Goal: Information Seeking & Learning: Find specific fact

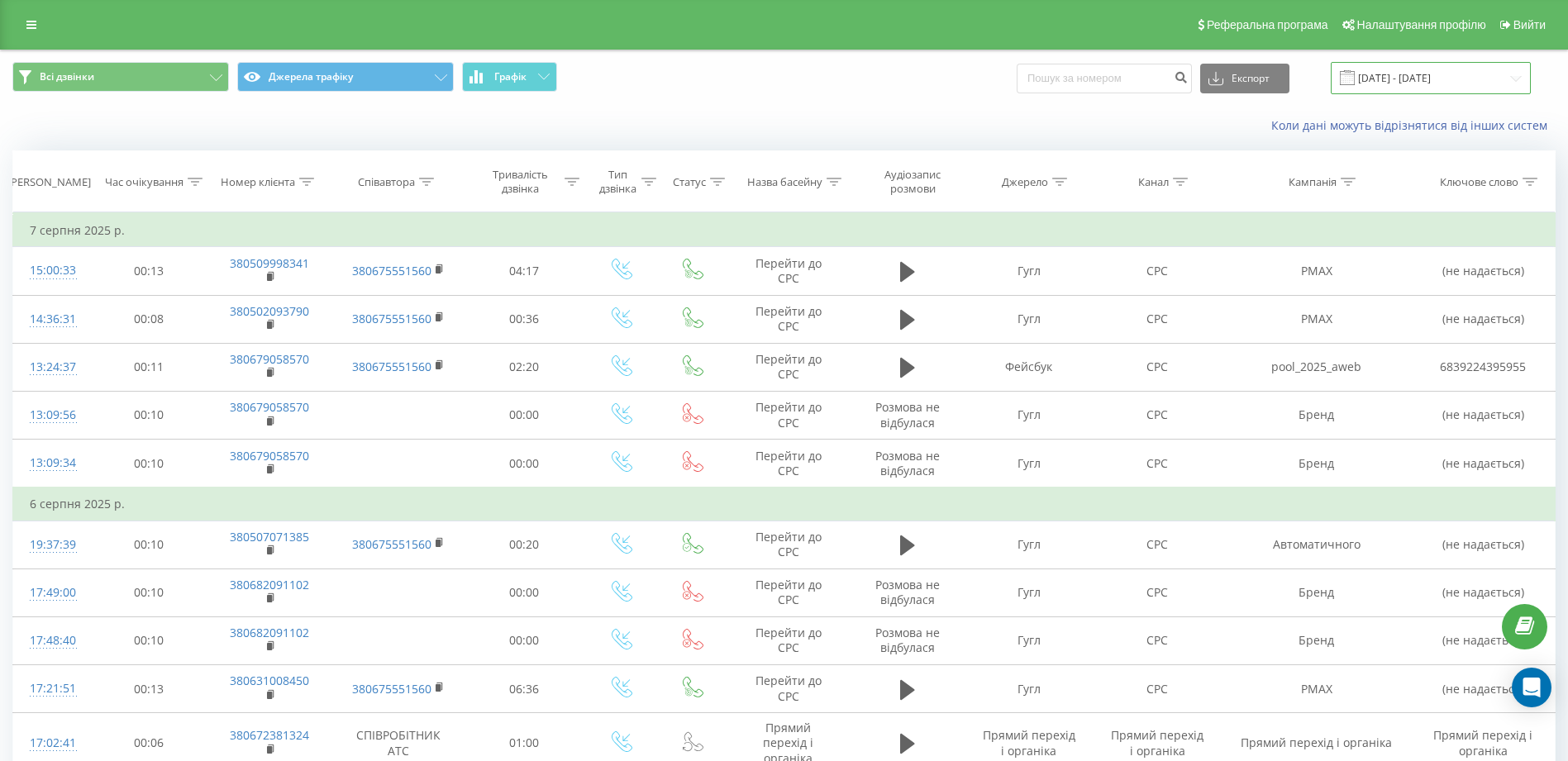
click at [1515, 73] on input "13.07.2025 - 13.08.2025" at bounding box center [1431, 78] width 200 height 32
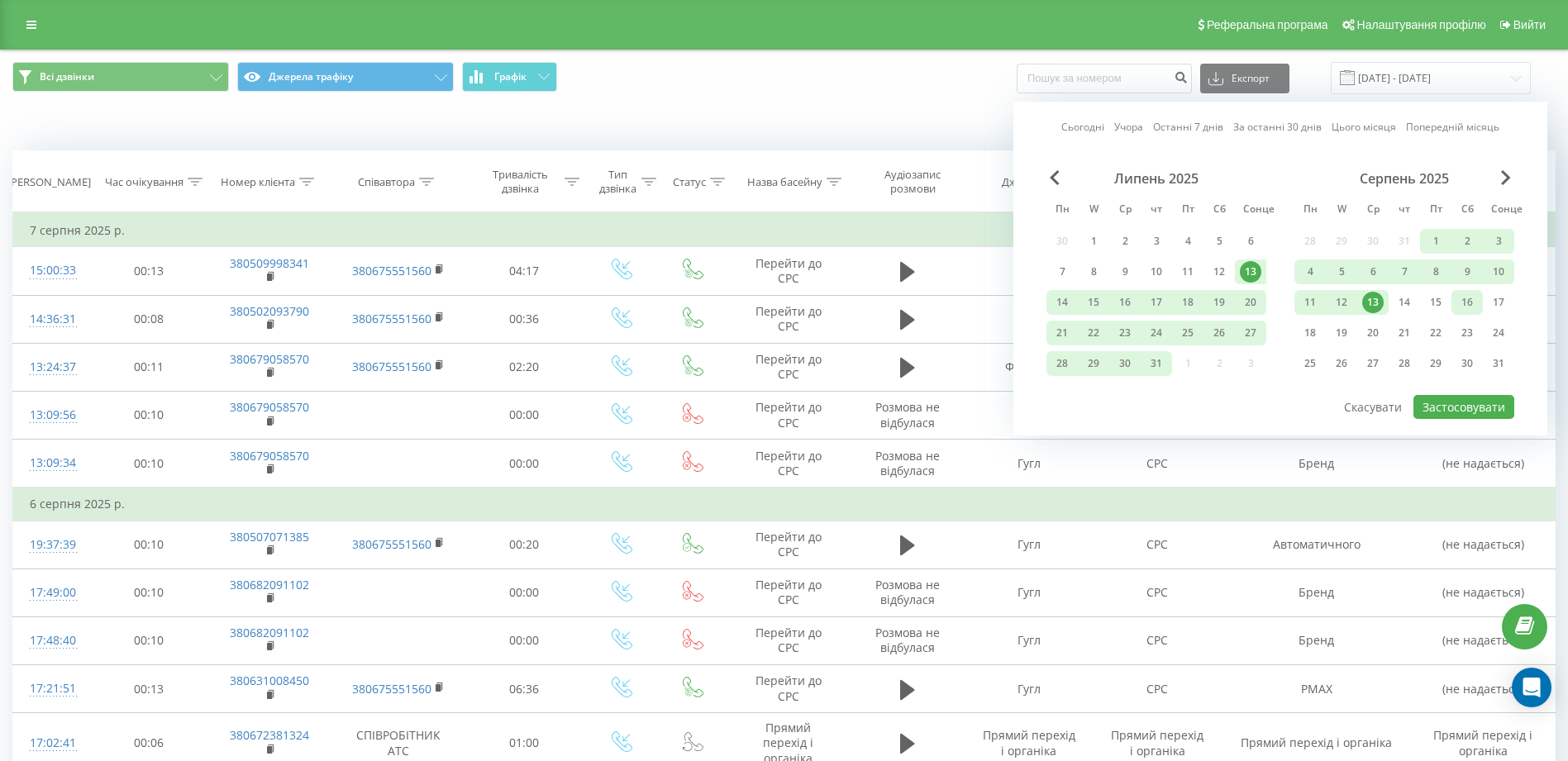
click at [1466, 293] on div "16" at bounding box center [1467, 302] width 22 height 22
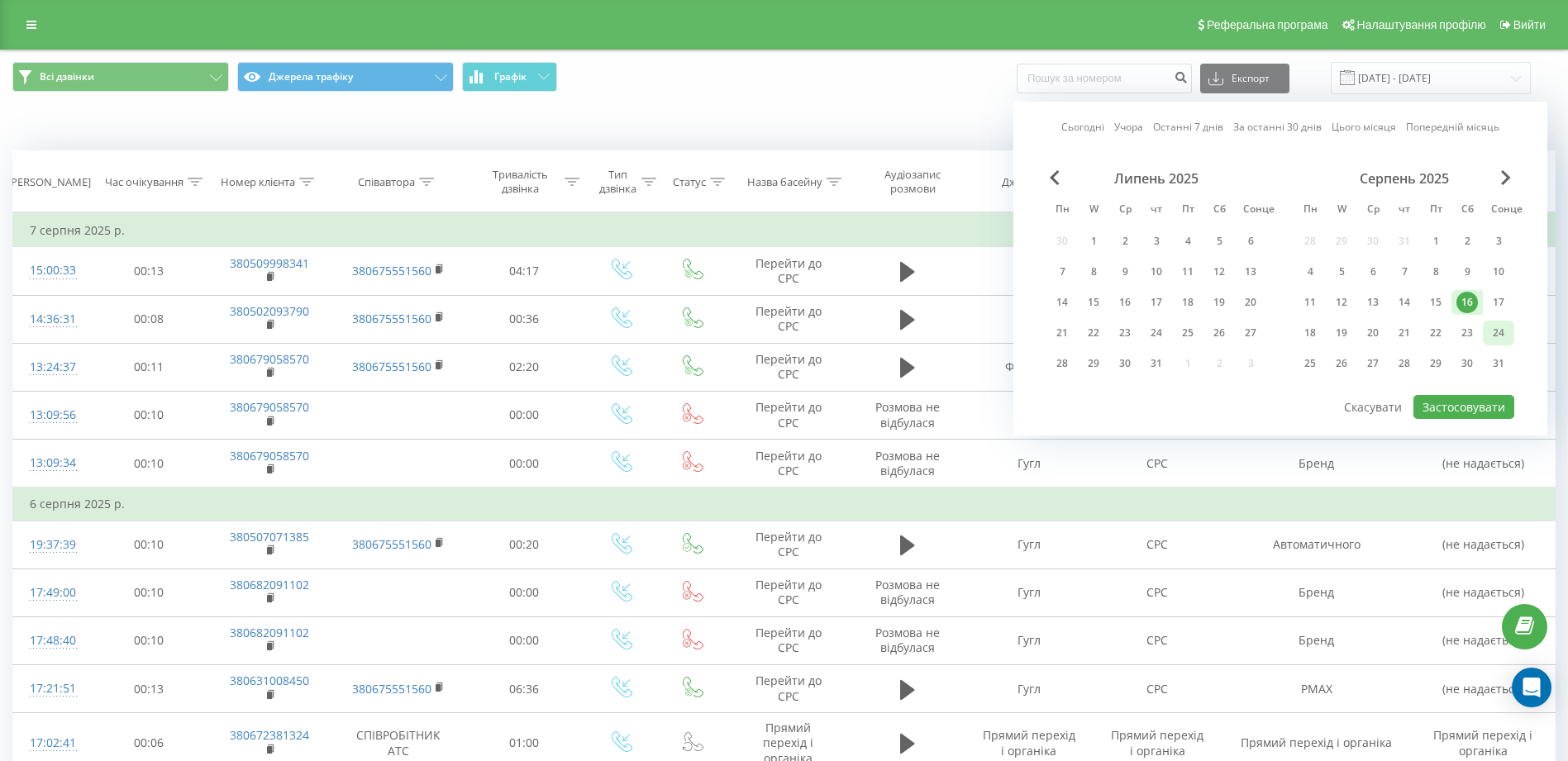
click at [1502, 334] on div "24" at bounding box center [1499, 333] width 22 height 22
click at [1470, 407] on button "Застосовувати" at bounding box center [1464, 407] width 101 height 24
type input "[DATE] - [DATE]"
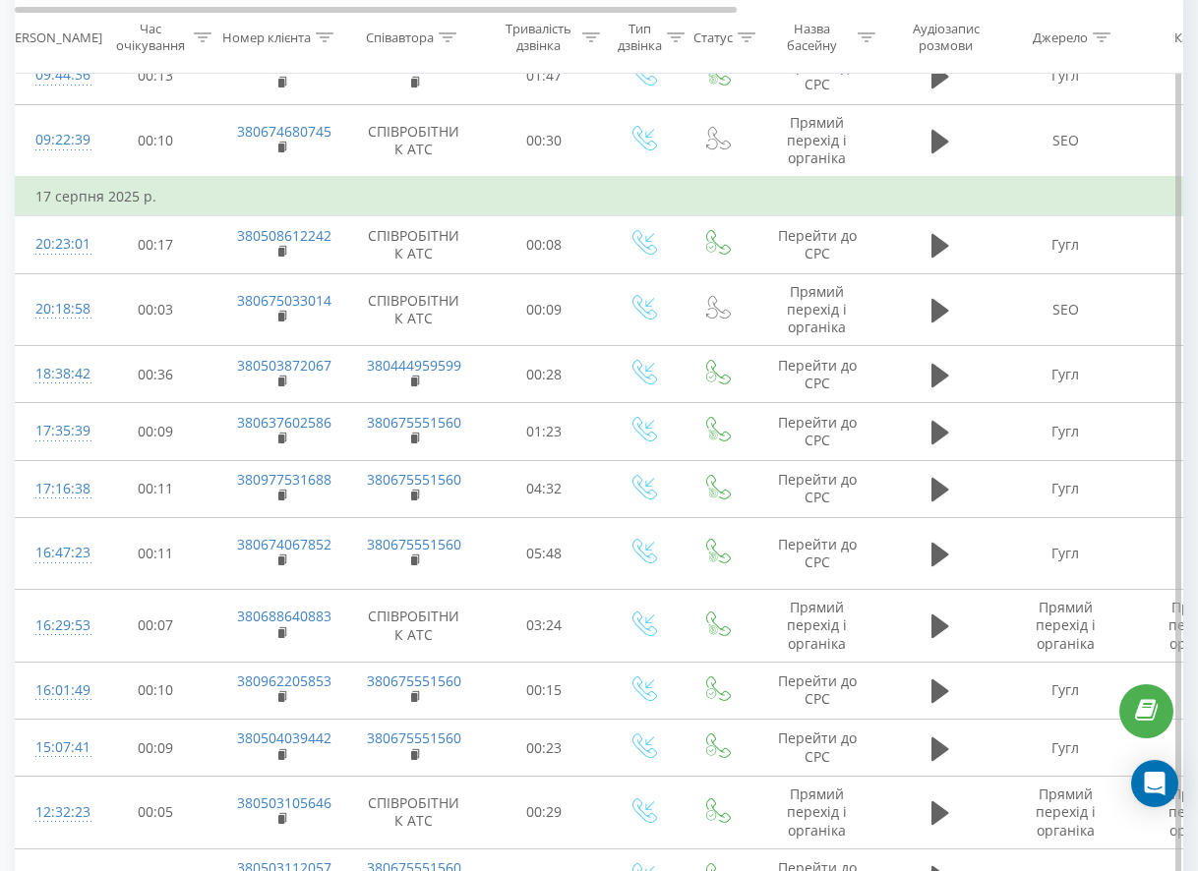
scroll to position [6199, 0]
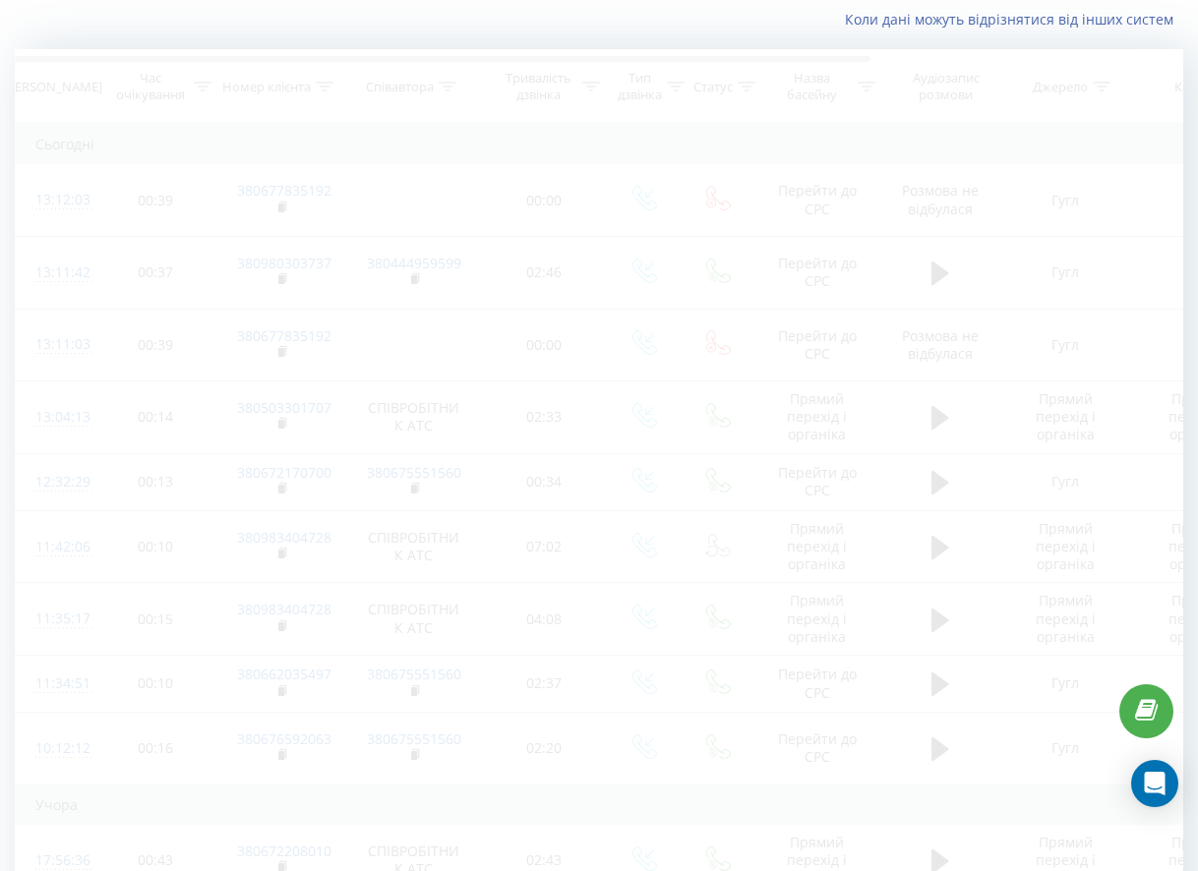
scroll to position [73, 0]
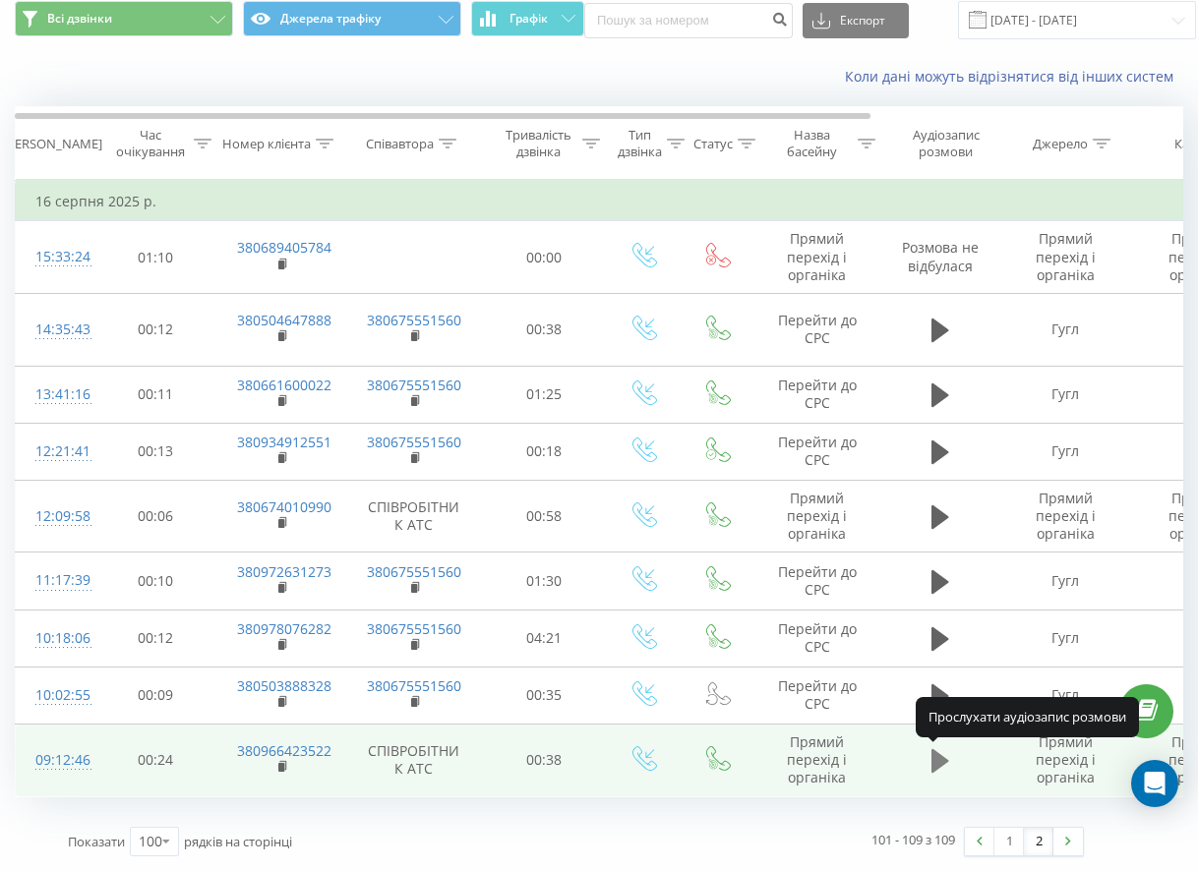
click at [940, 758] on icon at bounding box center [940, 762] width 18 height 24
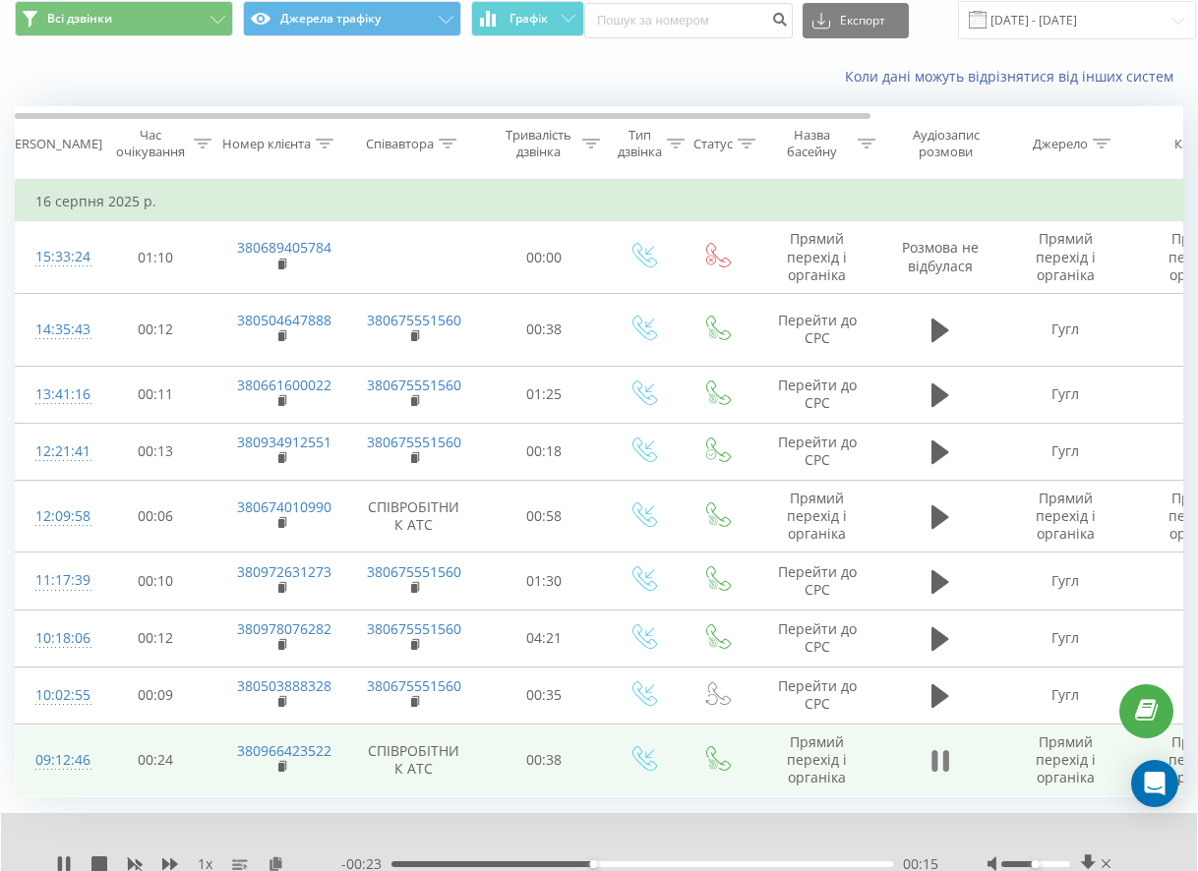
click at [940, 752] on icon at bounding box center [940, 762] width 18 height 28
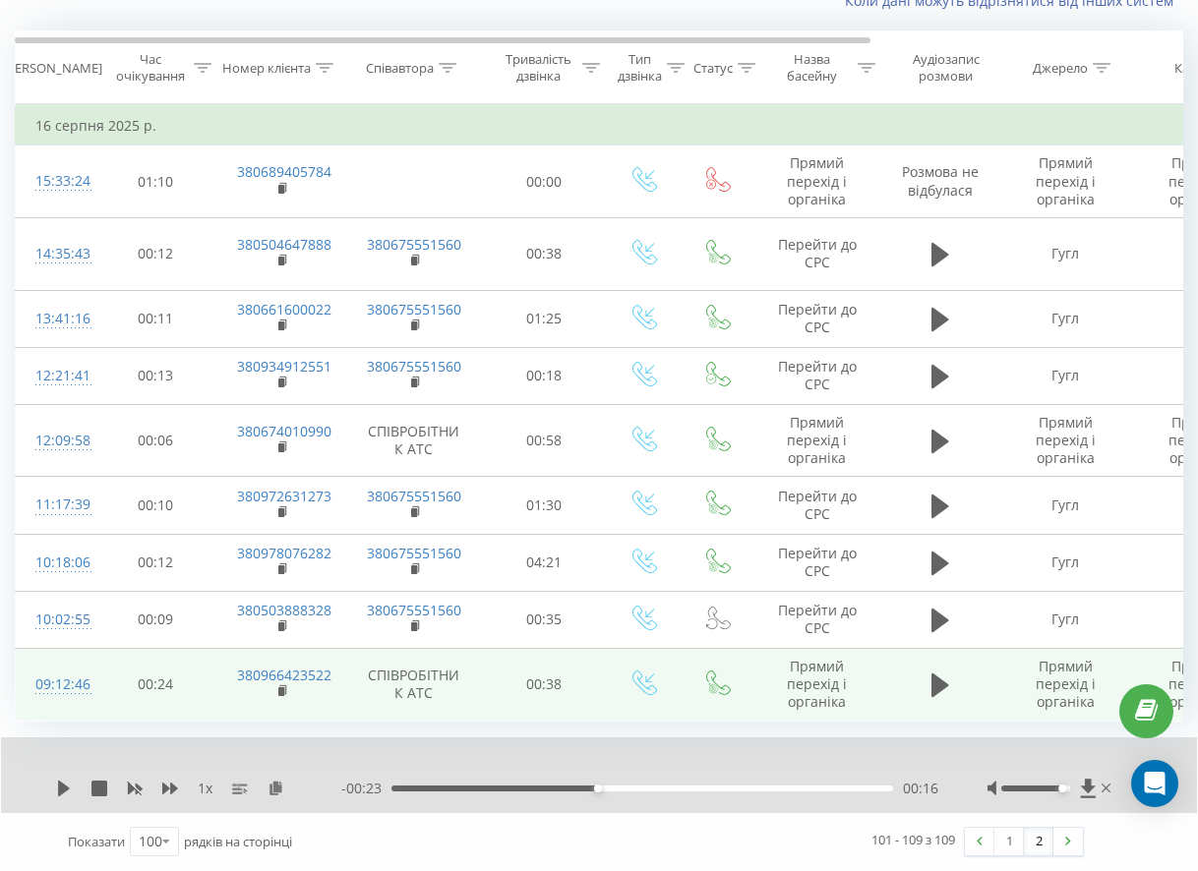
click at [1063, 786] on div at bounding box center [1035, 789] width 68 height 6
click at [54, 795] on div "1 x - 00:23 00:16 00:16" at bounding box center [599, 776] width 1196 height 76
click at [66, 788] on icon at bounding box center [64, 789] width 12 height 16
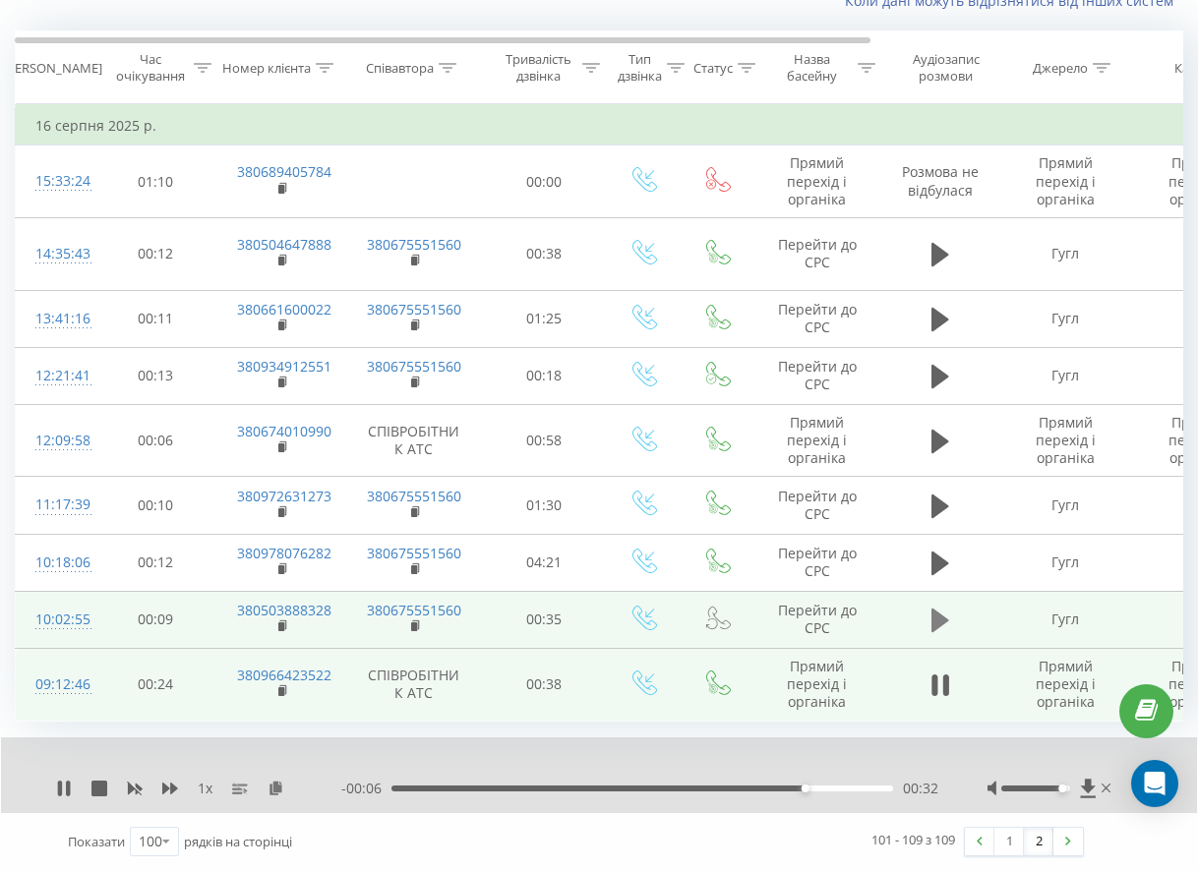
click at [946, 626] on icon at bounding box center [940, 621] width 18 height 28
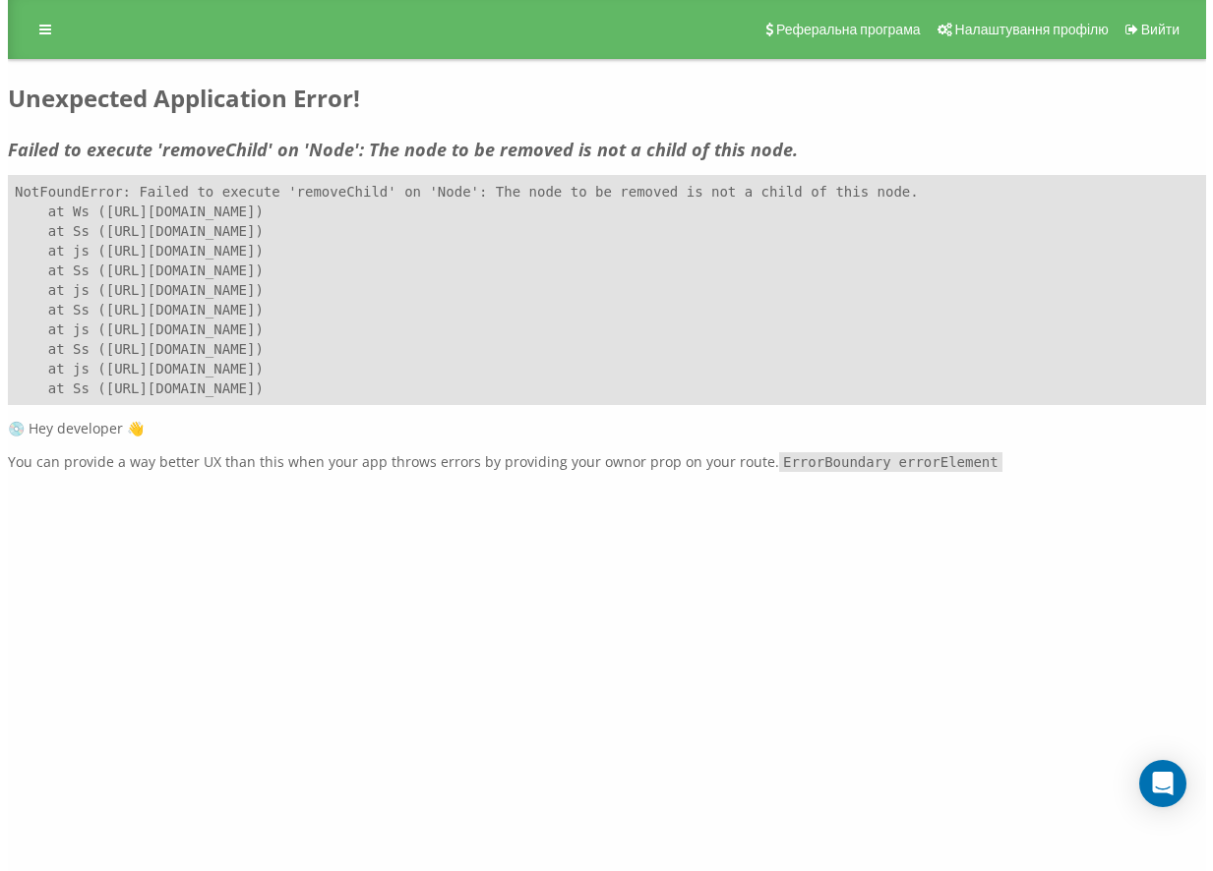
scroll to position [0, 0]
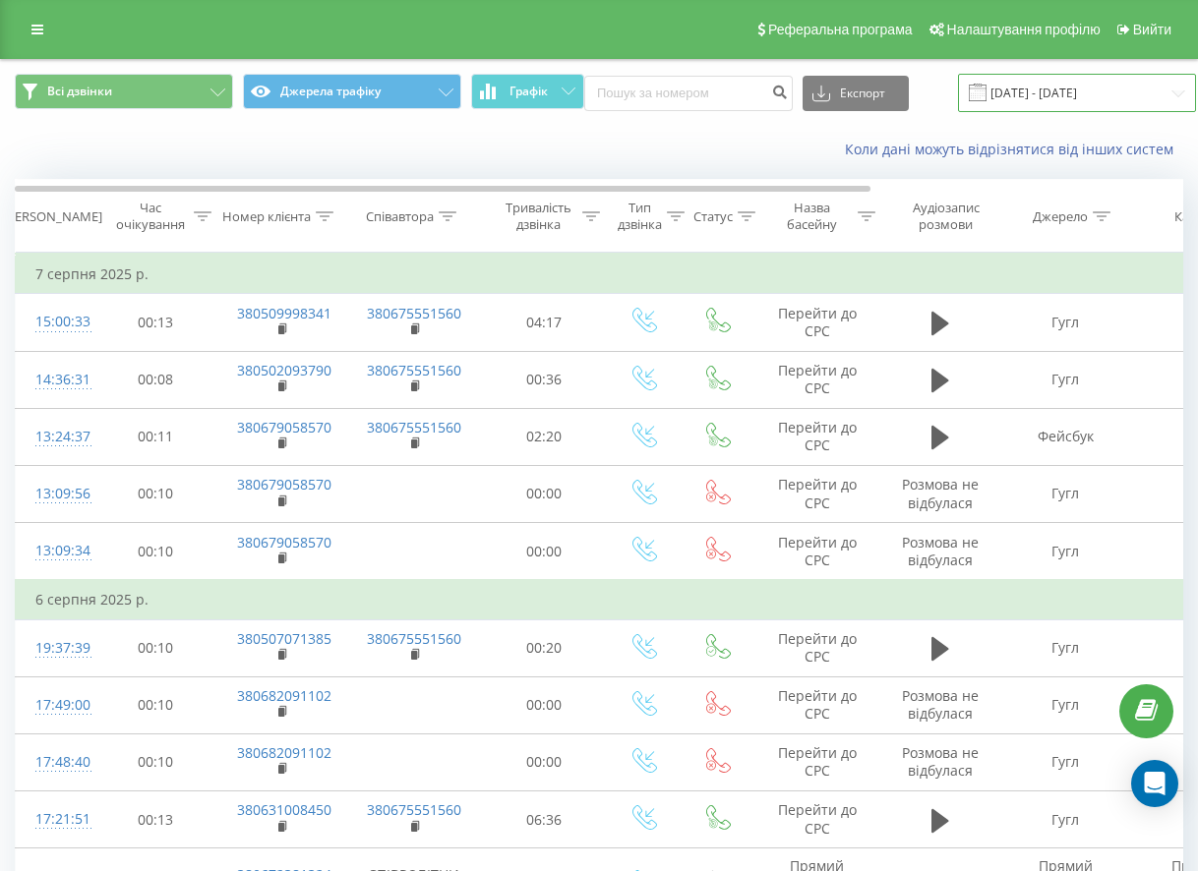
click at [1064, 84] on input "13.07.2025 - 13.08.2025" at bounding box center [1077, 93] width 238 height 38
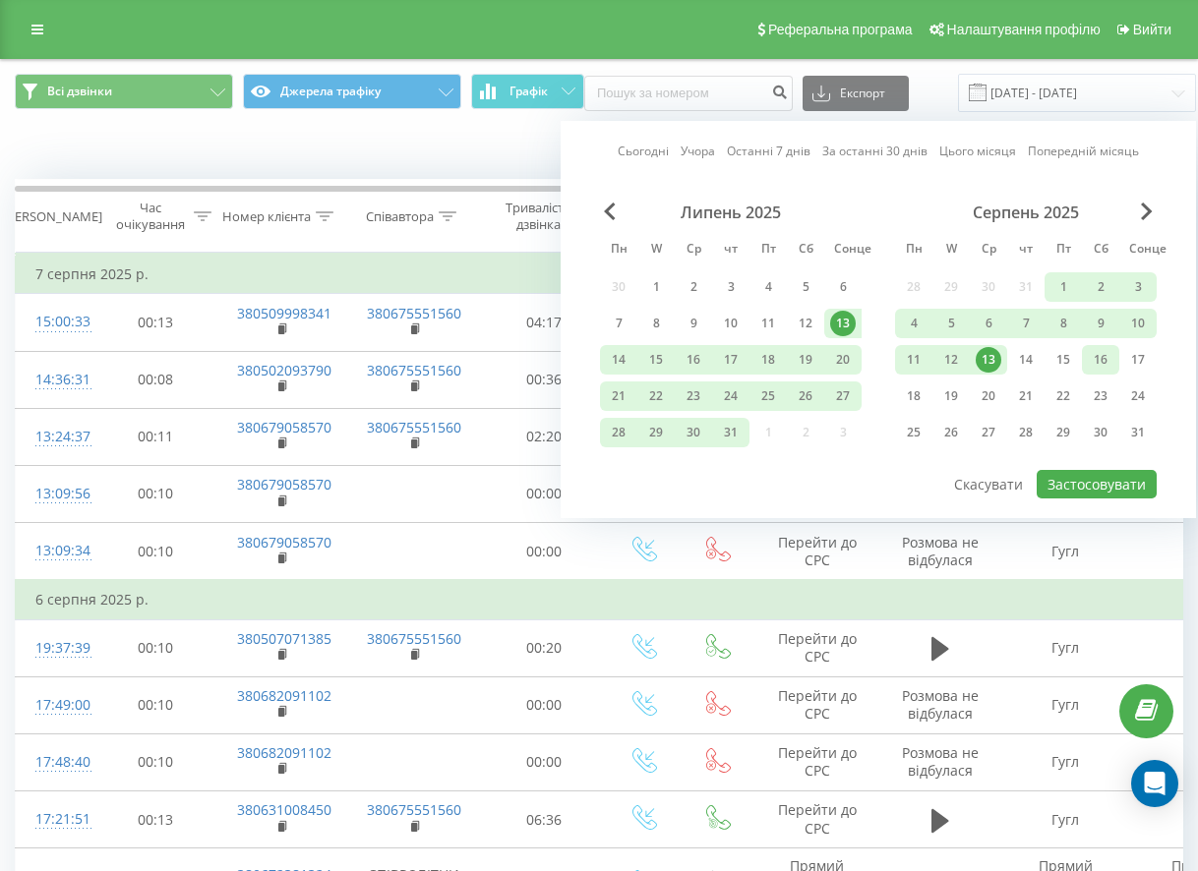
click at [1101, 352] on div "16" at bounding box center [1101, 360] width 26 height 26
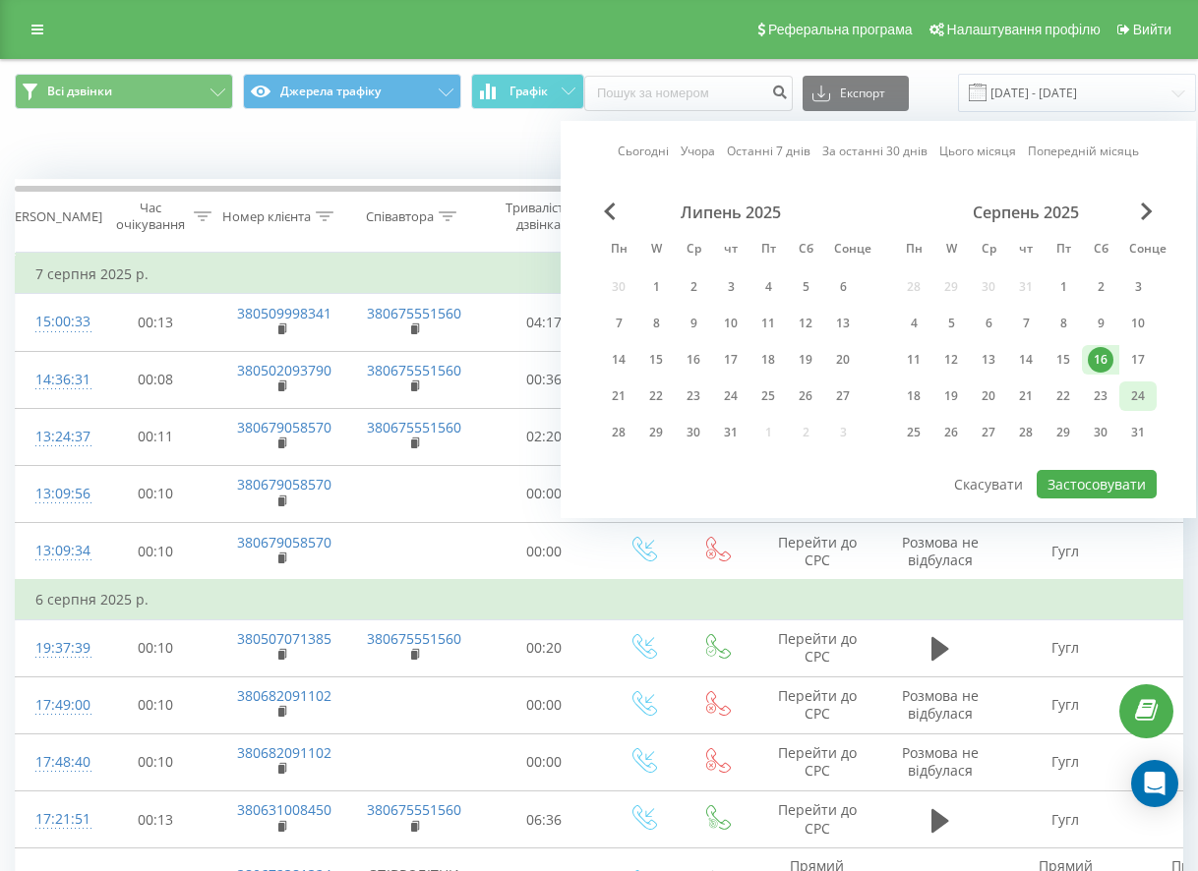
click at [1137, 387] on div "24" at bounding box center [1138, 397] width 26 height 26
click at [1102, 470] on button "Застосовувати" at bounding box center [1097, 484] width 120 height 29
type input "[DATE] - [DATE]"
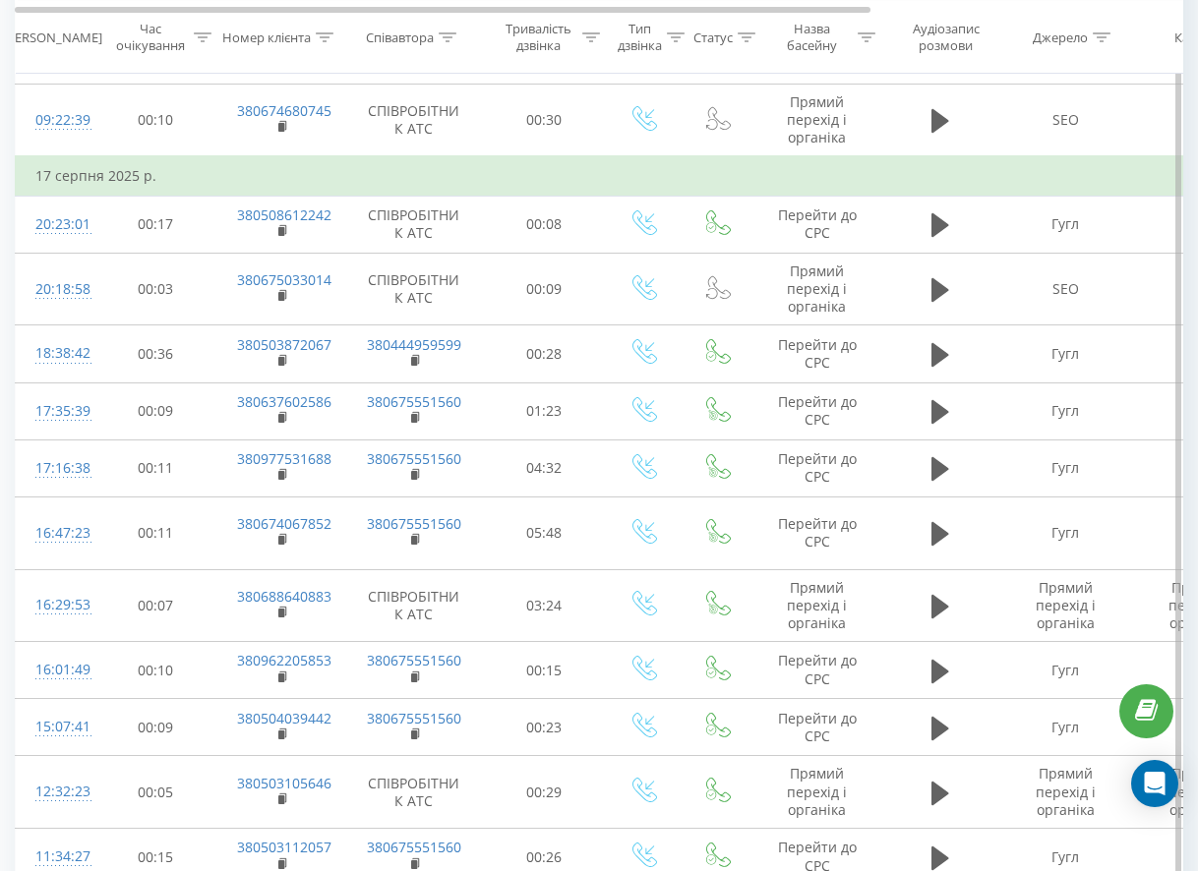
scroll to position [6107, 0]
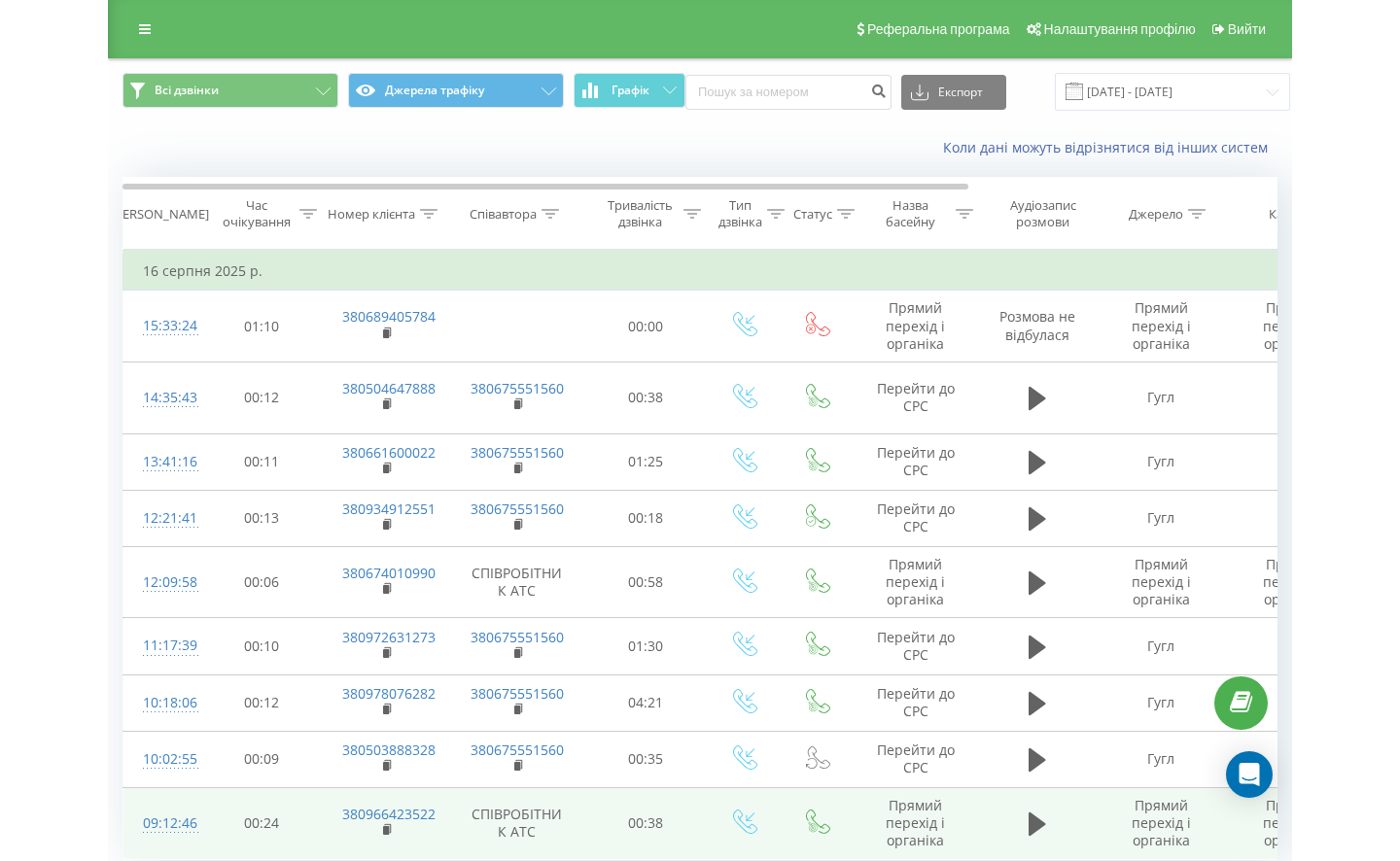
scroll to position [72, 0]
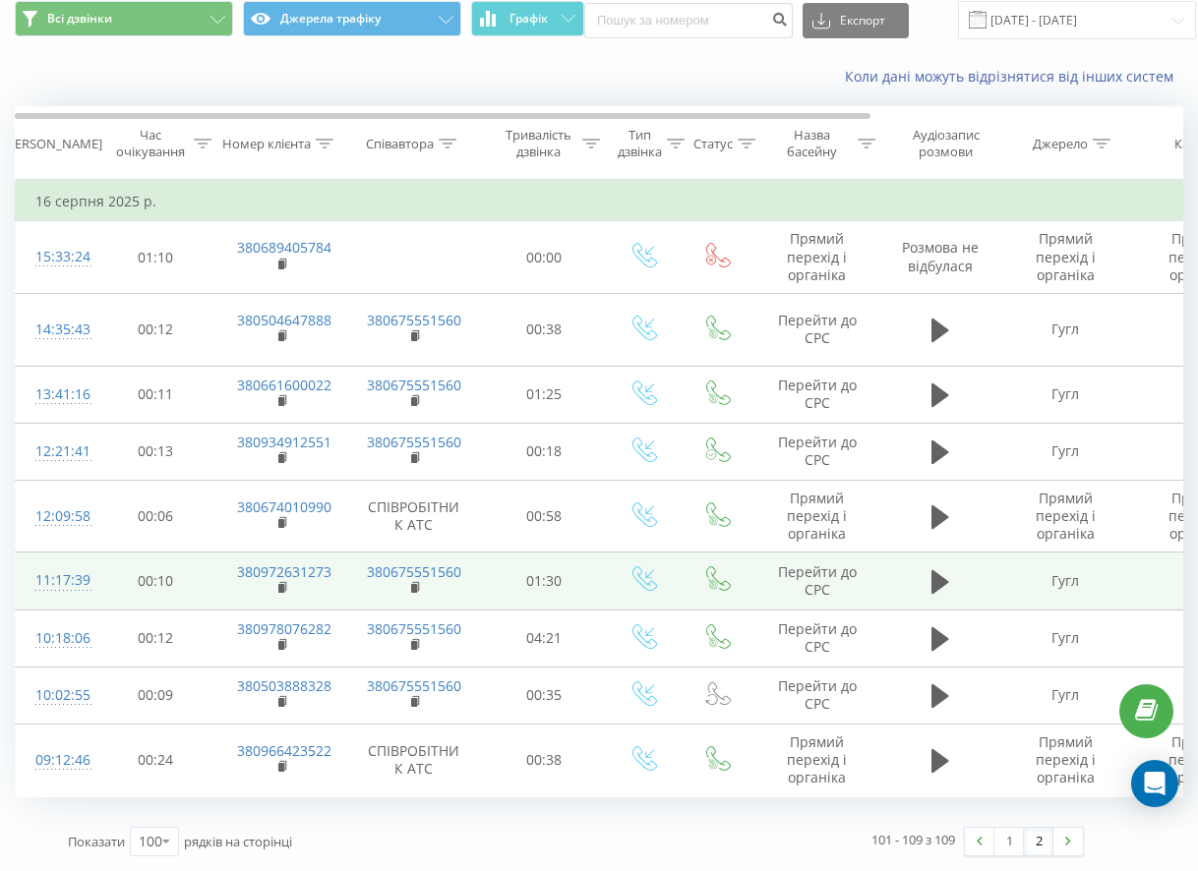
drag, startPoint x: 339, startPoint y: 584, endPoint x: 274, endPoint y: 582, distance: 64.9
click at [274, 582] on td "380972631273" at bounding box center [281, 581] width 128 height 57
drag, startPoint x: 331, startPoint y: 571, endPoint x: 250, endPoint y: 577, distance: 81.9
click at [250, 577] on td "380972631273" at bounding box center [281, 581] width 128 height 57
copy link "0972631273"
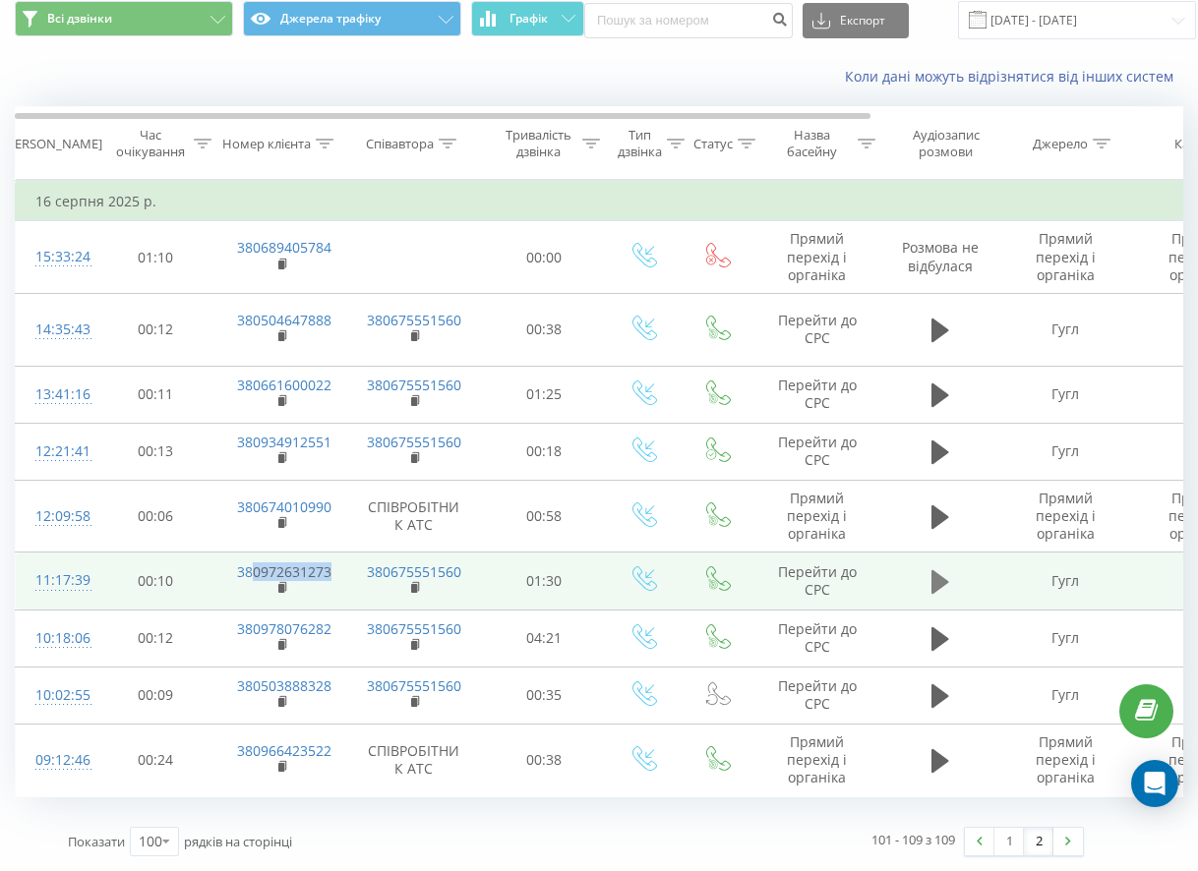
click at [933, 579] on icon at bounding box center [940, 583] width 18 height 24
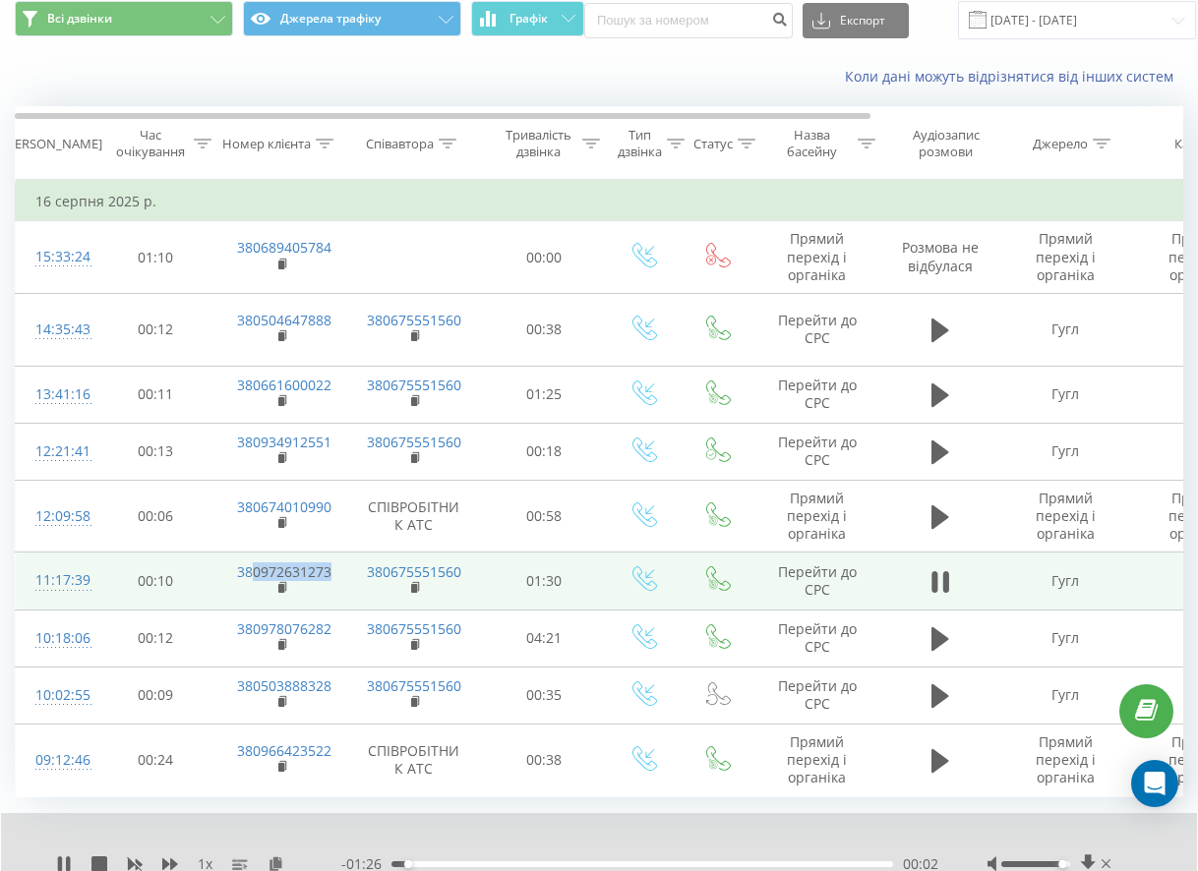
click at [1064, 863] on div at bounding box center [1035, 865] width 68 height 6
click at [70, 864] on icon at bounding box center [68, 865] width 4 height 16
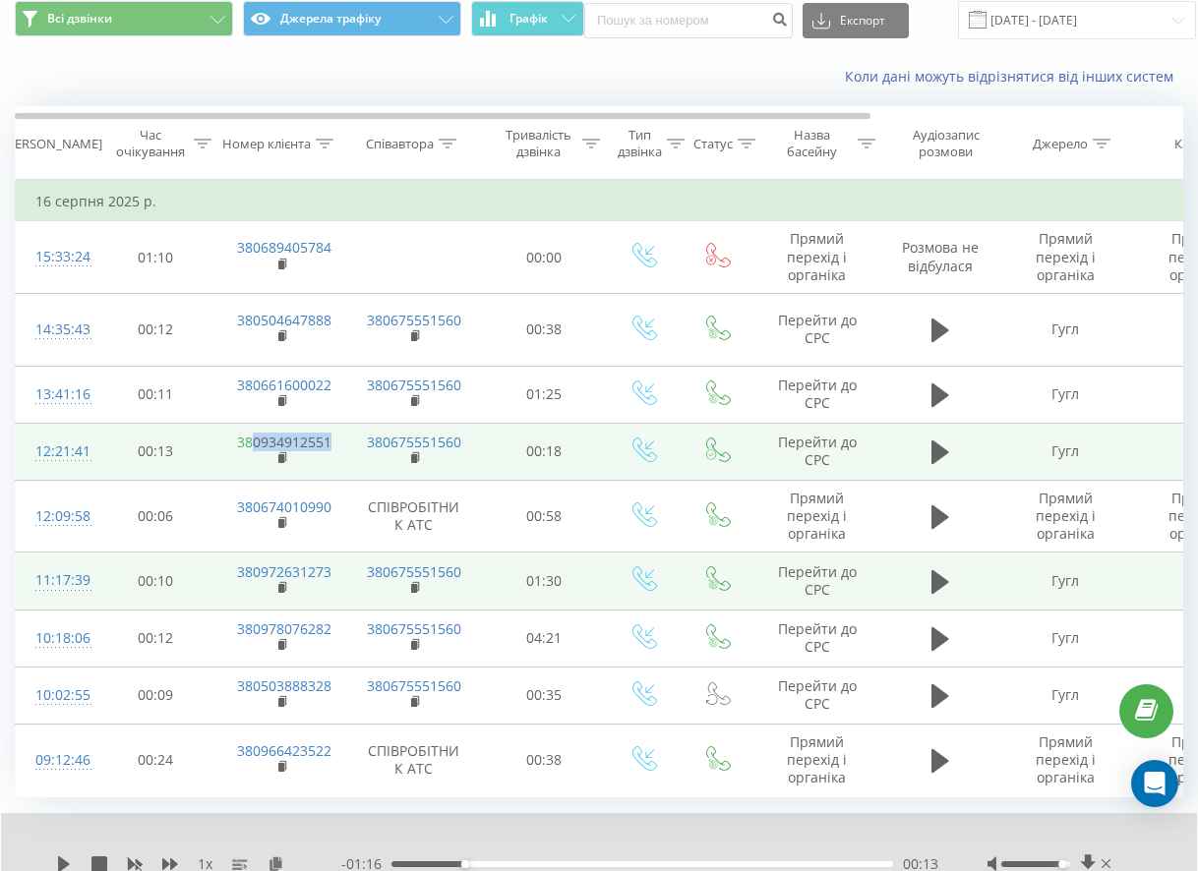
drag, startPoint x: 335, startPoint y: 438, endPoint x: 255, endPoint y: 443, distance: 80.8
click at [255, 443] on td "380934912551" at bounding box center [281, 451] width 128 height 57
copy link "0934912551"
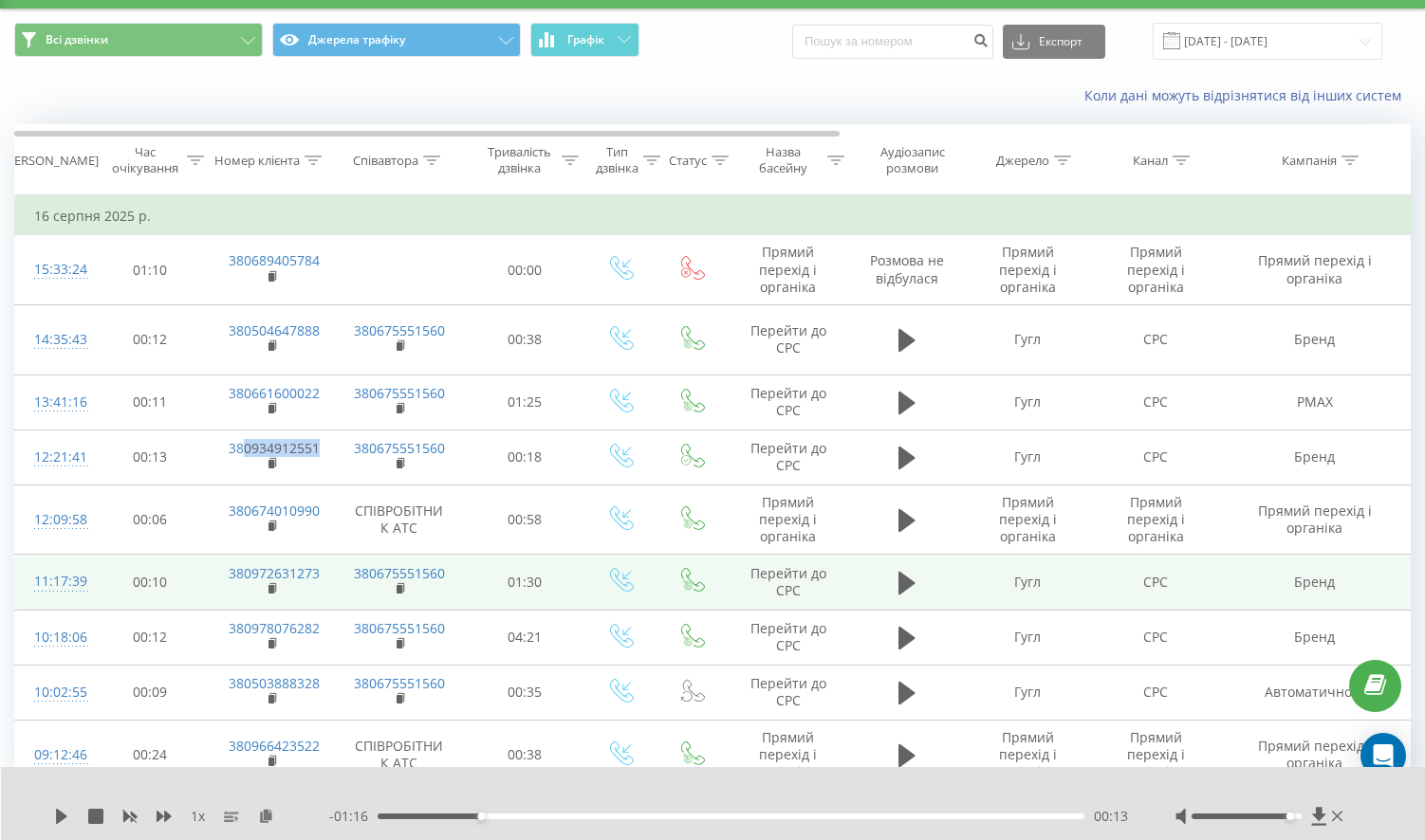
scroll to position [0, 0]
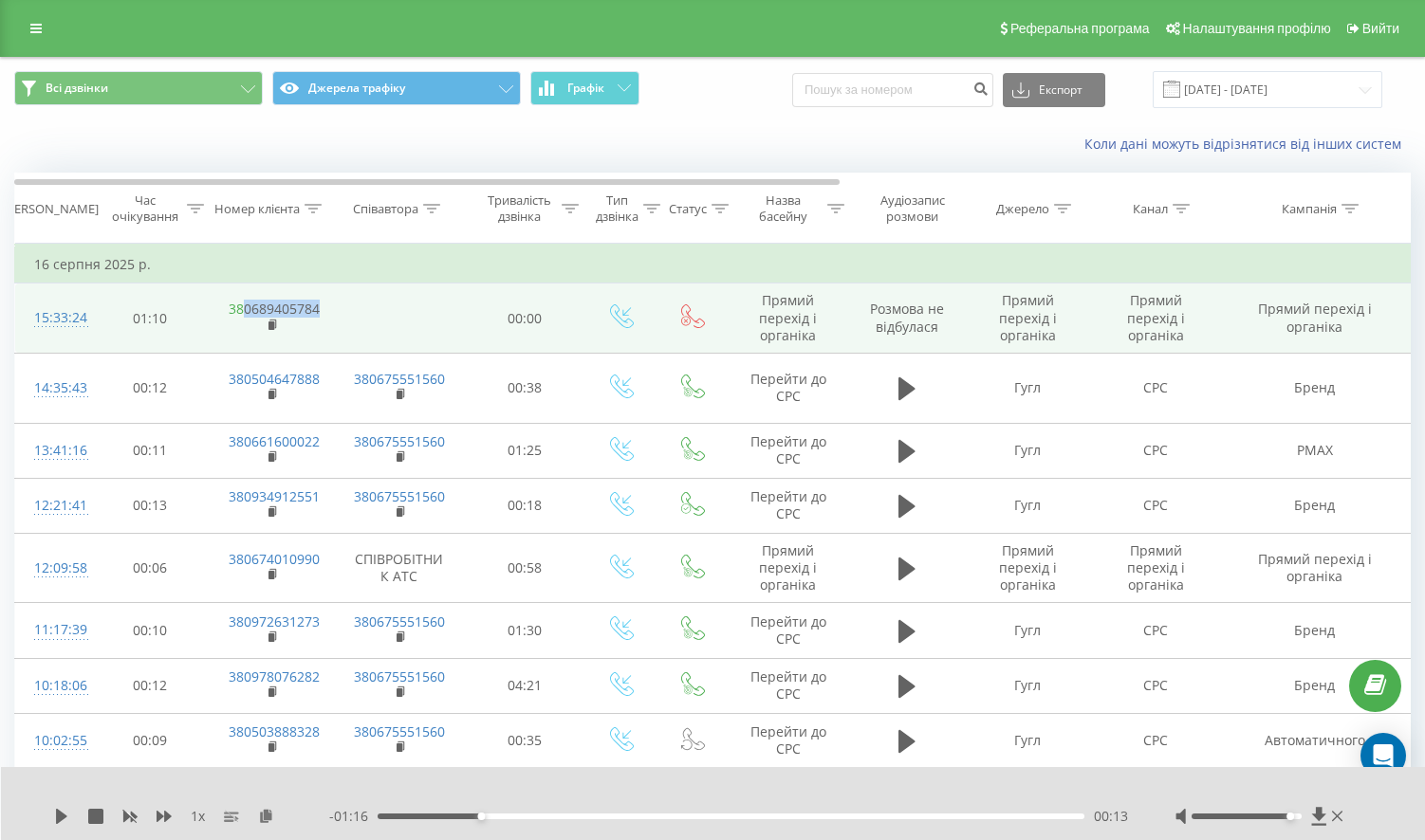
drag, startPoint x: 325, startPoint y: 308, endPoint x: 245, endPoint y: 301, distance: 80.3
click at [245, 301] on td "380689405784" at bounding box center [271, 318] width 123 height 70
copy link "0689405784"
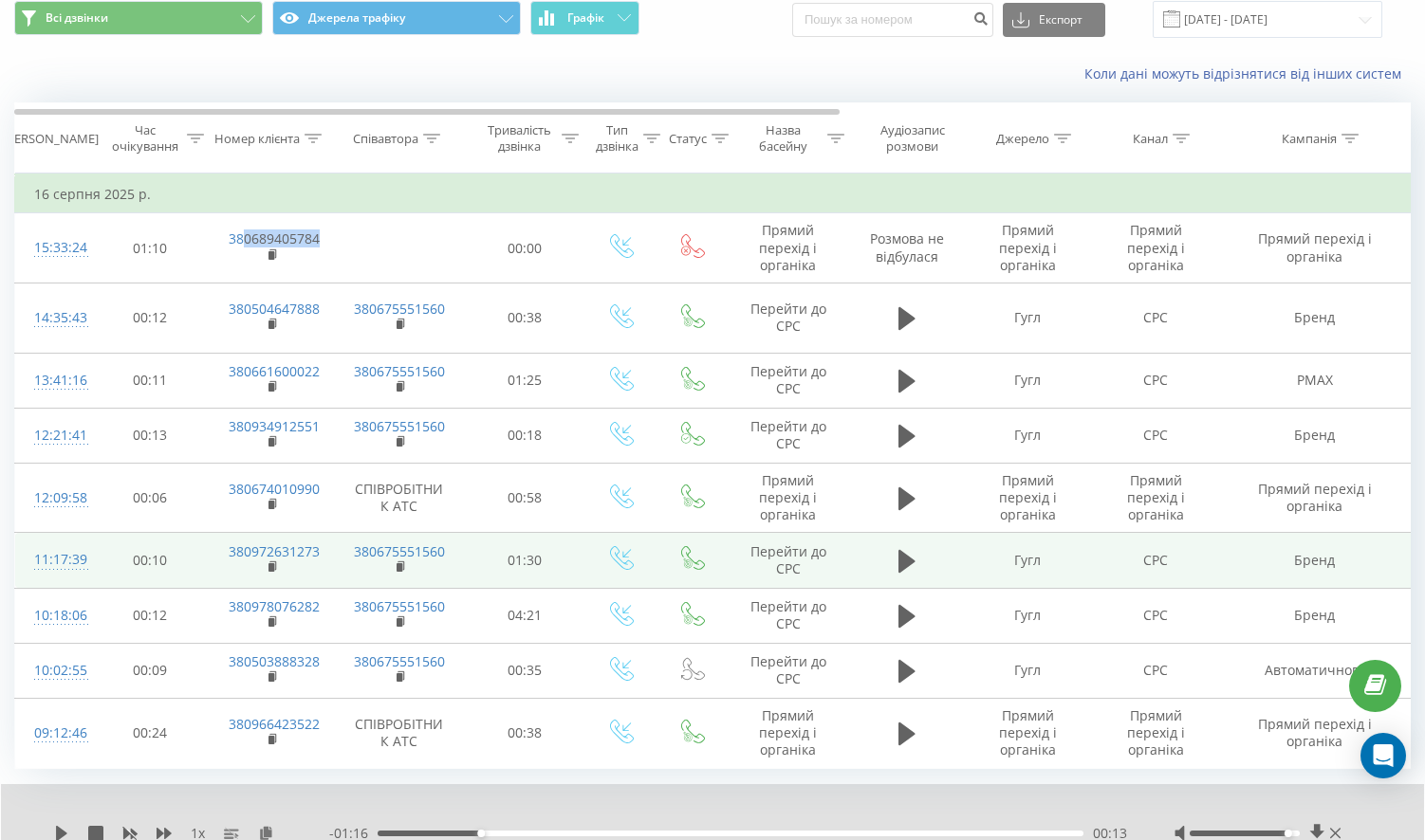
scroll to position [144, 0]
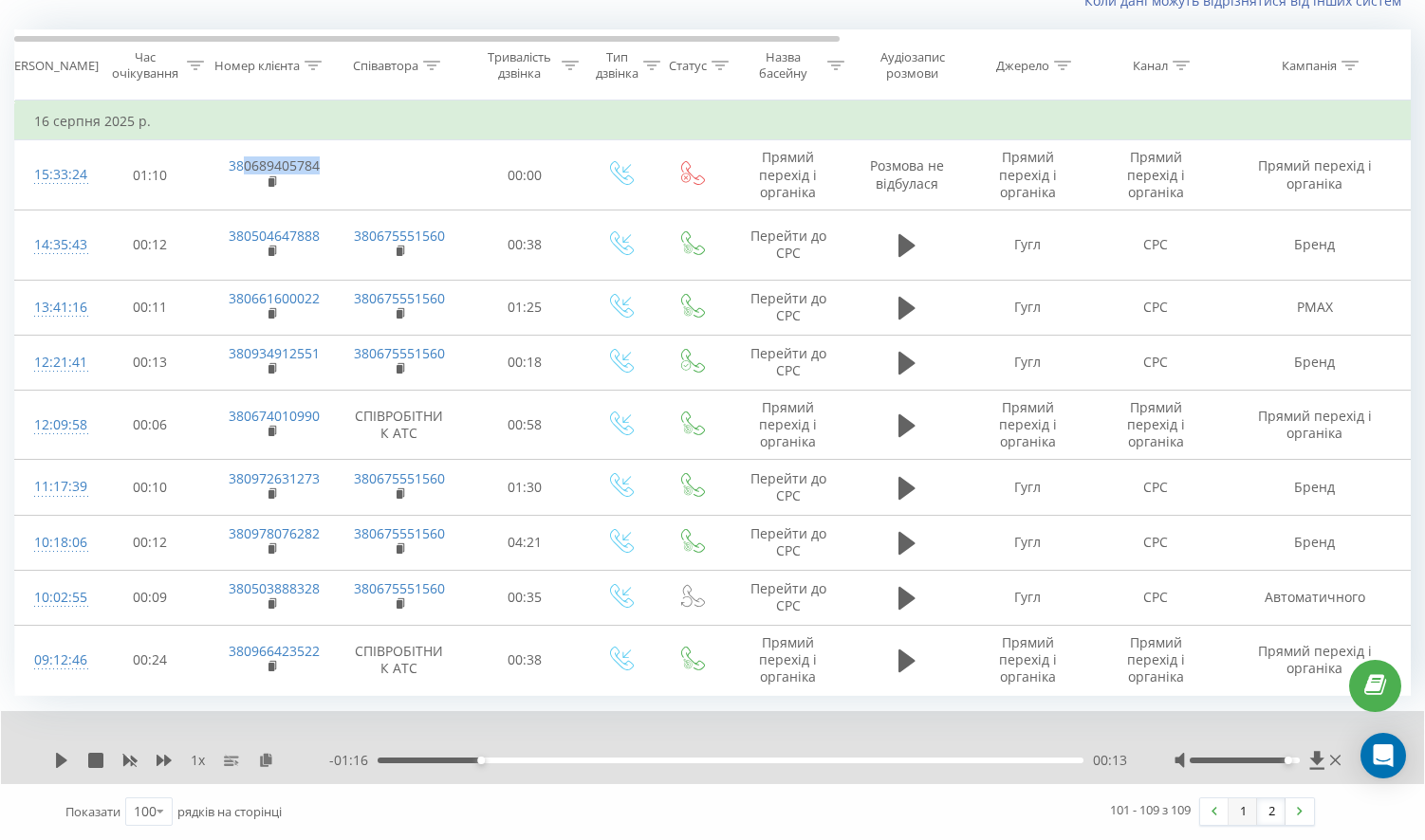
click at [1155, 810] on link "1" at bounding box center [1244, 812] width 29 height 27
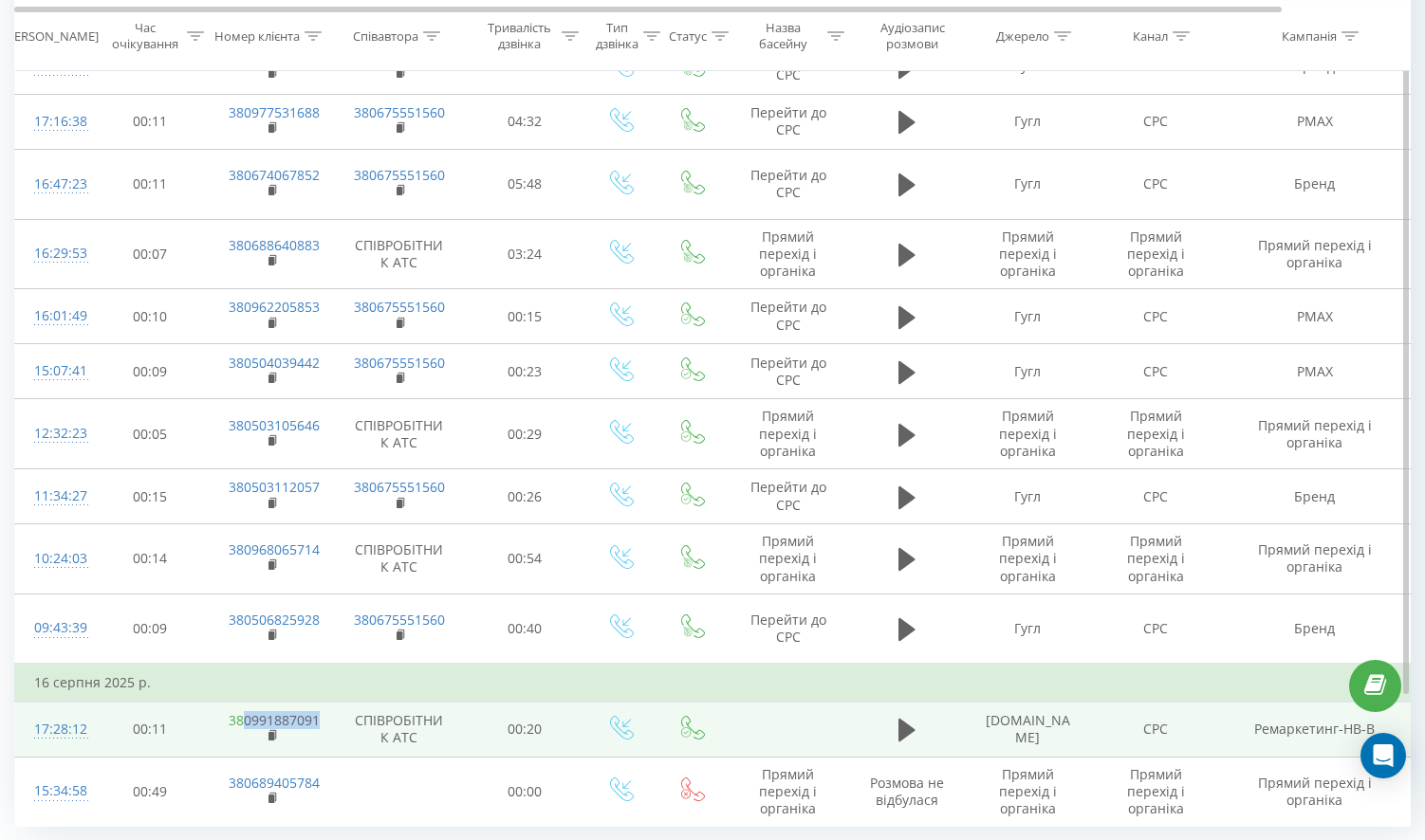
drag, startPoint x: 328, startPoint y: 586, endPoint x: 246, endPoint y: 585, distance: 82.0
click at [246, 702] on td "380991887091" at bounding box center [271, 729] width 123 height 55
copy link "0991887091"
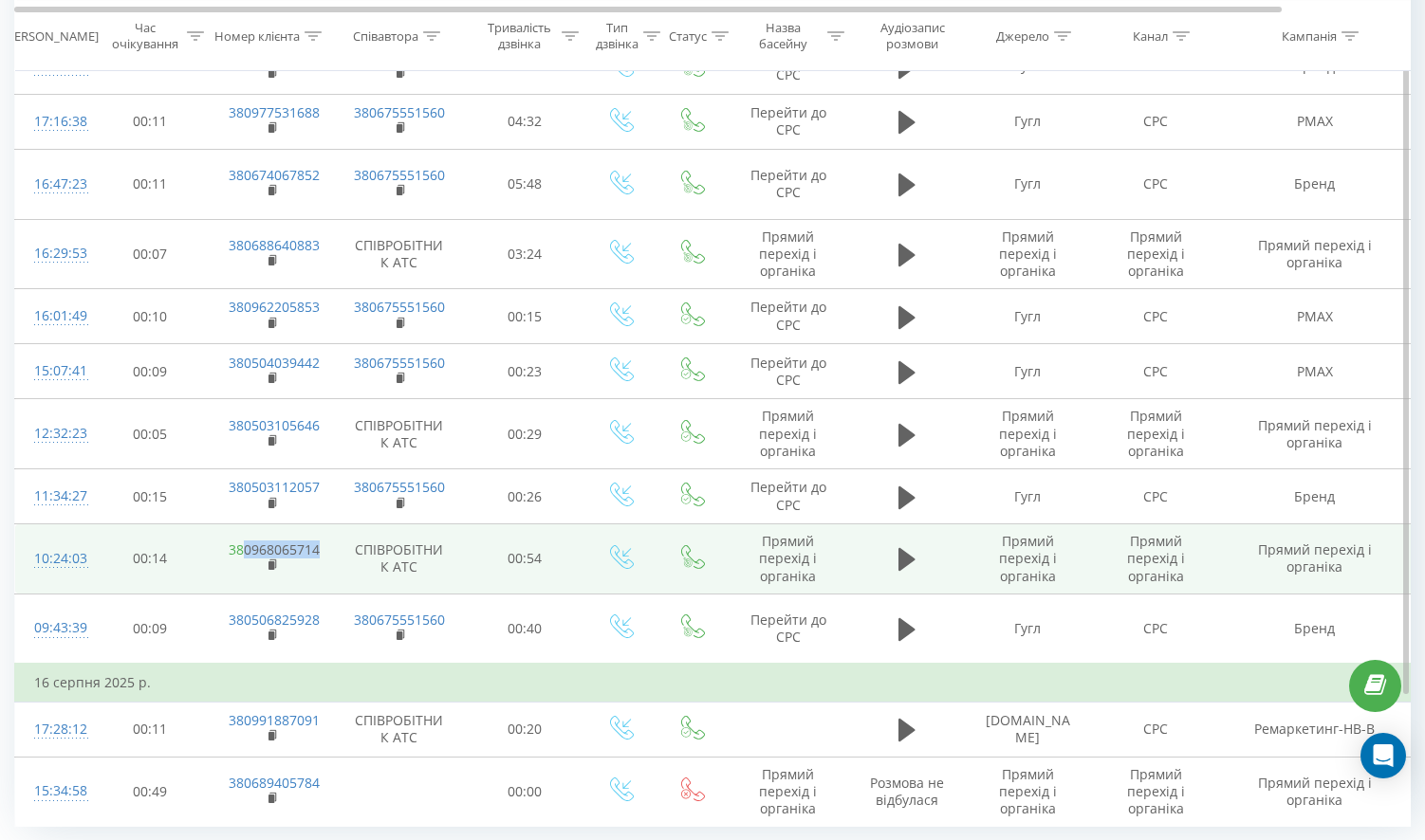
drag, startPoint x: 330, startPoint y: 436, endPoint x: 240, endPoint y: 431, distance: 90.1
click at [240, 525] on td "380968065714" at bounding box center [271, 559] width 123 height 70
copy link "0968065714"
click at [903, 549] on icon at bounding box center [907, 560] width 17 height 23
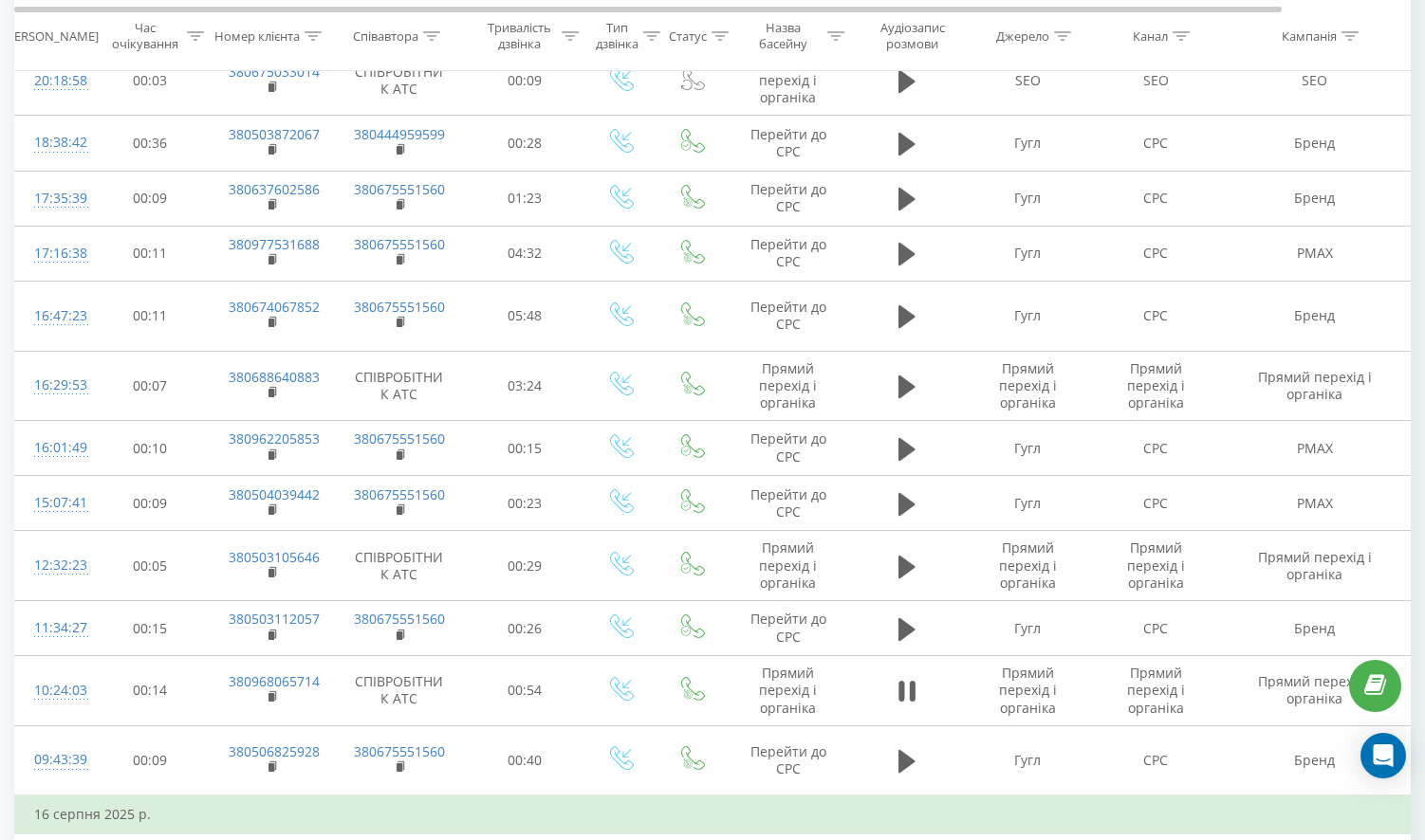
scroll to position [5963, 0]
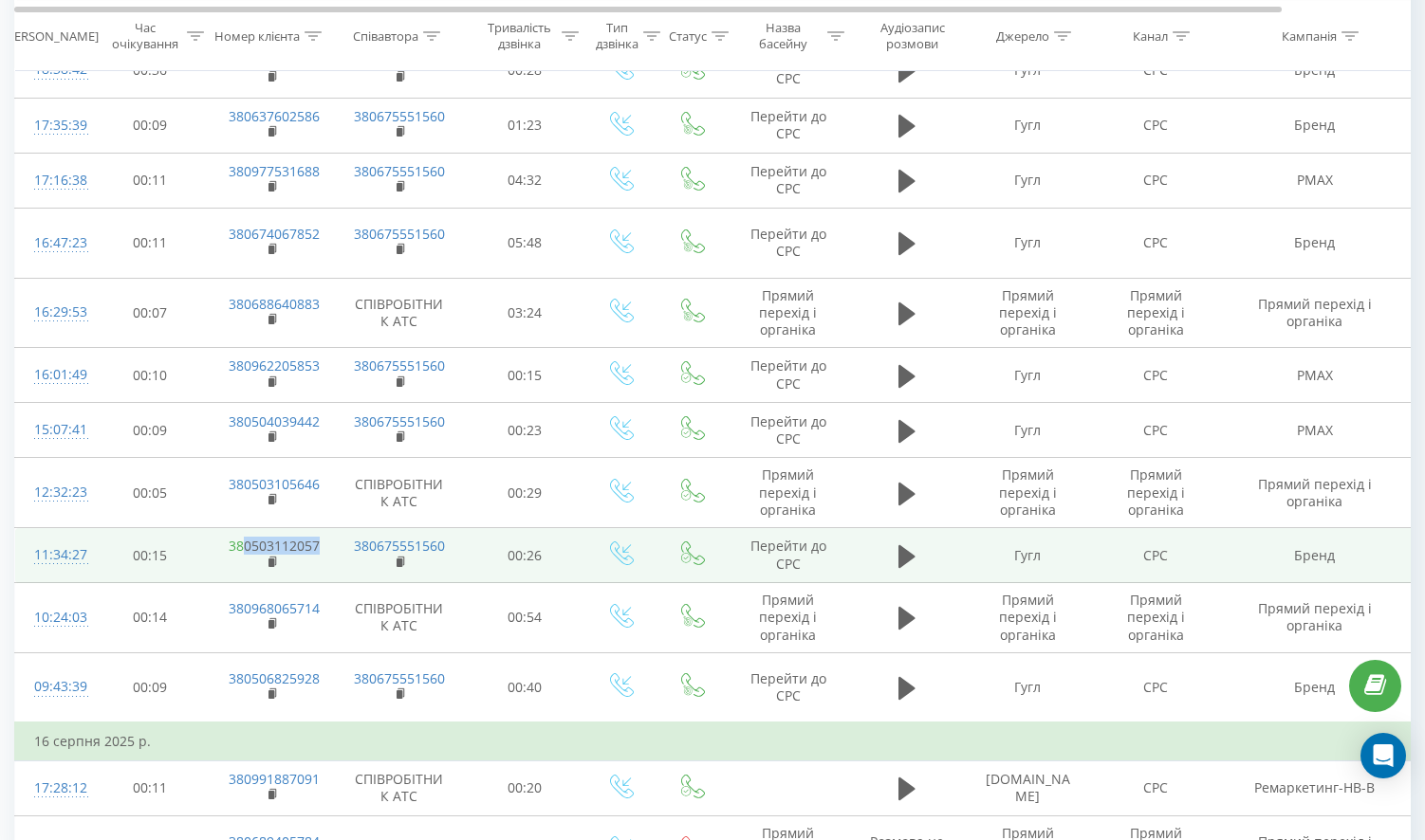
drag, startPoint x: 320, startPoint y: 378, endPoint x: 241, endPoint y: 368, distance: 79.6
click at [241, 528] on td "380503112057" at bounding box center [271, 555] width 123 height 55
copy link "0503112057"
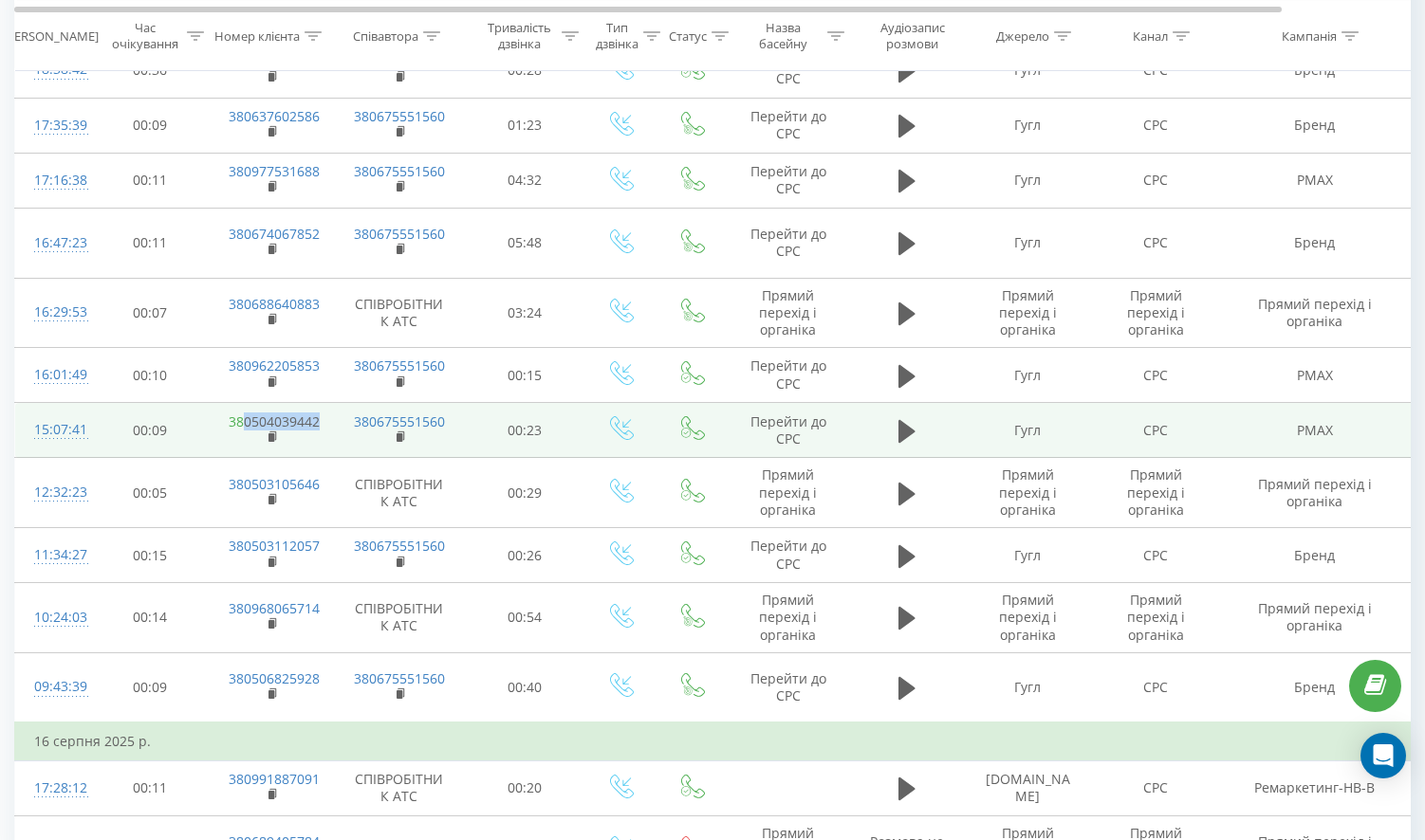
drag, startPoint x: 328, startPoint y: 256, endPoint x: 241, endPoint y: 243, distance: 88.0
click at [241, 403] on td "380504039442" at bounding box center [271, 430] width 123 height 55
copy link "0504039442"
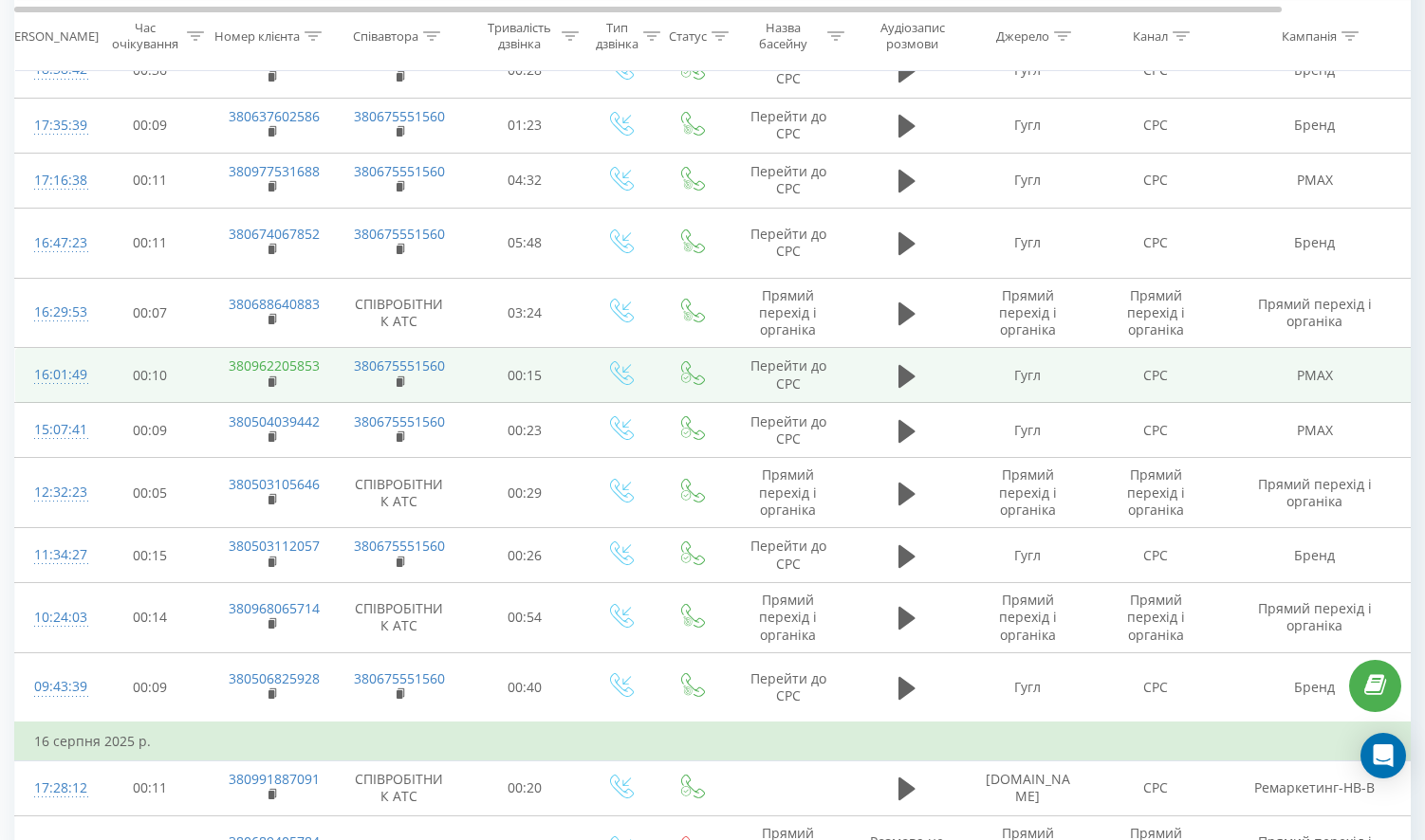
drag, startPoint x: 320, startPoint y: 197, endPoint x: 238, endPoint y: 190, distance: 82.3
click at [238, 348] on td "380962205853" at bounding box center [271, 375] width 123 height 55
drag, startPoint x: 325, startPoint y: 190, endPoint x: 245, endPoint y: 193, distance: 80.1
click at [245, 348] on td "380962205853" at bounding box center [271, 375] width 123 height 55
copy link "0962205853"
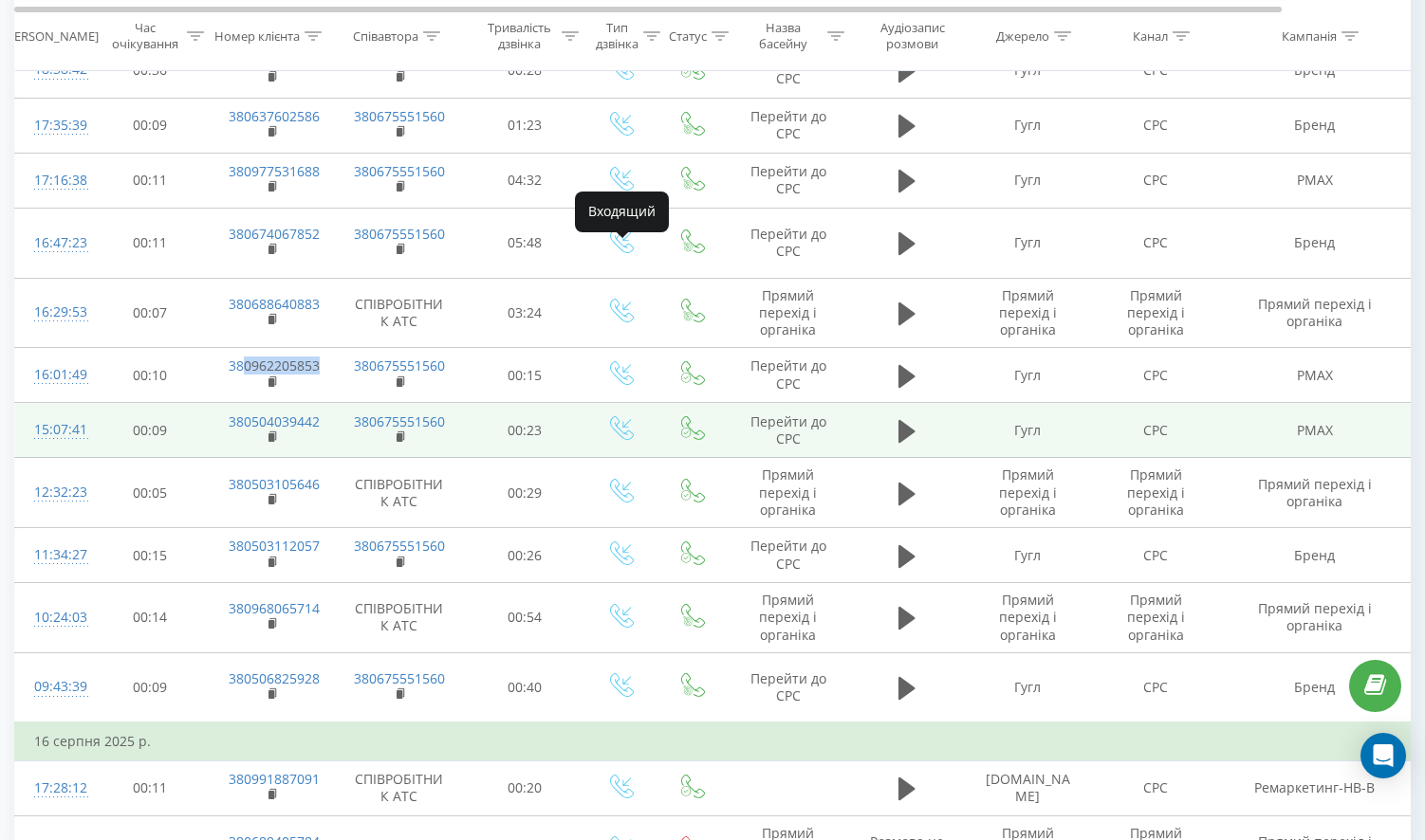
copy link "0962205853"
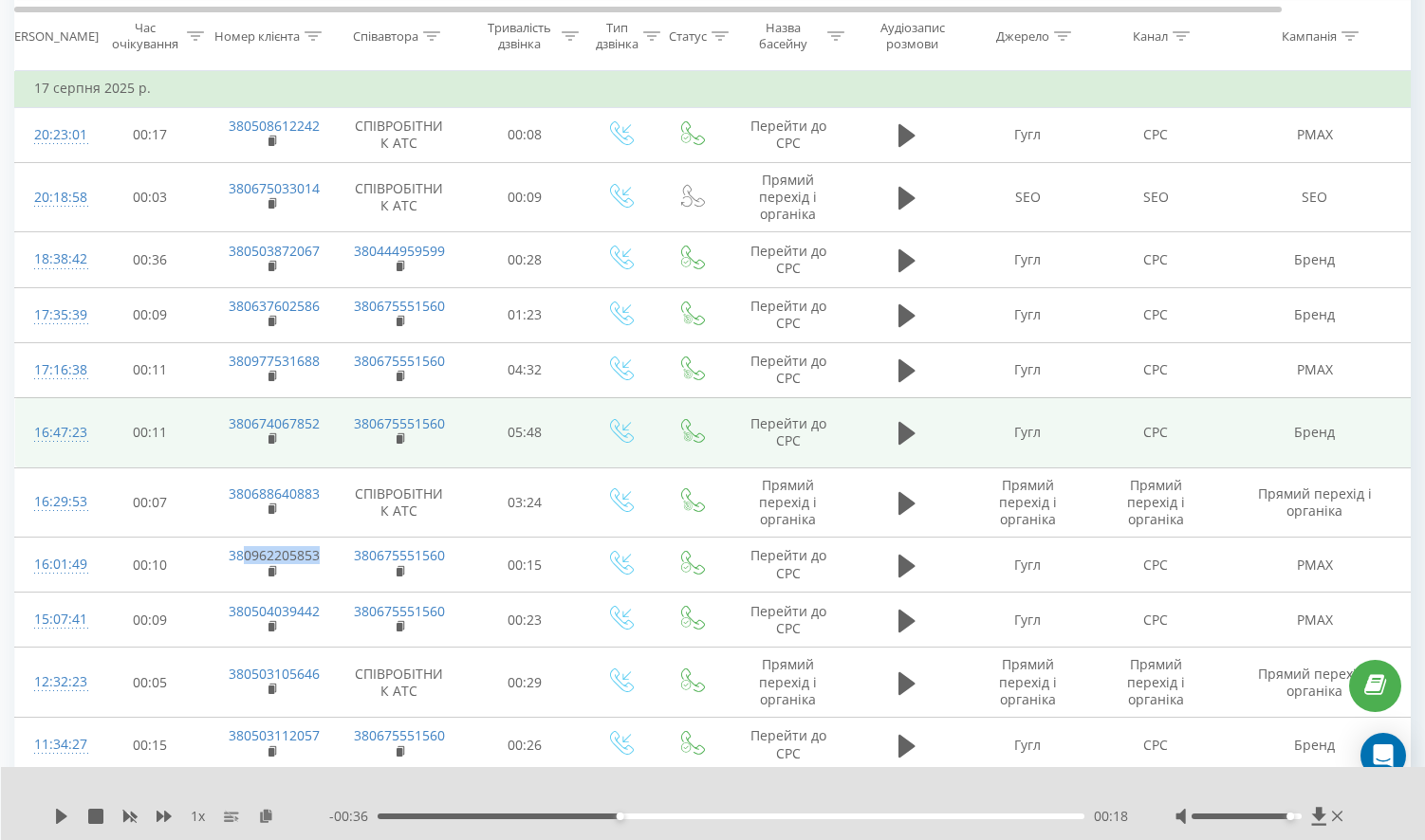
scroll to position [5678, 0]
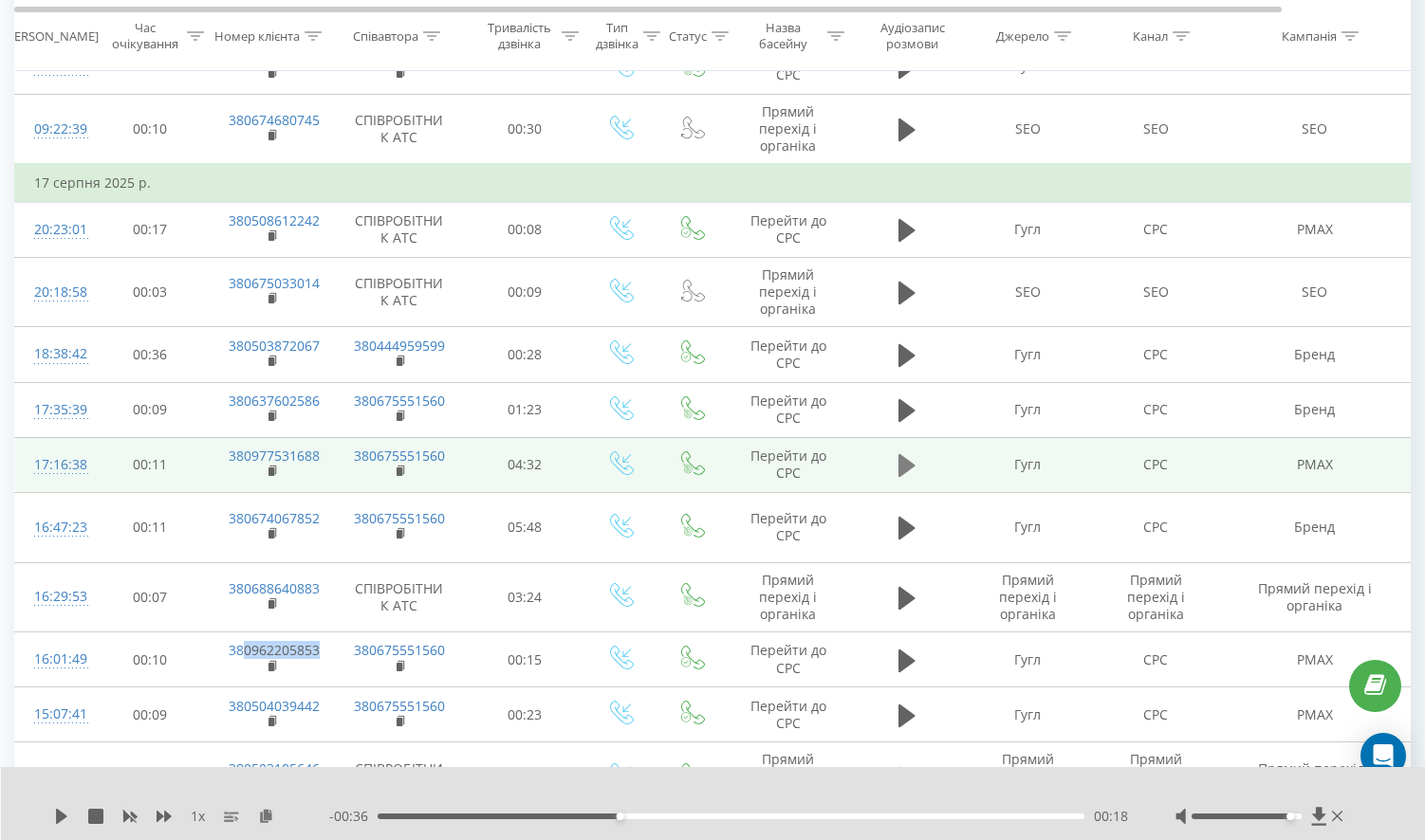
click at [907, 454] on icon at bounding box center [907, 466] width 17 height 23
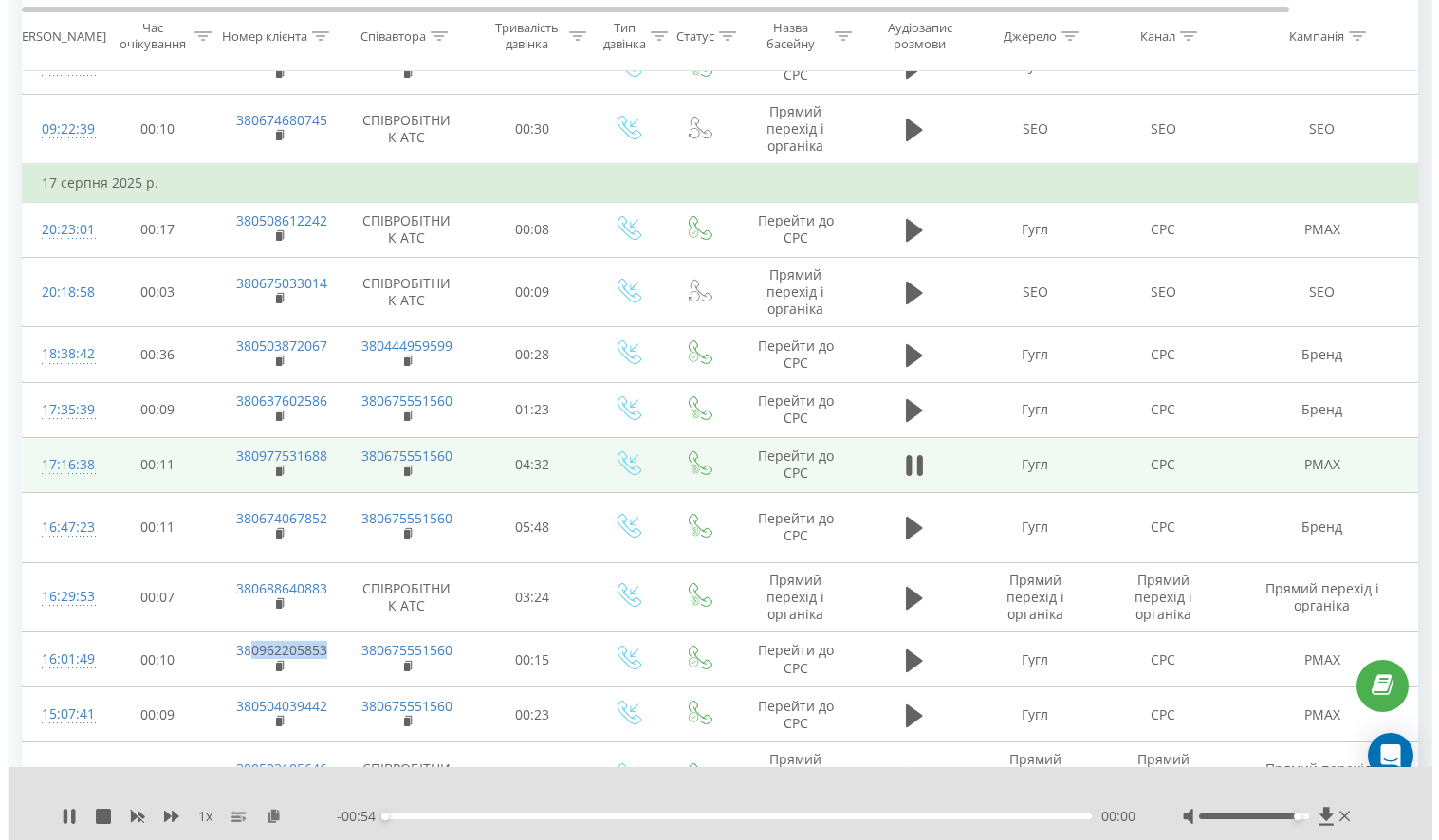
scroll to position [0, 0]
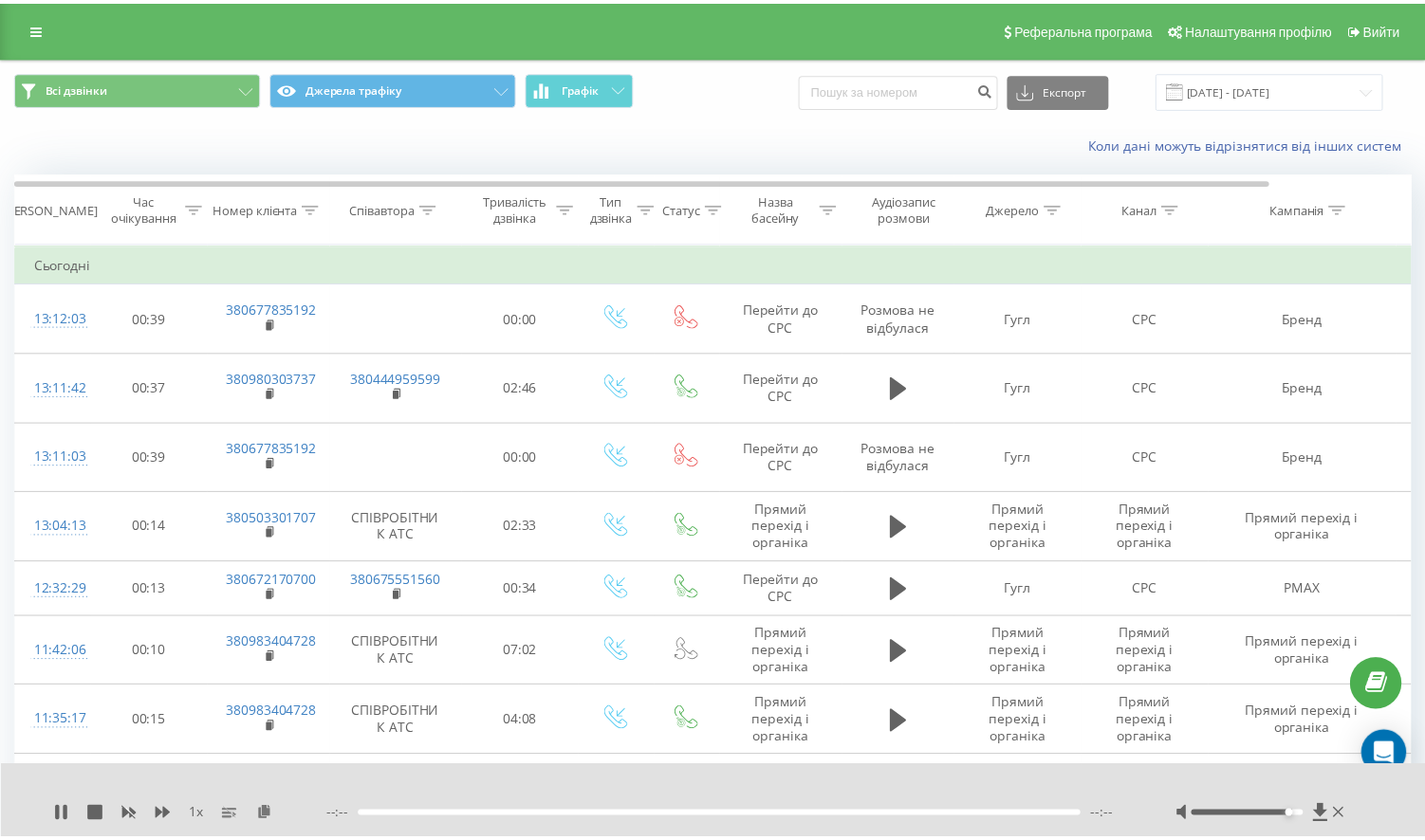
scroll to position [5890, 0]
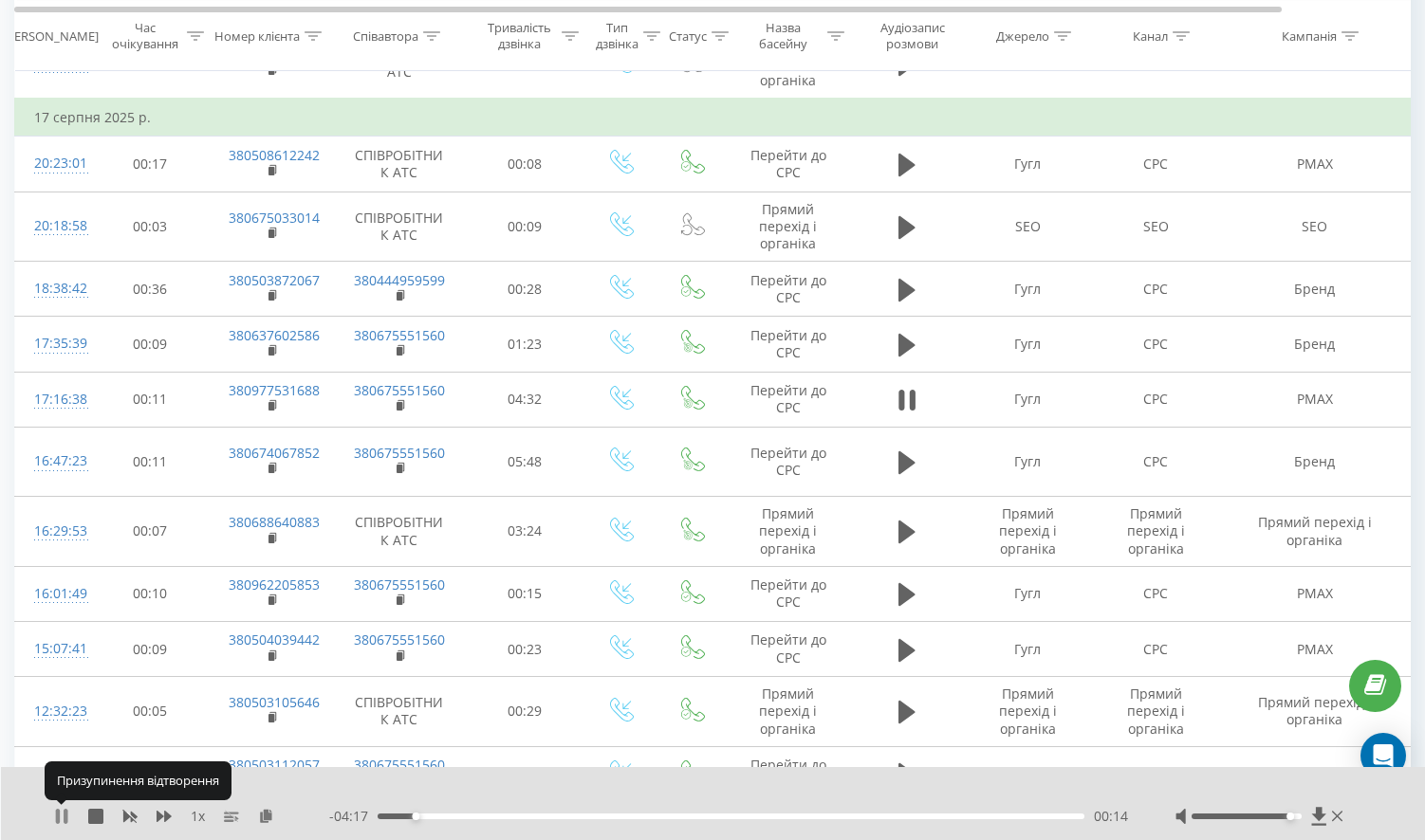
click at [67, 818] on icon at bounding box center [66, 817] width 4 height 15
click at [57, 811] on icon at bounding box center [62, 817] width 12 height 15
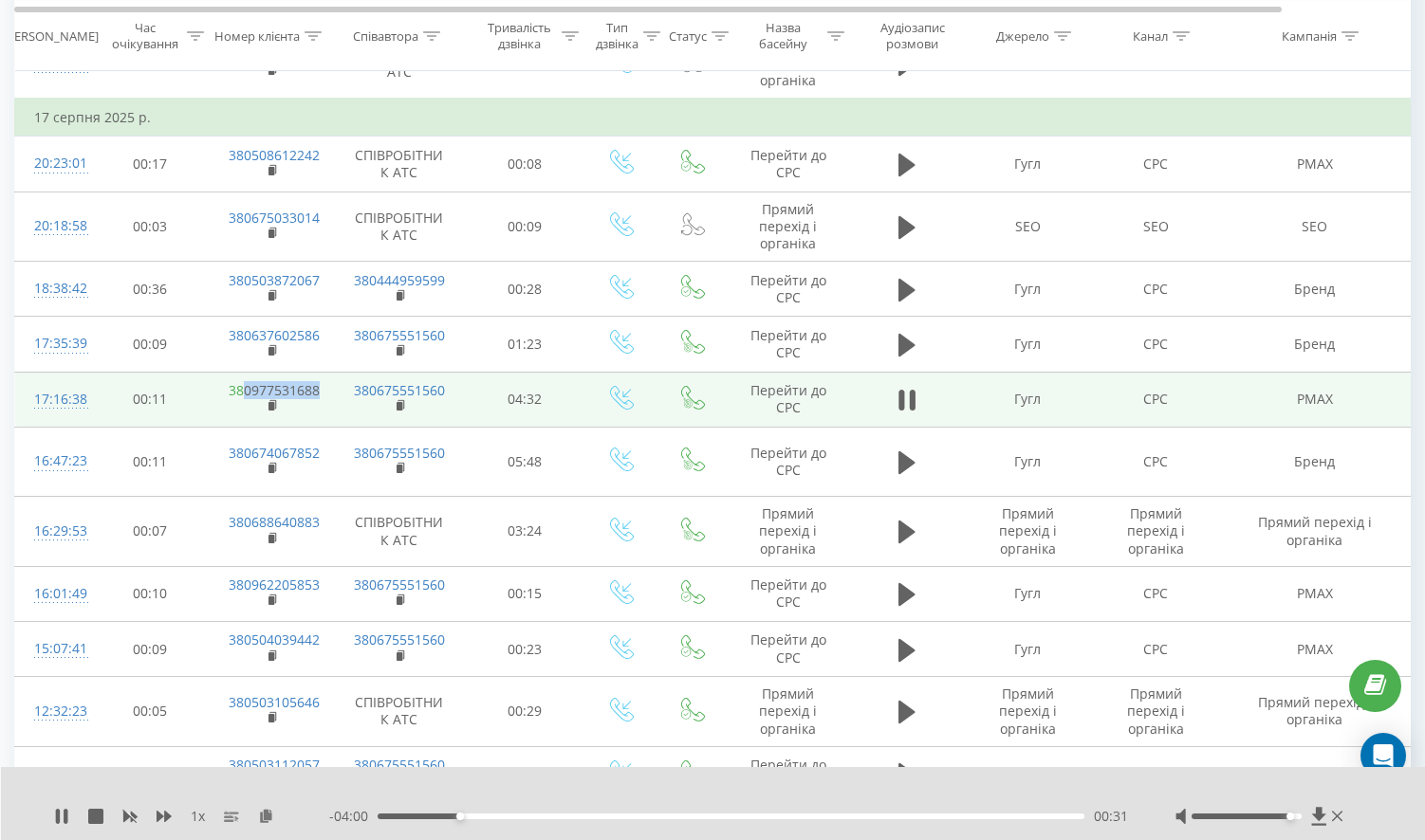
drag, startPoint x: 330, startPoint y: 286, endPoint x: 246, endPoint y: 294, distance: 84.4
click at [246, 372] on td "380977531688" at bounding box center [271, 399] width 123 height 55
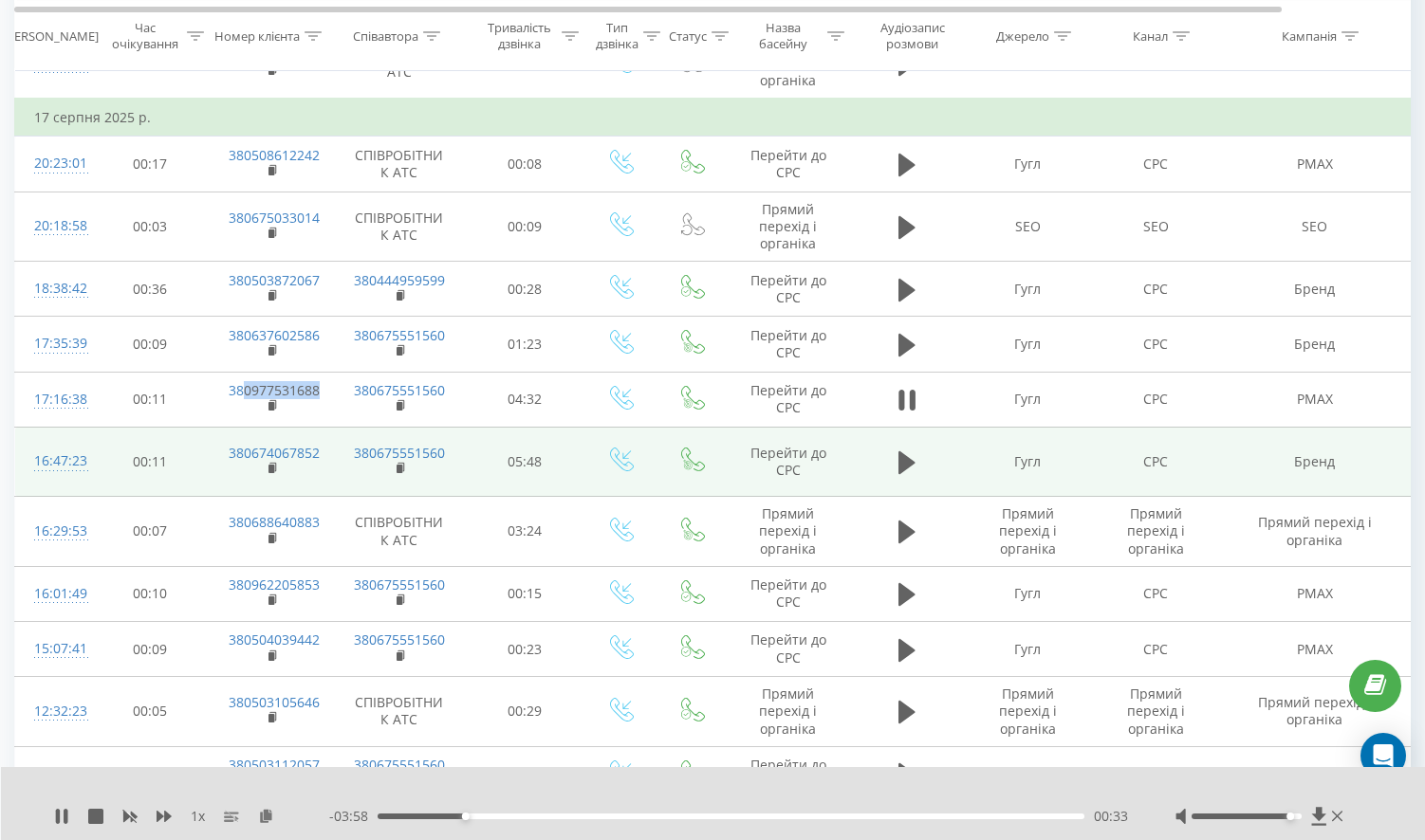
copy link "0977531688"
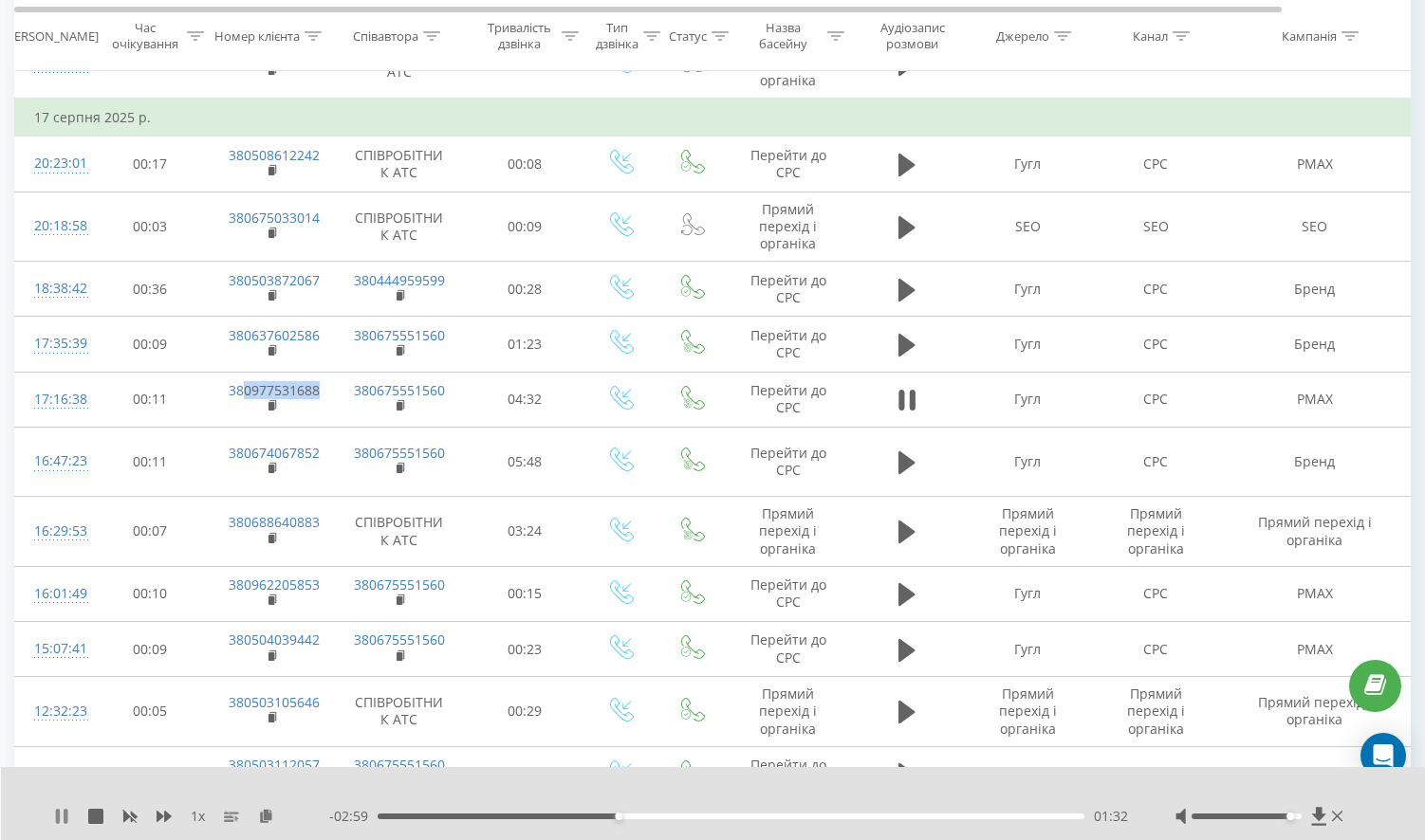
click at [55, 820] on icon at bounding box center [62, 817] width 15 height 15
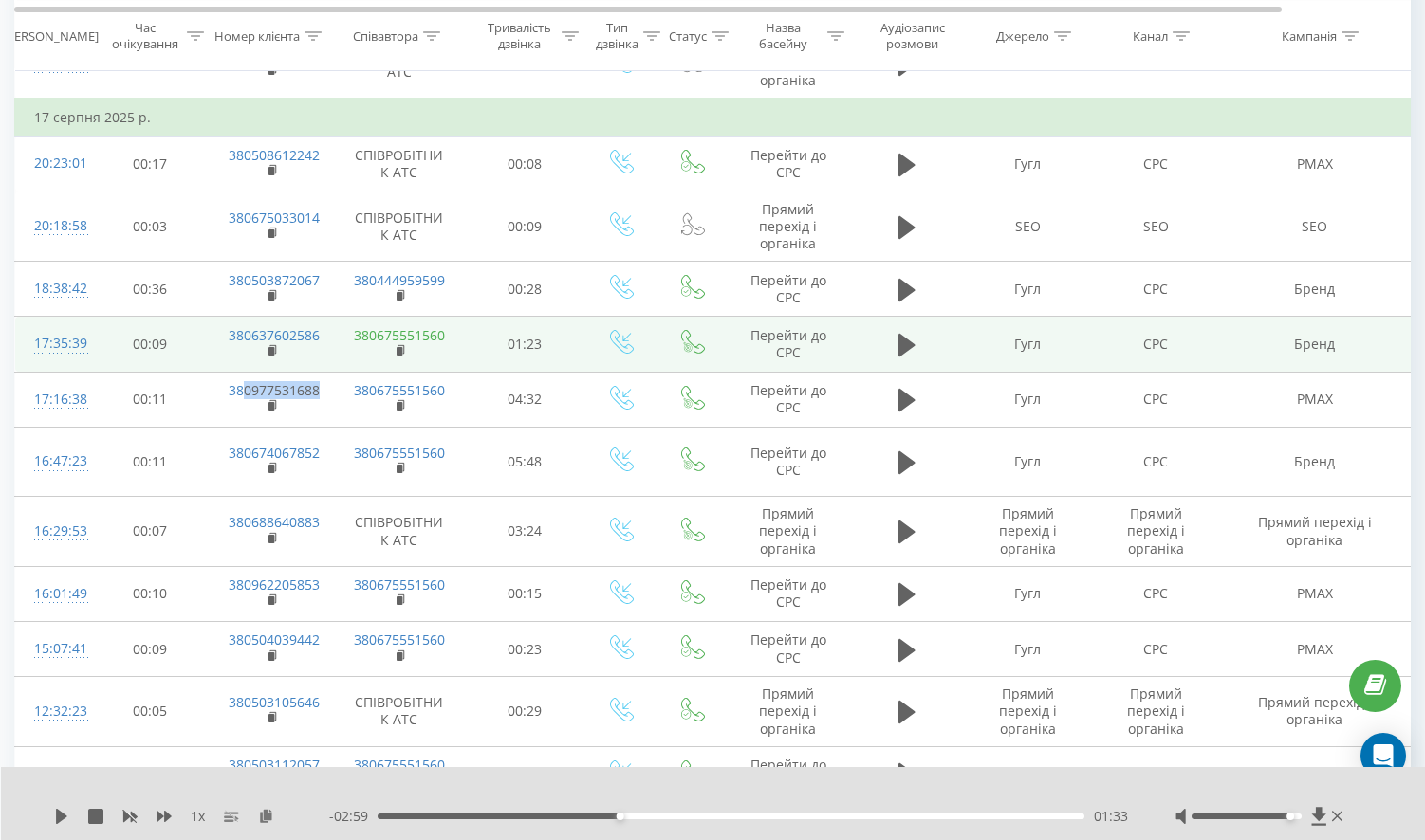
scroll to position [5795, 0]
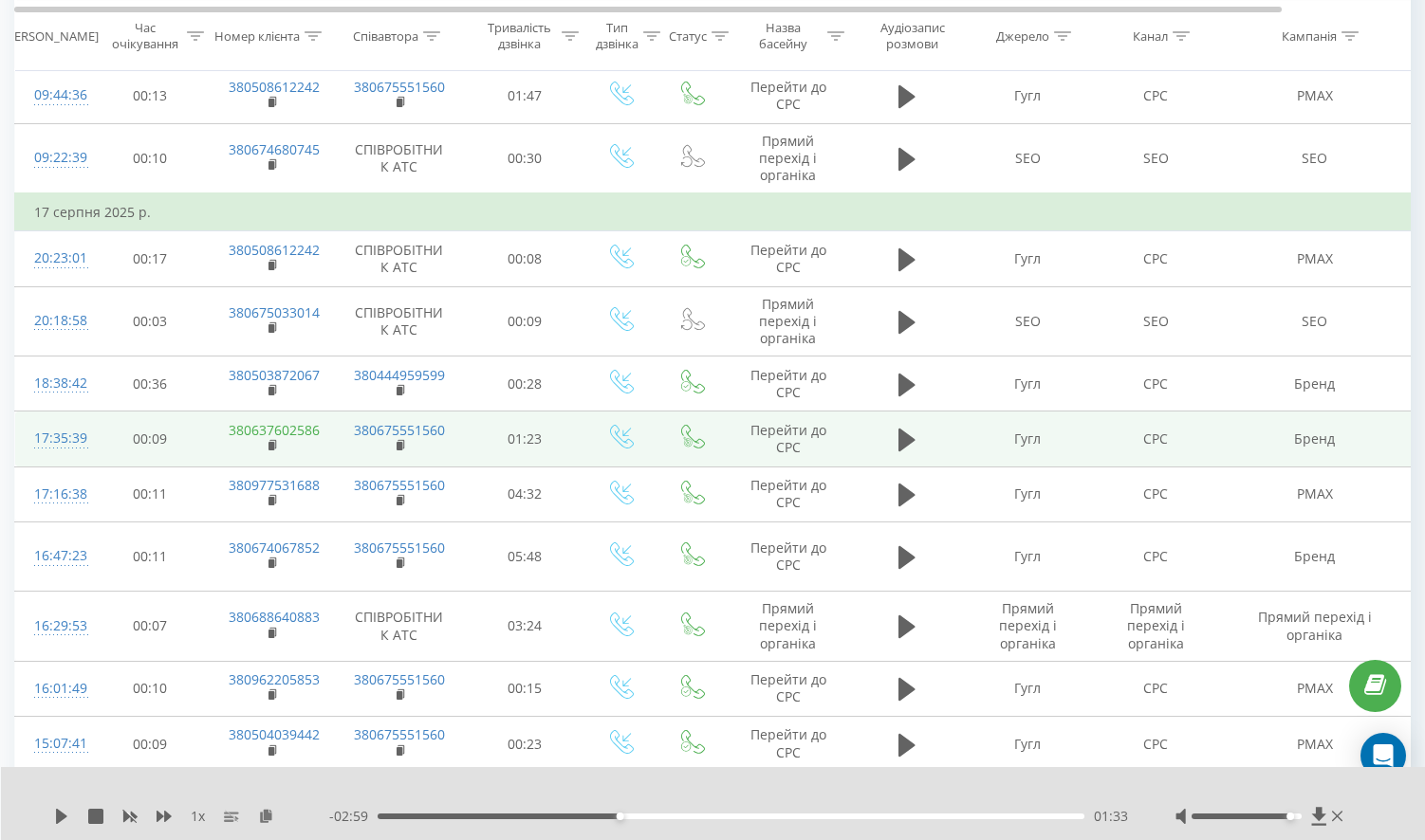
drag, startPoint x: 328, startPoint y: 330, endPoint x: 241, endPoint y: 324, distance: 87.2
click at [241, 412] on td "380637602586" at bounding box center [271, 439] width 123 height 55
drag, startPoint x: 327, startPoint y: 325, endPoint x: 243, endPoint y: 325, distance: 84.0
click at [243, 412] on td "380637602586" at bounding box center [271, 439] width 123 height 55
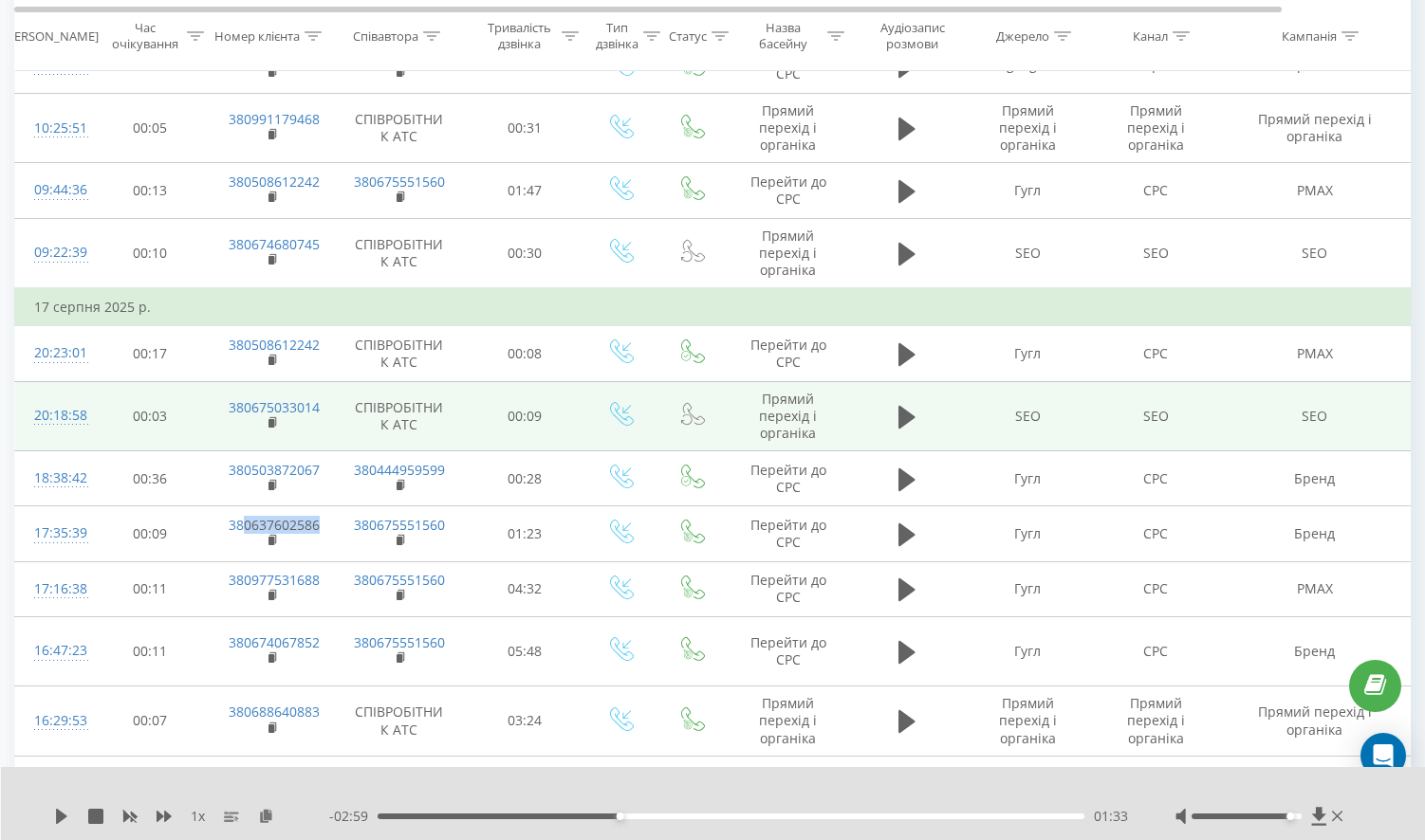
scroll to position [5511, 0]
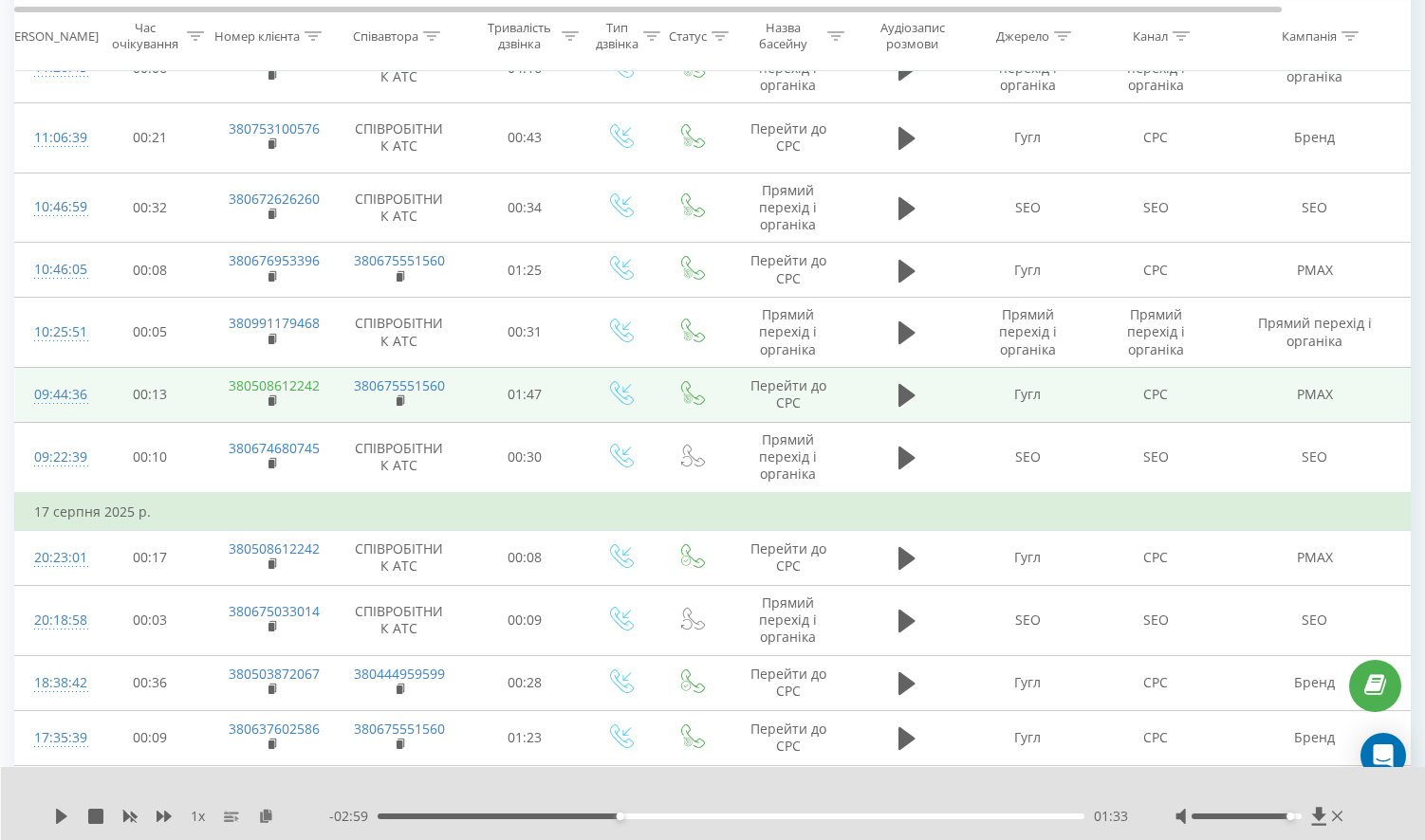
drag, startPoint x: 325, startPoint y: 293, endPoint x: 289, endPoint y: 289, distance: 36.2
click at [289, 367] on td "380508612242" at bounding box center [271, 394] width 123 height 55
drag, startPoint x: 327, startPoint y: 281, endPoint x: 246, endPoint y: 288, distance: 81.3
click at [246, 367] on td "380508612242" at bounding box center [271, 394] width 123 height 55
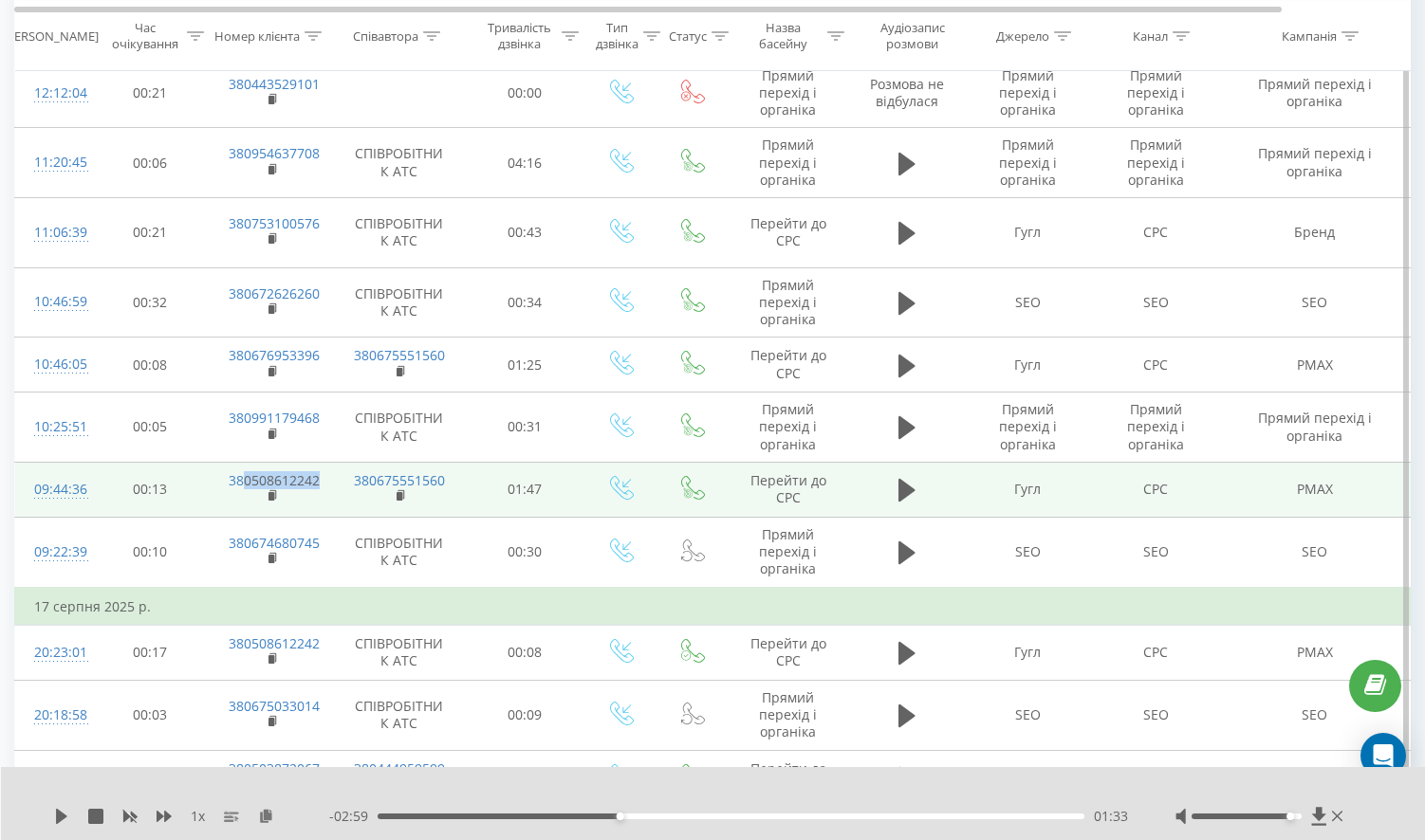
scroll to position [5321, 0]
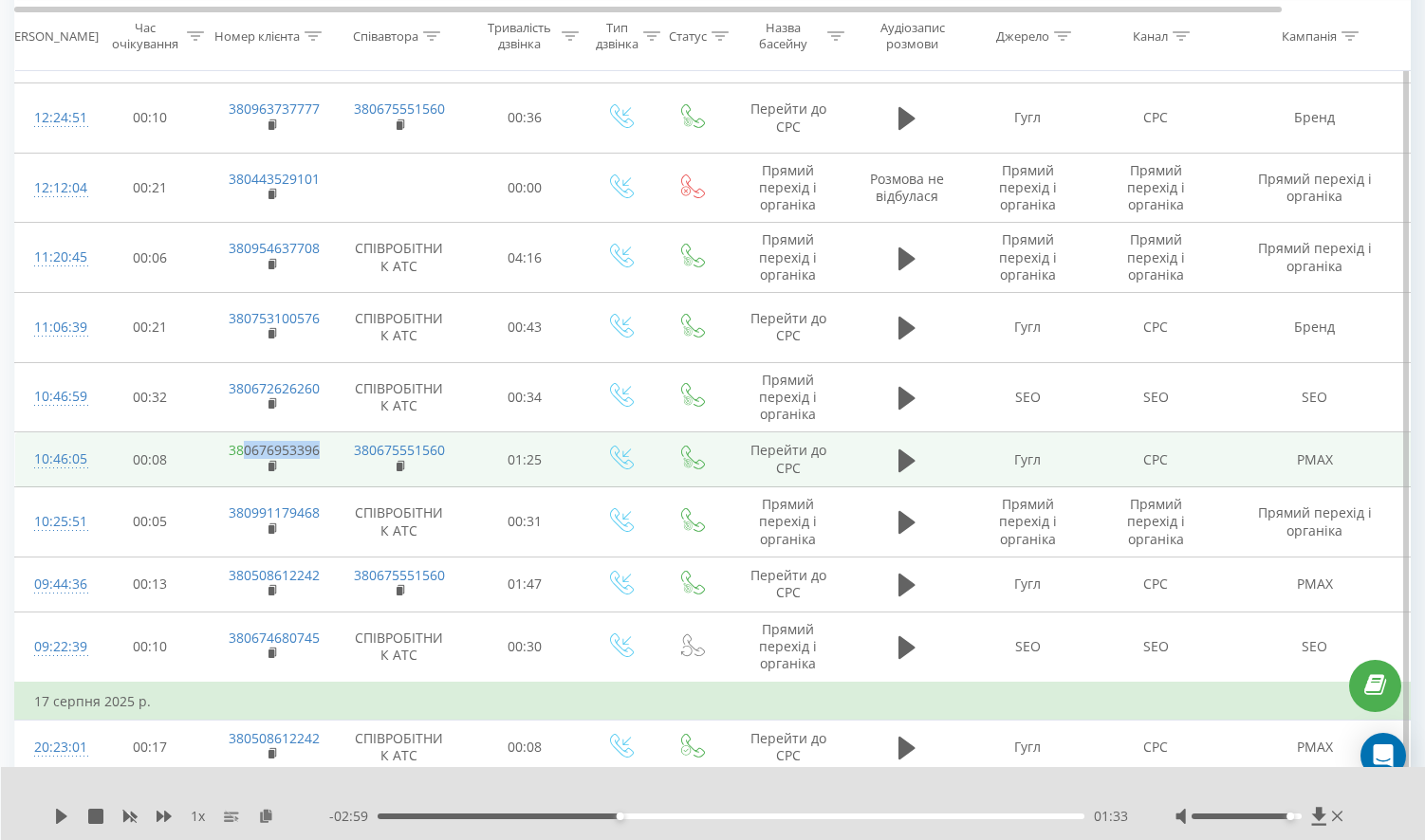
drag, startPoint x: 322, startPoint y: 349, endPoint x: 245, endPoint y: 347, distance: 77.0
click at [245, 433] on td "380676953396" at bounding box center [271, 460] width 123 height 55
click at [912, 448] on icon at bounding box center [907, 460] width 17 height 23
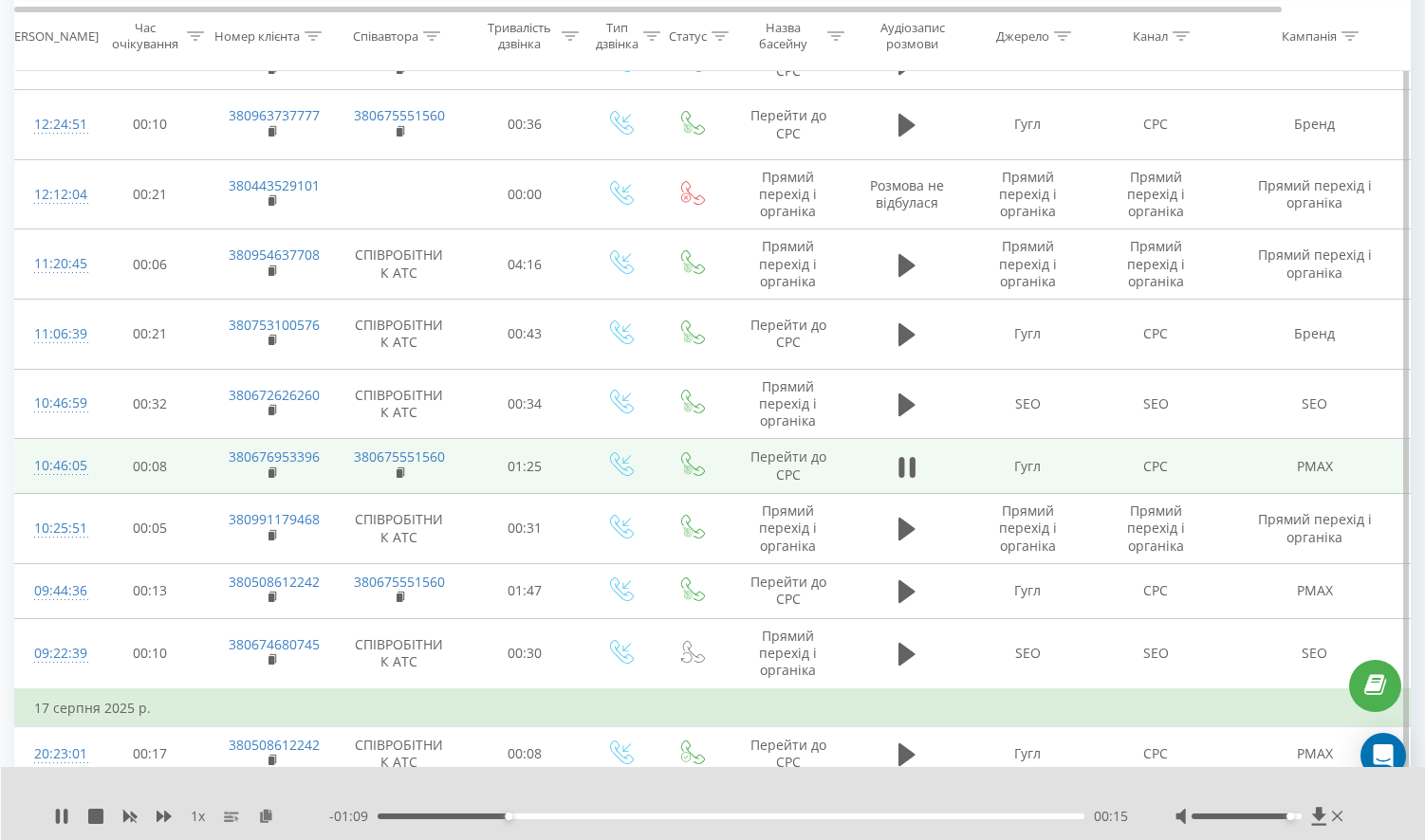
scroll to position [5219, 0]
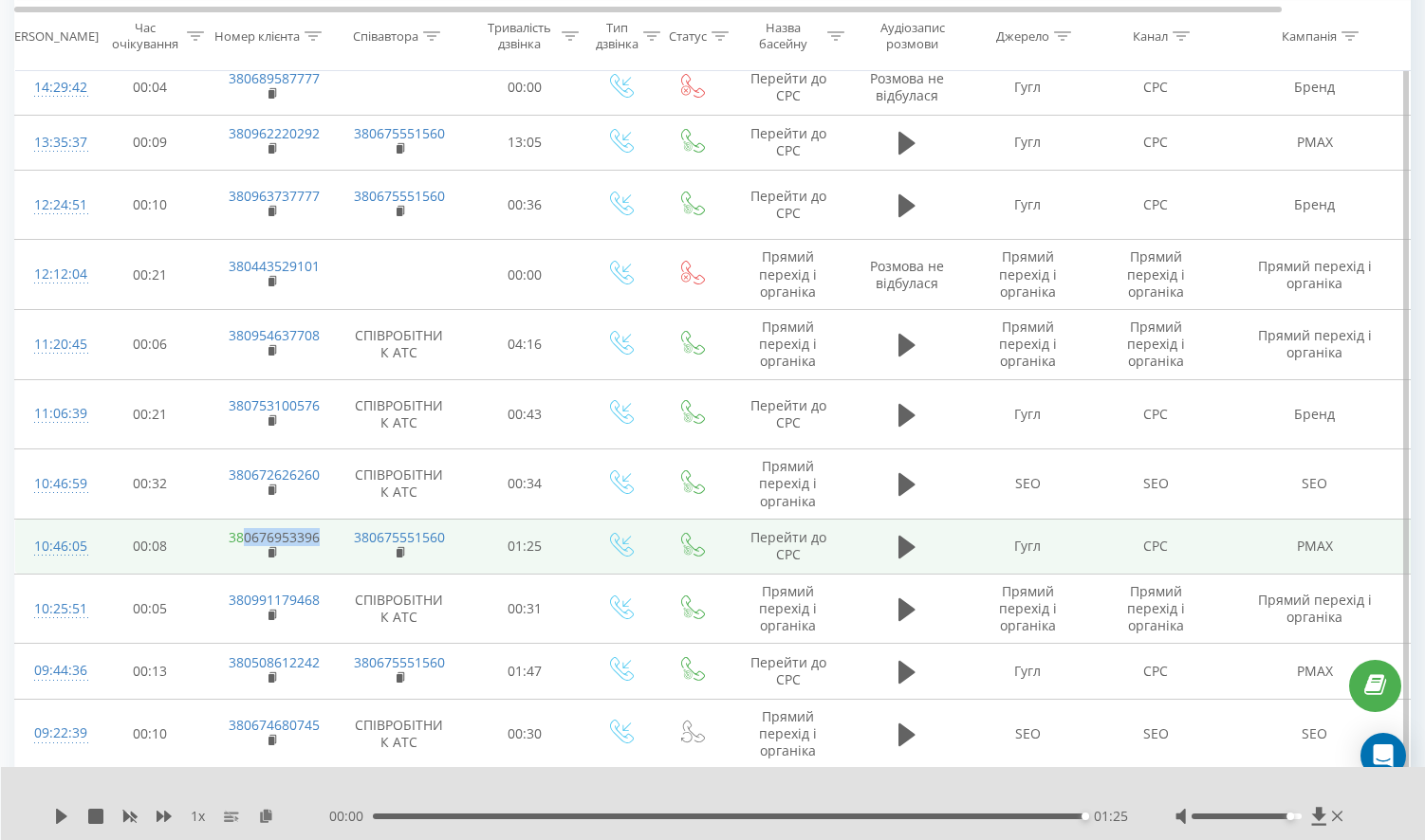
drag, startPoint x: 324, startPoint y: 435, endPoint x: 240, endPoint y: 436, distance: 84.0
click at [240, 519] on td "380676953396" at bounding box center [271, 546] width 123 height 55
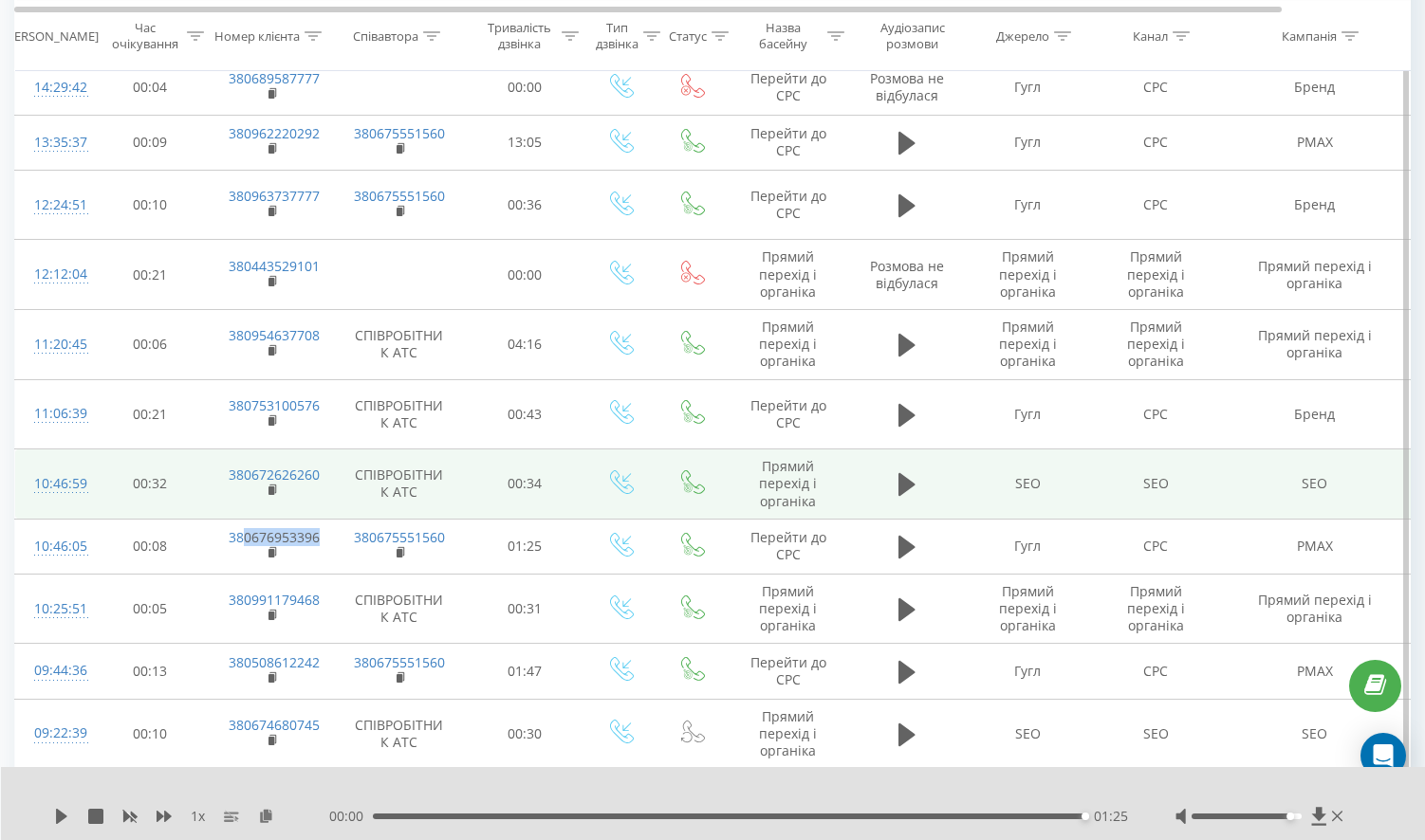
scroll to position [5125, 0]
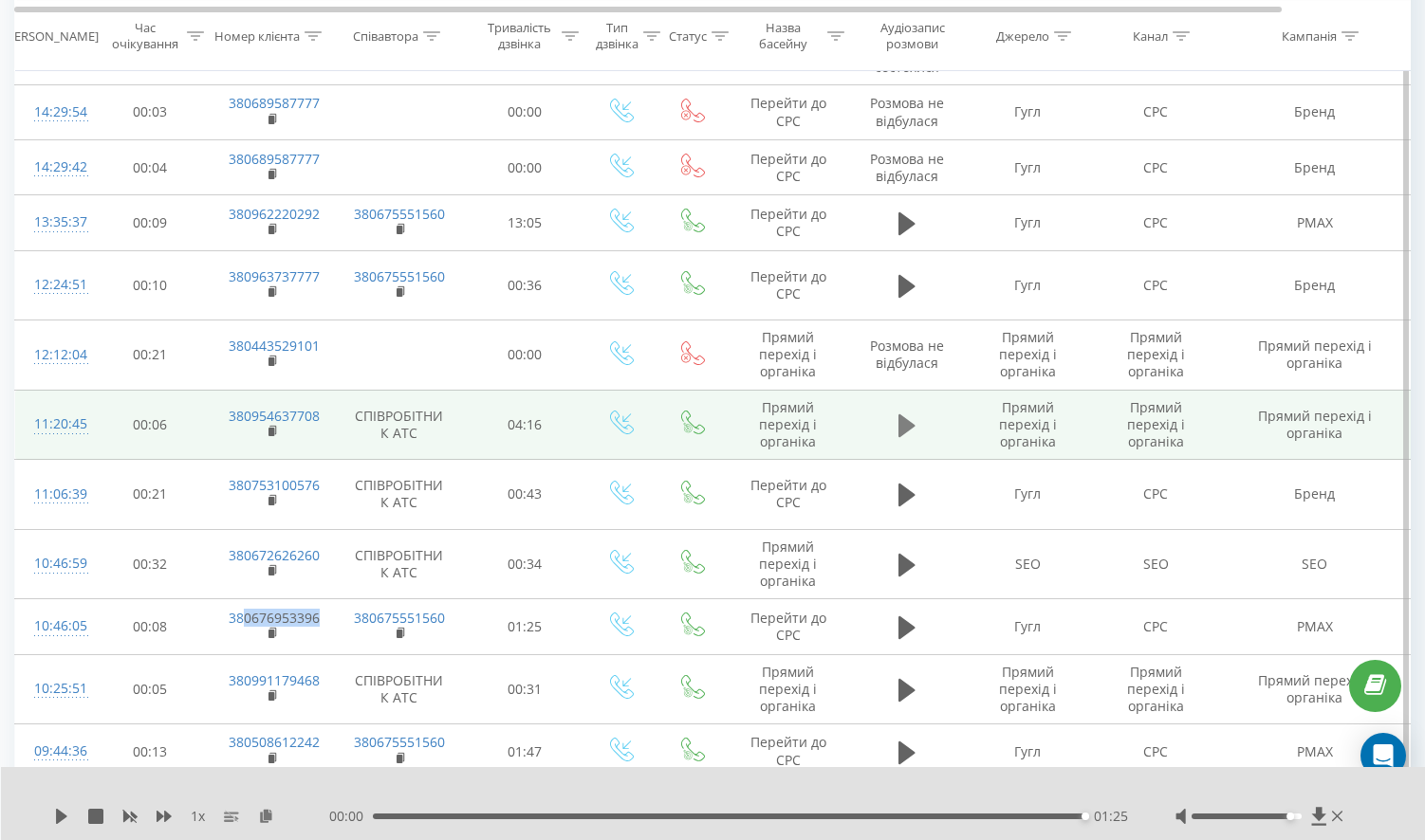
click at [898, 415] on icon at bounding box center [907, 426] width 17 height 23
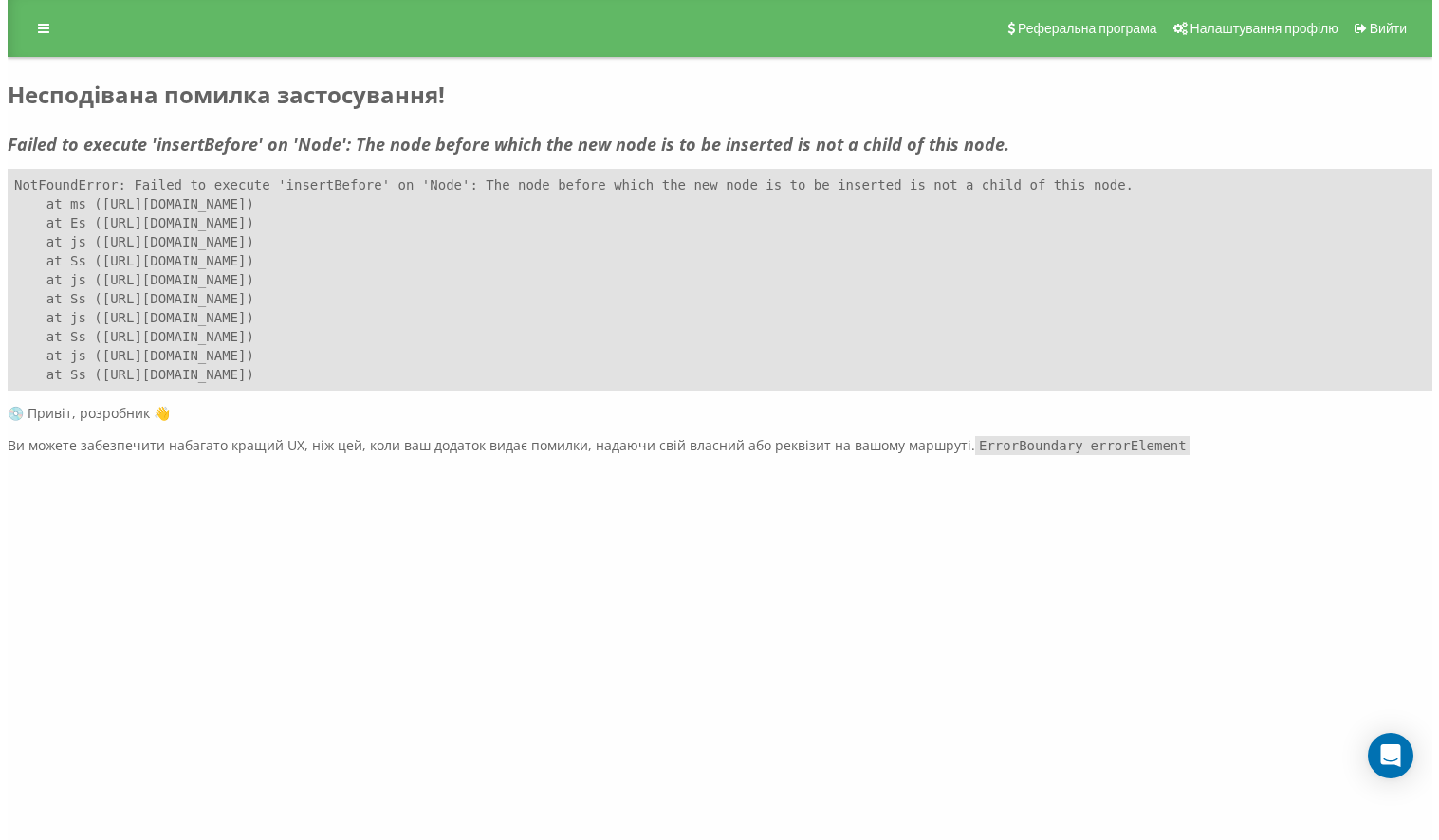
scroll to position [0, 0]
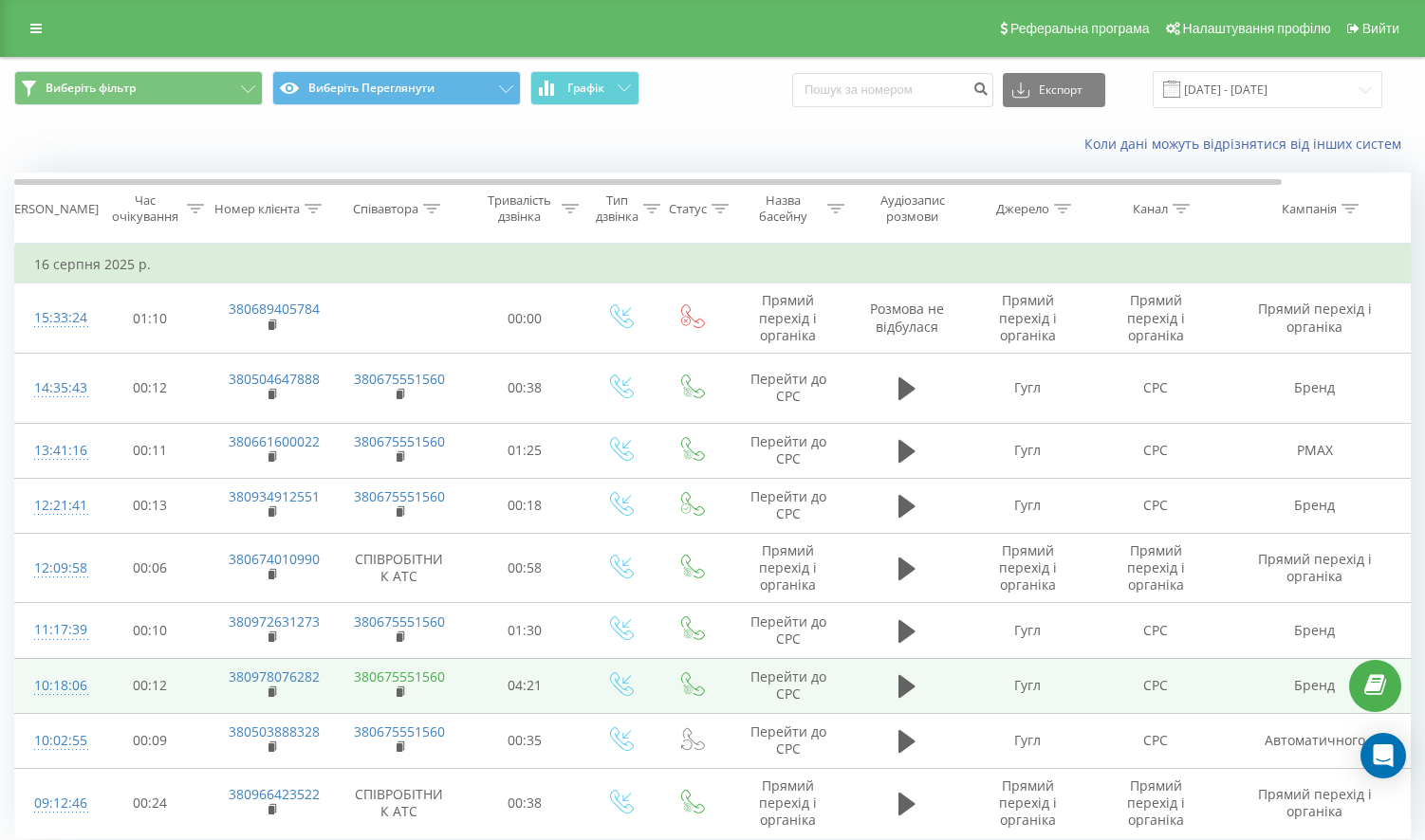
scroll to position [70, 0]
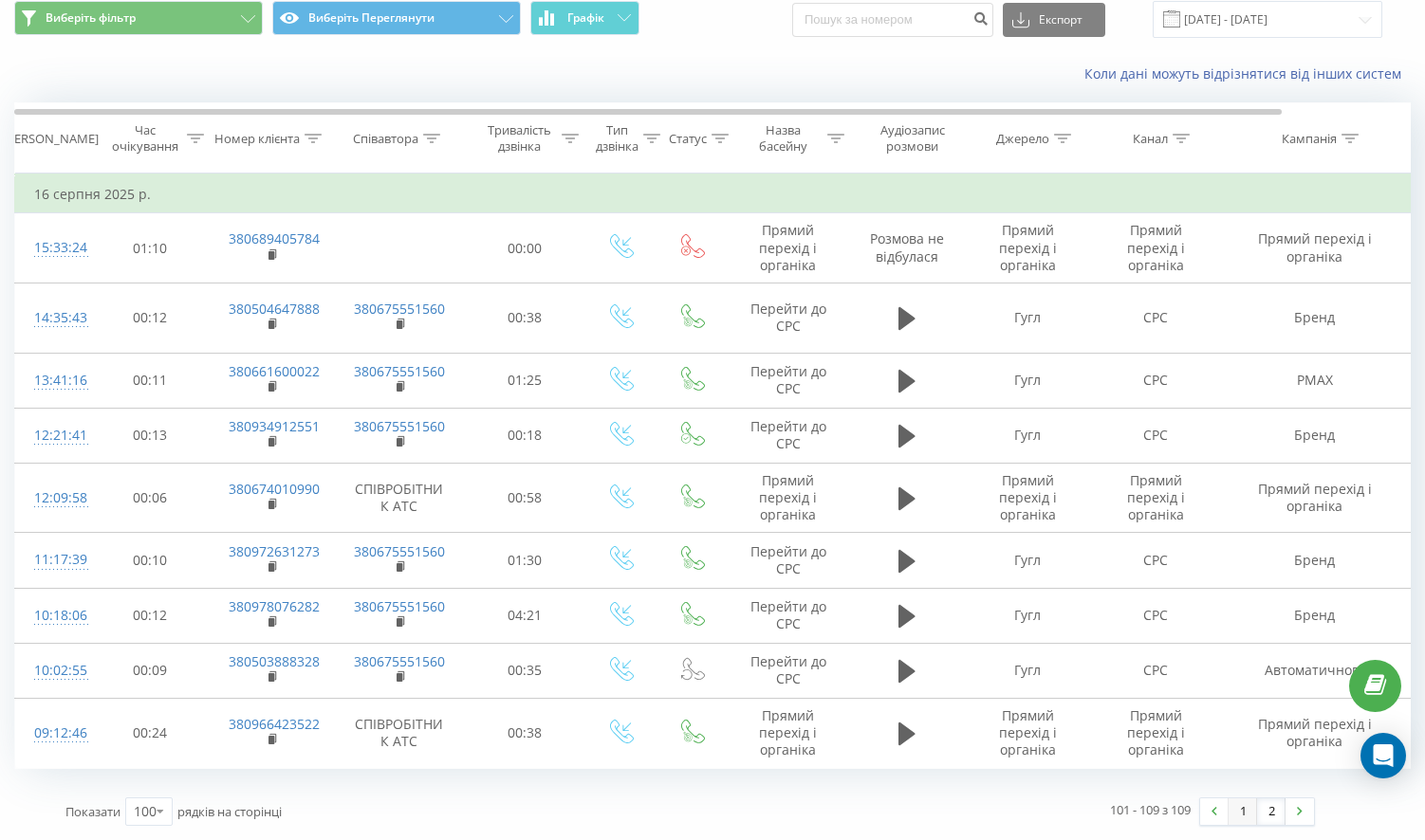
click at [1240, 813] on link "1" at bounding box center [1244, 812] width 29 height 27
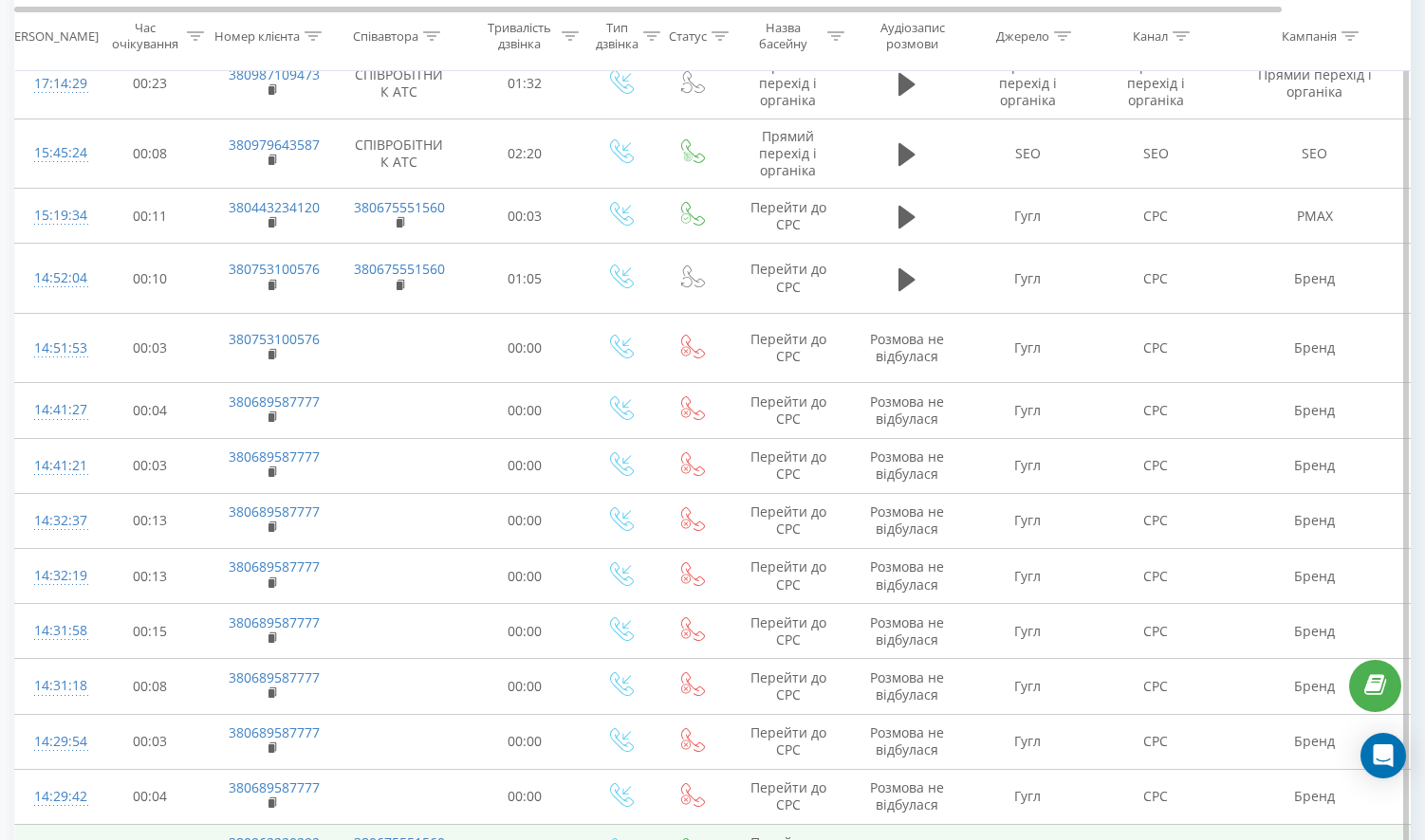
scroll to position [4458, 0]
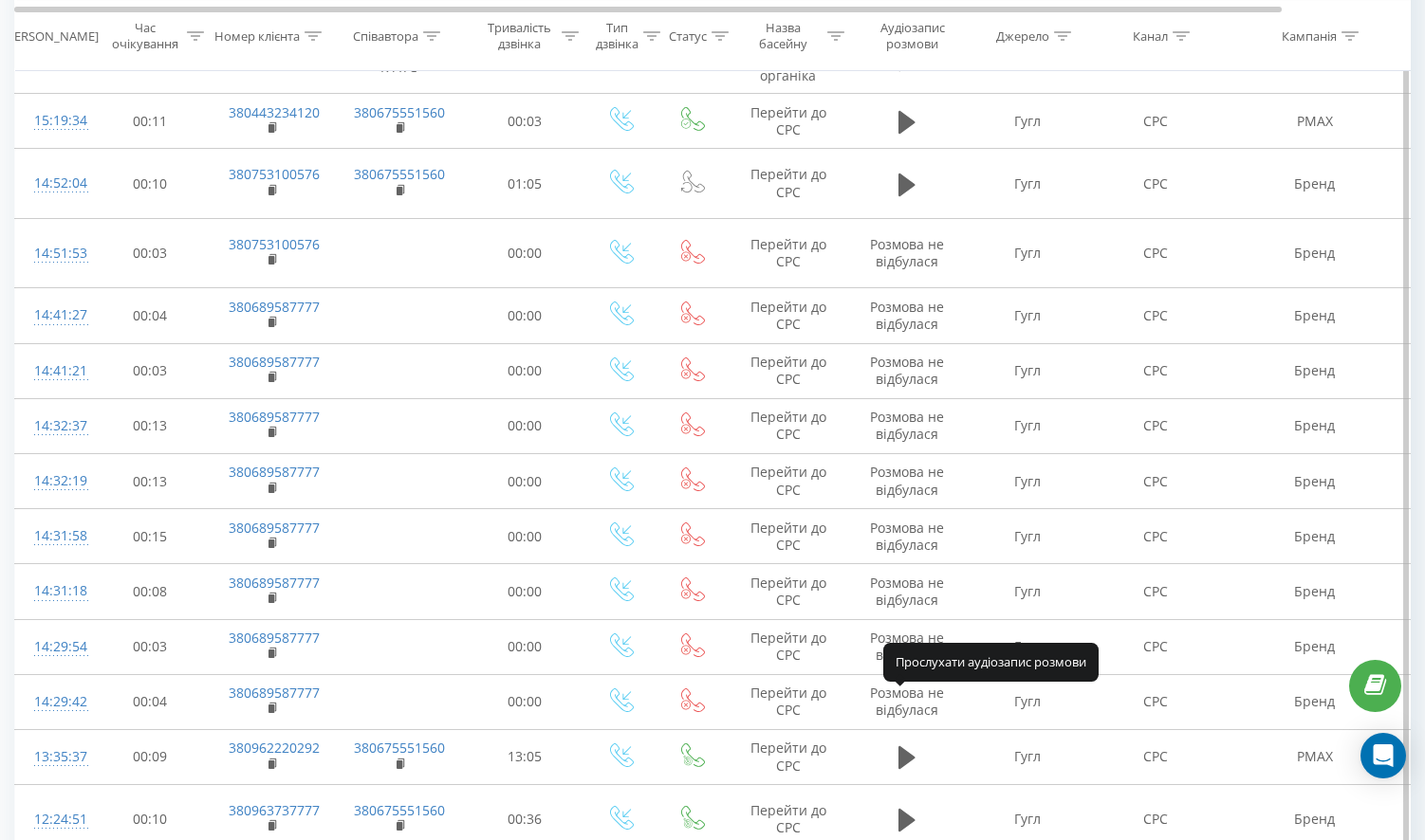
drag, startPoint x: 907, startPoint y: 712, endPoint x: 884, endPoint y: 725, distance: 26.4
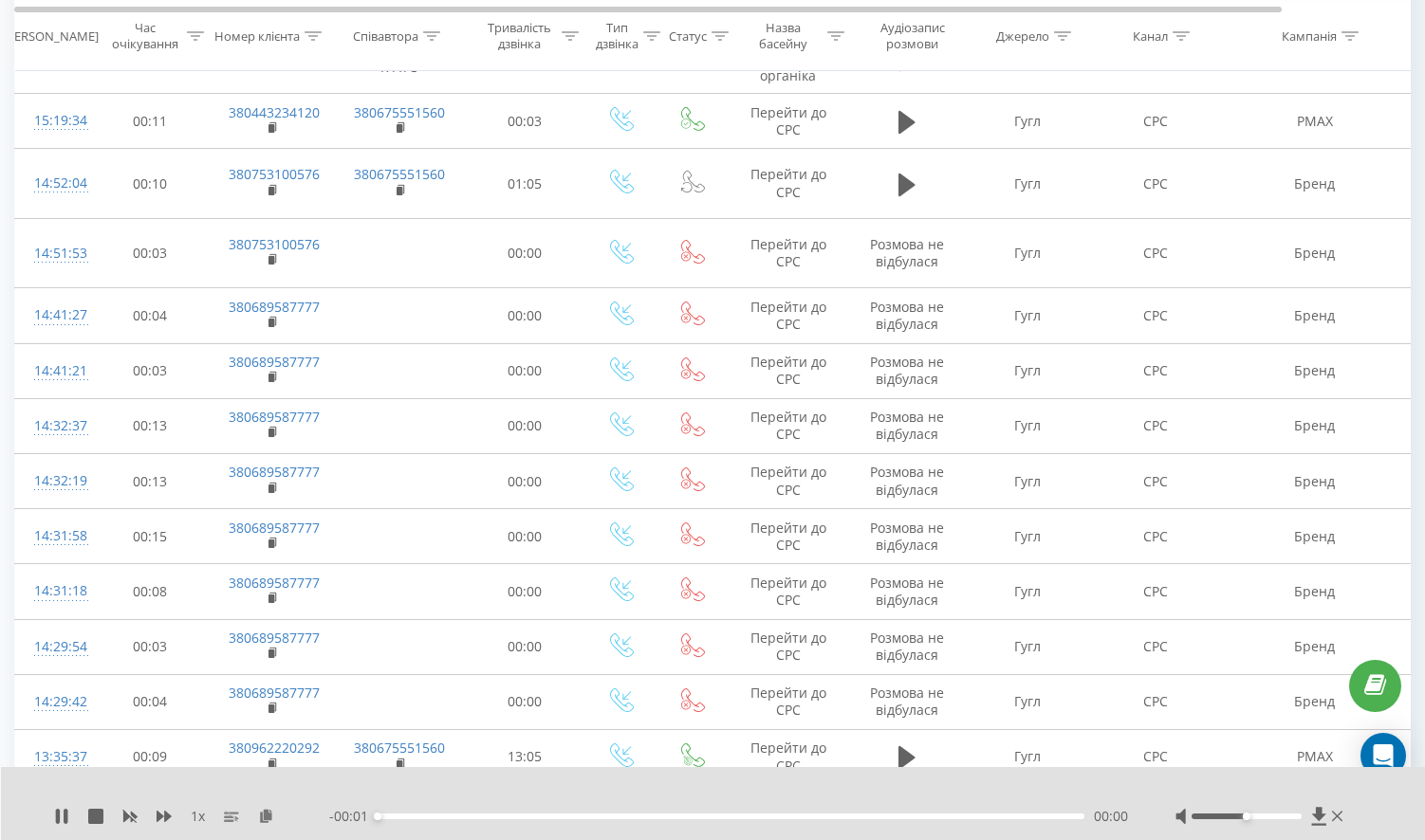
scroll to position [0, 0]
click at [1297, 815] on div at bounding box center [1247, 817] width 110 height 6
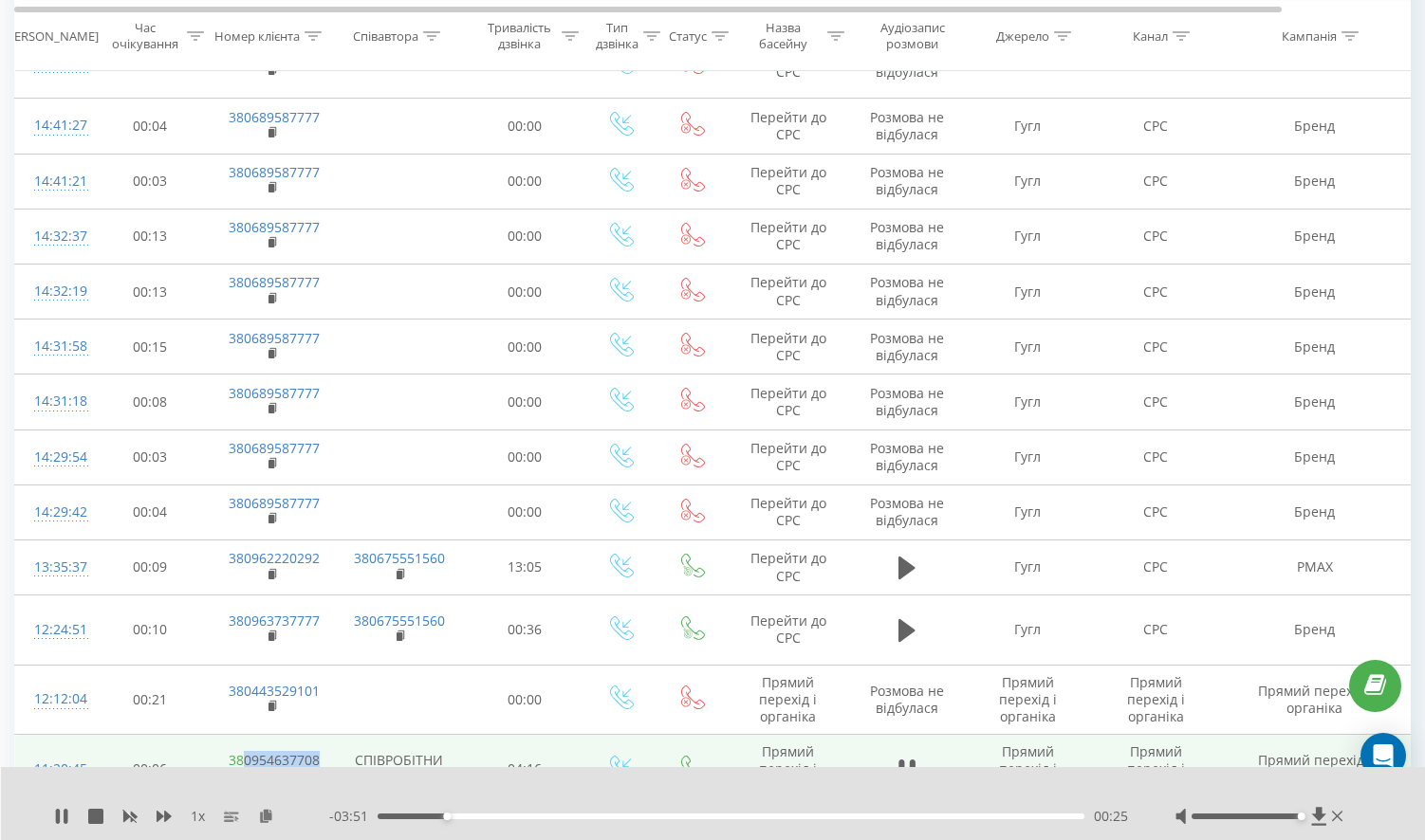
drag, startPoint x: 325, startPoint y: 604, endPoint x: 240, endPoint y: 599, distance: 85.1
click at [240, 735] on td "380954637708" at bounding box center [271, 770] width 123 height 70
copy link "0954637708"
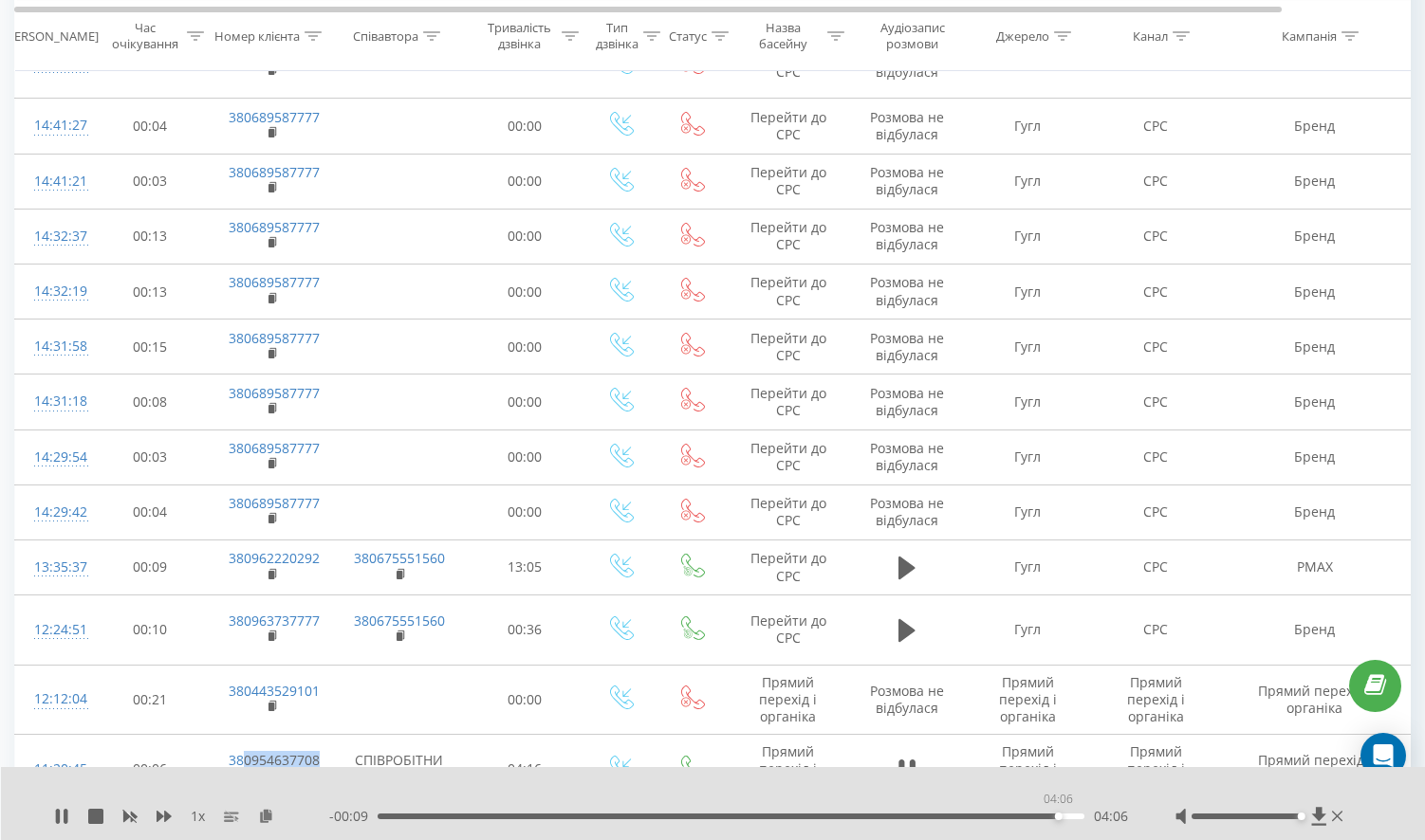
drag, startPoint x: 610, startPoint y: 815, endPoint x: 1058, endPoint y: 815, distance: 448.0
click at [1058, 815] on div "04:06" at bounding box center [1059, 817] width 8 height 8
drag, startPoint x: 1068, startPoint y: 813, endPoint x: 1021, endPoint y: 815, distance: 47.0
click at [1021, 815] on div "- 00:04 04:12 04:12" at bounding box center [728, 817] width 799 height 19
click at [1028, 811] on div "- 00:03 04:13 04:13" at bounding box center [728, 817] width 799 height 19
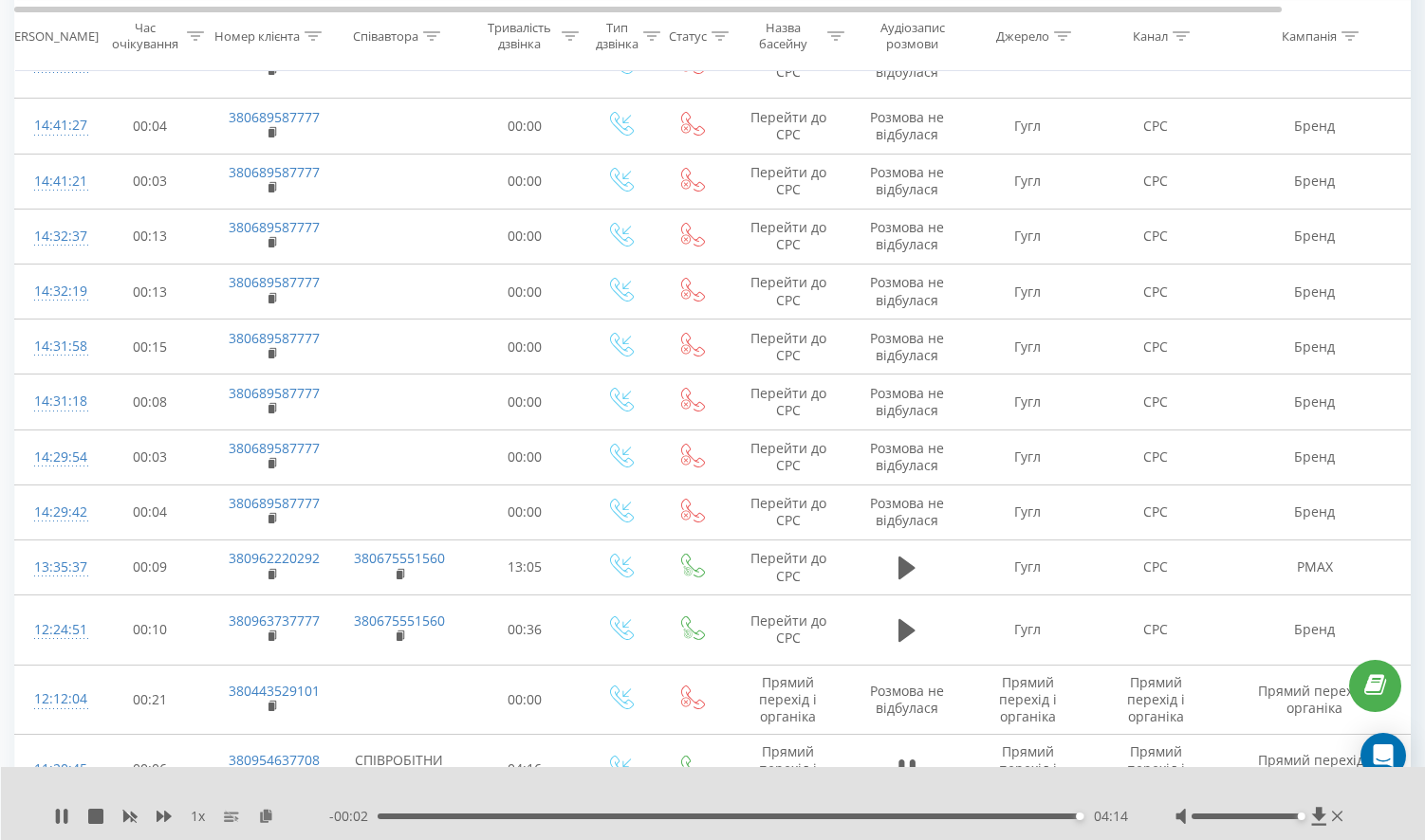
drag, startPoint x: 1012, startPoint y: 845, endPoint x: 1031, endPoint y: 826, distance: 26.9
click at [990, 824] on div "- 00:02 04:14 04:14" at bounding box center [728, 817] width 799 height 19
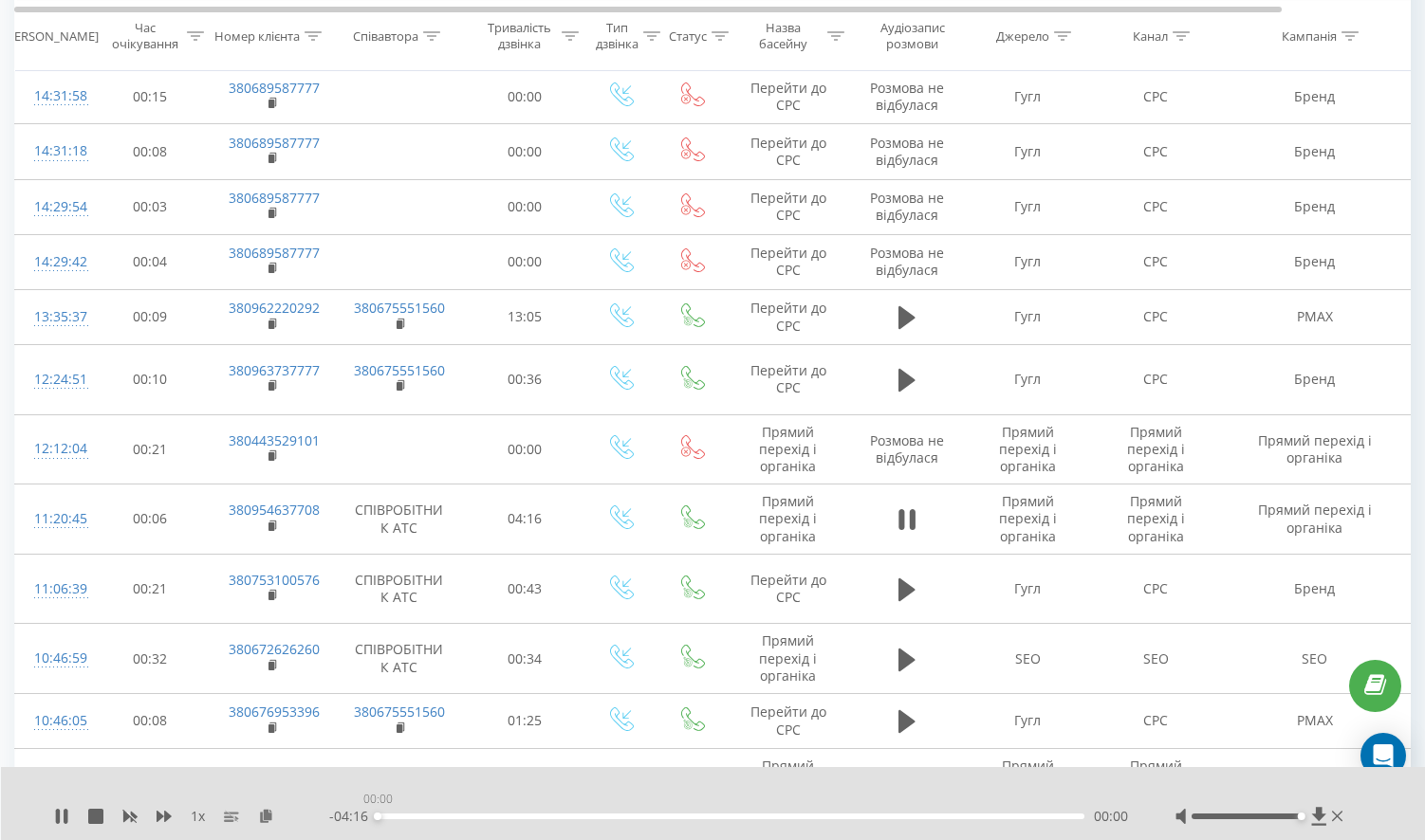
drag, startPoint x: 1079, startPoint y: 816, endPoint x: 978, endPoint y: 833, distance: 102.4
click at [978, 833] on div "1 x - 04:16 00:00 00:00" at bounding box center [713, 804] width 1425 height 73
drag, startPoint x: 376, startPoint y: 815, endPoint x: 834, endPoint y: 823, distance: 458.1
click at [834, 823] on div "- 00:37 03:39 03:39" at bounding box center [728, 817] width 799 height 19
drag, startPoint x: 991, startPoint y: 816, endPoint x: 912, endPoint y: 821, distance: 79.2
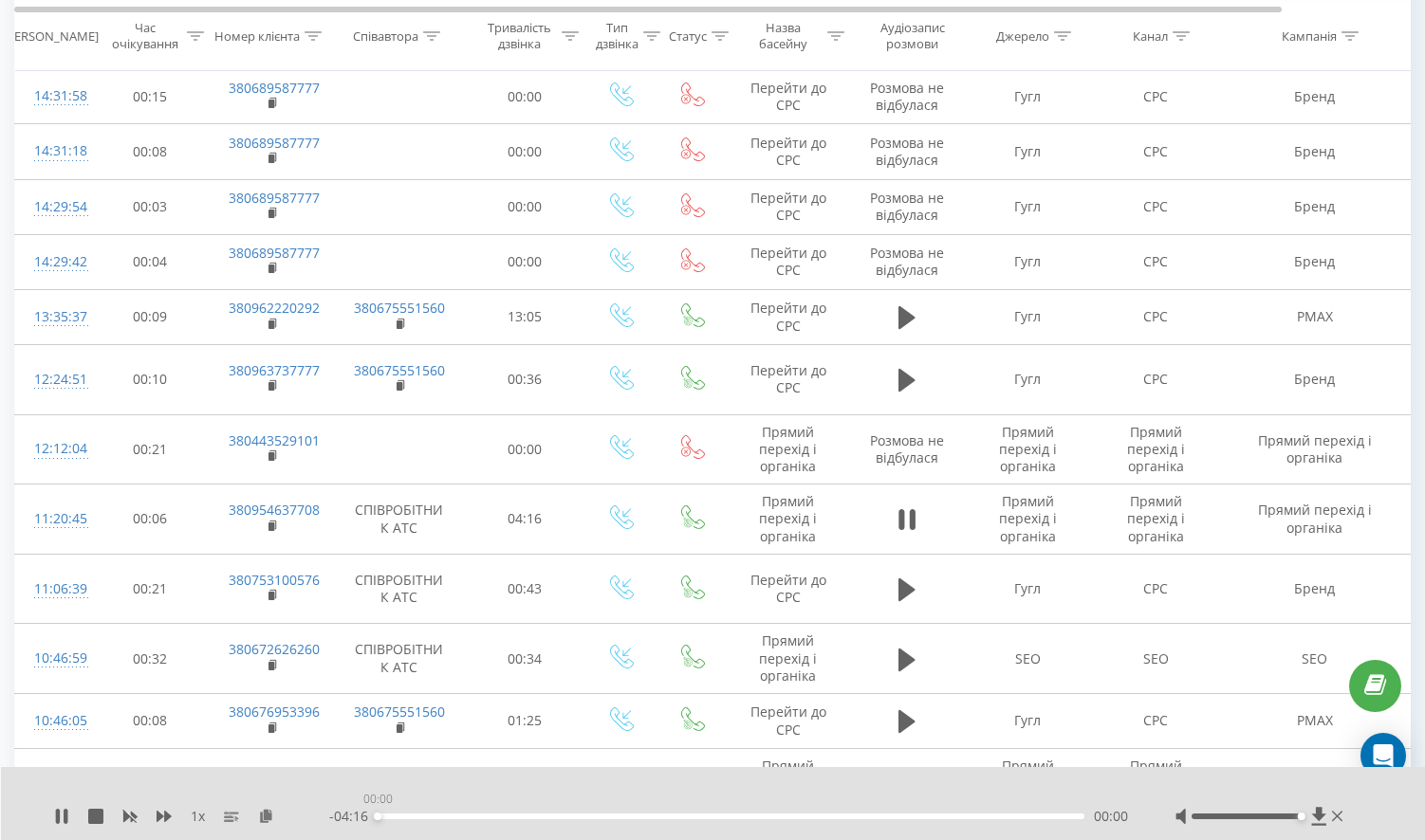
click at [915, 821] on div "- 04:16 00:00 00:00" at bounding box center [728, 817] width 799 height 19
drag, startPoint x: 927, startPoint y: 813, endPoint x: 834, endPoint y: 826, distance: 93.9
click at [834, 826] on div "- 01:30 02:45 02:45" at bounding box center [728, 817] width 799 height 19
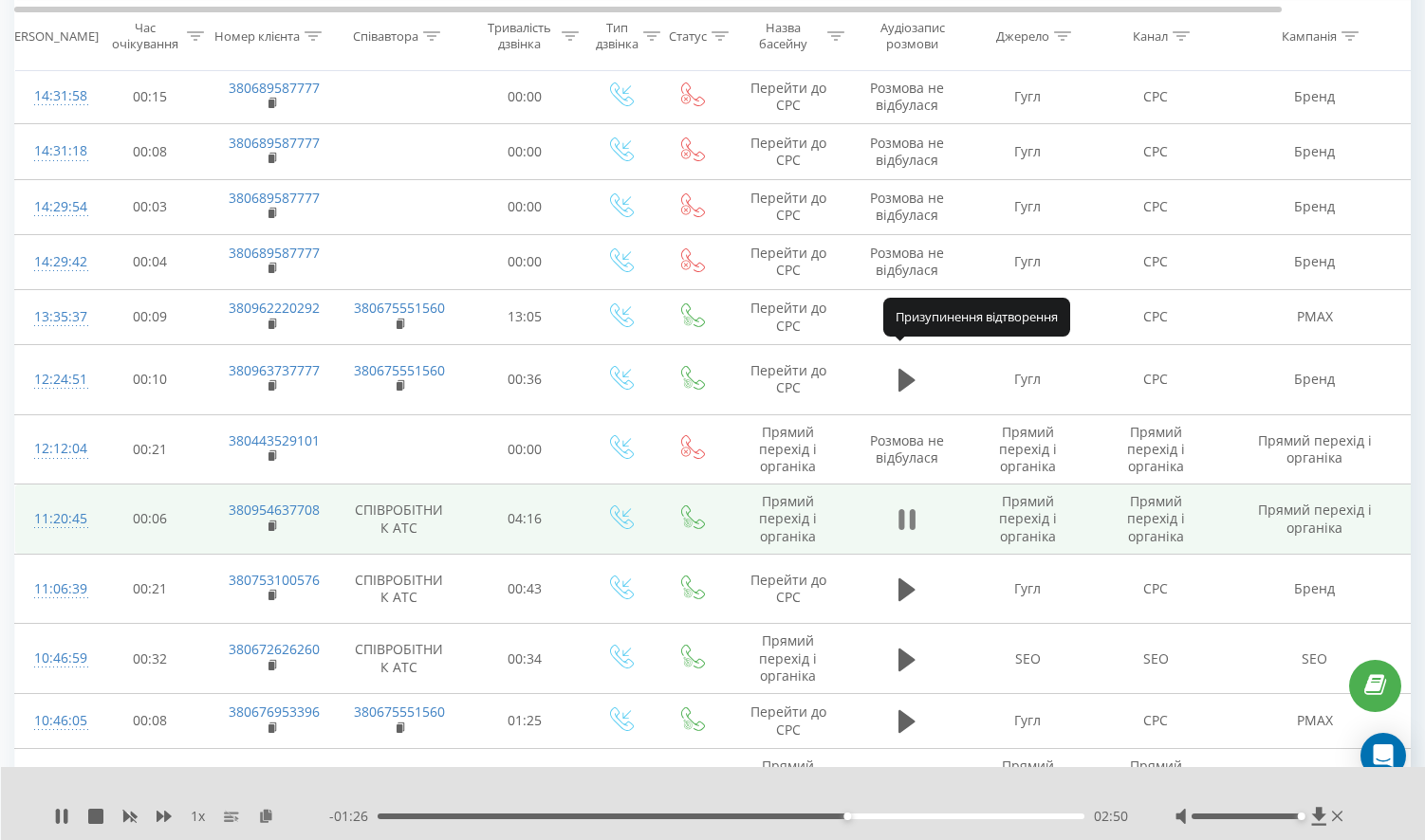
click at [907, 506] on icon at bounding box center [907, 520] width 17 height 27
drag, startPoint x: 325, startPoint y: 351, endPoint x: 241, endPoint y: 349, distance: 84.0
click at [241, 485] on td "380954637708" at bounding box center [271, 520] width 123 height 70
copy link "0954637708"
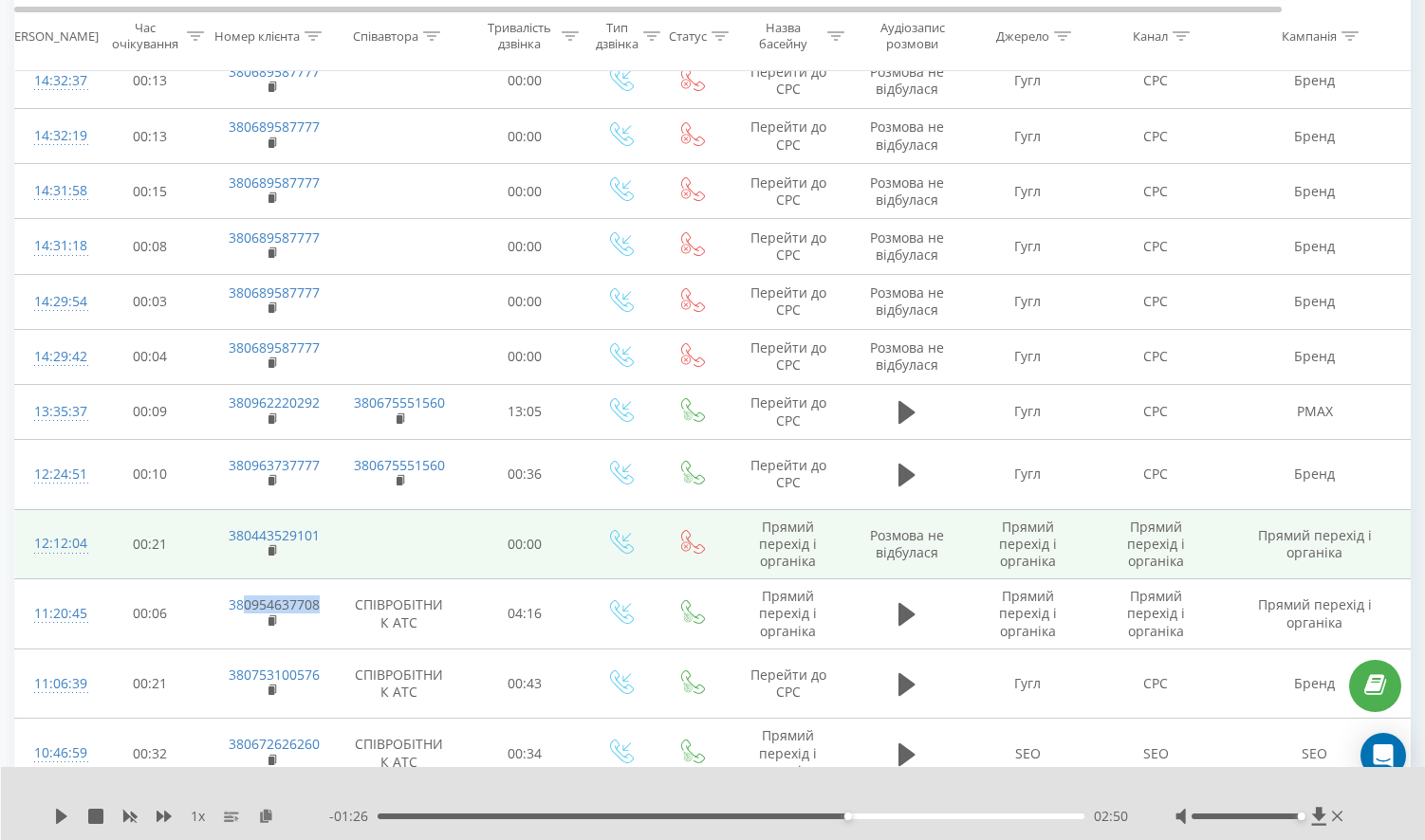
scroll to position [4709, 0]
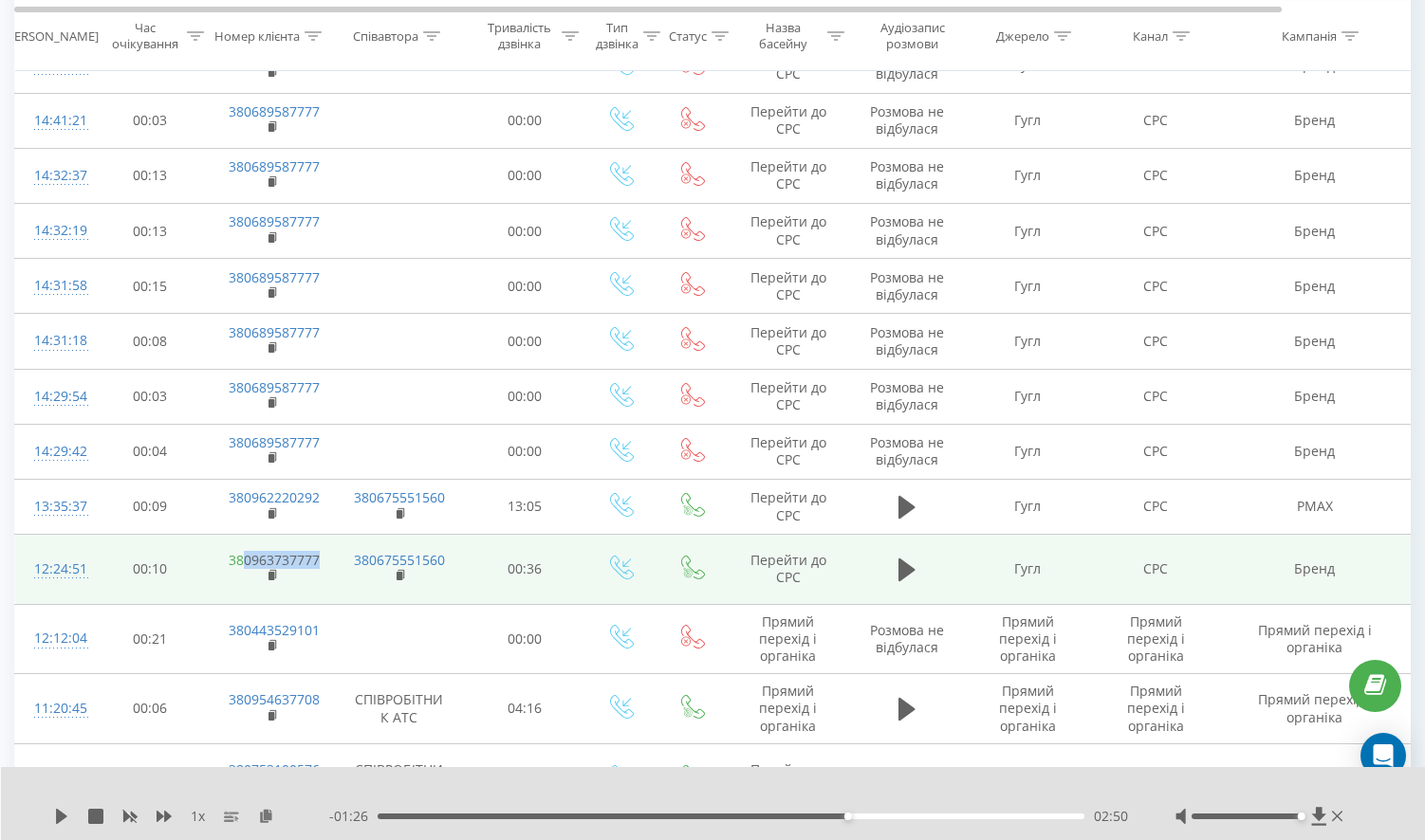
drag, startPoint x: 325, startPoint y: 413, endPoint x: 240, endPoint y: 402, distance: 85.7
click at [240, 535] on td "380963737777" at bounding box center [271, 570] width 123 height 70
copy link "0963737777"
click at [908, 556] on icon at bounding box center [907, 570] width 17 height 27
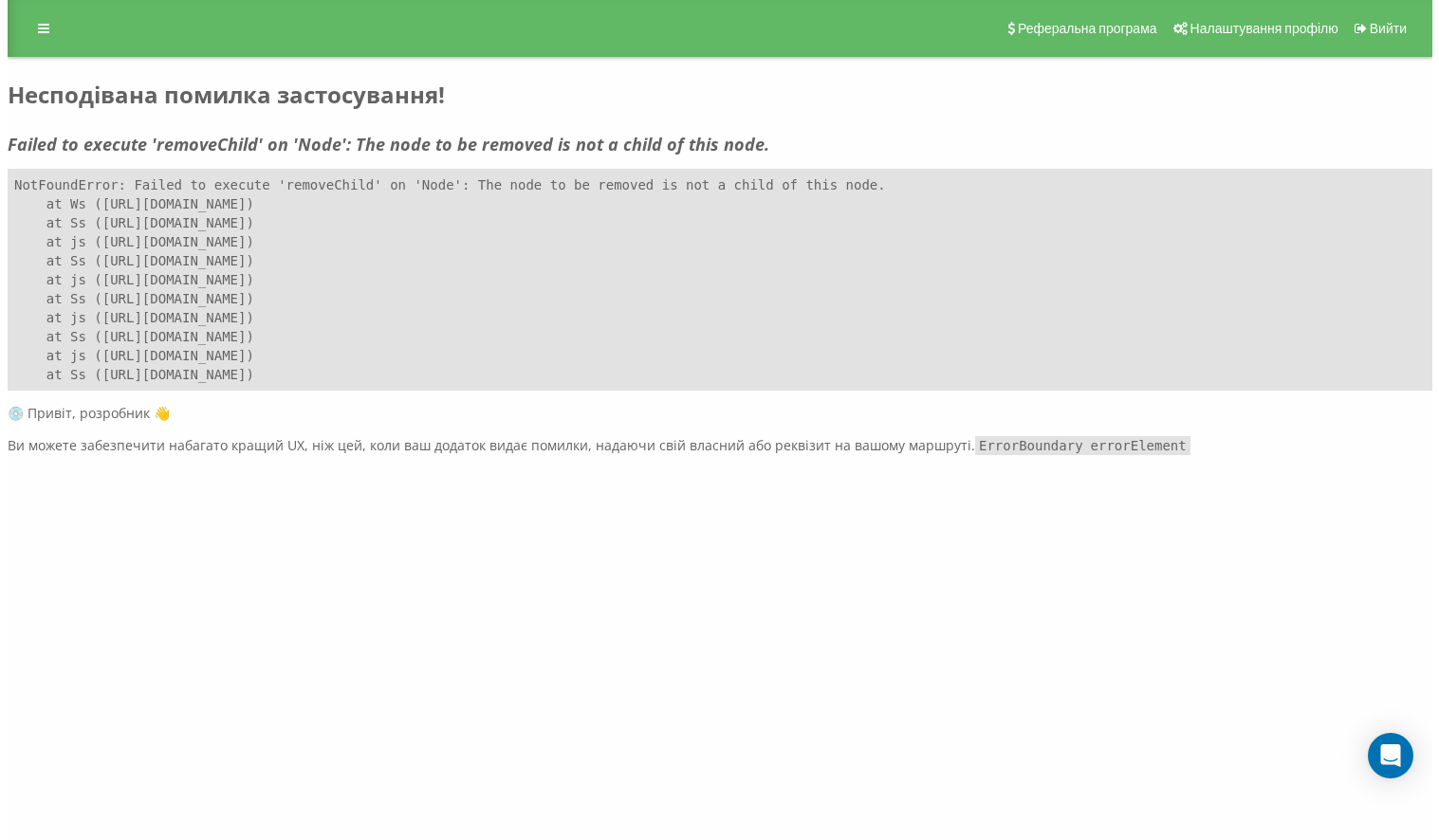
scroll to position [0, 0]
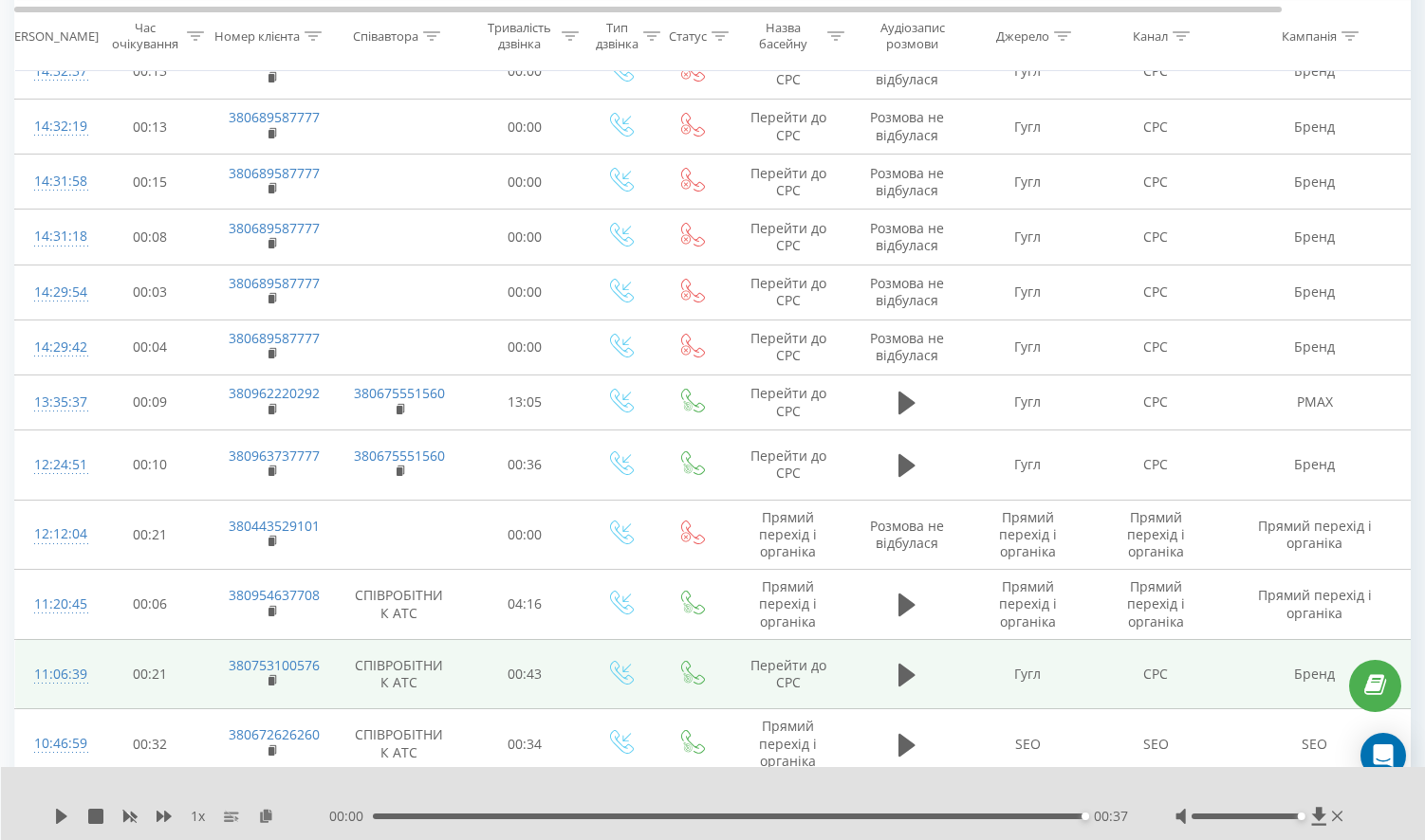
scroll to position [4719, 0]
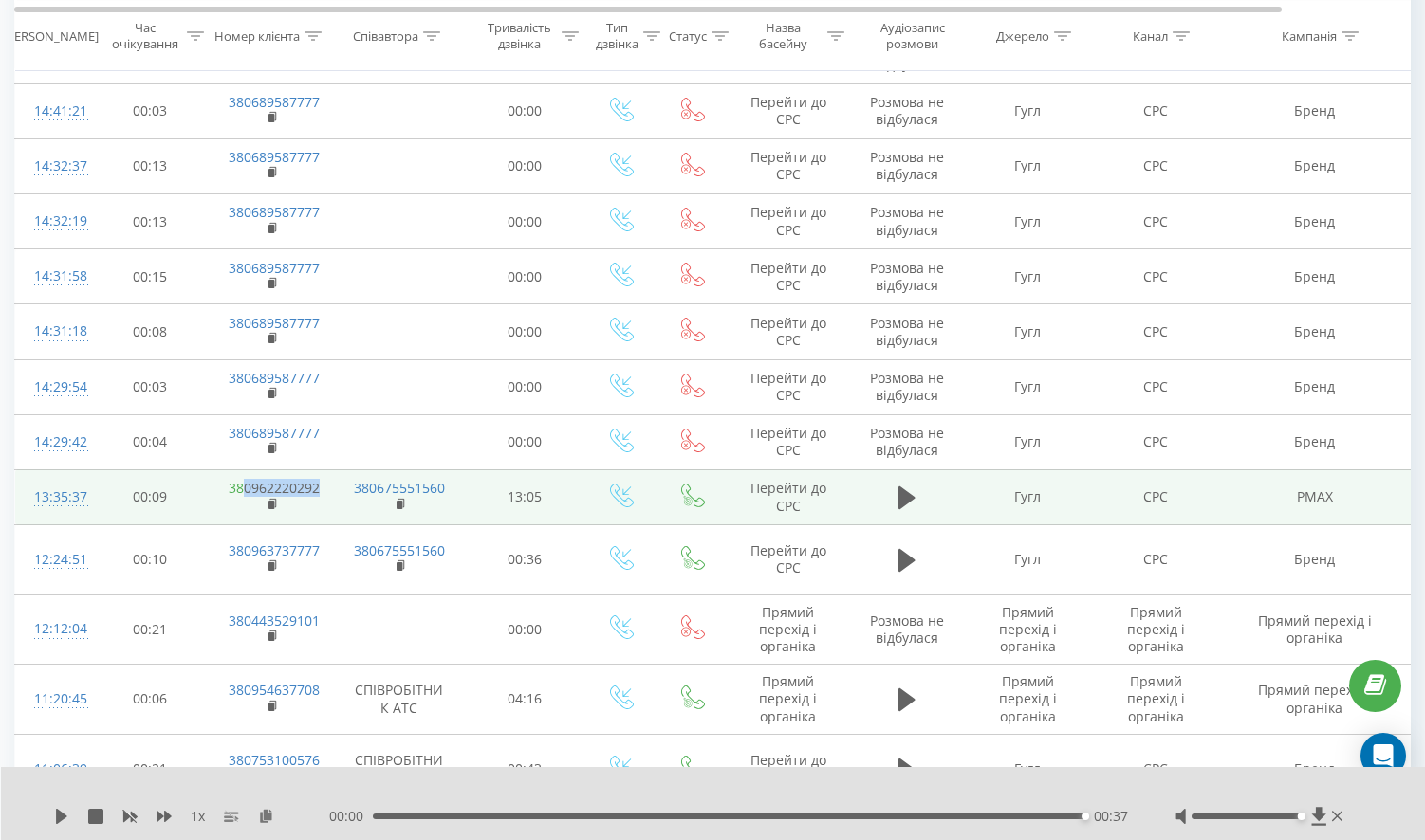
drag, startPoint x: 333, startPoint y: 349, endPoint x: 243, endPoint y: 347, distance: 90.0
click at [243, 470] on tr "13:35:37 00:09 380962220292 380675551560 13:05 Перейти до CPC Гугл CPC PMAX (не…" at bounding box center [783, 497] width 1537 height 55
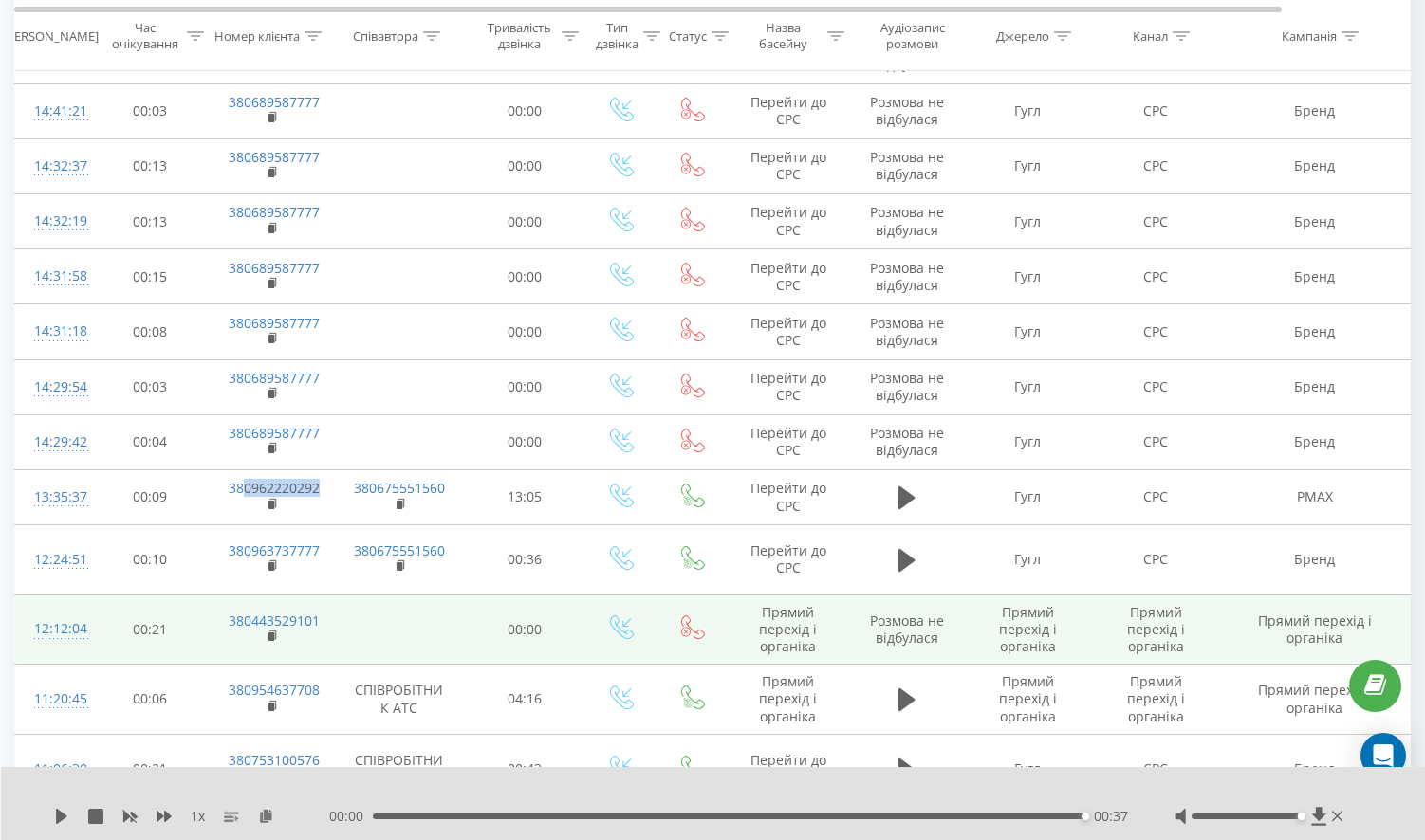
copy td "0962220292"
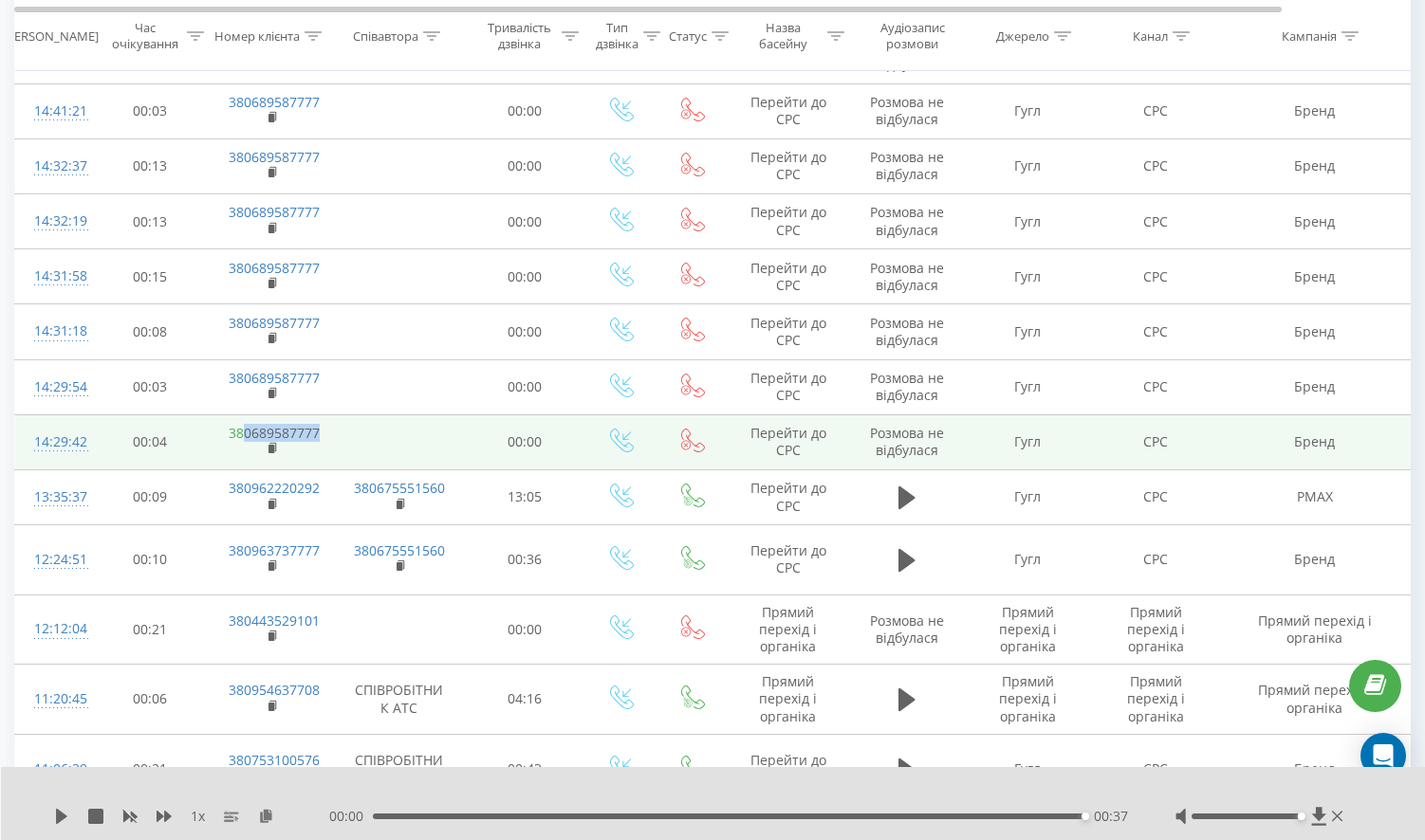
drag, startPoint x: 344, startPoint y: 286, endPoint x: 241, endPoint y: 285, distance: 103.0
click at [241, 415] on tr "14:29:42 00:04 380689587777 00:00 Перейти до CPC Розмова не відбулася Гугл CPC …" at bounding box center [783, 442] width 1537 height 55
copy td "0689587777"
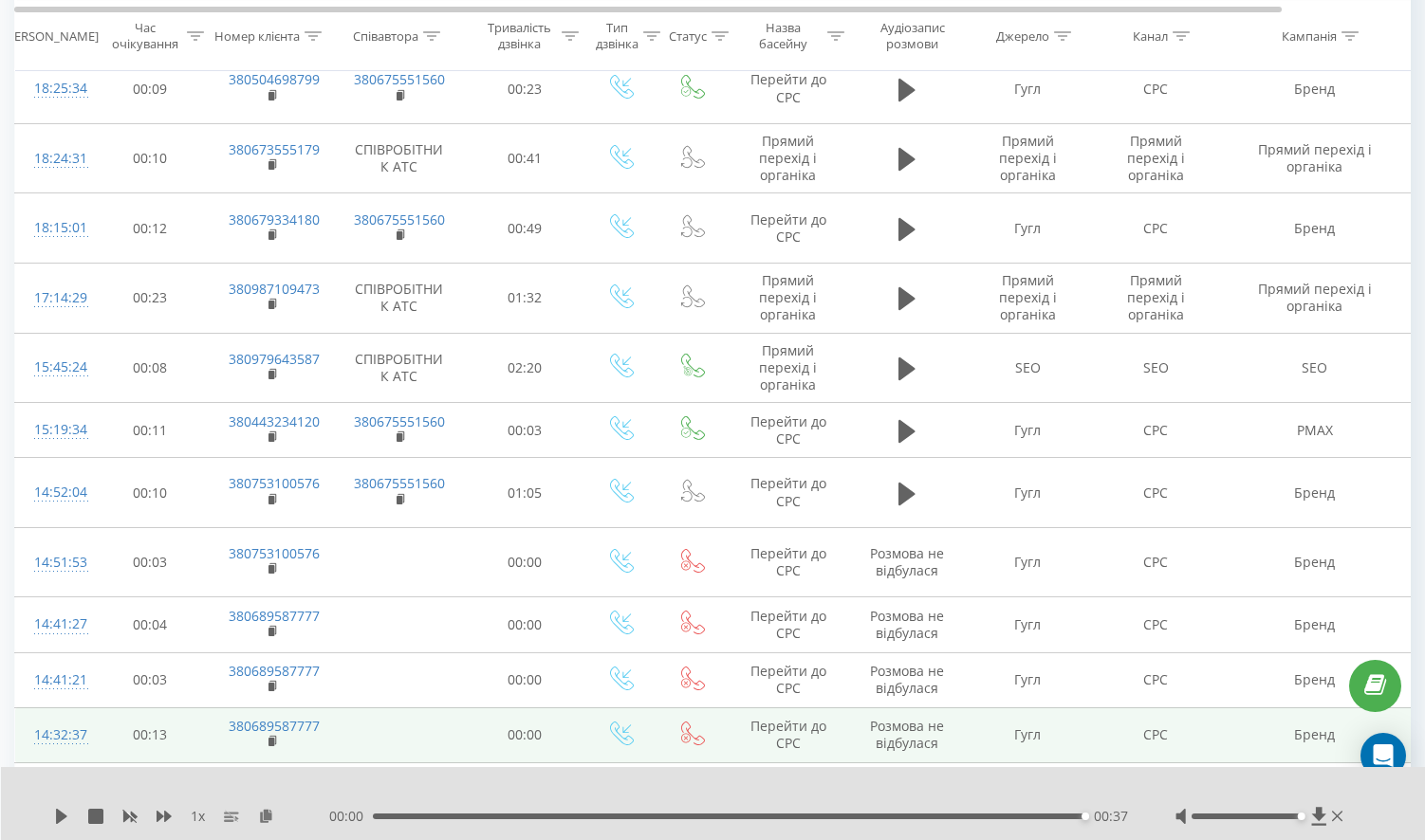
scroll to position [4054, 0]
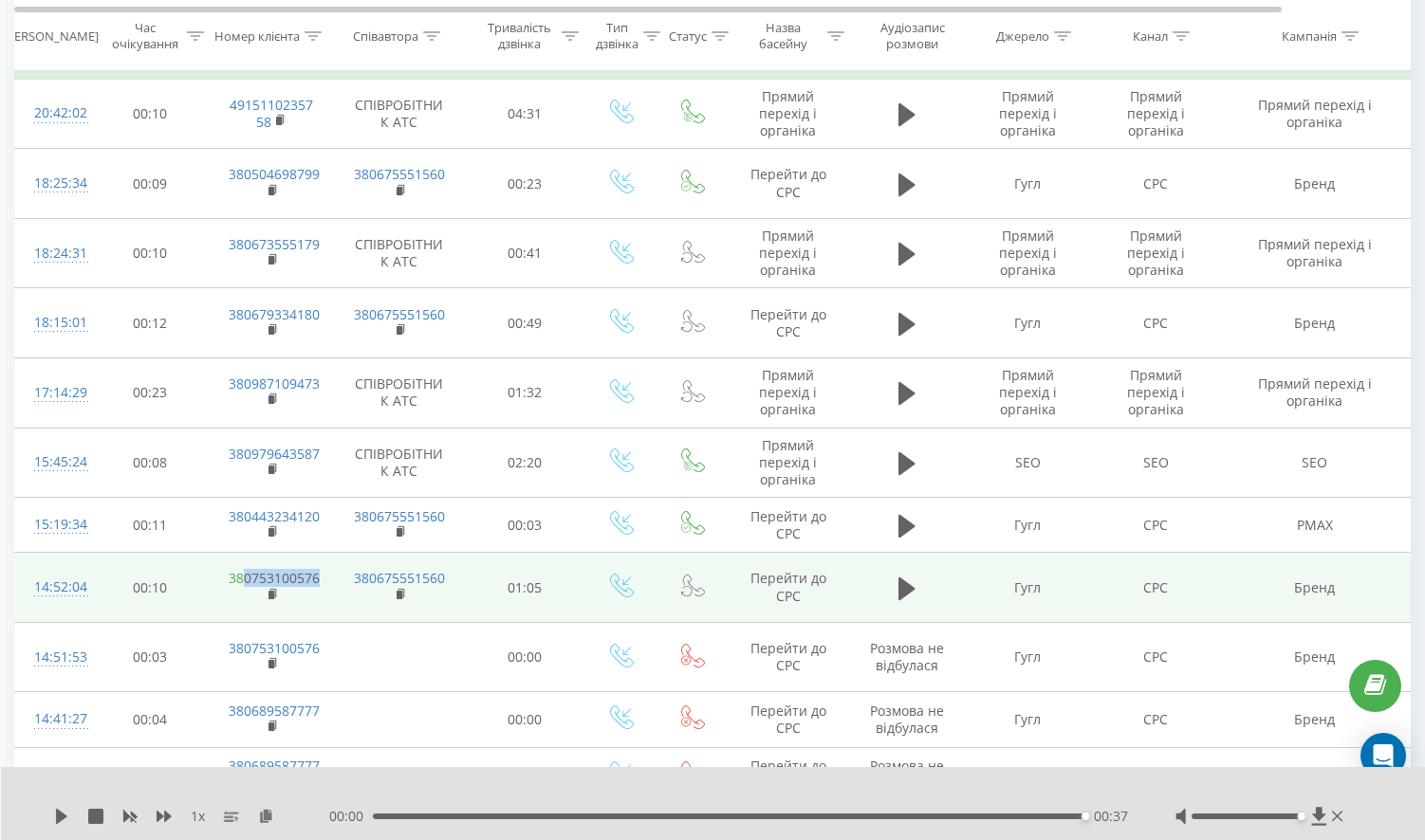
drag, startPoint x: 332, startPoint y: 435, endPoint x: 243, endPoint y: 435, distance: 89.0
click at [243, 553] on tr "14:52:04 00:10 380753100576 380675551560 01:05 Перейти до CPC Гугл CPC Бренд 5 …" at bounding box center [783, 587] width 1537 height 70
copy td "0753100576"
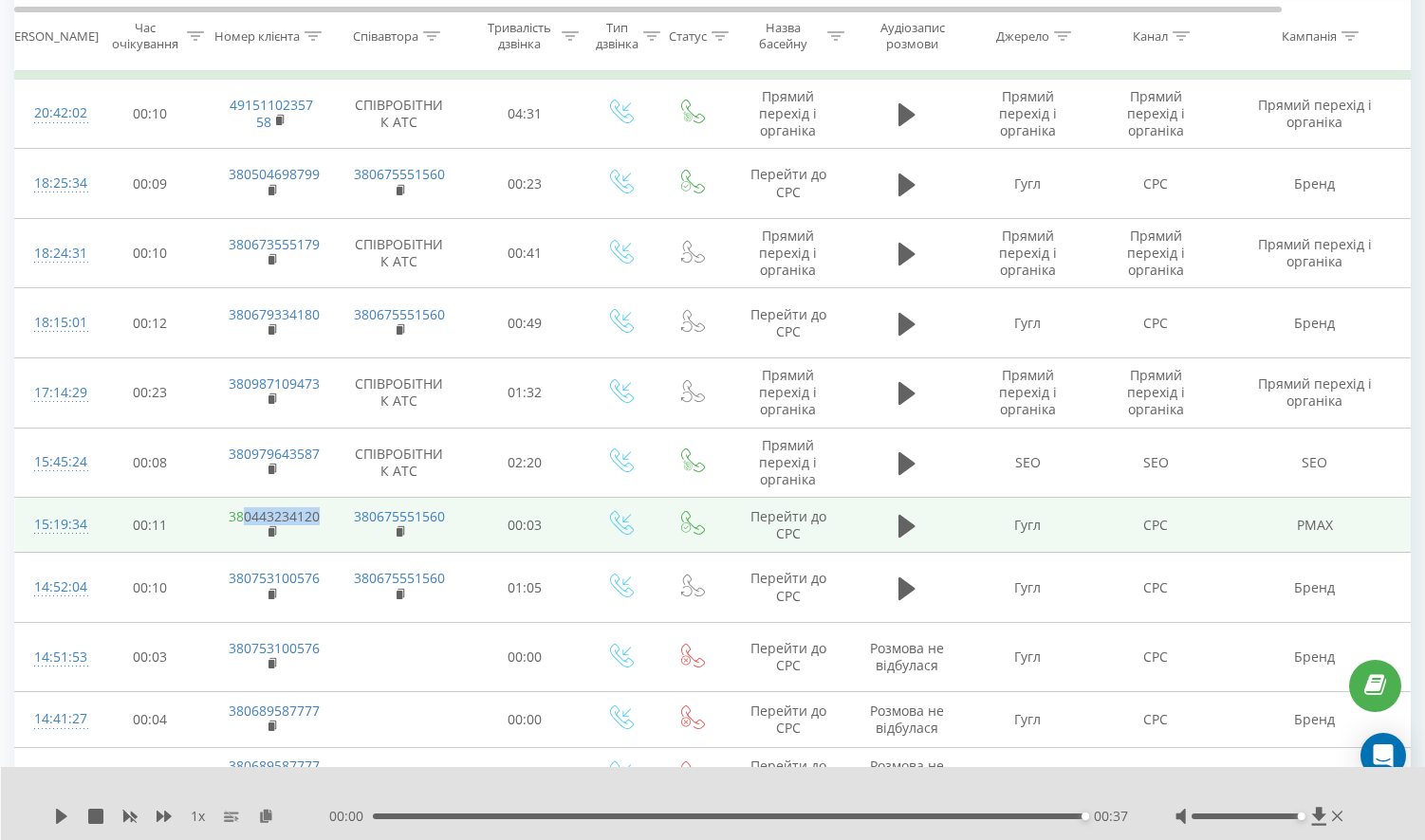
drag, startPoint x: 320, startPoint y: 366, endPoint x: 241, endPoint y: 365, distance: 79.0
click at [241, 498] on td "380443234120" at bounding box center [271, 525] width 123 height 55
click at [902, 514] on icon at bounding box center [907, 526] width 17 height 23
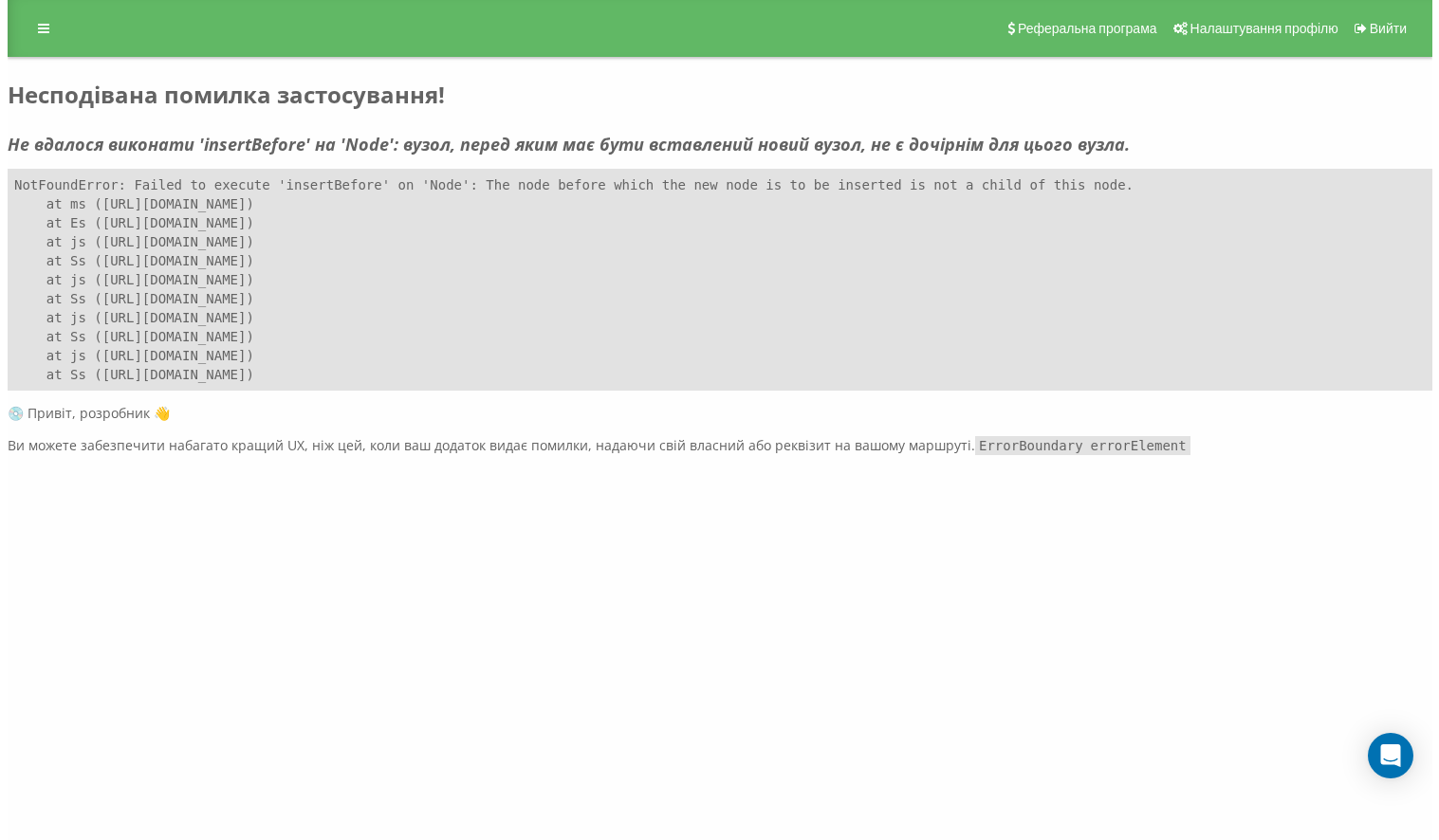
scroll to position [0, 0]
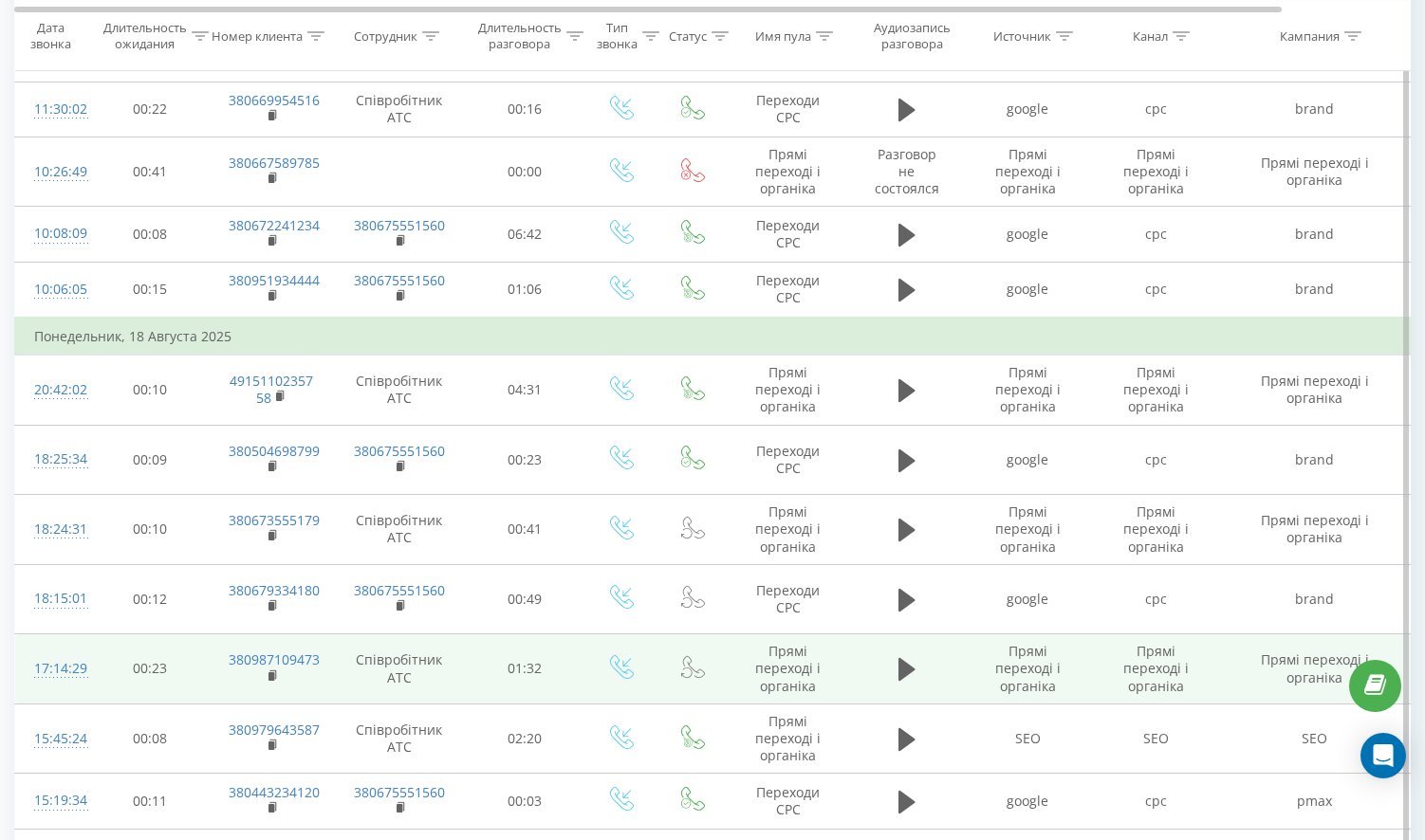
scroll to position [4055, 0]
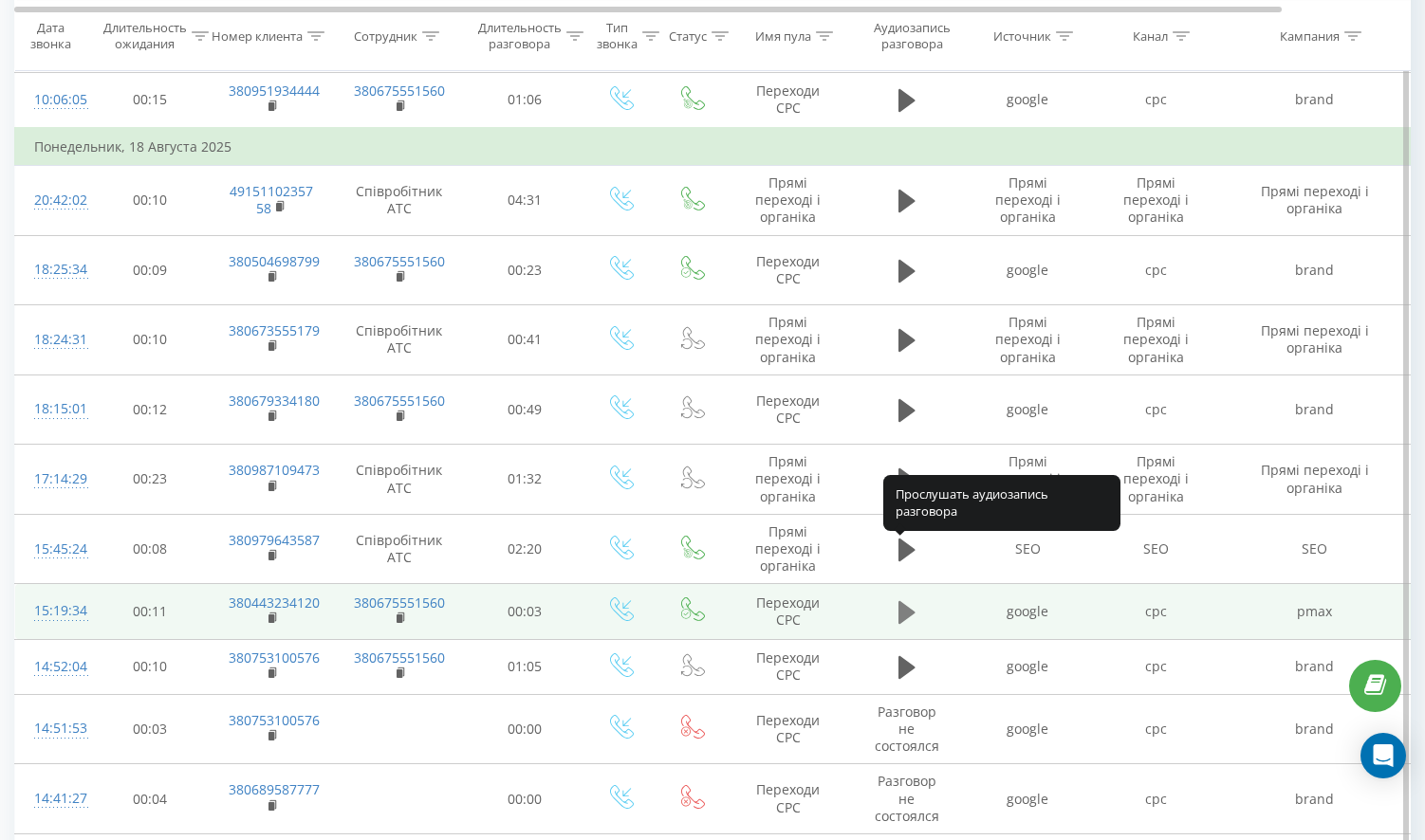
click at [905, 602] on icon at bounding box center [907, 613] width 17 height 23
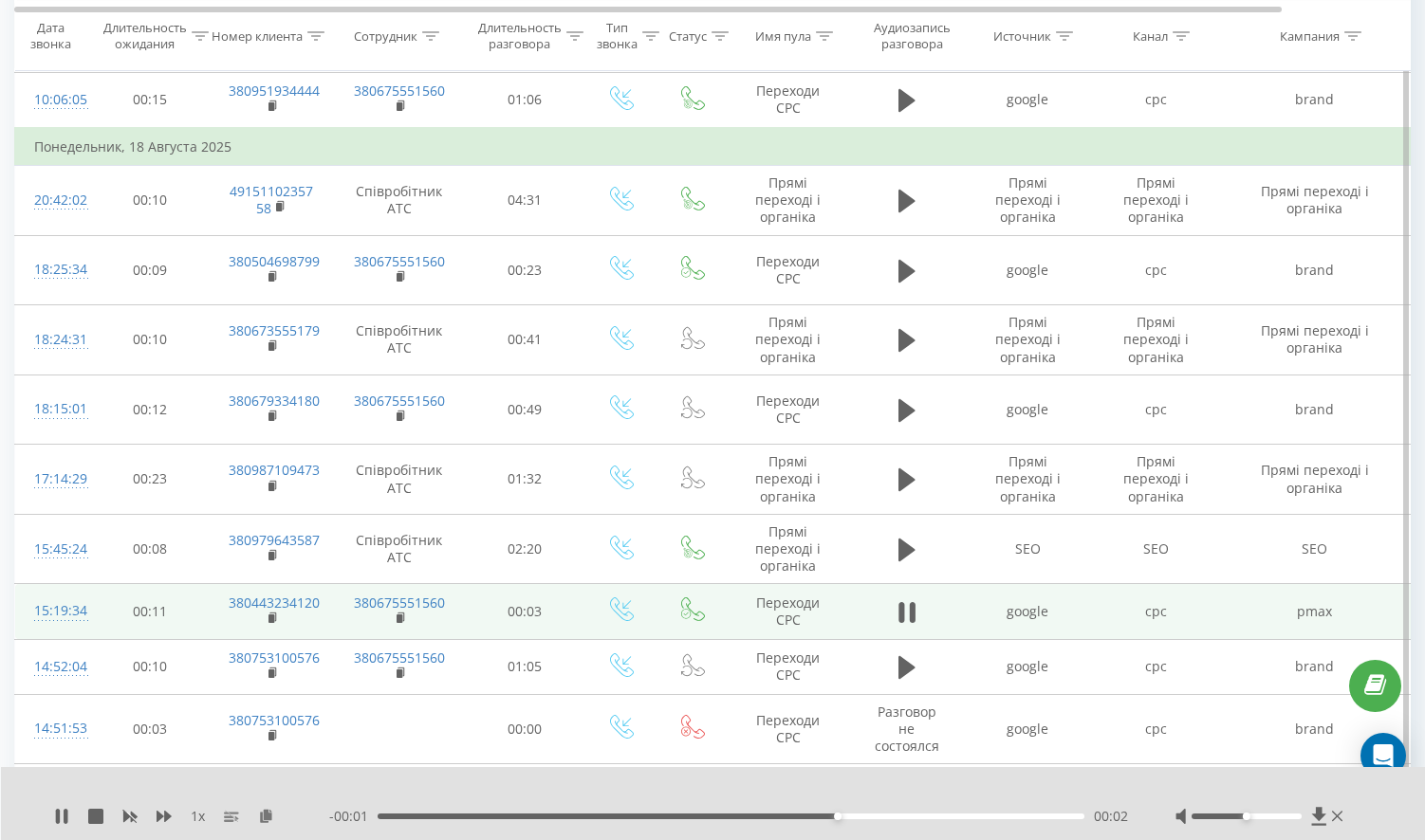
click at [1287, 816] on div at bounding box center [1247, 817] width 110 height 6
click at [908, 600] on icon at bounding box center [907, 613] width 17 height 27
drag, startPoint x: 322, startPoint y: 551, endPoint x: 245, endPoint y: 550, distance: 77.0
click at [245, 584] on td "380443234120" at bounding box center [271, 611] width 123 height 55
copy link "0443234120"
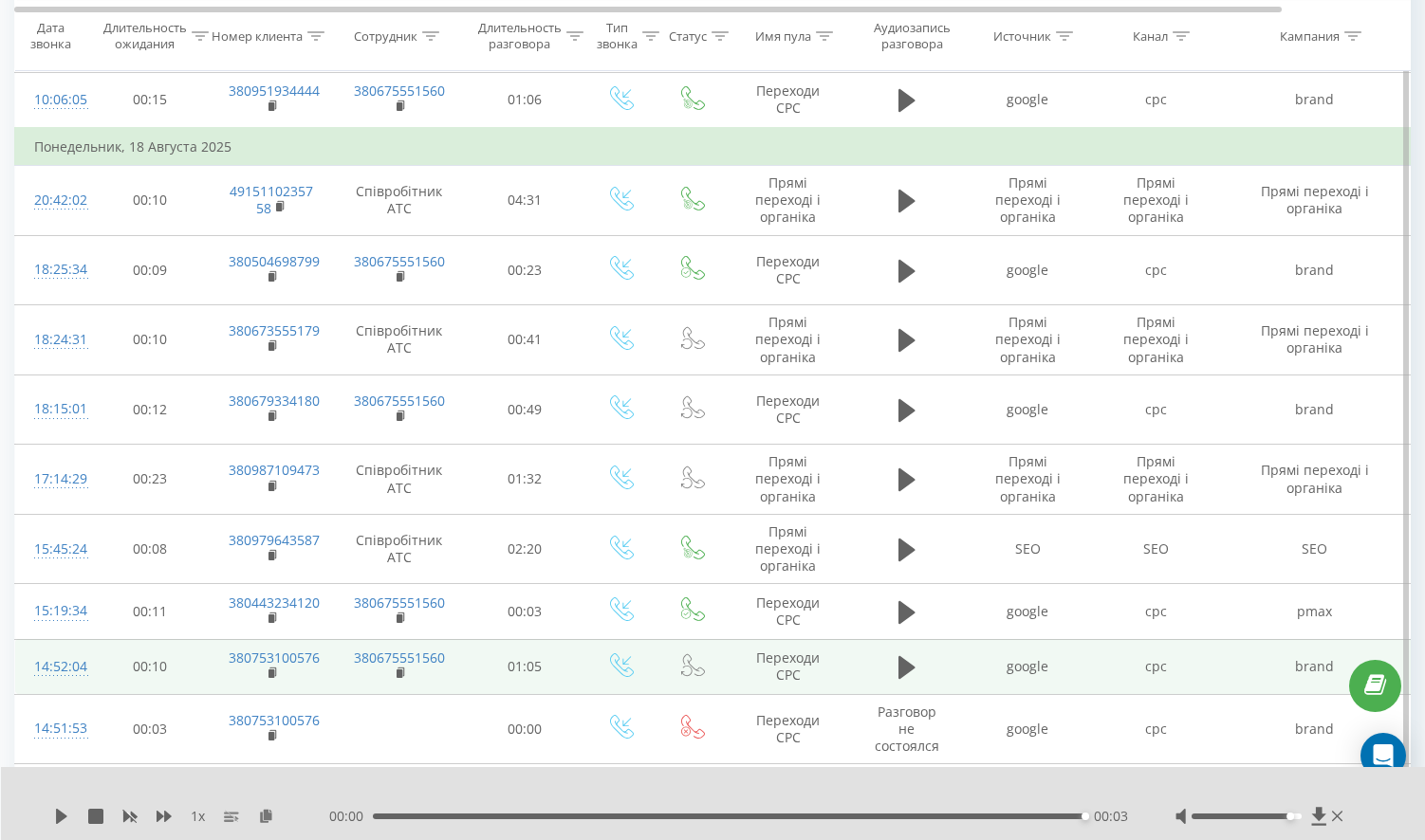
click at [332, 639] on tr "14:52:04 00:10 380753100576 380675551560 01:05 Переходи CPC google cpc brand 5 …" at bounding box center [783, 666] width 1537 height 55
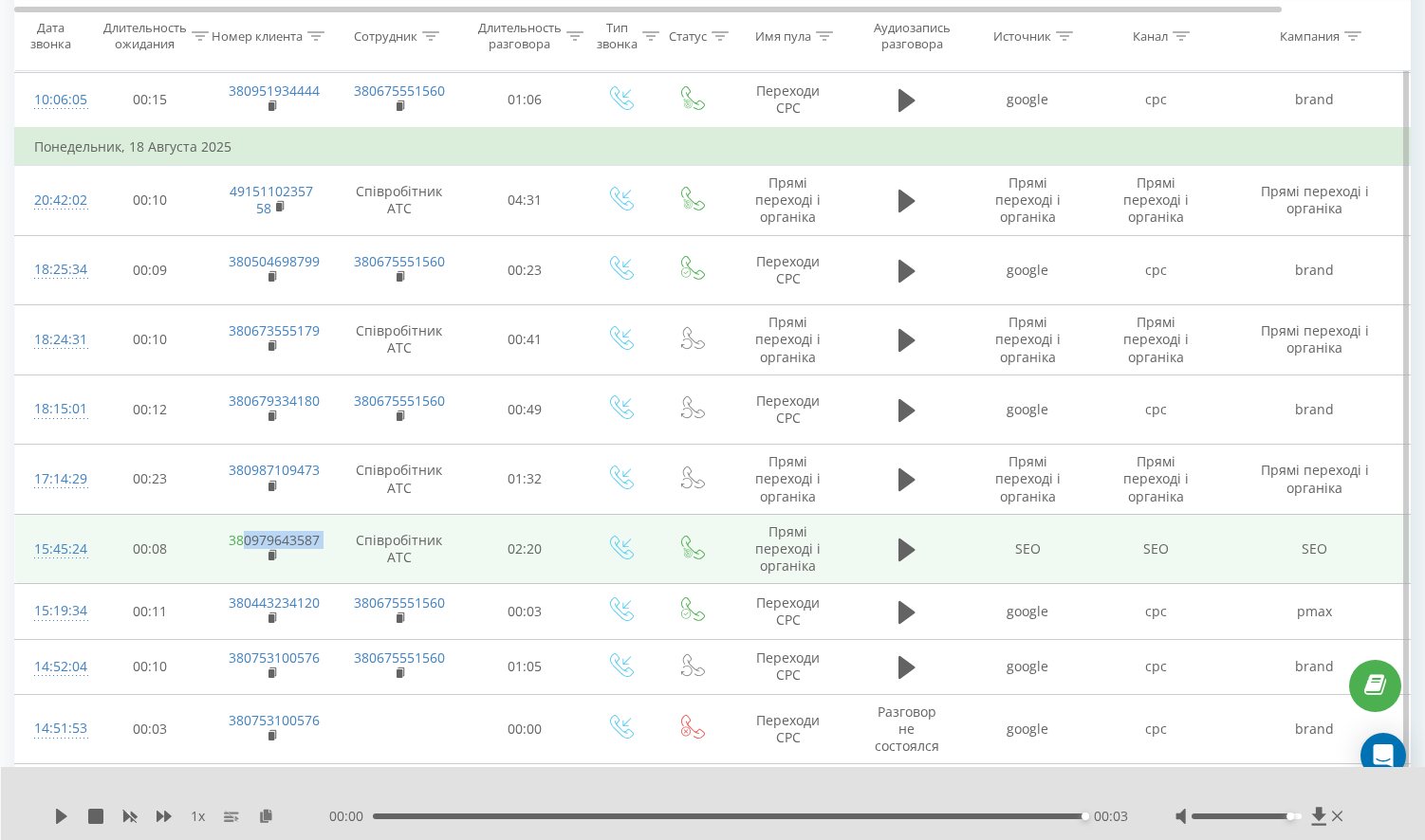
drag, startPoint x: 335, startPoint y: 479, endPoint x: 243, endPoint y: 479, distance: 92.0
click at [243, 514] on tr "15:45:24 00:08 380979643587 Співробітник АТС 02:20 Прямі переході і органіка SE…" at bounding box center [783, 549] width 1537 height 70
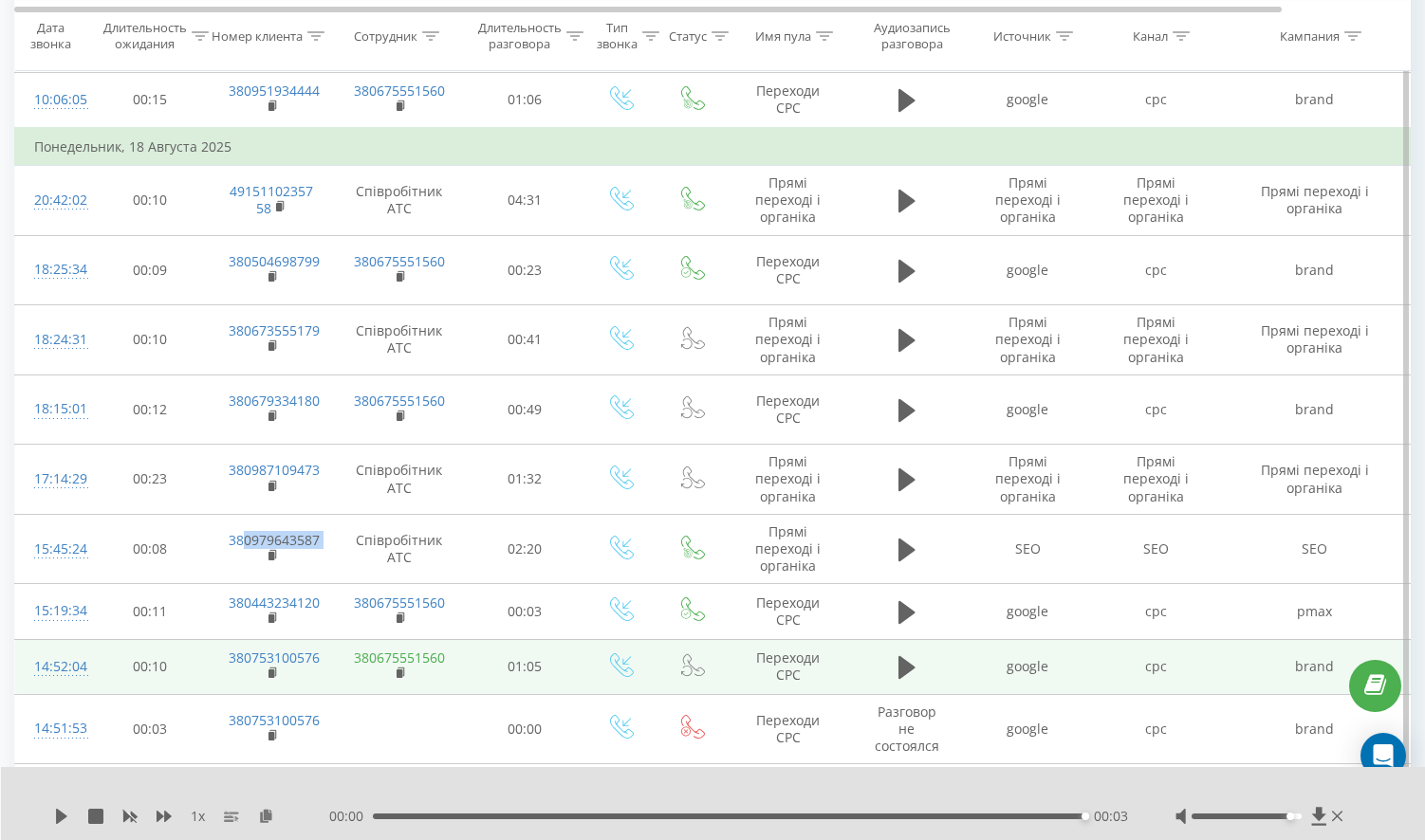
copy td "0979643587"
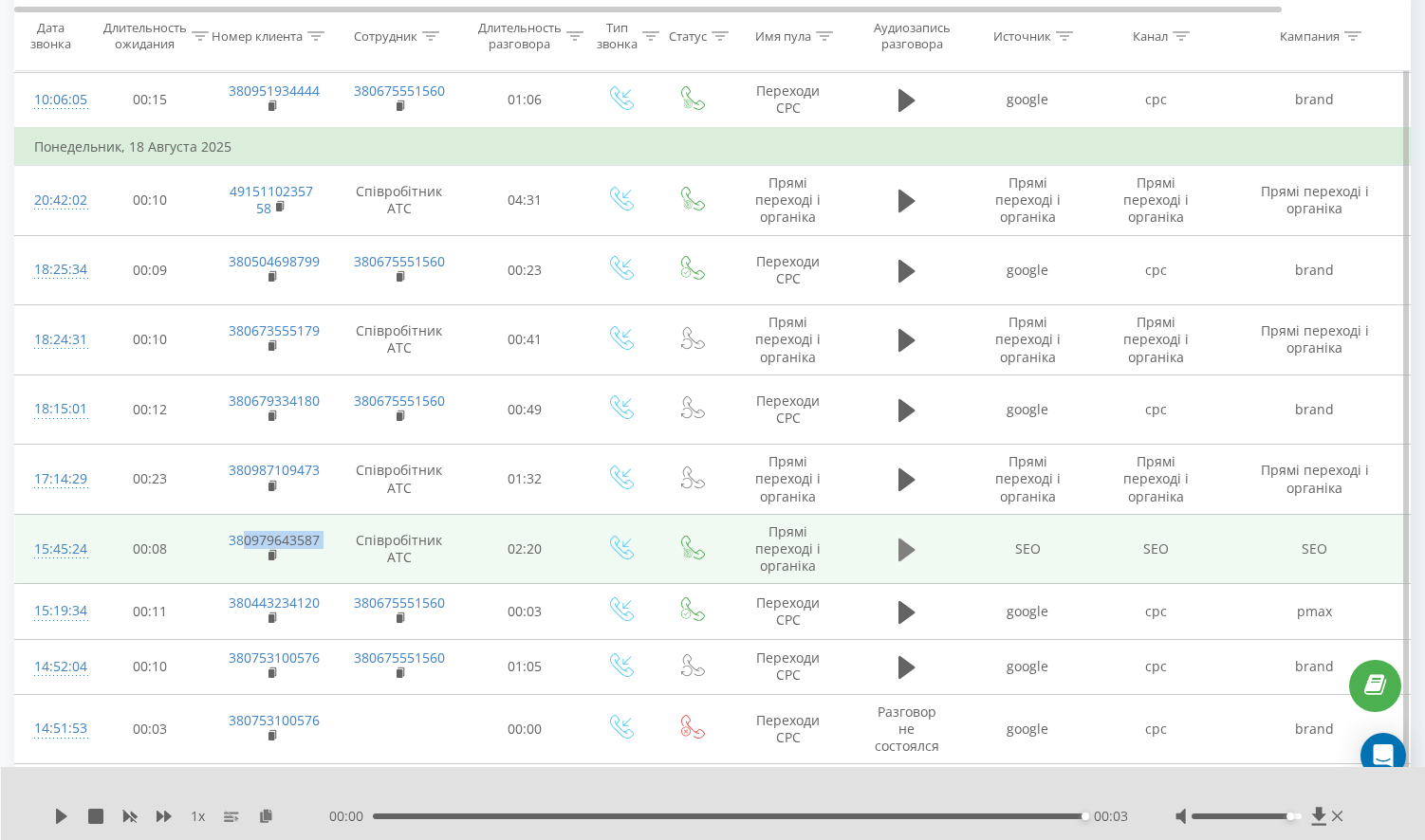
click at [902, 539] on icon at bounding box center [907, 551] width 17 height 23
click at [908, 537] on icon at bounding box center [907, 551] width 17 height 27
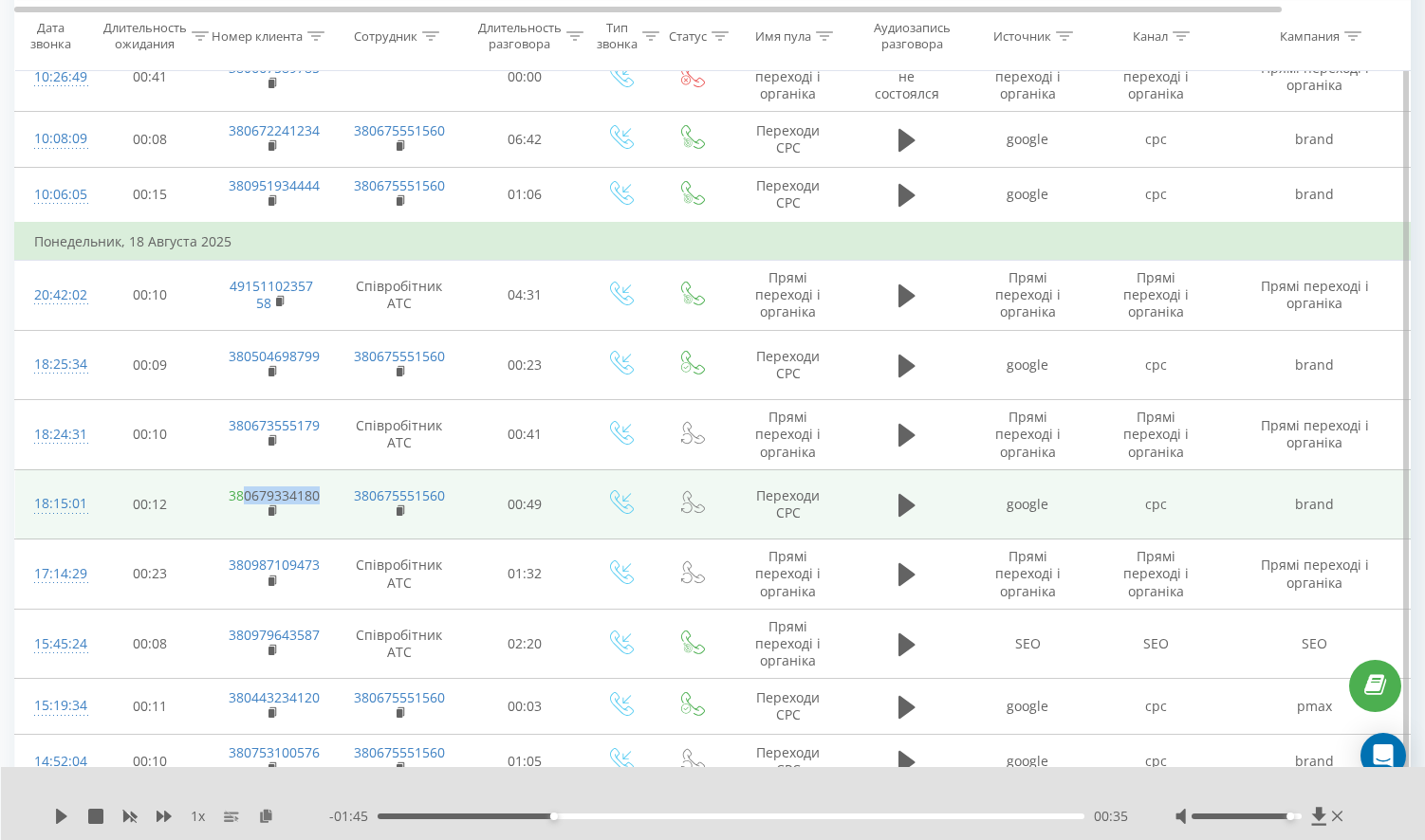
drag, startPoint x: 342, startPoint y: 441, endPoint x: 241, endPoint y: 438, distance: 101.0
click at [241, 470] on tr "18:15:01 00:12 380679334180 380675551560 00:49 Переходи CPC google cpc brand 5 …" at bounding box center [783, 504] width 1537 height 70
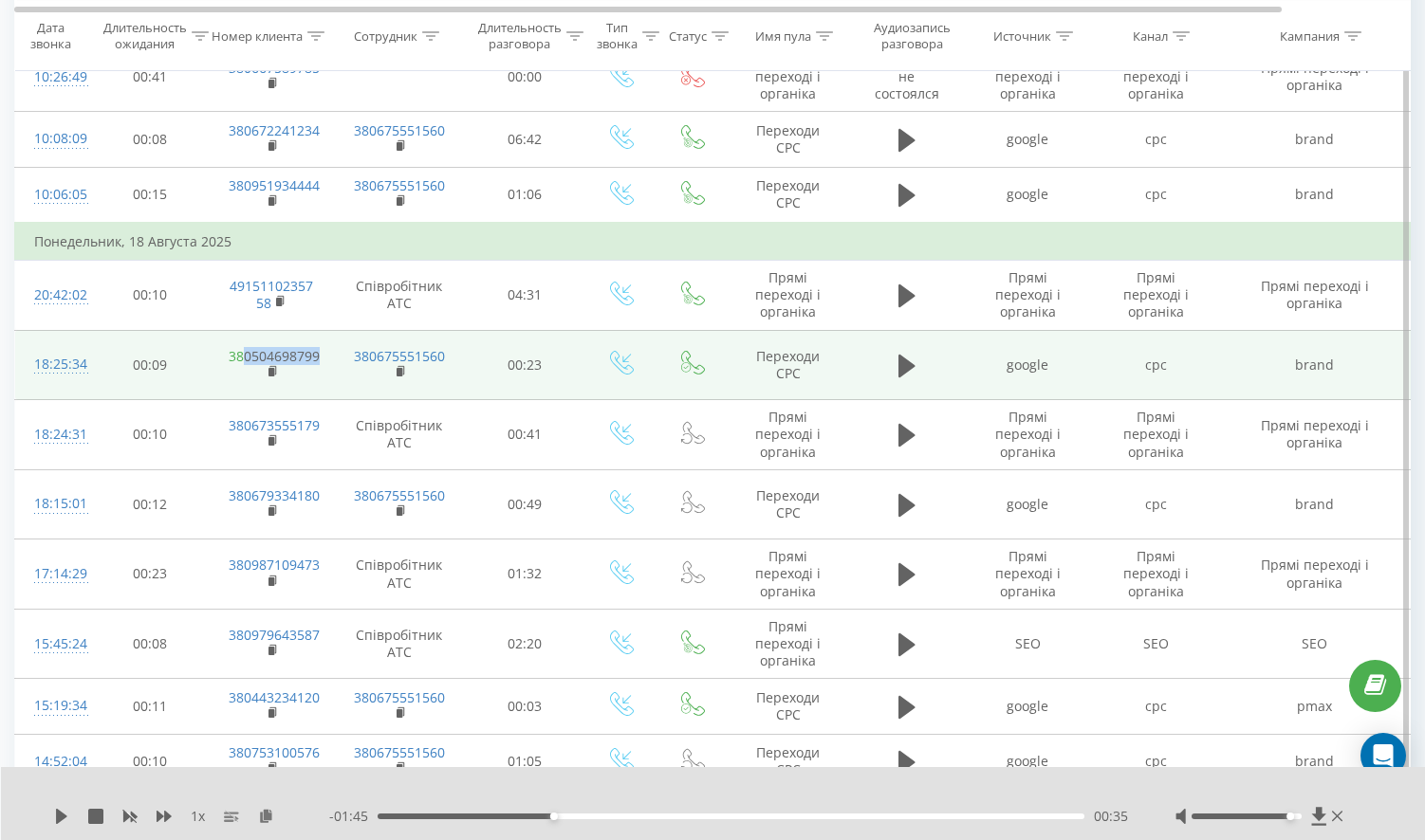
drag, startPoint x: 324, startPoint y: 327, endPoint x: 246, endPoint y: 316, distance: 78.8
click at [246, 330] on td "380504698799" at bounding box center [271, 365] width 123 height 70
copy link "0504698799"
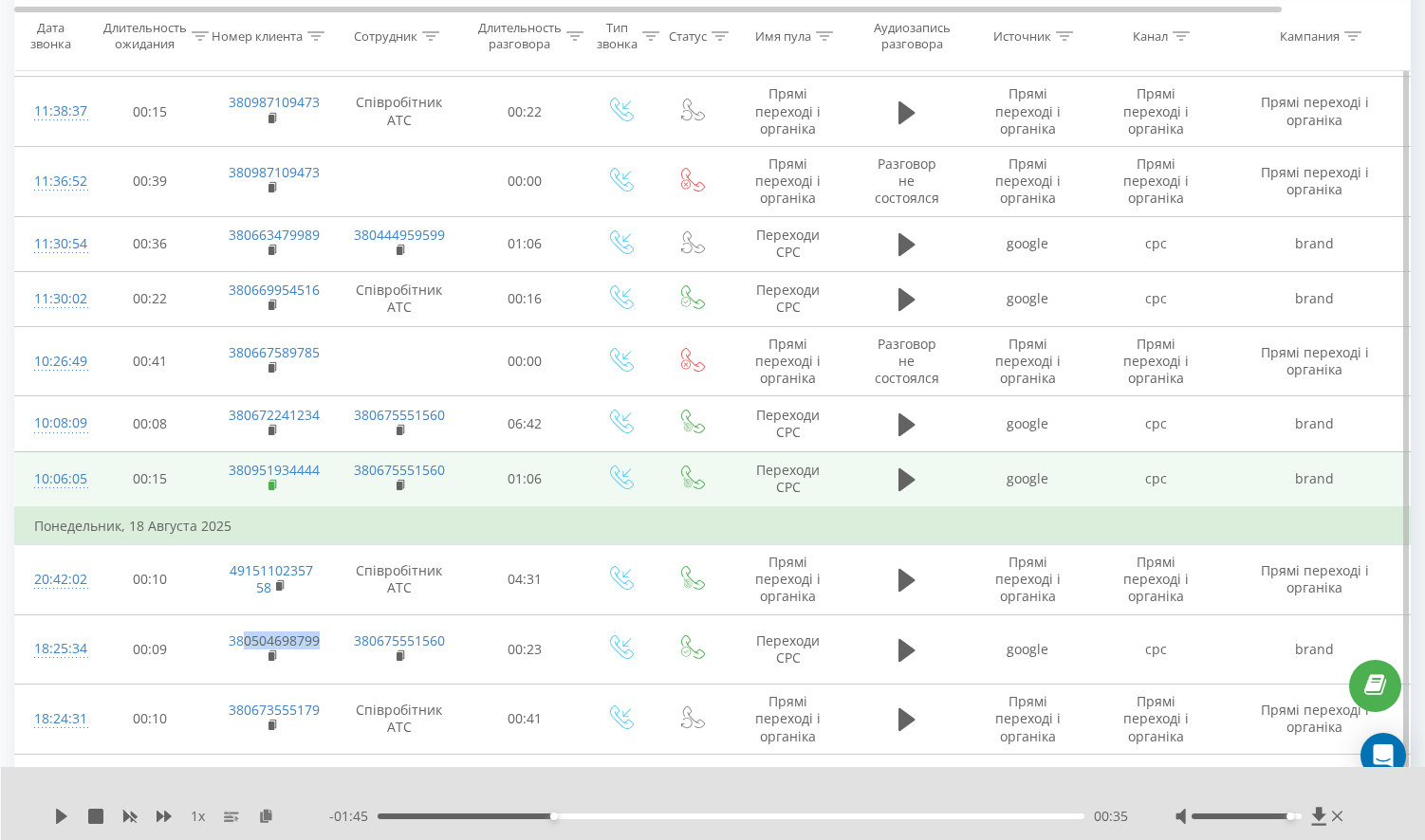
scroll to position [3581, 0]
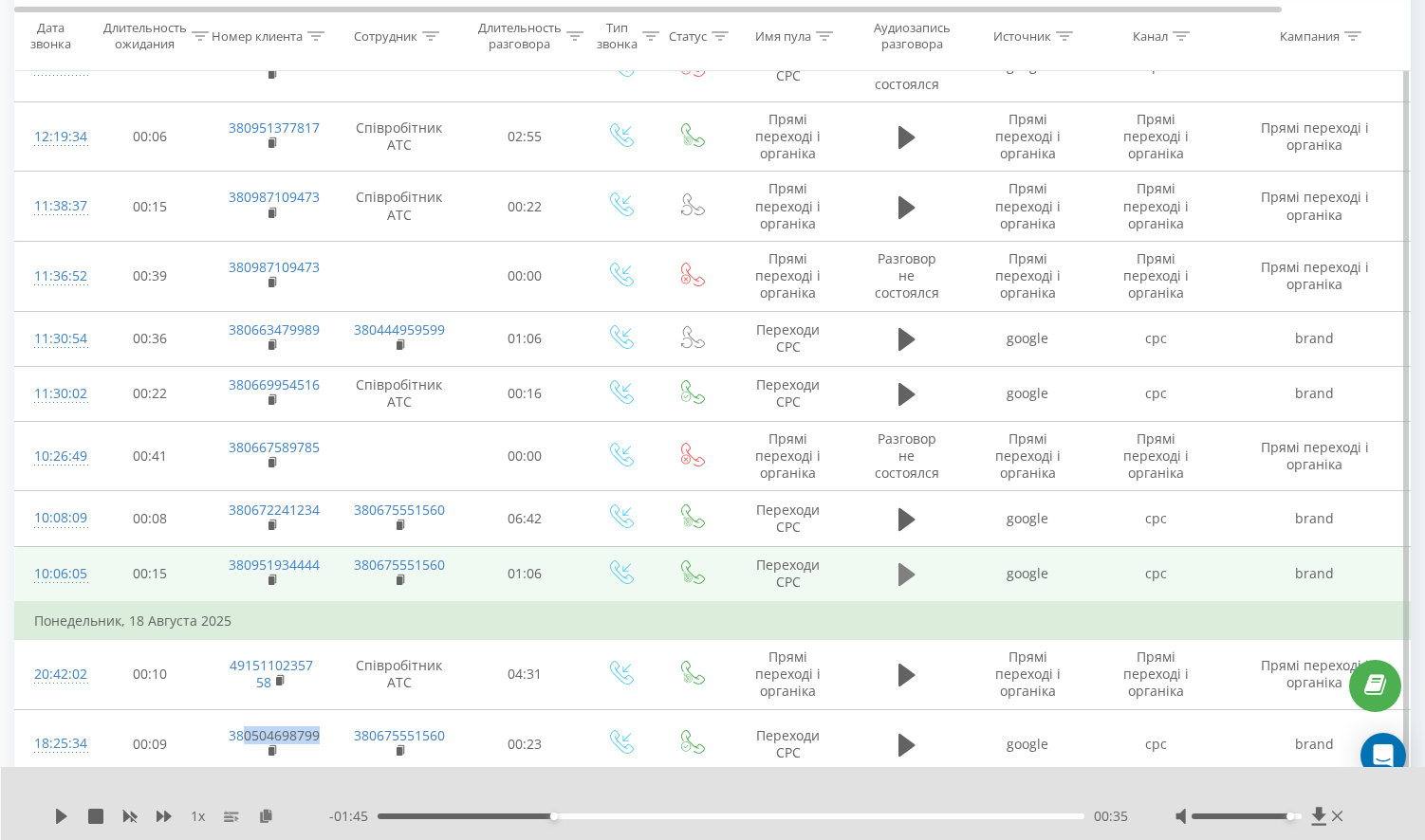
click at [902, 563] on icon at bounding box center [907, 575] width 17 height 23
drag, startPoint x: 325, startPoint y: 535, endPoint x: 243, endPoint y: 528, distance: 82.3
click at [243, 547] on td "380951934444" at bounding box center [271, 575] width 123 height 56
copy link "0951934444"
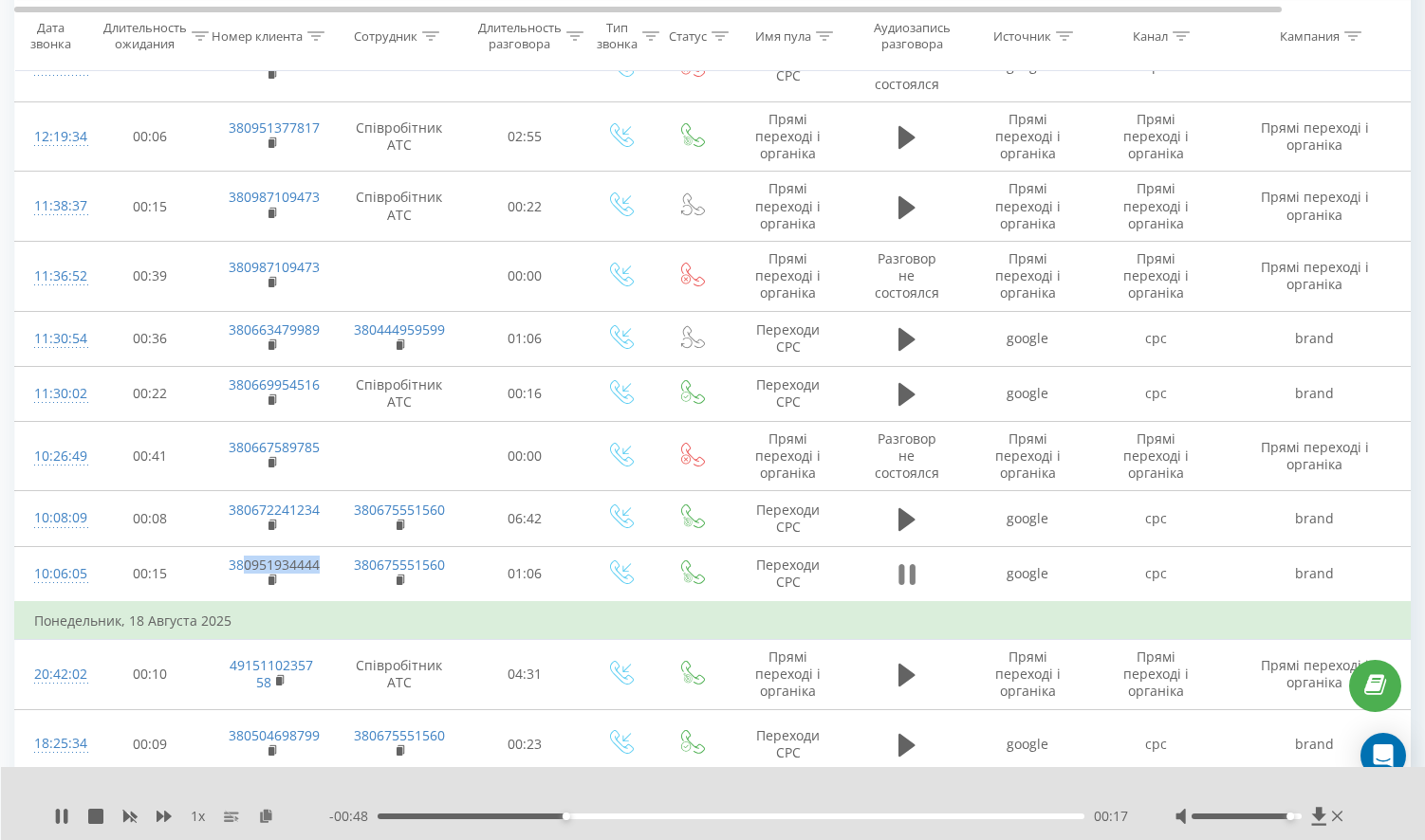
click at [903, 564] on icon at bounding box center [901, 575] width 6 height 21
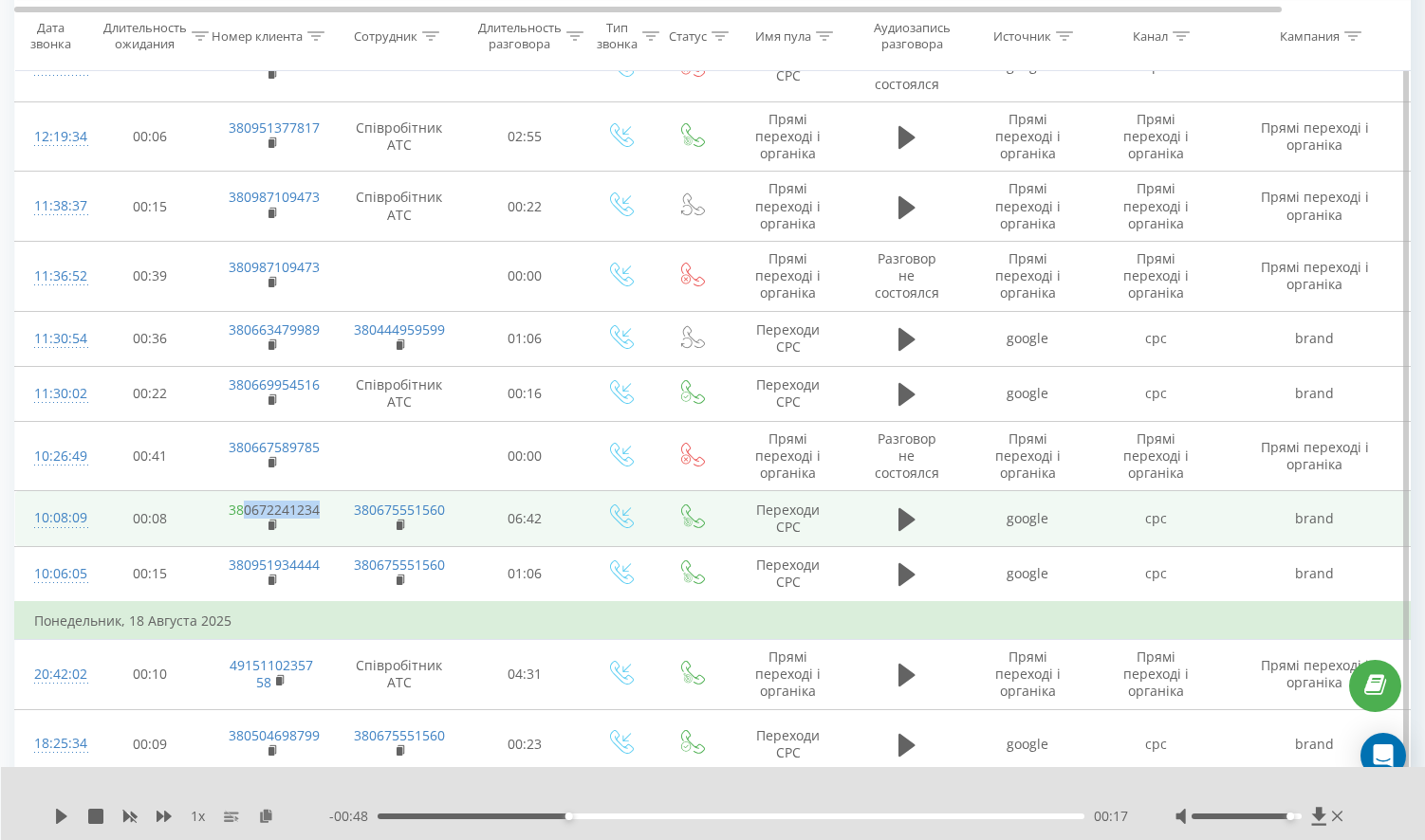
drag, startPoint x: 322, startPoint y: 487, endPoint x: 240, endPoint y: 475, distance: 82.9
click at [240, 492] on td "380672241234" at bounding box center [271, 519] width 123 height 55
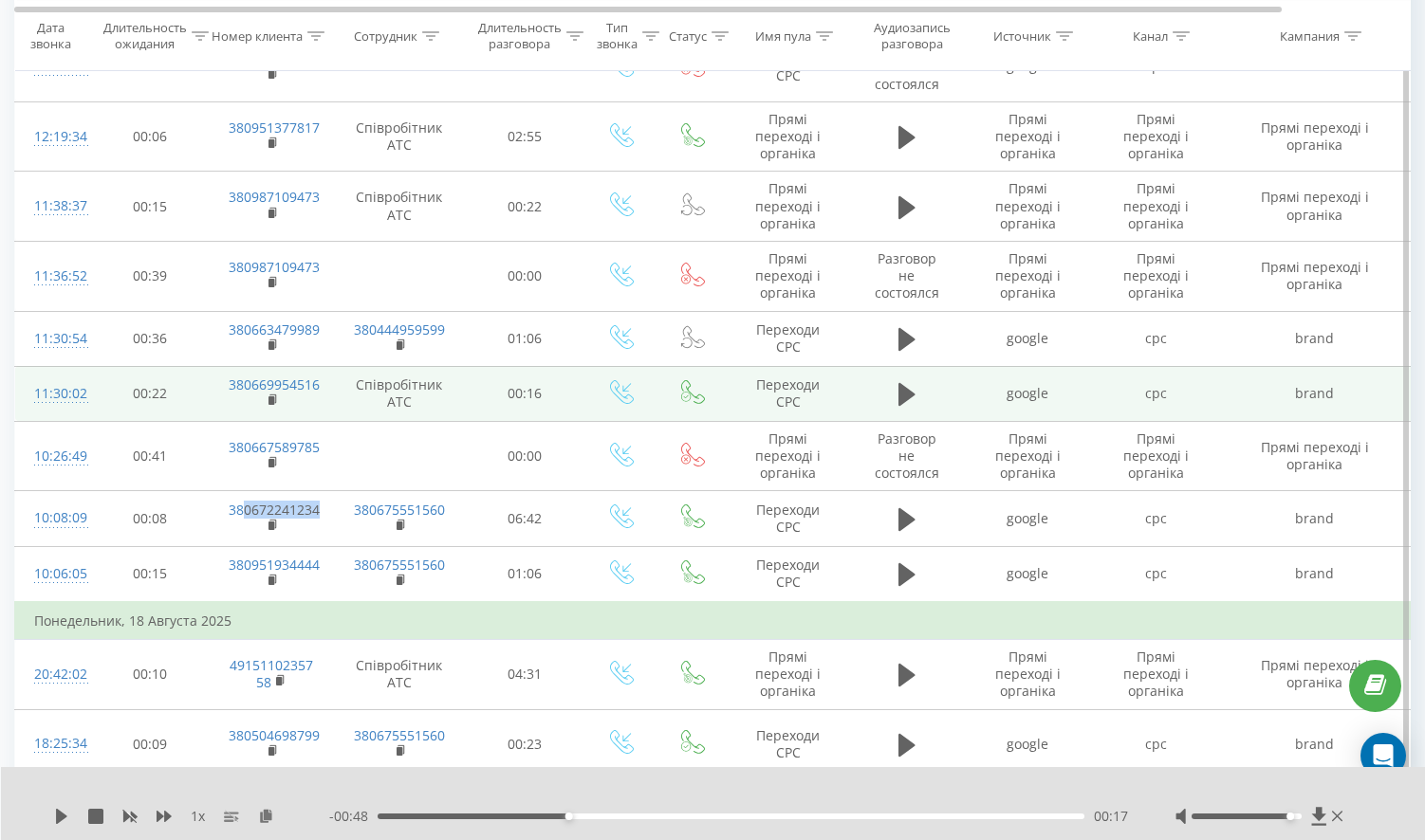
copy link "0672241234"
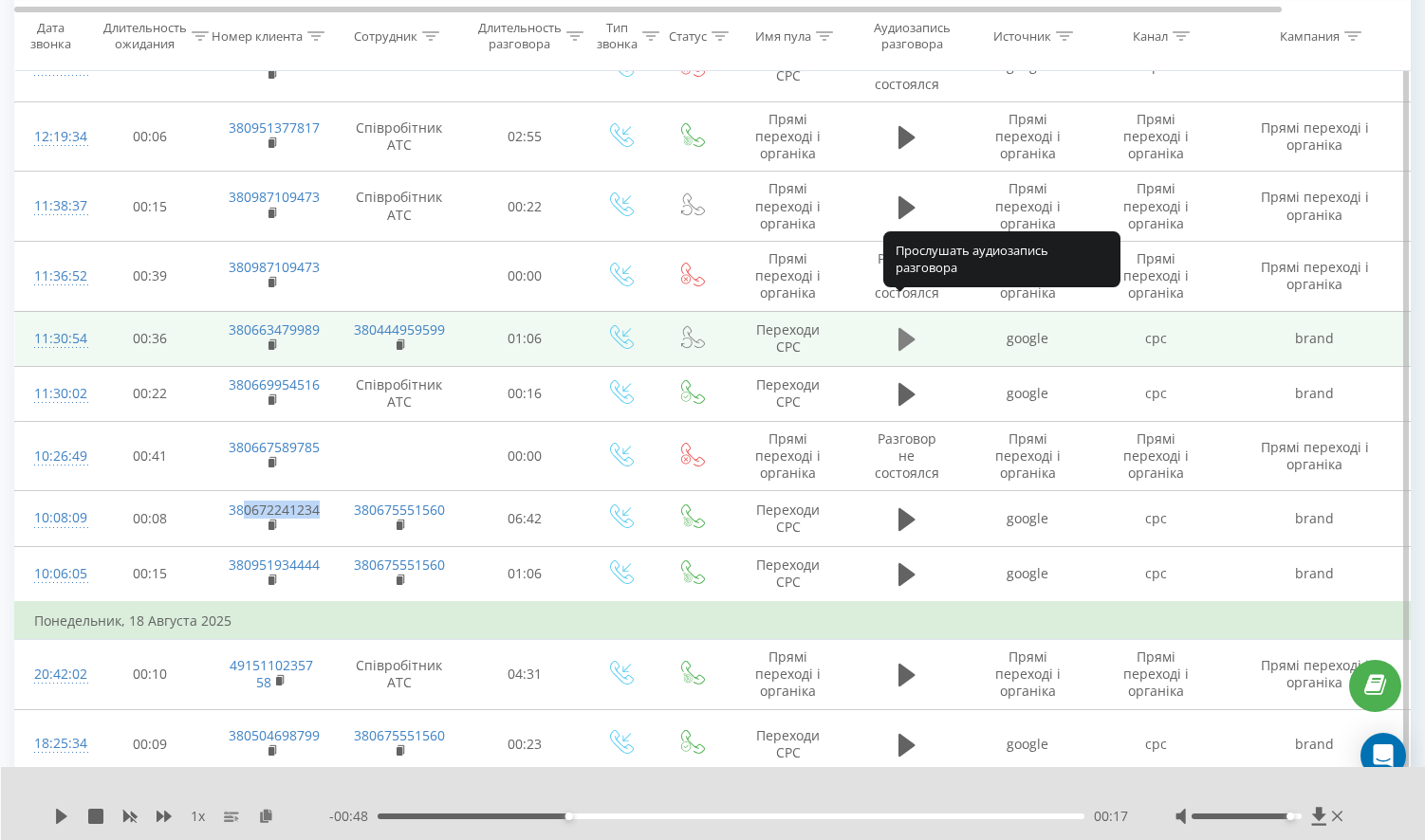
click at [907, 328] on icon at bounding box center [907, 339] width 17 height 23
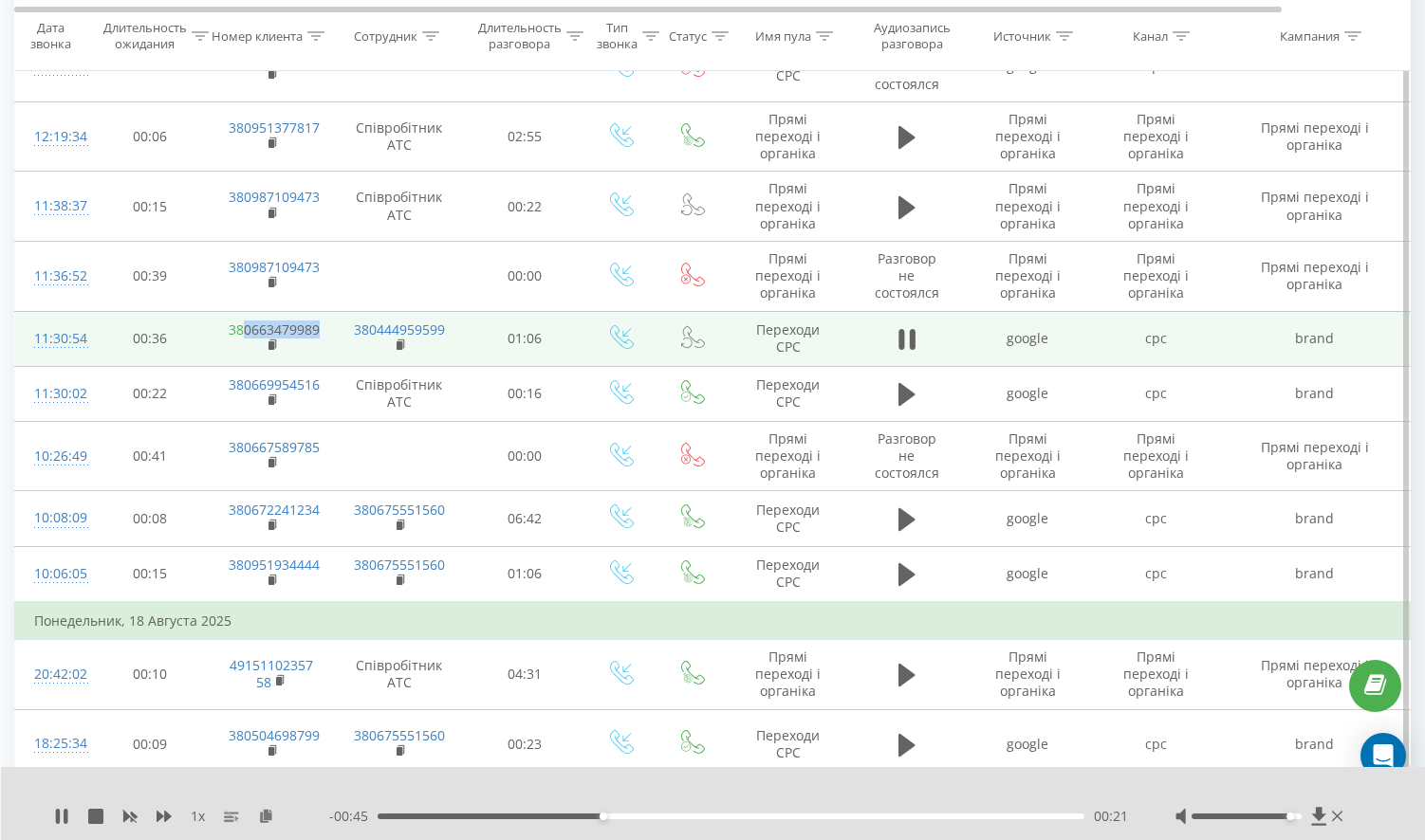
drag, startPoint x: 330, startPoint y: 299, endPoint x: 240, endPoint y: 294, distance: 90.1
click at [240, 312] on td "380663479989" at bounding box center [271, 339] width 123 height 55
copy link "0663479989"
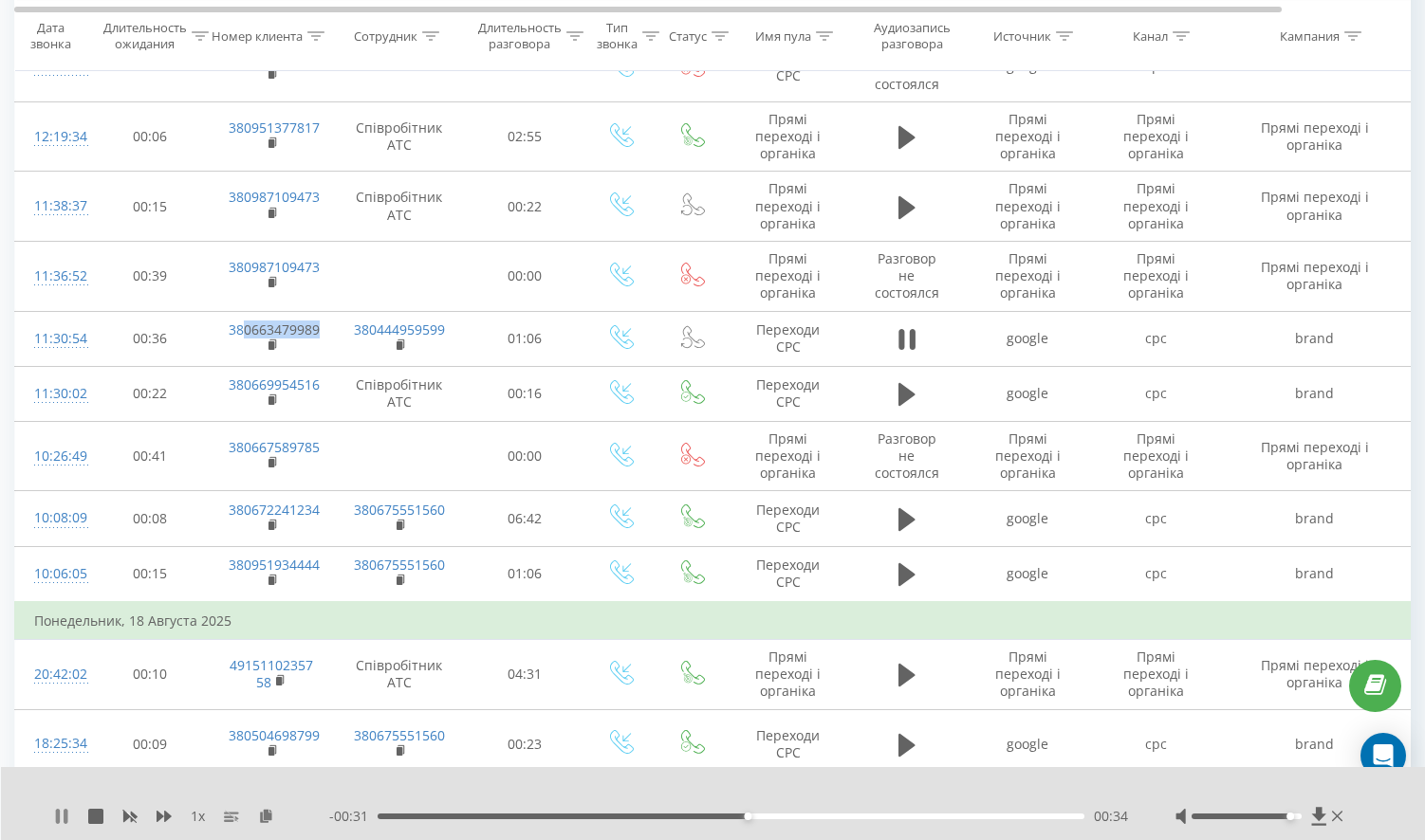
click at [57, 824] on icon at bounding box center [58, 817] width 4 height 15
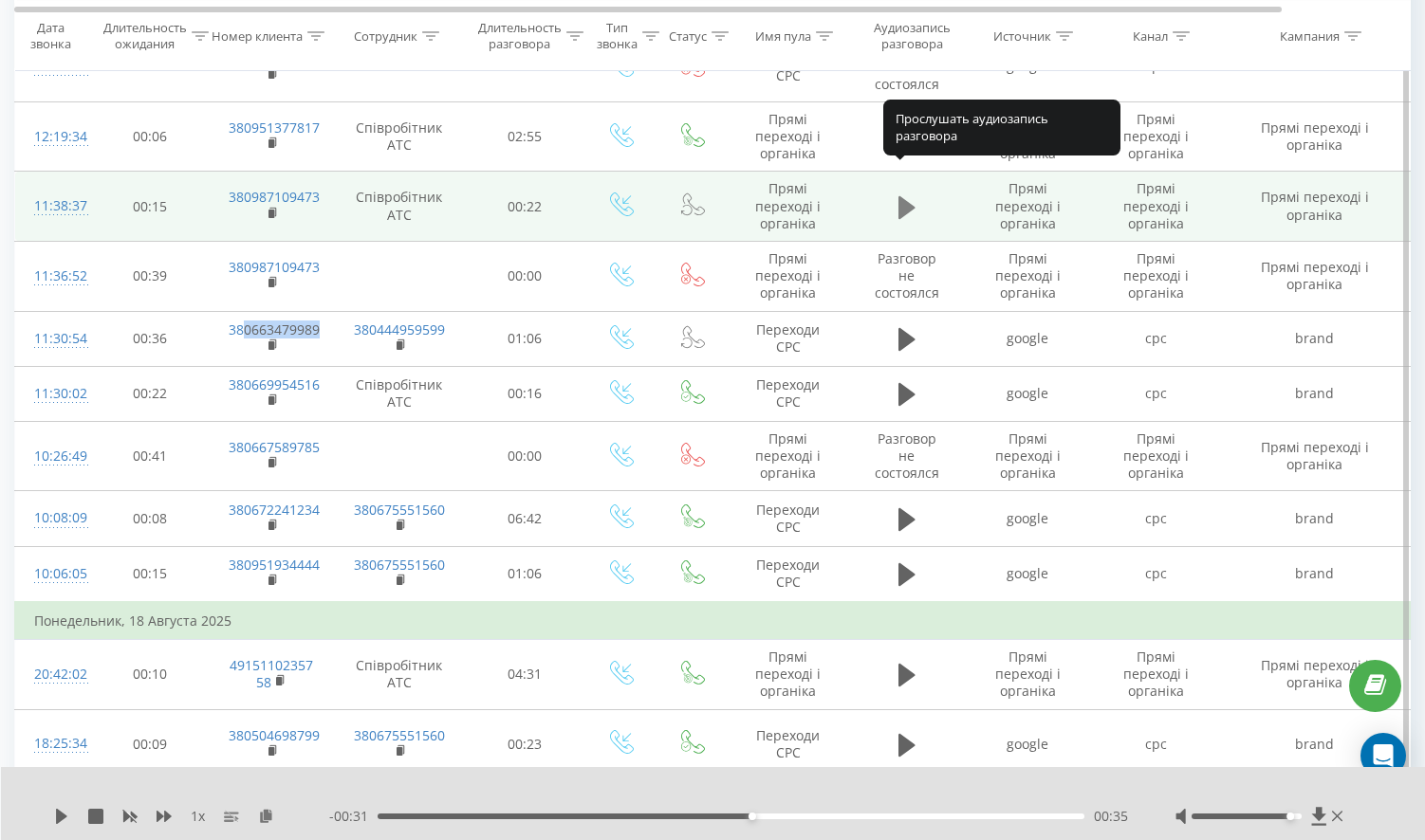
click at [898, 195] on icon at bounding box center [907, 208] width 17 height 27
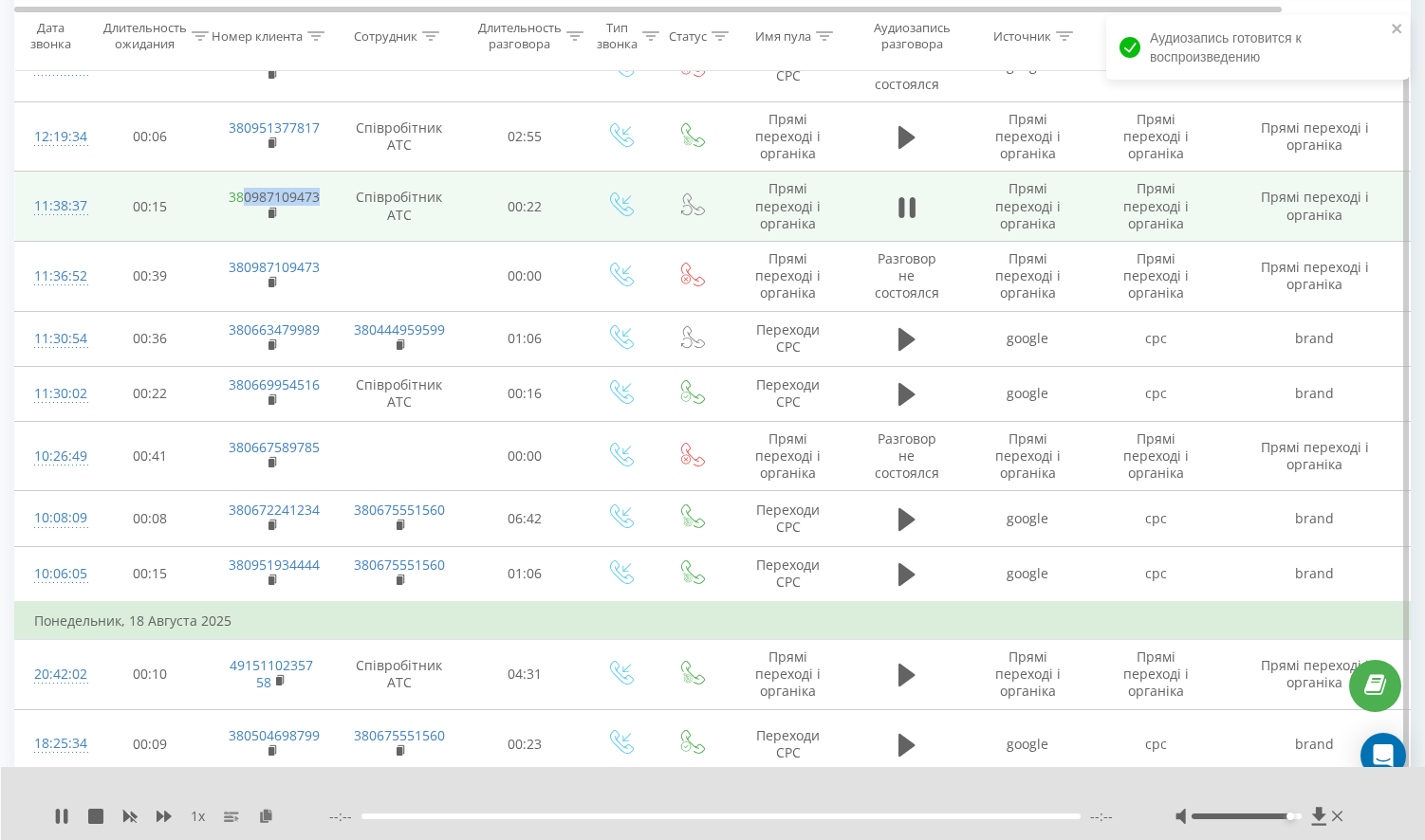
drag, startPoint x: 327, startPoint y: 168, endPoint x: 243, endPoint y: 166, distance: 84.0
click at [243, 172] on td "380987109473" at bounding box center [271, 206] width 123 height 70
copy link "0987109473"
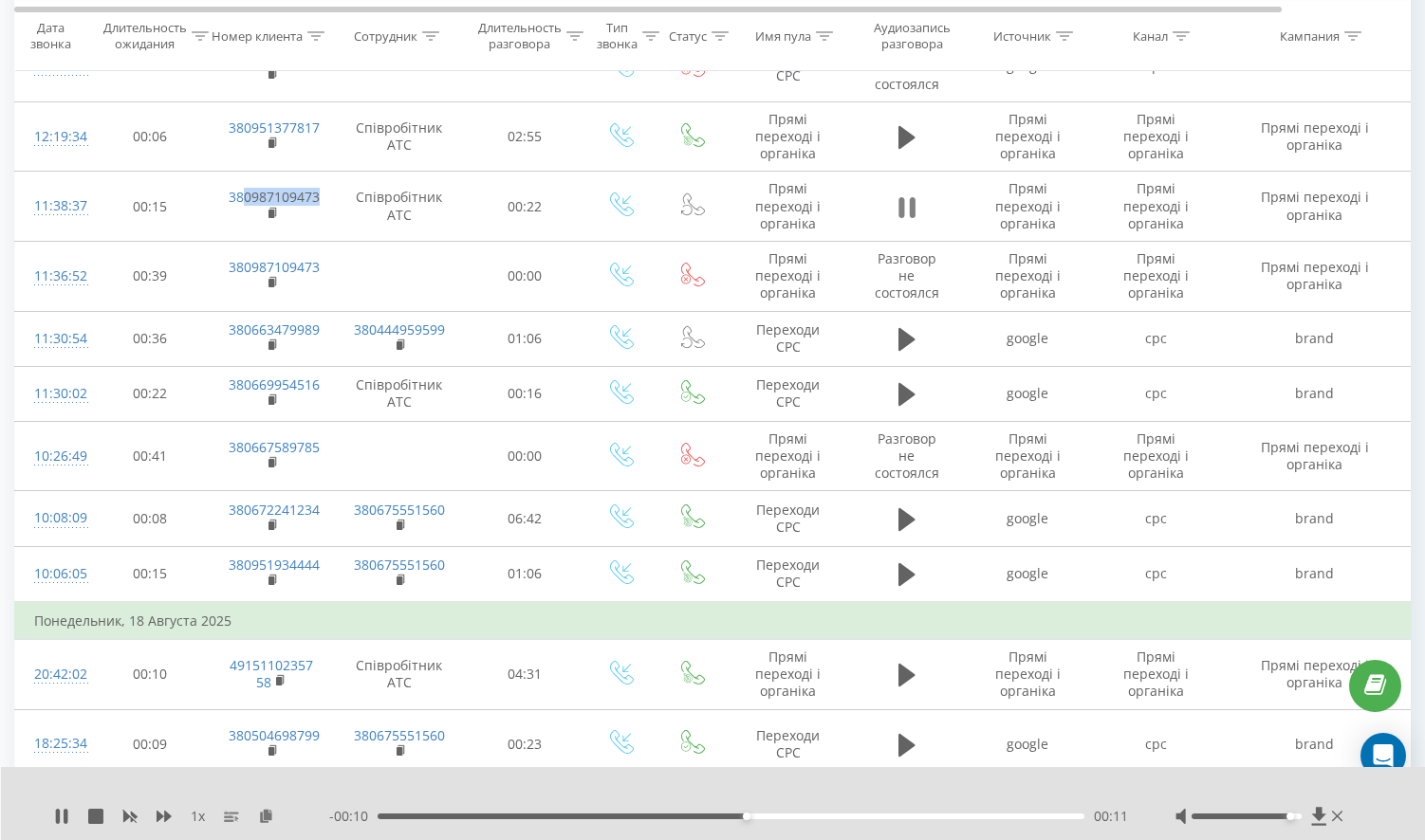
click at [903, 198] on icon at bounding box center [901, 208] width 6 height 21
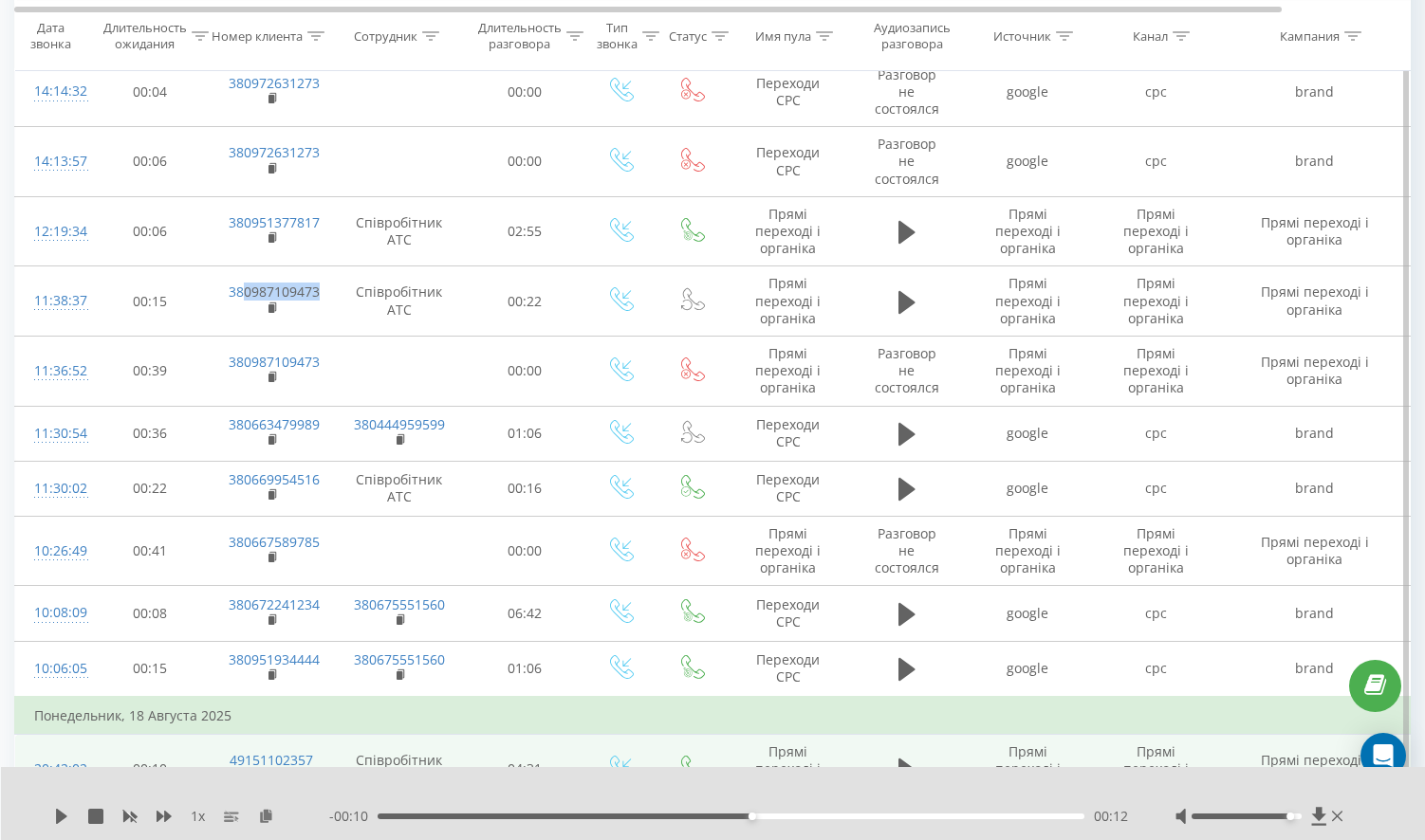
scroll to position [3391, 0]
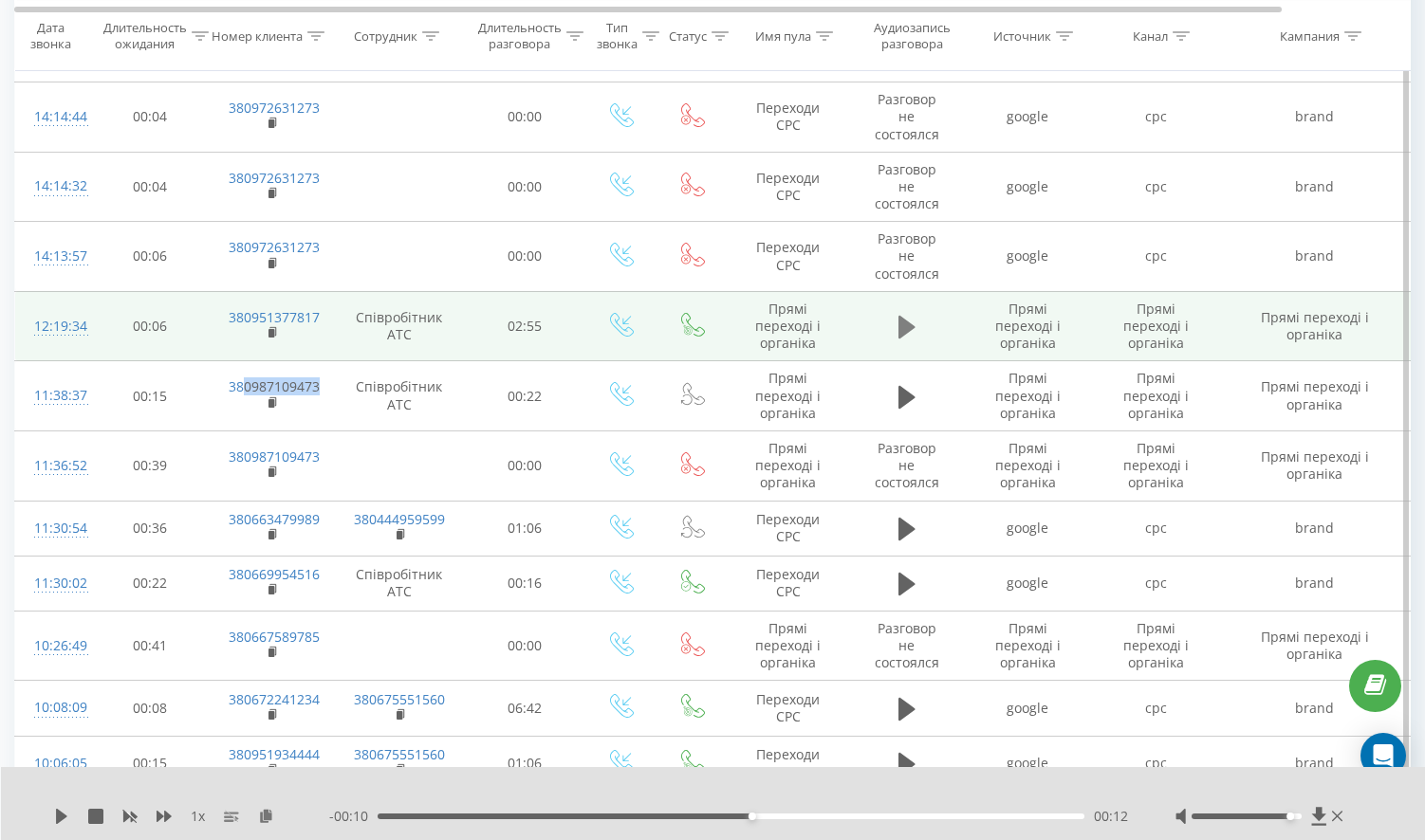
click at [898, 316] on icon at bounding box center [907, 328] width 17 height 23
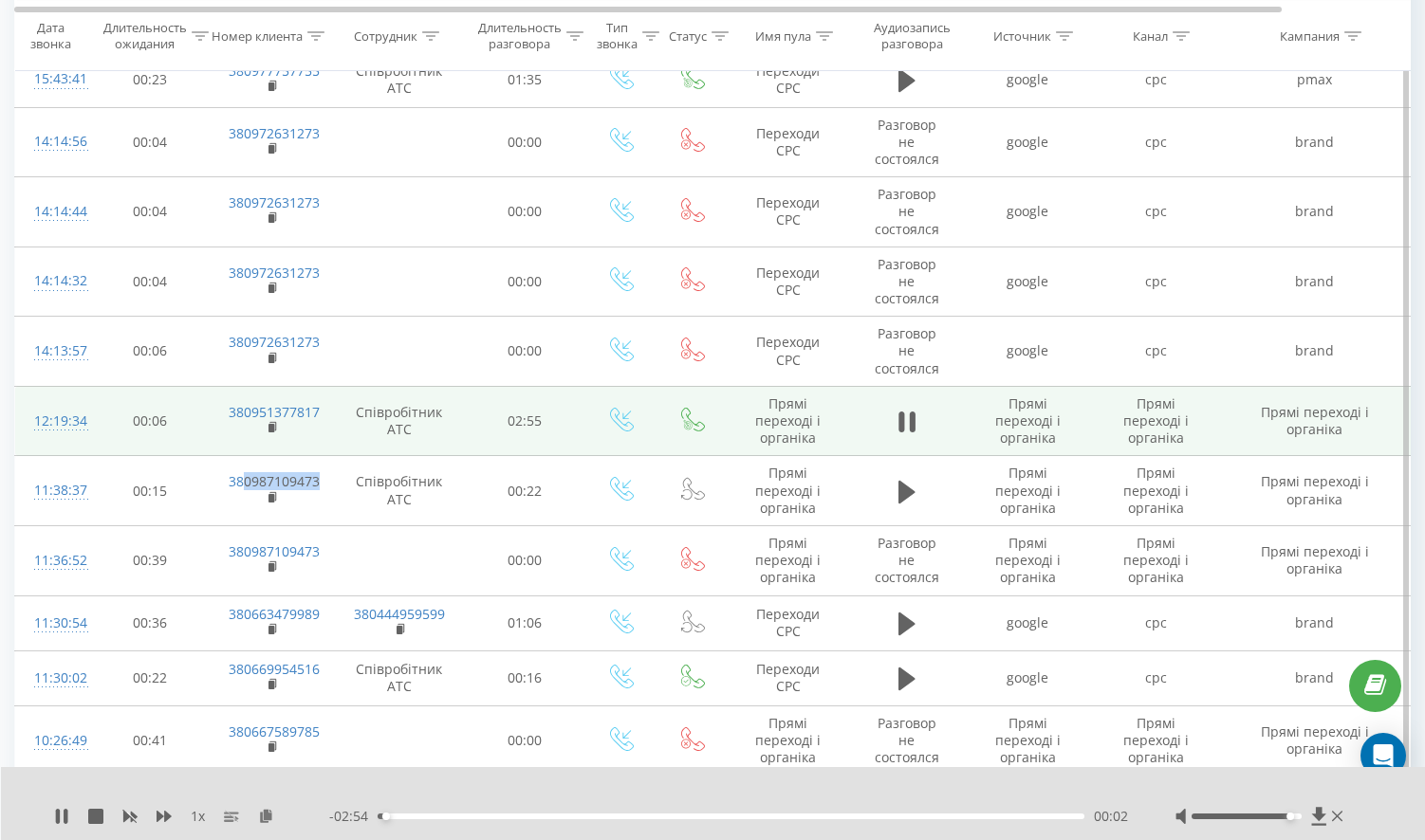
scroll to position [3202, 0]
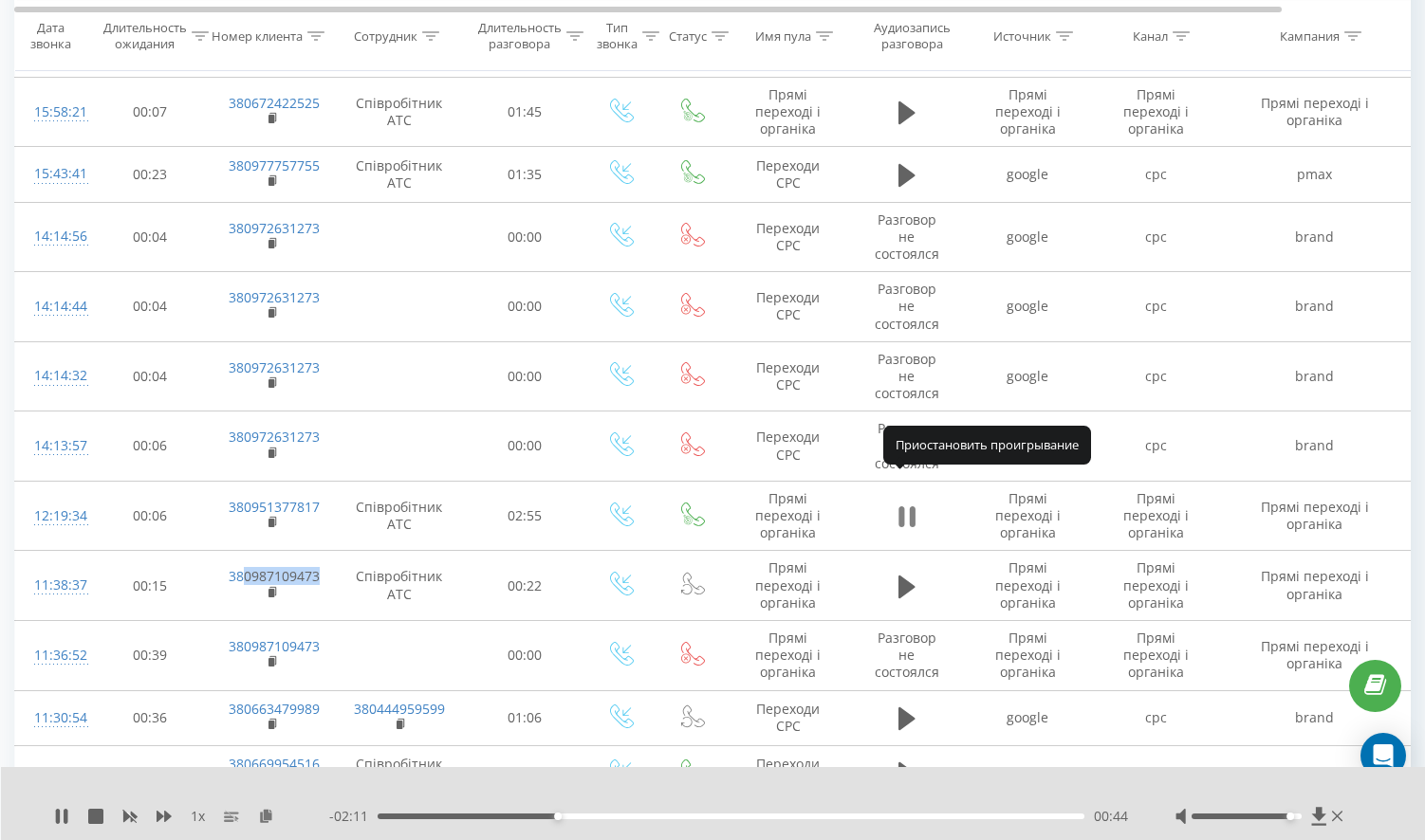
click at [902, 506] on icon at bounding box center [901, 517] width 6 height 21
click at [55, 813] on icon at bounding box center [62, 817] width 15 height 15
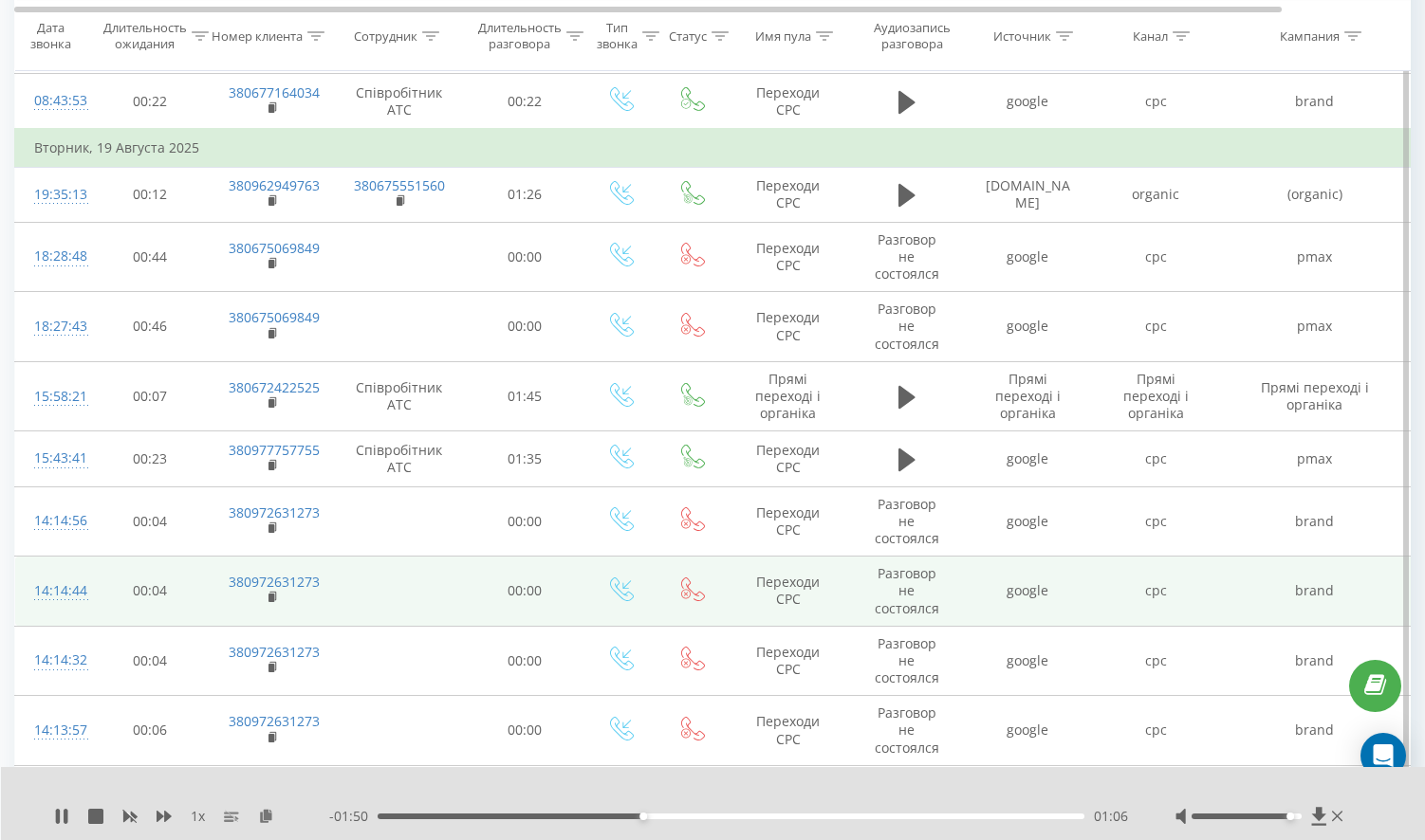
scroll to position [3012, 0]
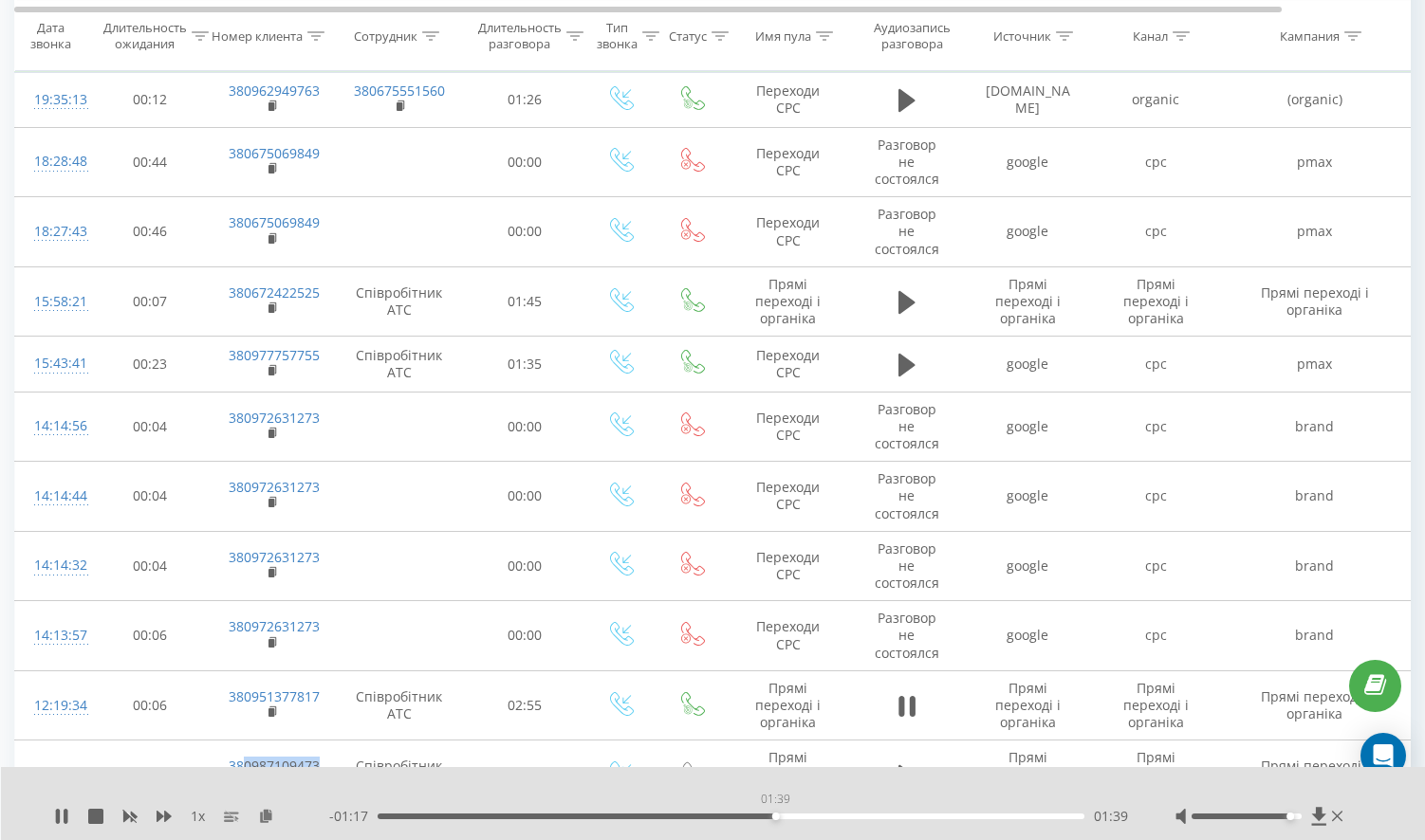
drag, startPoint x: 707, startPoint y: 816, endPoint x: 776, endPoint y: 828, distance: 70.0
click at [776, 828] on div "1 x - 01:17 01:39 01:39" at bounding box center [713, 804] width 1425 height 73
drag, startPoint x: 784, startPoint y: 818, endPoint x: 849, endPoint y: 818, distance: 65.0
click at [849, 818] on div "01:57" at bounding box center [851, 817] width 8 height 8
click at [898, 692] on button at bounding box center [908, 707] width 29 height 29
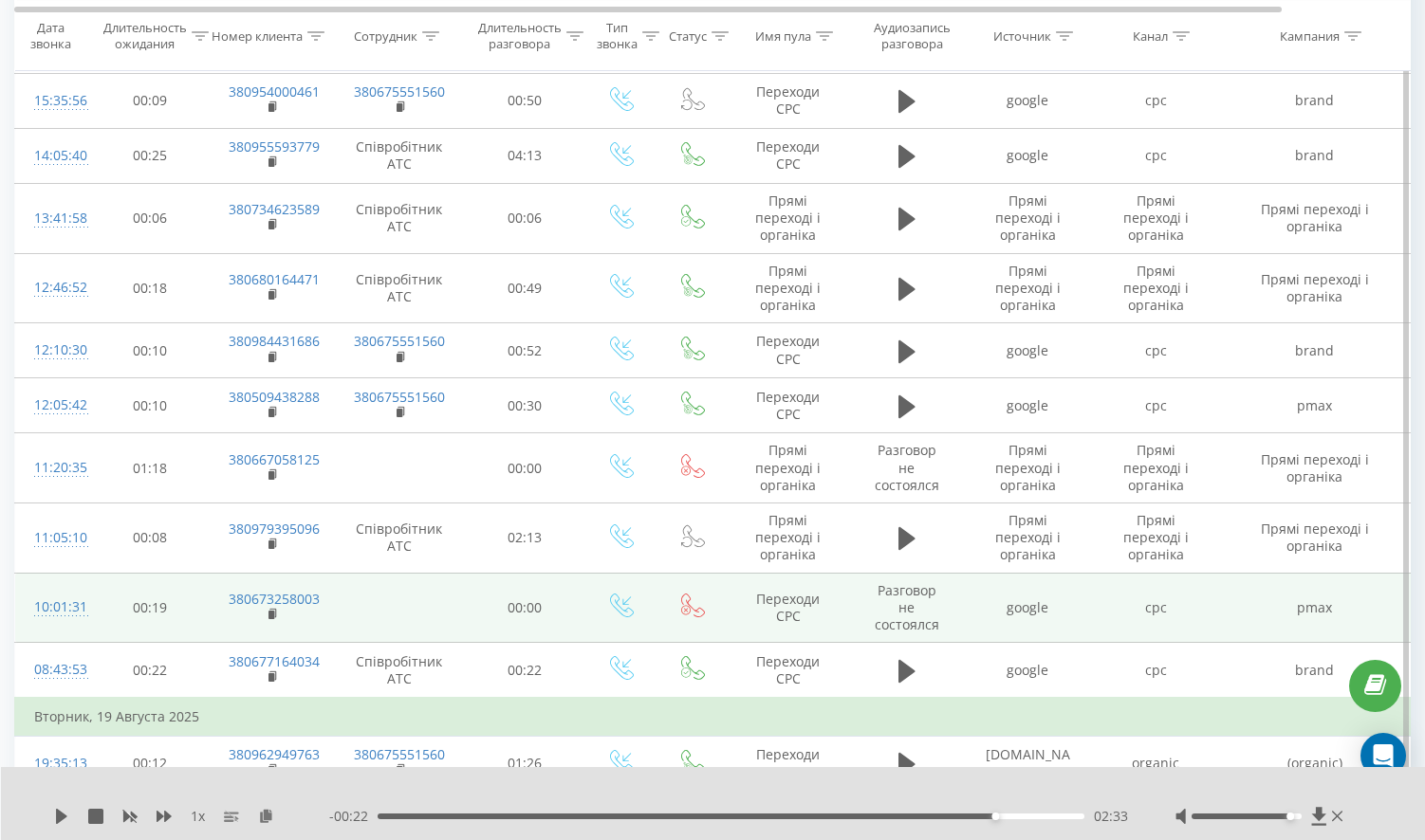
scroll to position [2253, 0]
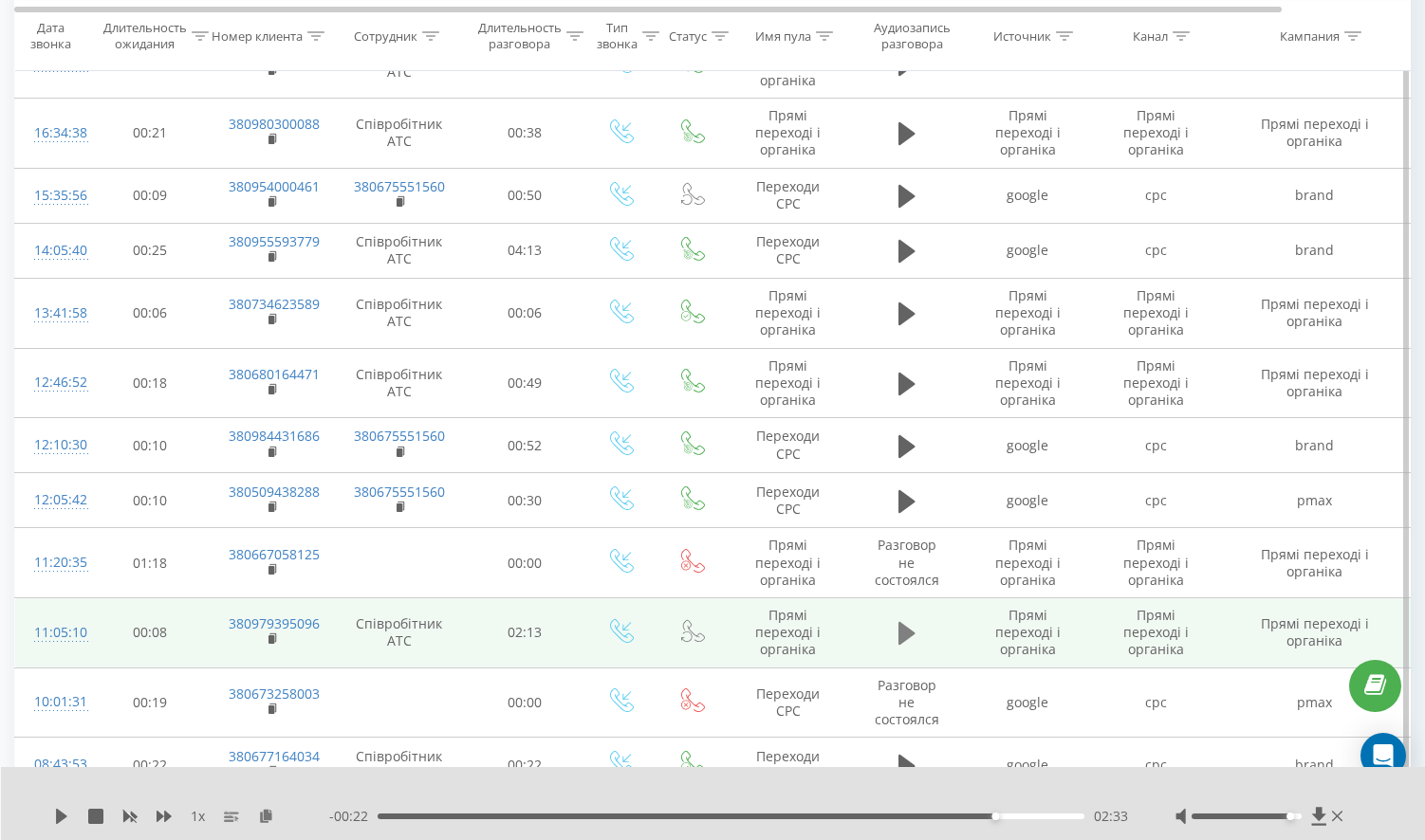
click at [907, 622] on icon at bounding box center [907, 634] width 17 height 23
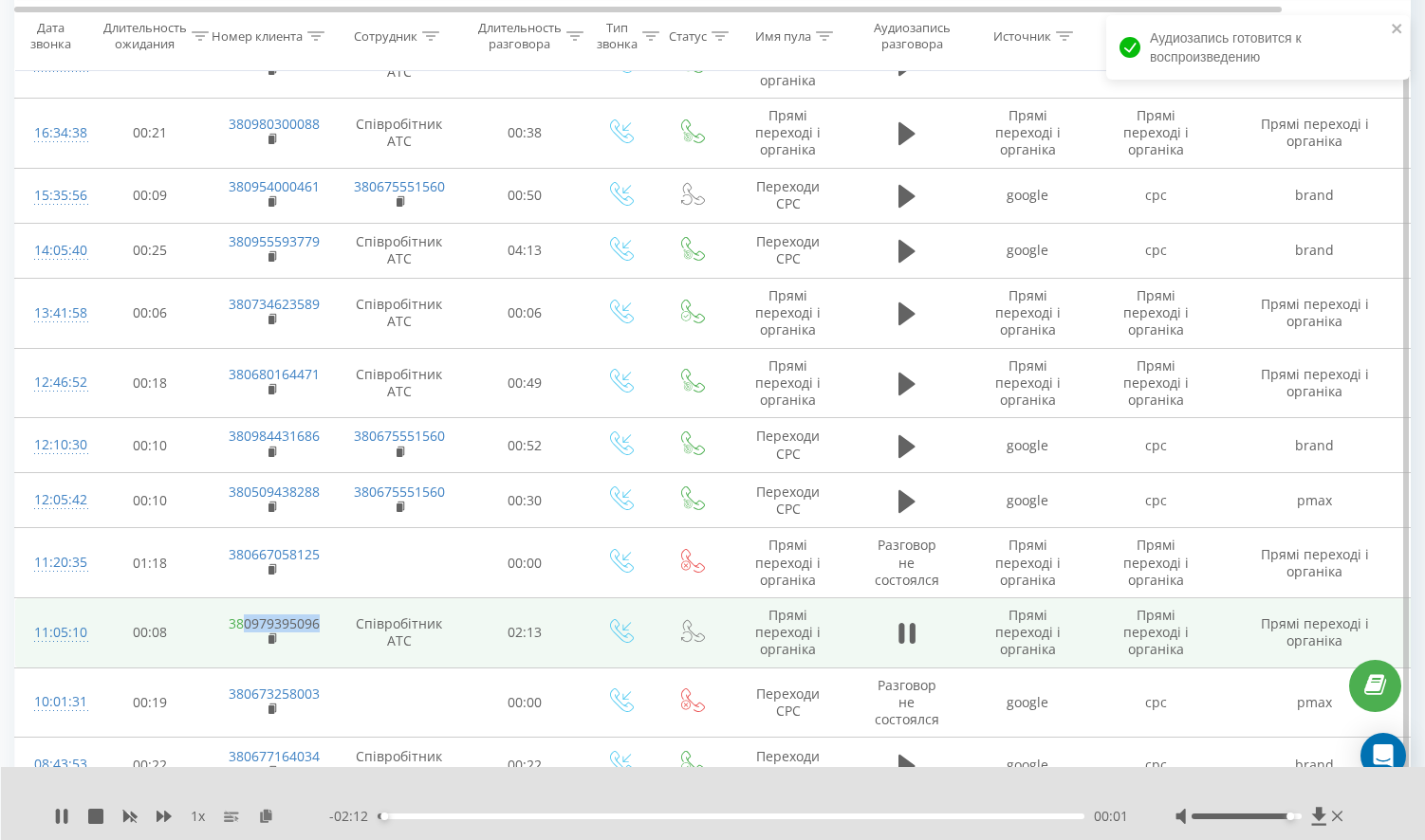
drag, startPoint x: 322, startPoint y: 596, endPoint x: 246, endPoint y: 601, distance: 76.2
click at [246, 601] on td "380979395096" at bounding box center [271, 634] width 123 height 70
copy link "0979395096"
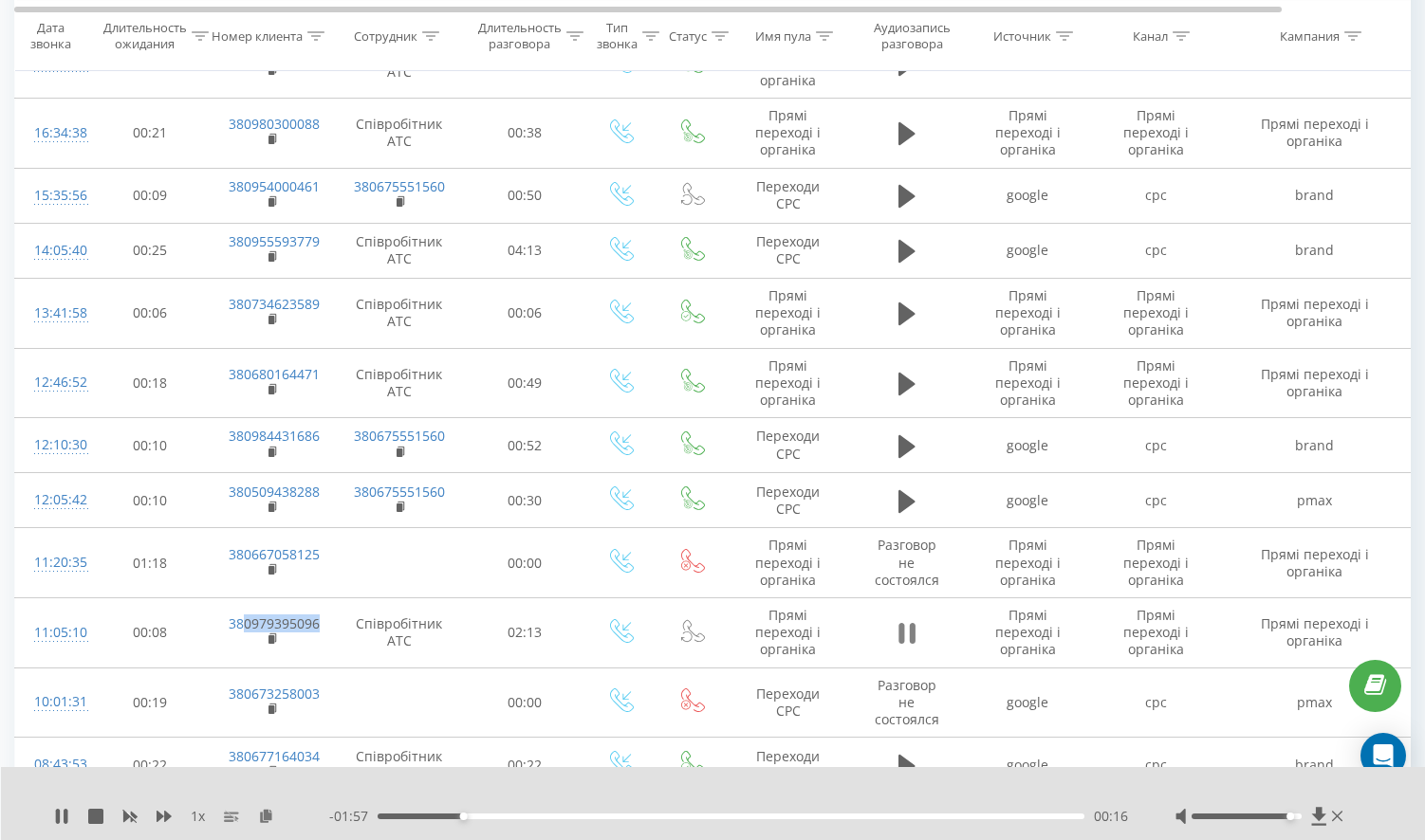
click at [905, 620] on icon at bounding box center [907, 634] width 17 height 27
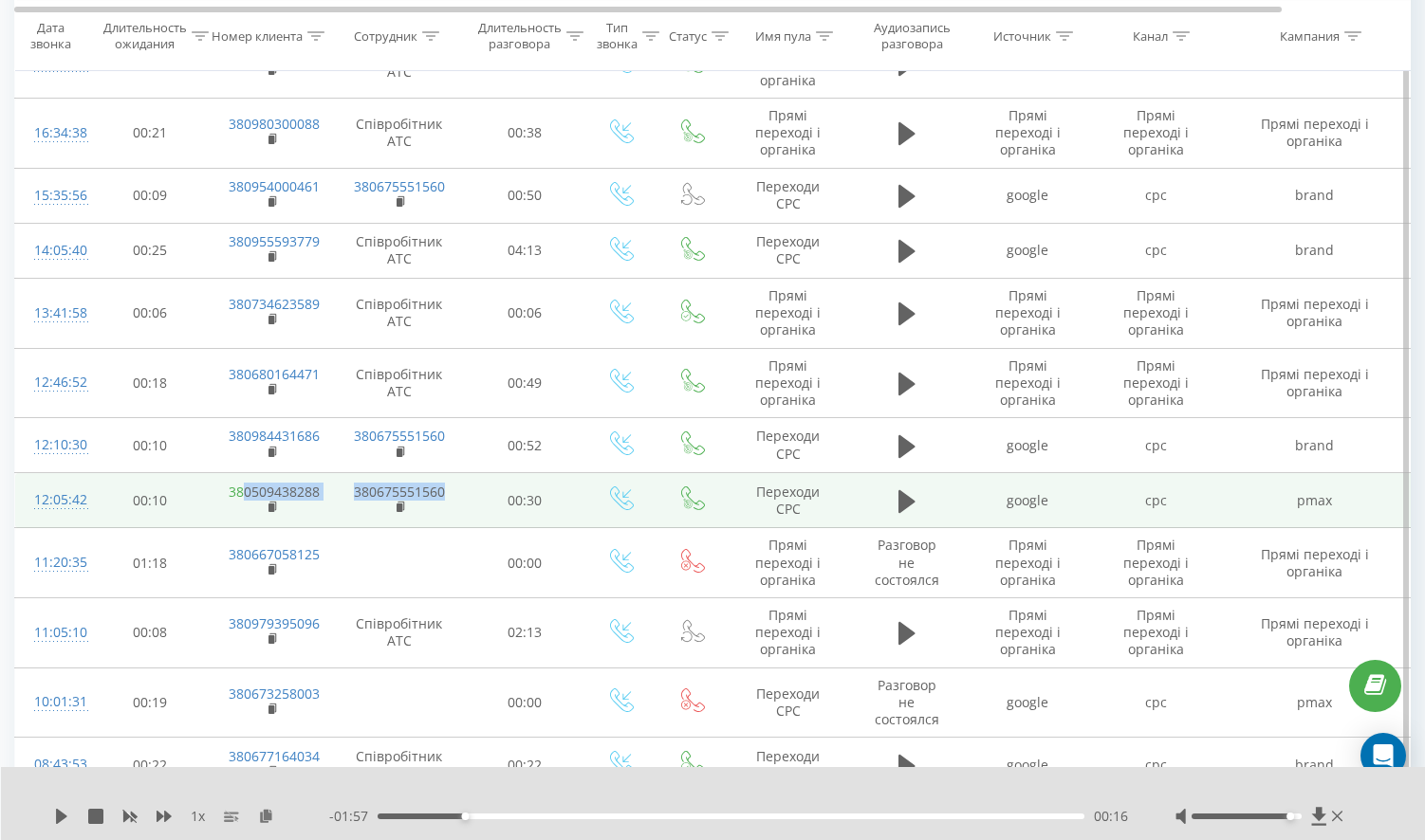
drag, startPoint x: 333, startPoint y: 473, endPoint x: 241, endPoint y: 461, distance: 92.8
click at [241, 474] on tr "12:05:42 00:10 380509438288 380675551560 00:30 Переходи CPC google cpc pmax (no…" at bounding box center [783, 501] width 1537 height 55
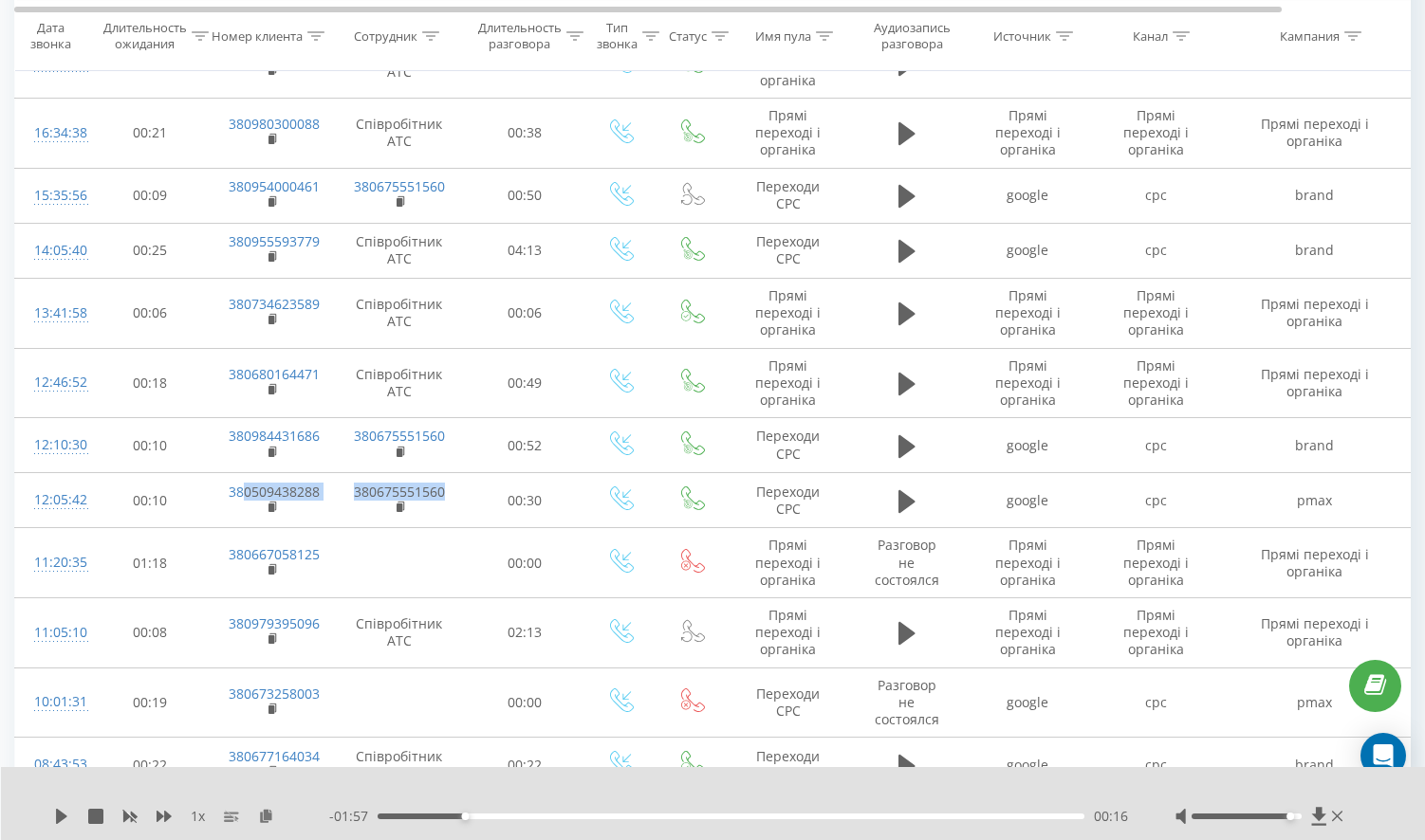
copy tr "0509438288 380675551560"
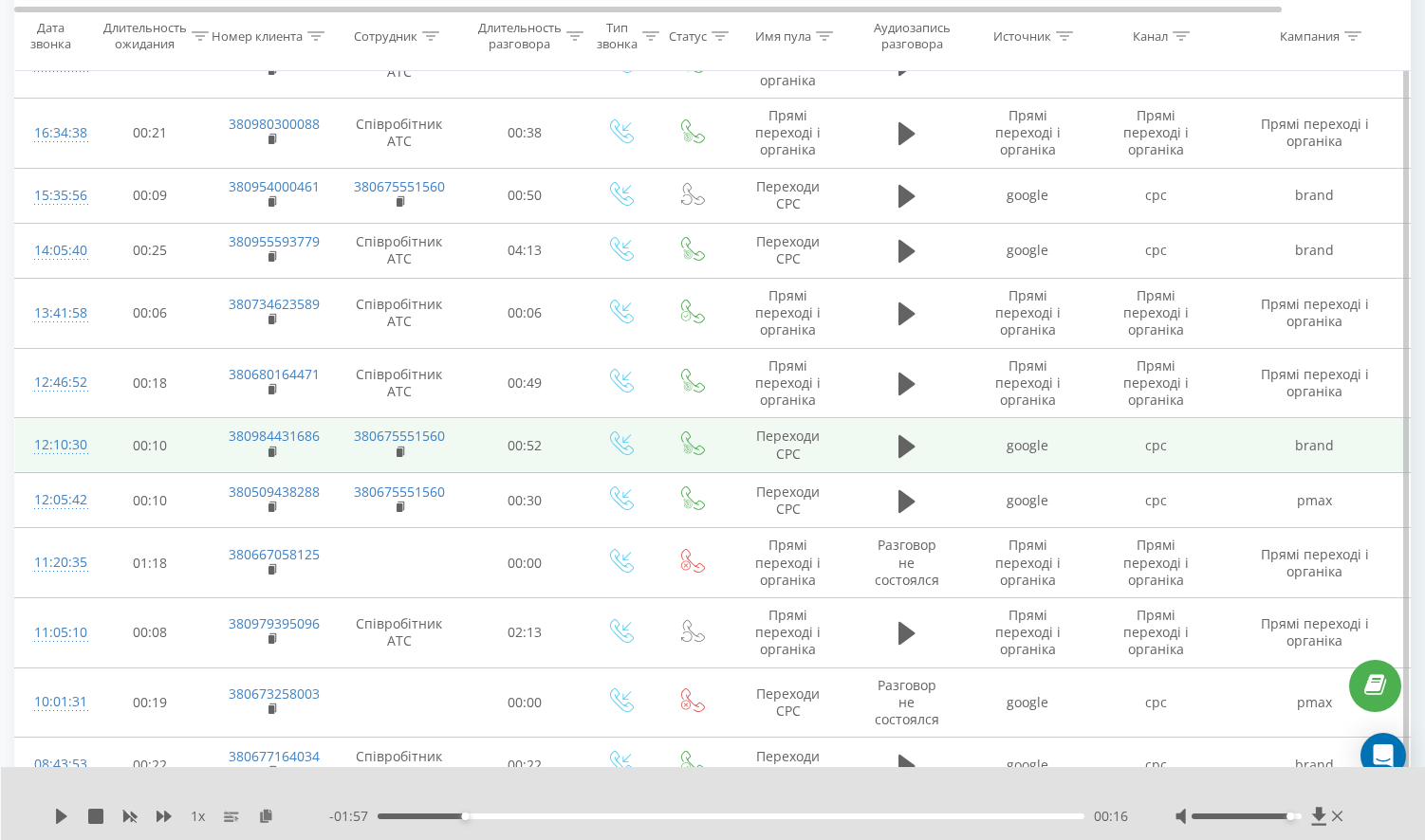
click at [193, 422] on td "00:10" at bounding box center [150, 446] width 119 height 55
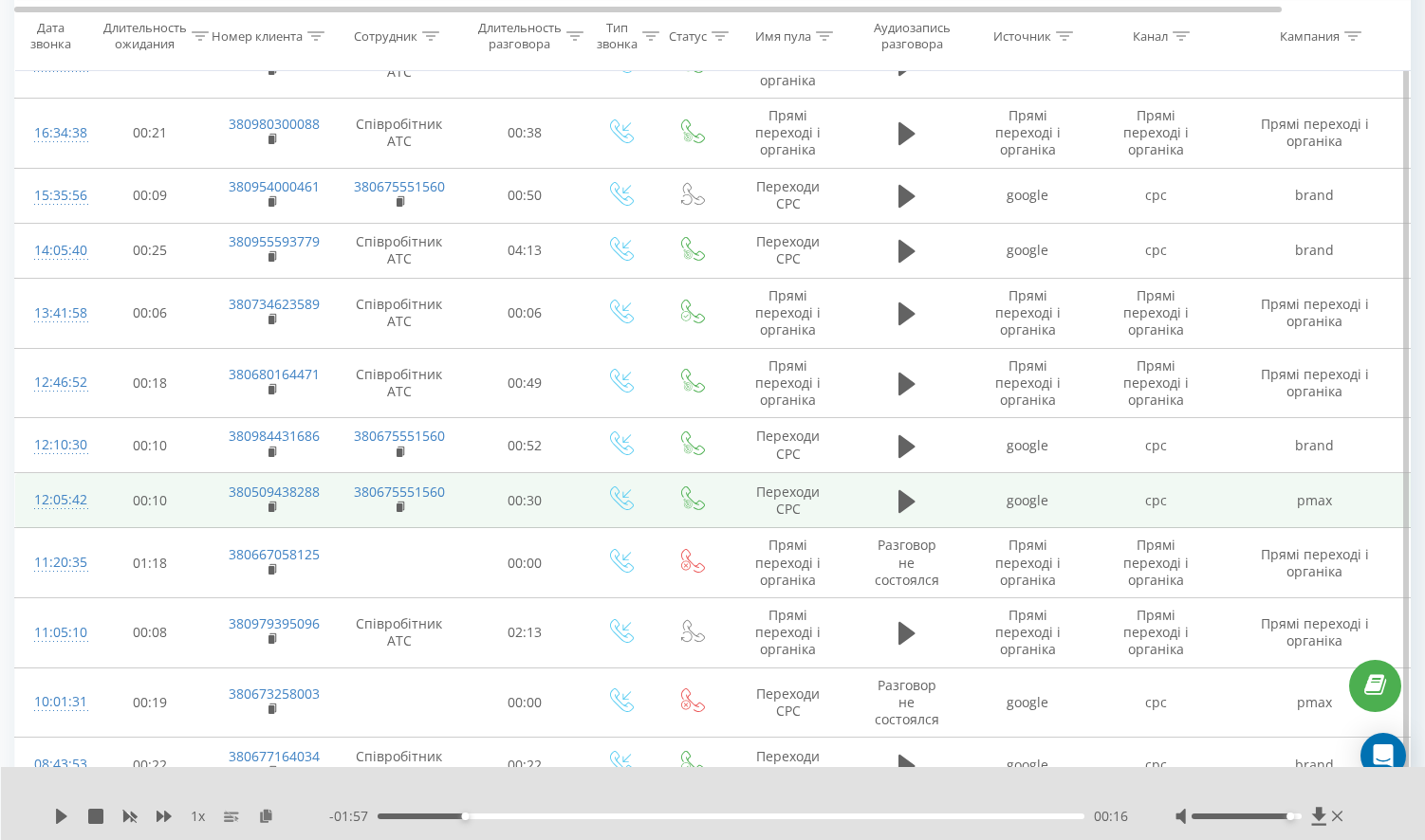
click at [306, 490] on td "380509438288" at bounding box center [271, 501] width 123 height 55
drag, startPoint x: 319, startPoint y: 465, endPoint x: 241, endPoint y: 458, distance: 78.3
click at [241, 474] on td "380509438288" at bounding box center [271, 501] width 123 height 55
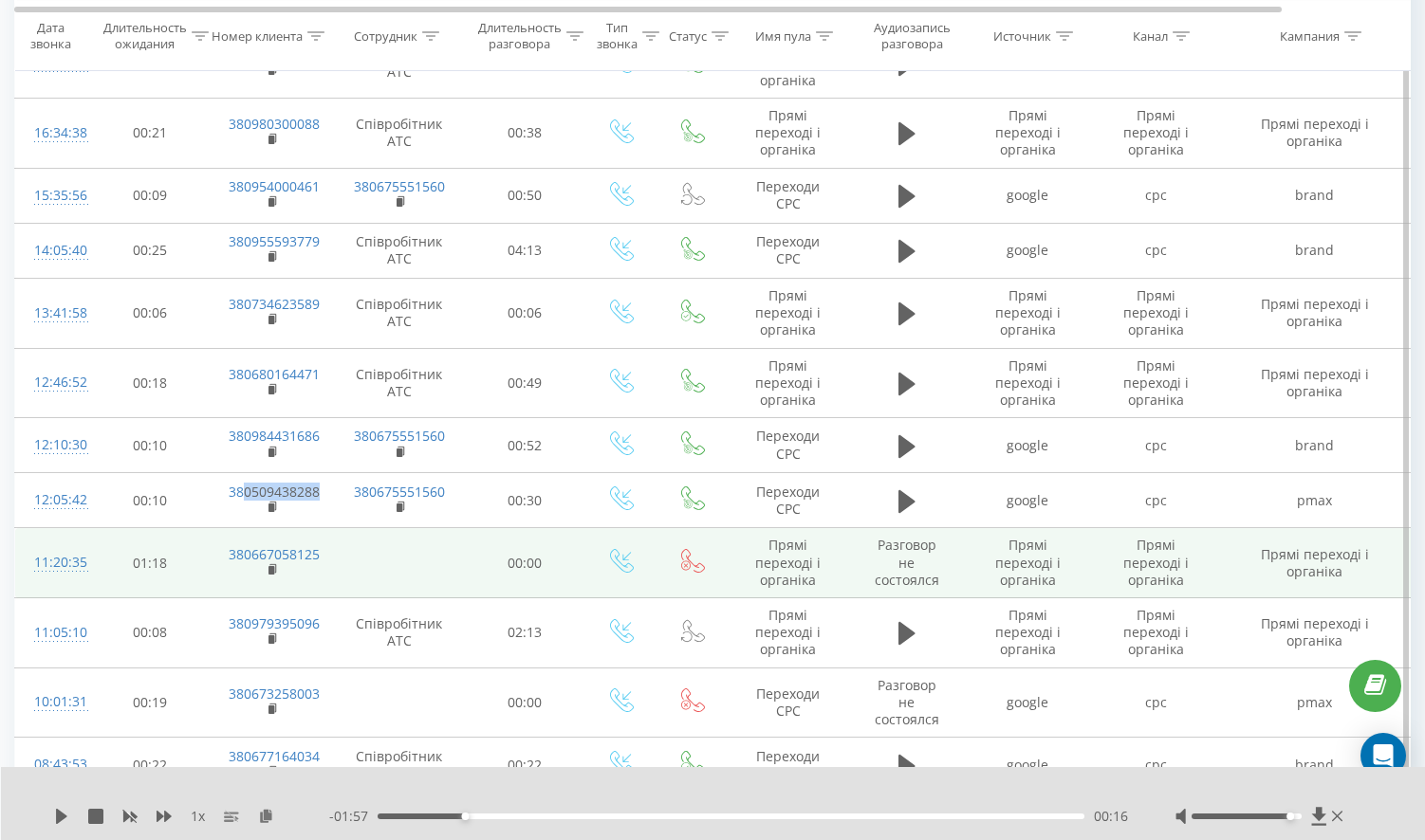
copy link "0509438288"
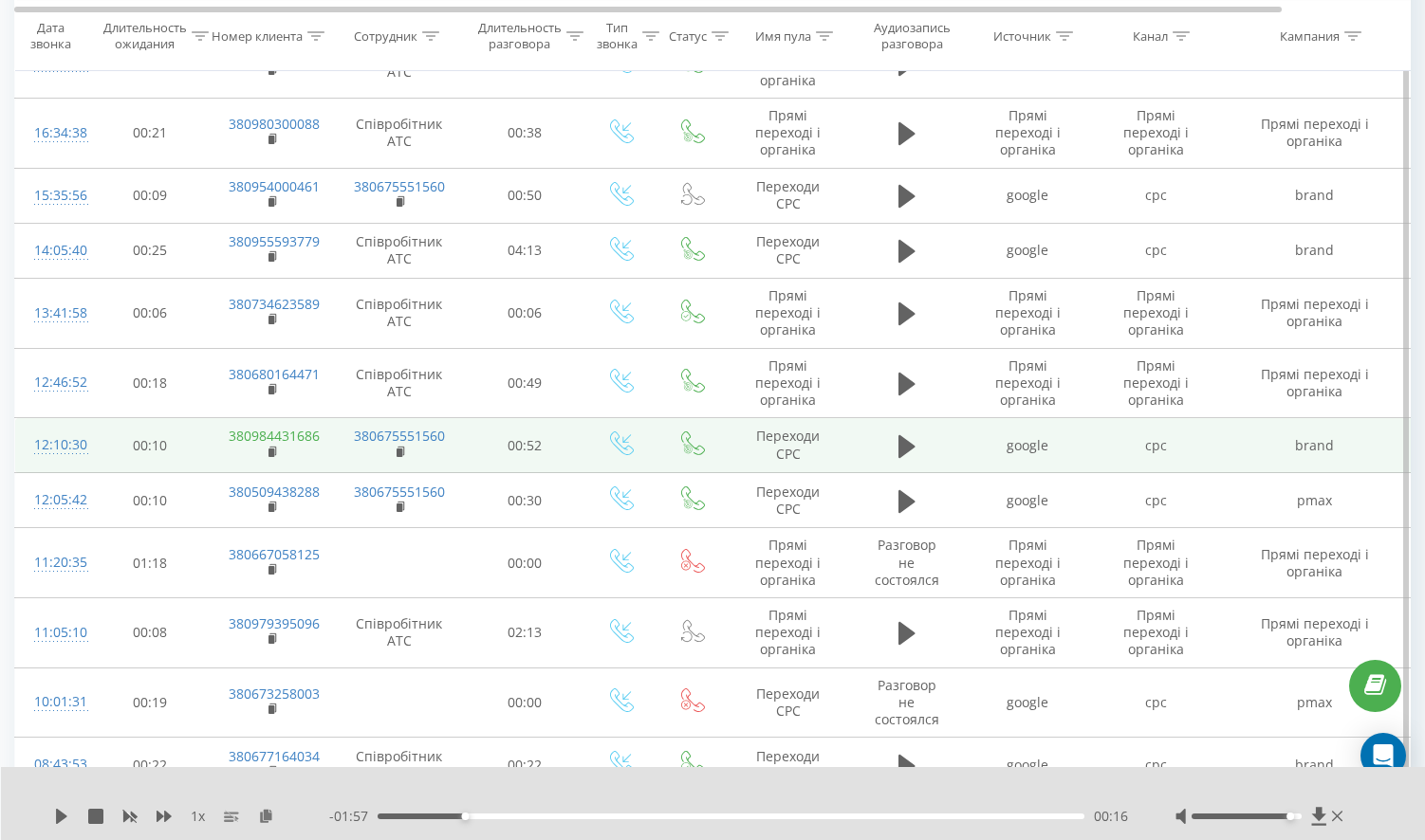
drag, startPoint x: 319, startPoint y: 412, endPoint x: 271, endPoint y: 415, distance: 48.1
click at [271, 419] on td "380984431686" at bounding box center [271, 446] width 123 height 55
drag, startPoint x: 327, startPoint y: 410, endPoint x: 243, endPoint y: 404, distance: 84.2
click at [243, 419] on td "380984431686" at bounding box center [271, 446] width 123 height 55
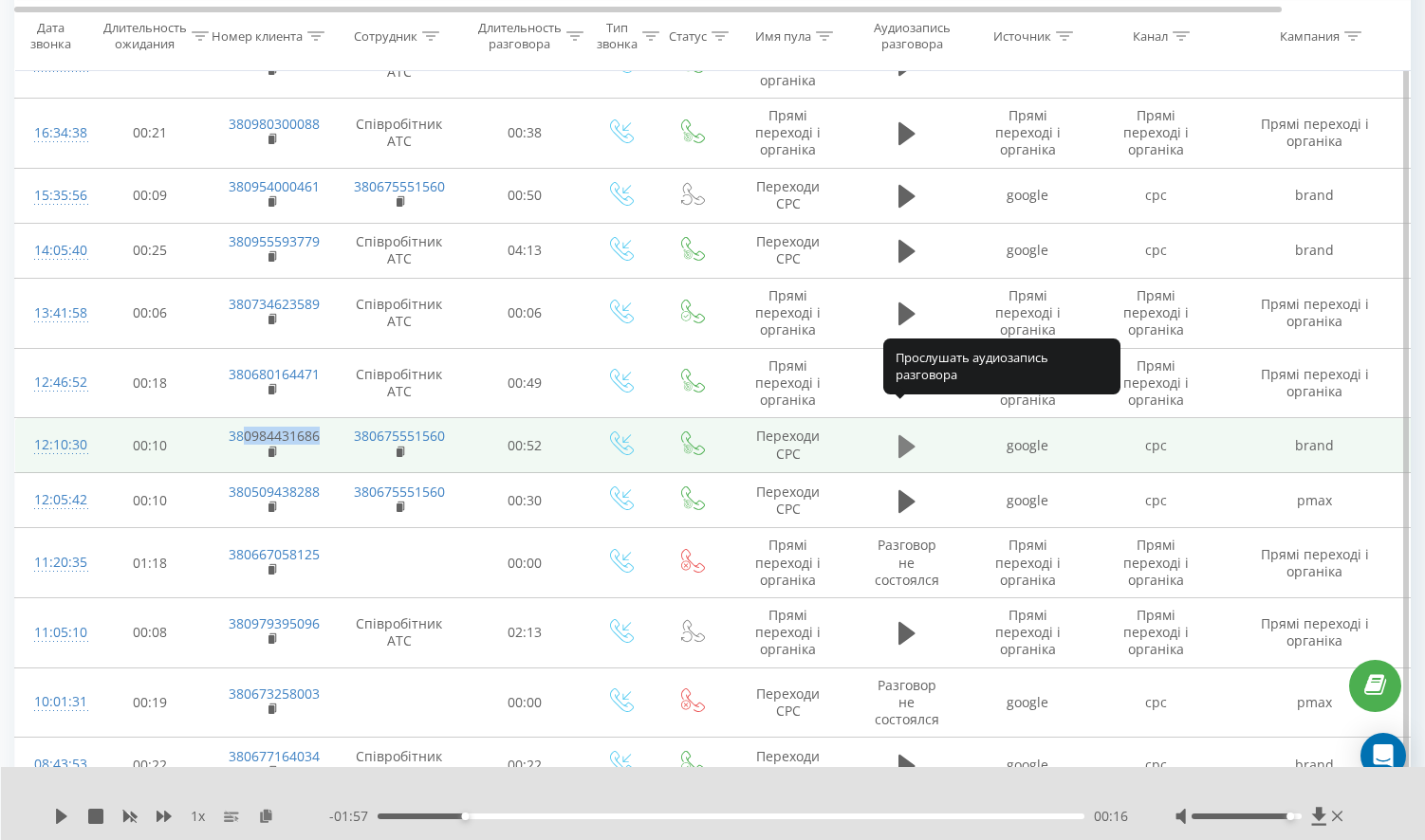
click at [915, 434] on icon at bounding box center [907, 446] width 17 height 23
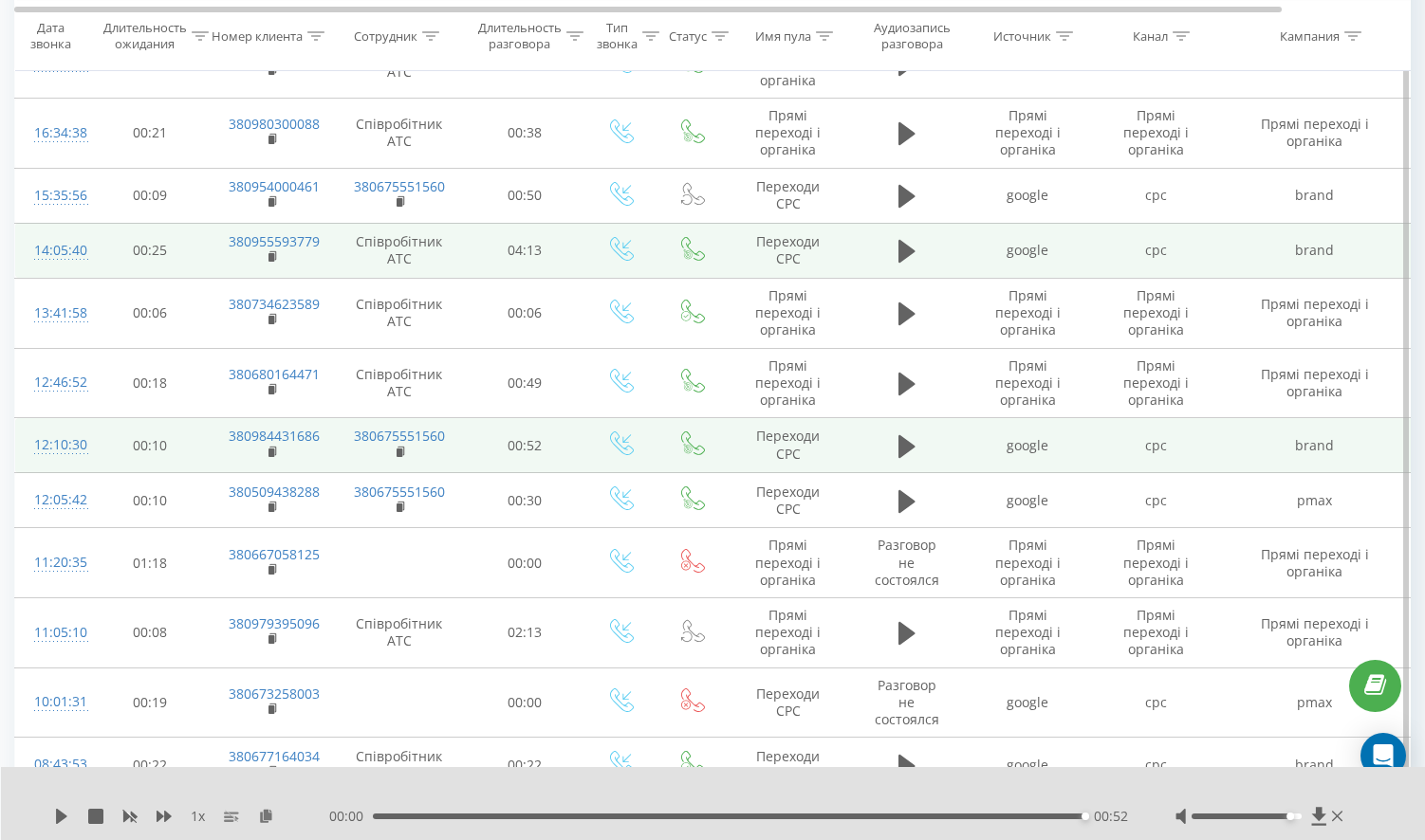
drag, startPoint x: 320, startPoint y: 216, endPoint x: 245, endPoint y: 223, distance: 75.3
click at [245, 223] on td "380955593779" at bounding box center [271, 250] width 123 height 55
drag, startPoint x: 325, startPoint y: 208, endPoint x: 240, endPoint y: 209, distance: 85.0
click at [240, 223] on td "380955593779" at bounding box center [271, 250] width 123 height 55
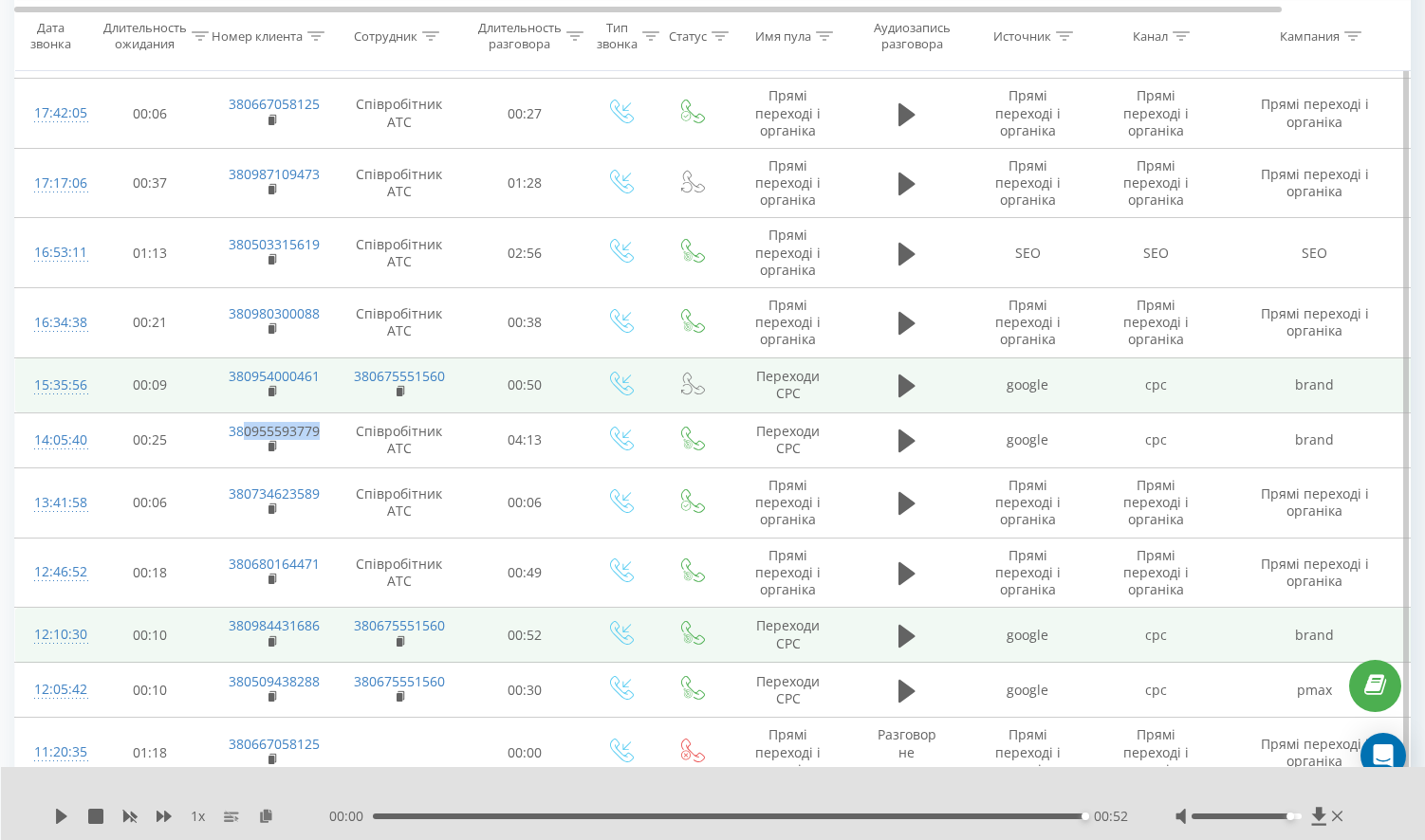
scroll to position [1968, 0]
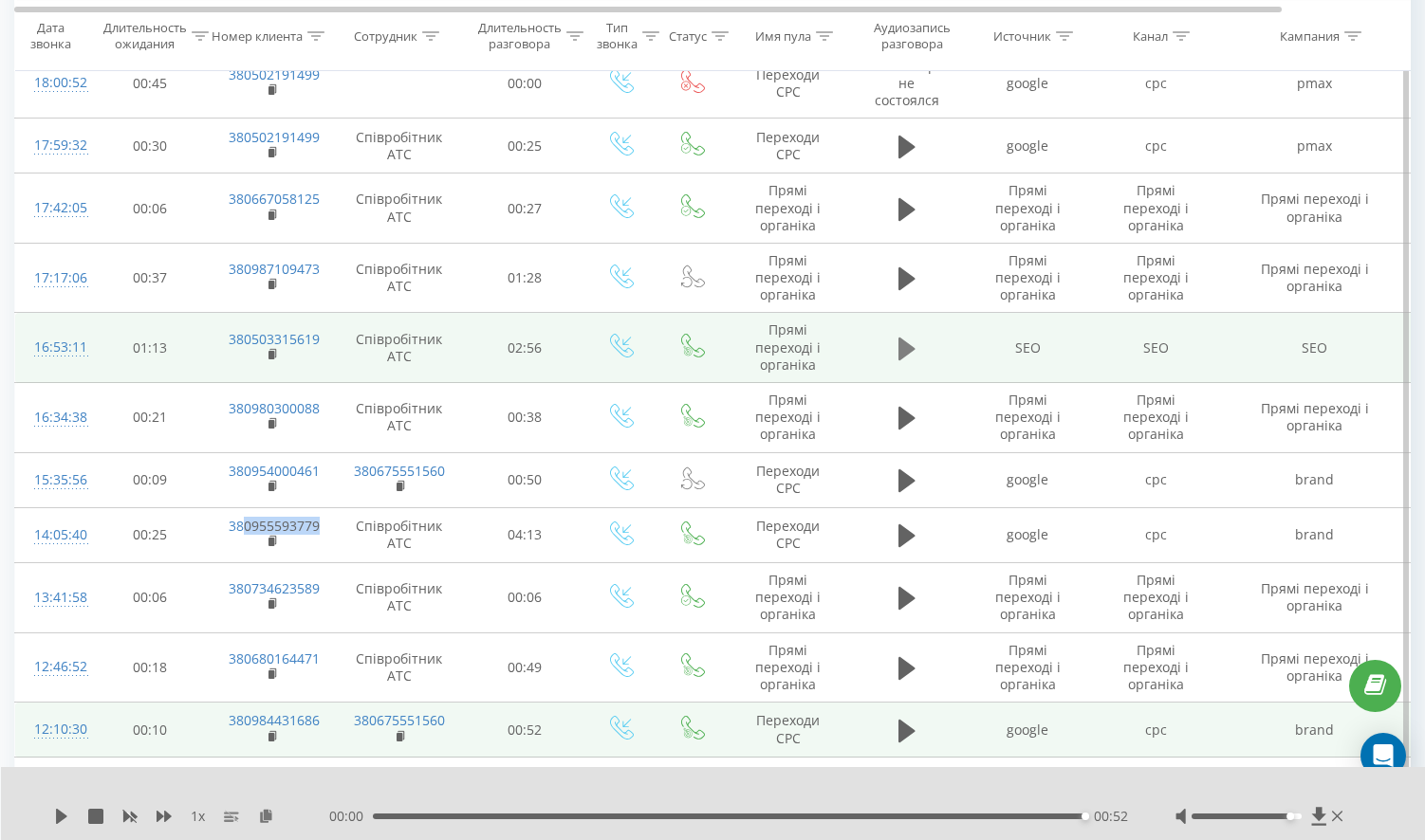
click at [912, 337] on icon at bounding box center [907, 348] width 17 height 23
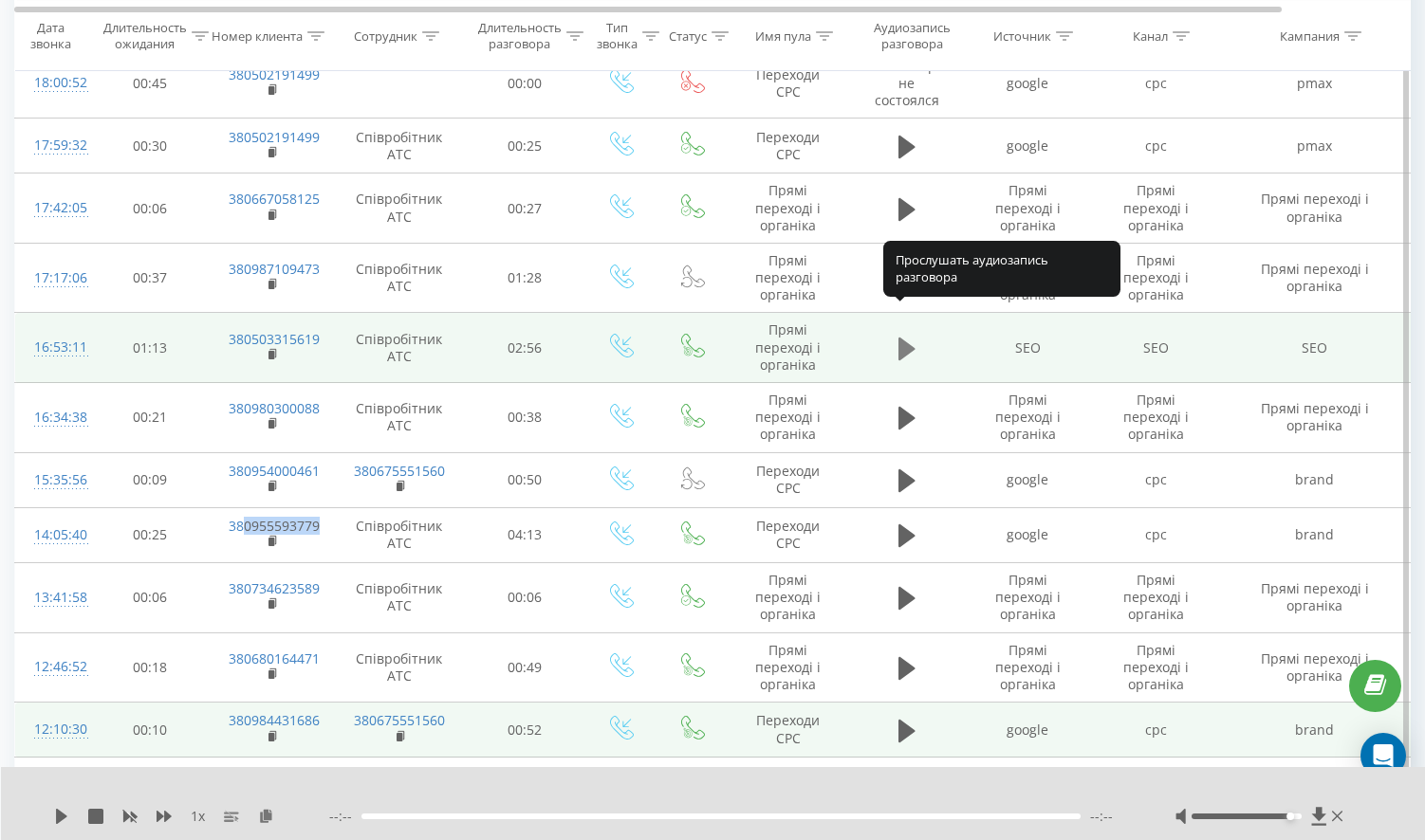
click at [910, 336] on icon at bounding box center [907, 349] width 17 height 27
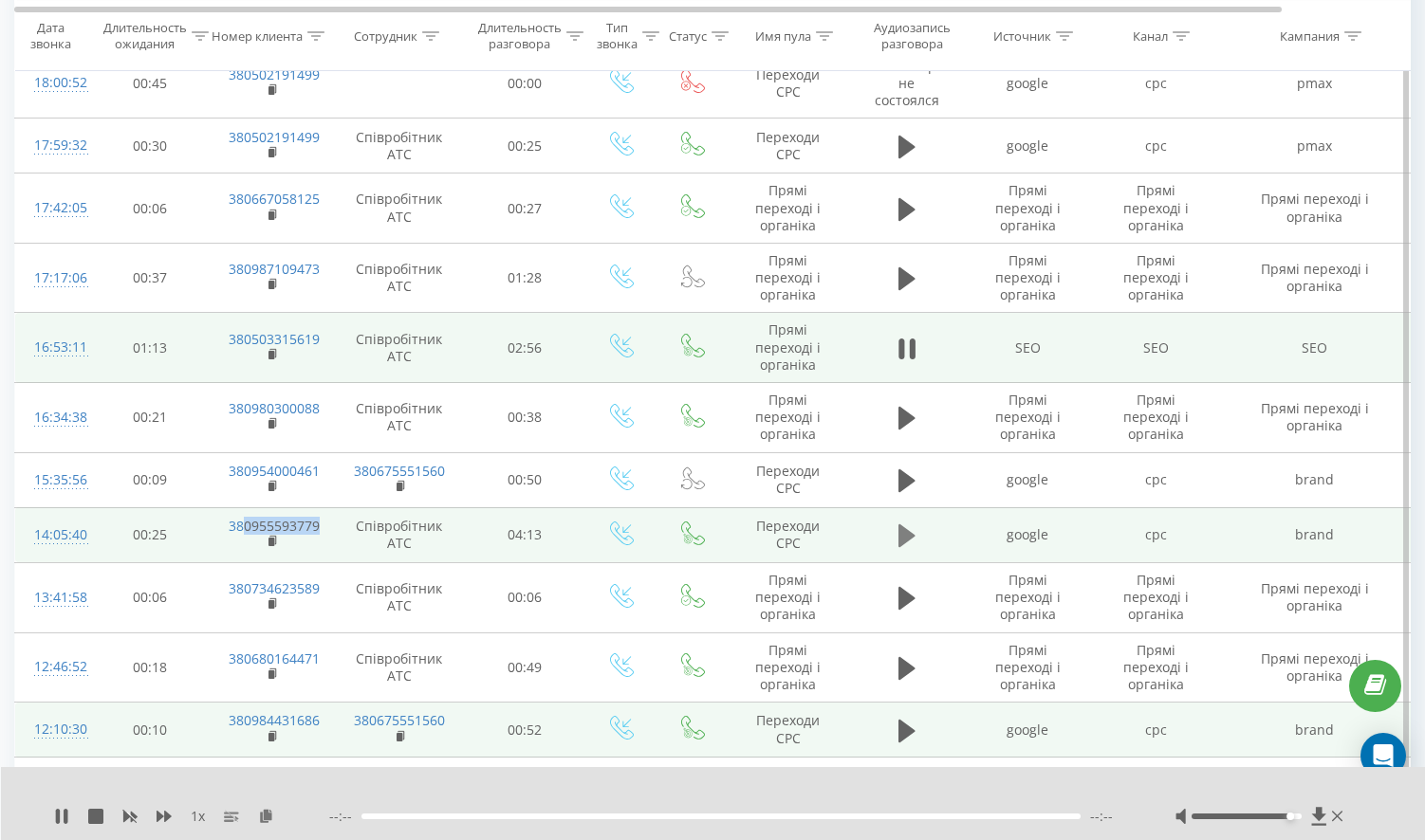
click at [905, 525] on icon at bounding box center [907, 536] width 17 height 23
click at [60, 811] on icon at bounding box center [62, 817] width 15 height 15
click at [60, 818] on icon at bounding box center [58, 817] width 4 height 15
click at [60, 818] on icon at bounding box center [62, 817] width 12 height 15
click at [60, 818] on icon at bounding box center [58, 817] width 4 height 15
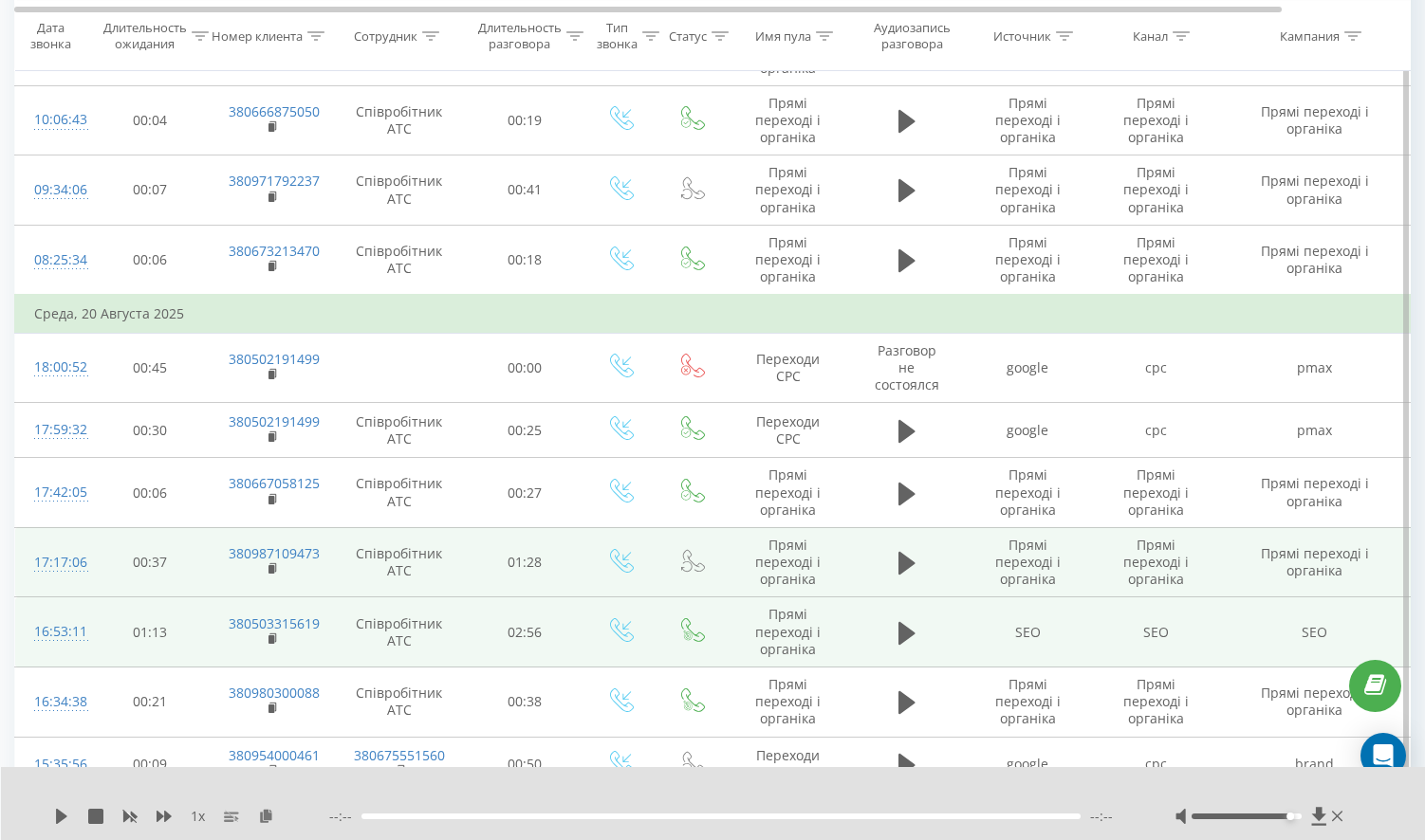
scroll to position [1778, 0]
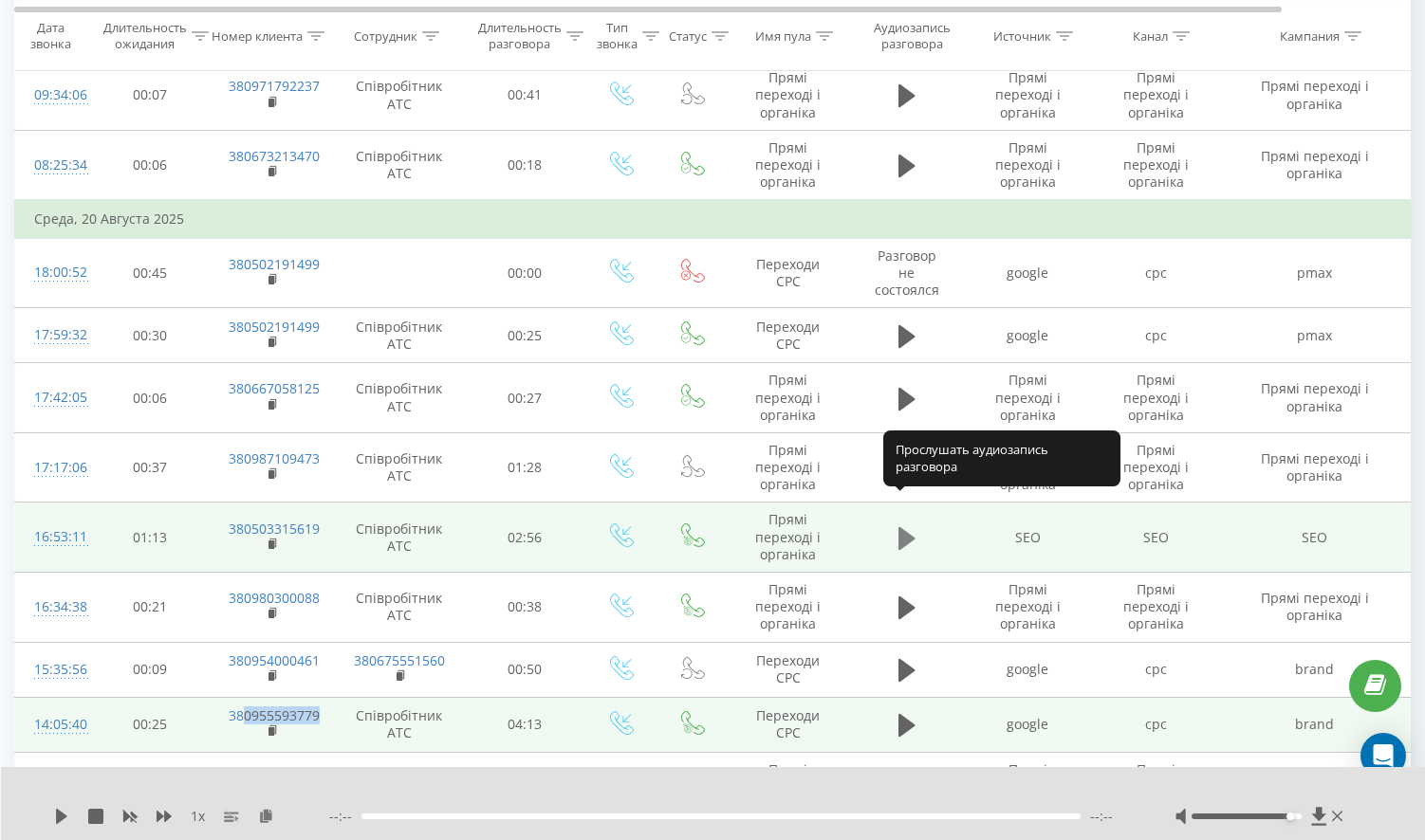
click at [903, 527] on icon at bounding box center [907, 538] width 17 height 23
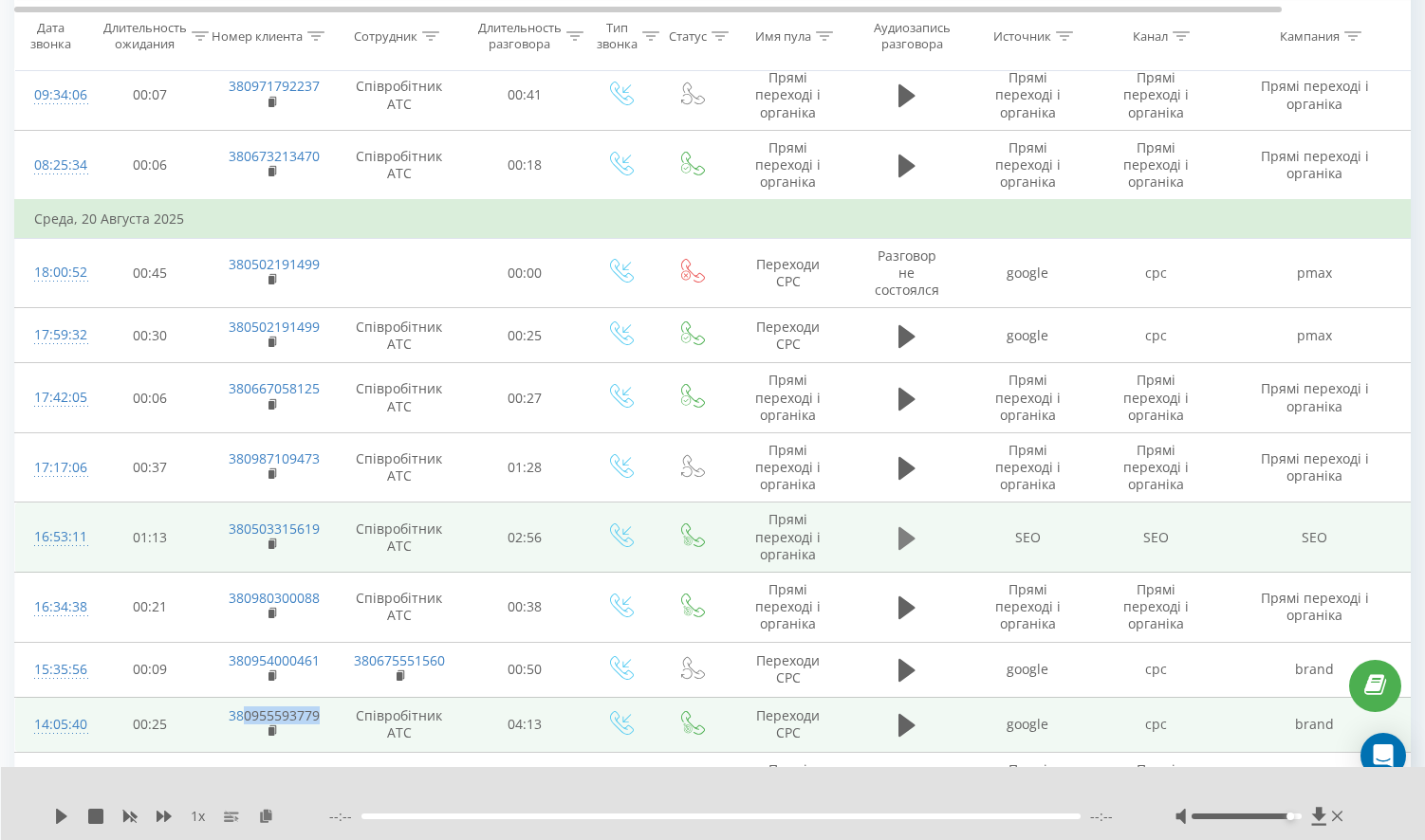
click at [908, 526] on icon at bounding box center [907, 539] width 17 height 27
click at [54, 813] on icon at bounding box center [62, 817] width 15 height 15
click at [1184, 824] on icon at bounding box center [1181, 817] width 11 height 15
click at [1188, 823] on div at bounding box center [1262, 817] width 172 height 19
click at [1182, 815] on icon at bounding box center [1183, 814] width 4 height 7
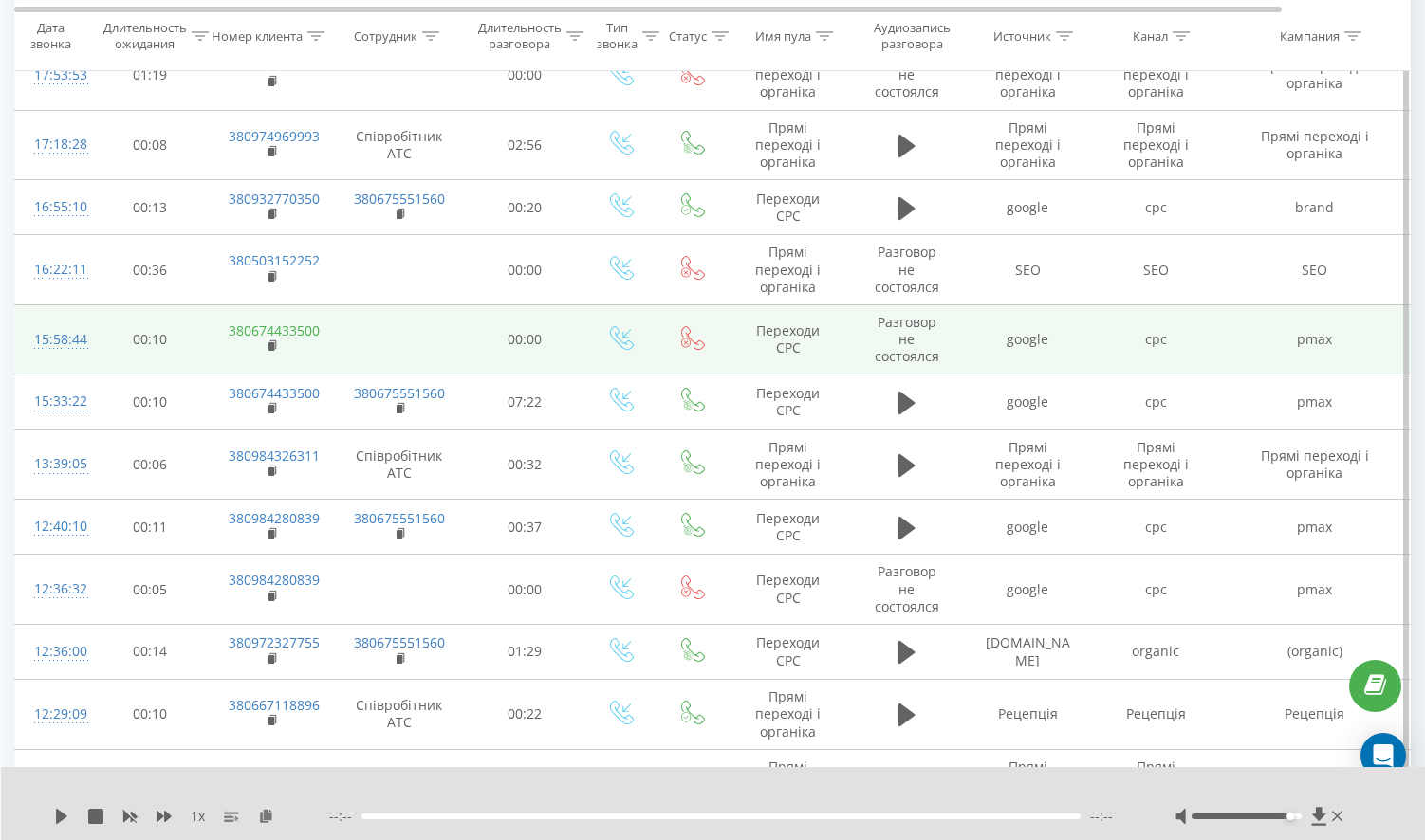
scroll to position [925, 0]
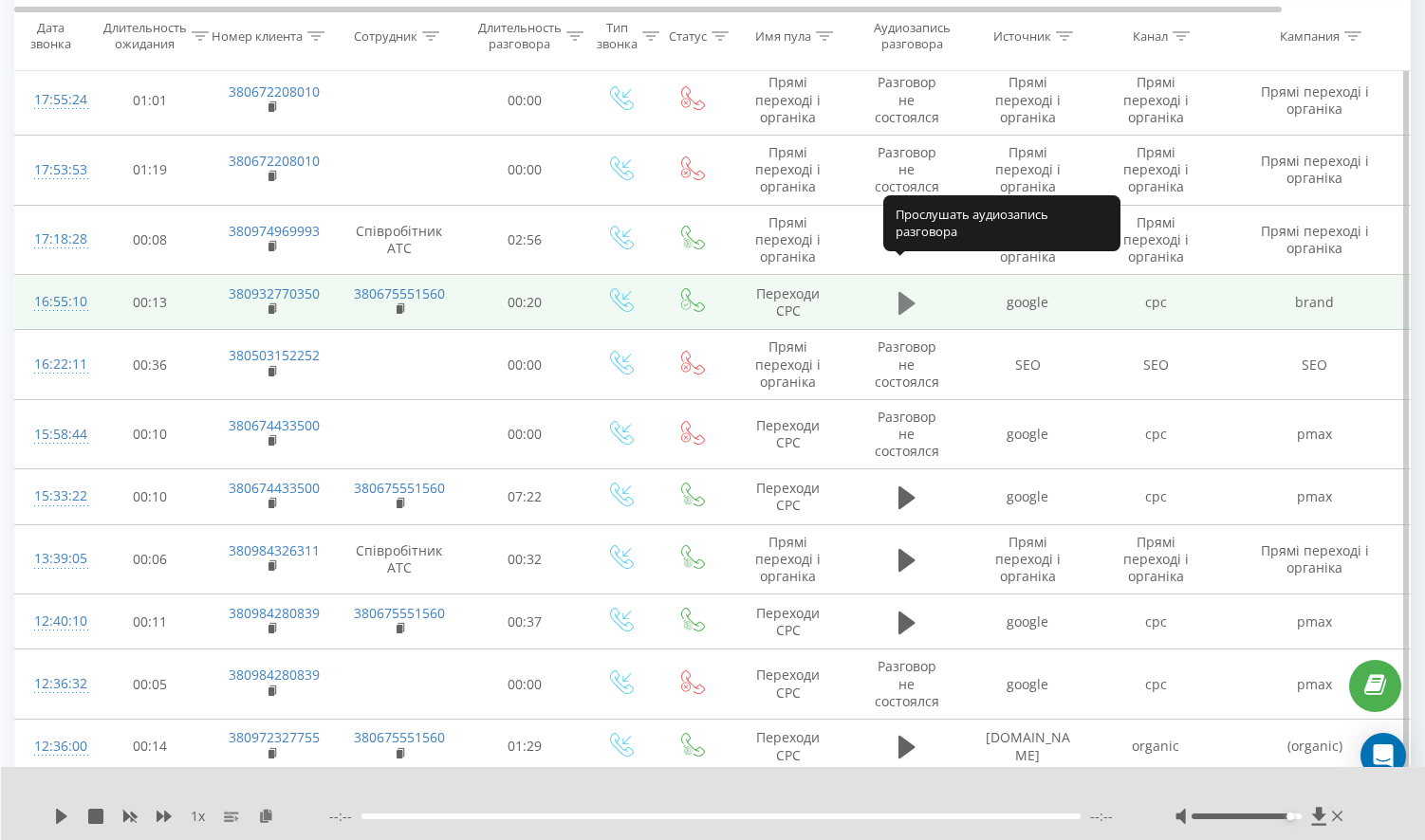
click at [902, 291] on icon at bounding box center [907, 303] width 17 height 23
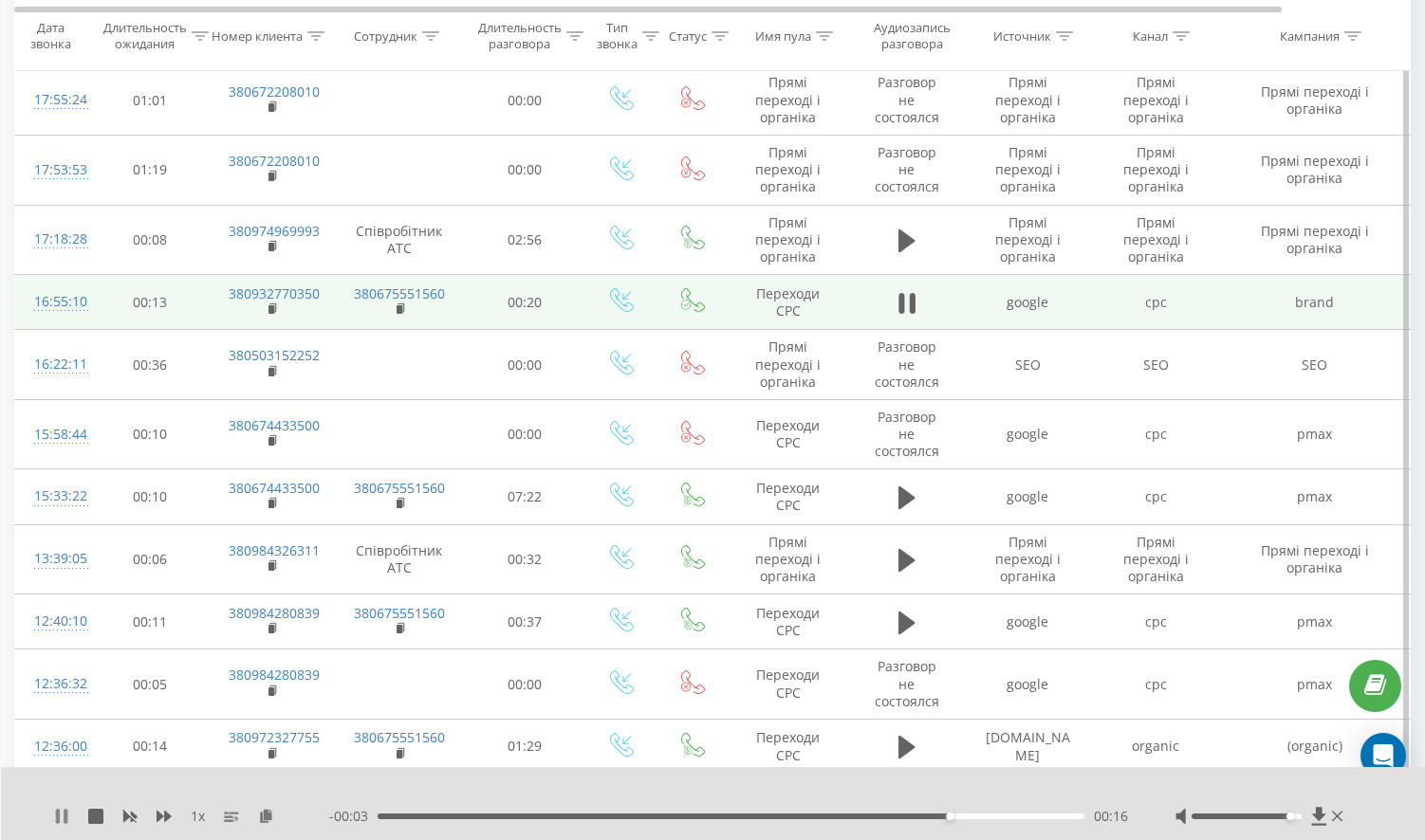
click at [54, 818] on icon at bounding box center [62, 817] width 15 height 15
drag, startPoint x: 328, startPoint y: 267, endPoint x: 243, endPoint y: 264, distance: 85.1
click at [243, 275] on td "380932770350" at bounding box center [271, 302] width 123 height 55
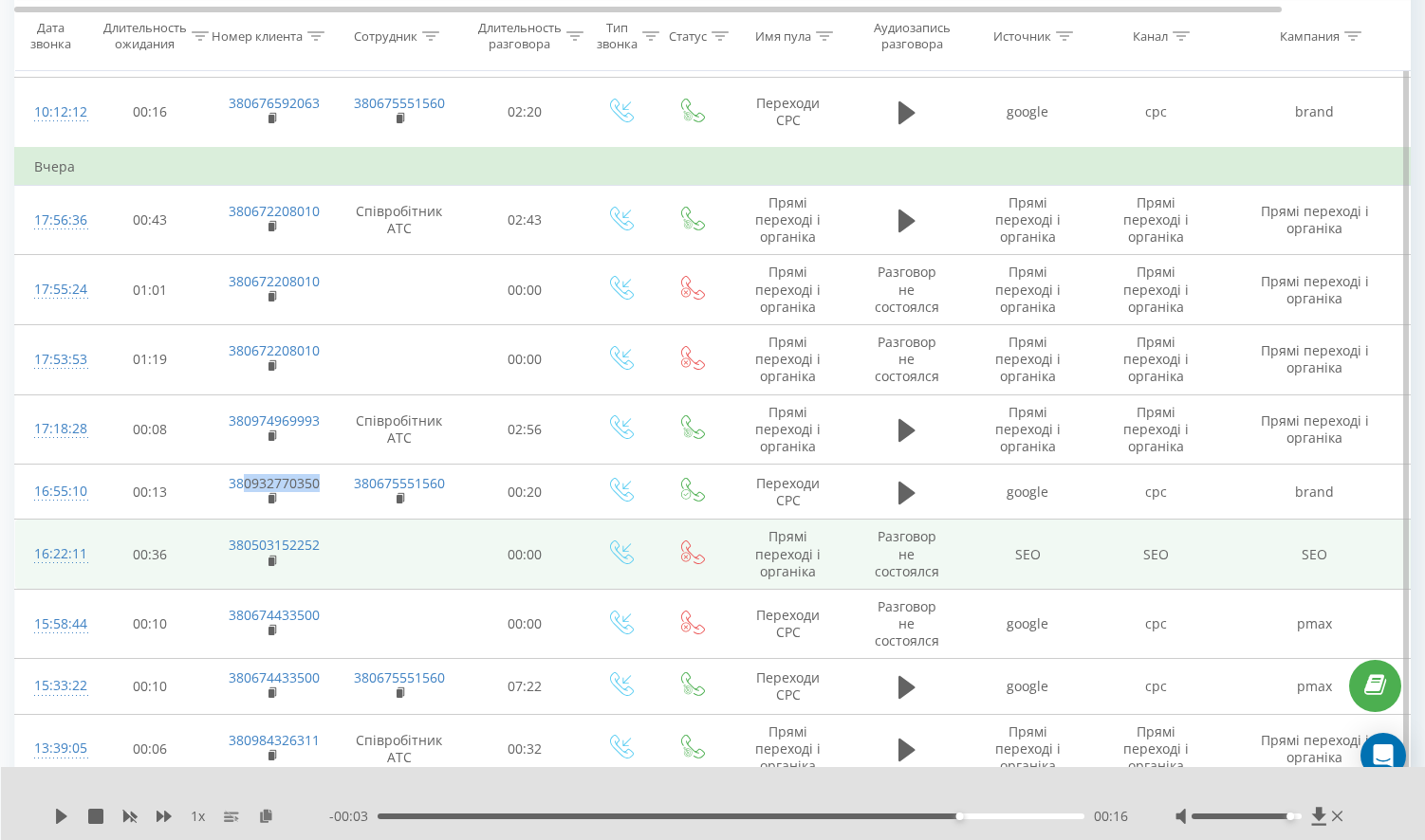
scroll to position [640, 0]
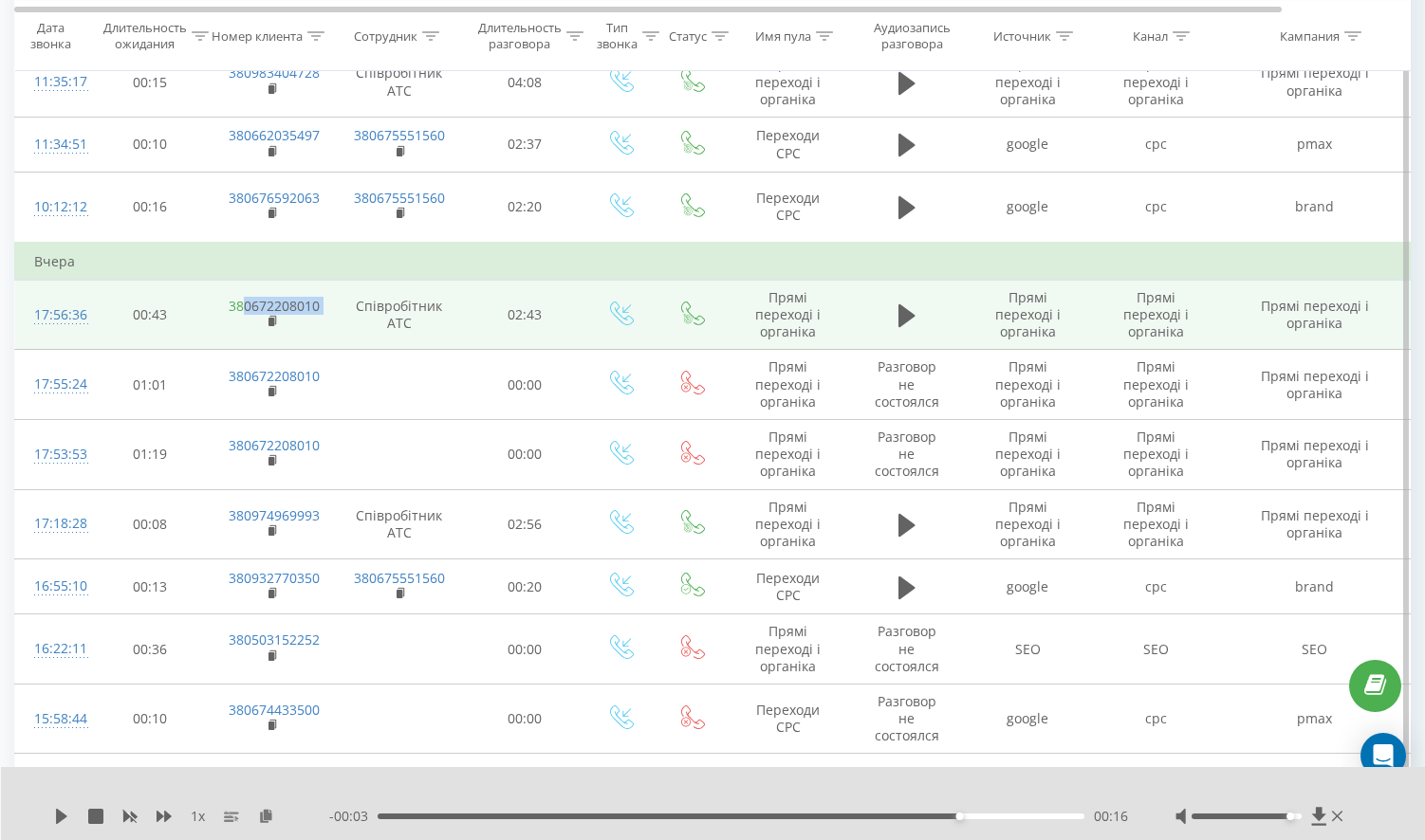
drag, startPoint x: 333, startPoint y: 285, endPoint x: 246, endPoint y: 282, distance: 87.1
click at [246, 282] on tr "17:56:36 00:43 380672208010 Співробітник АТС 02:43 Прямі переході і органіка Пр…" at bounding box center [783, 314] width 1537 height 70
click at [916, 302] on button at bounding box center [908, 316] width 29 height 29
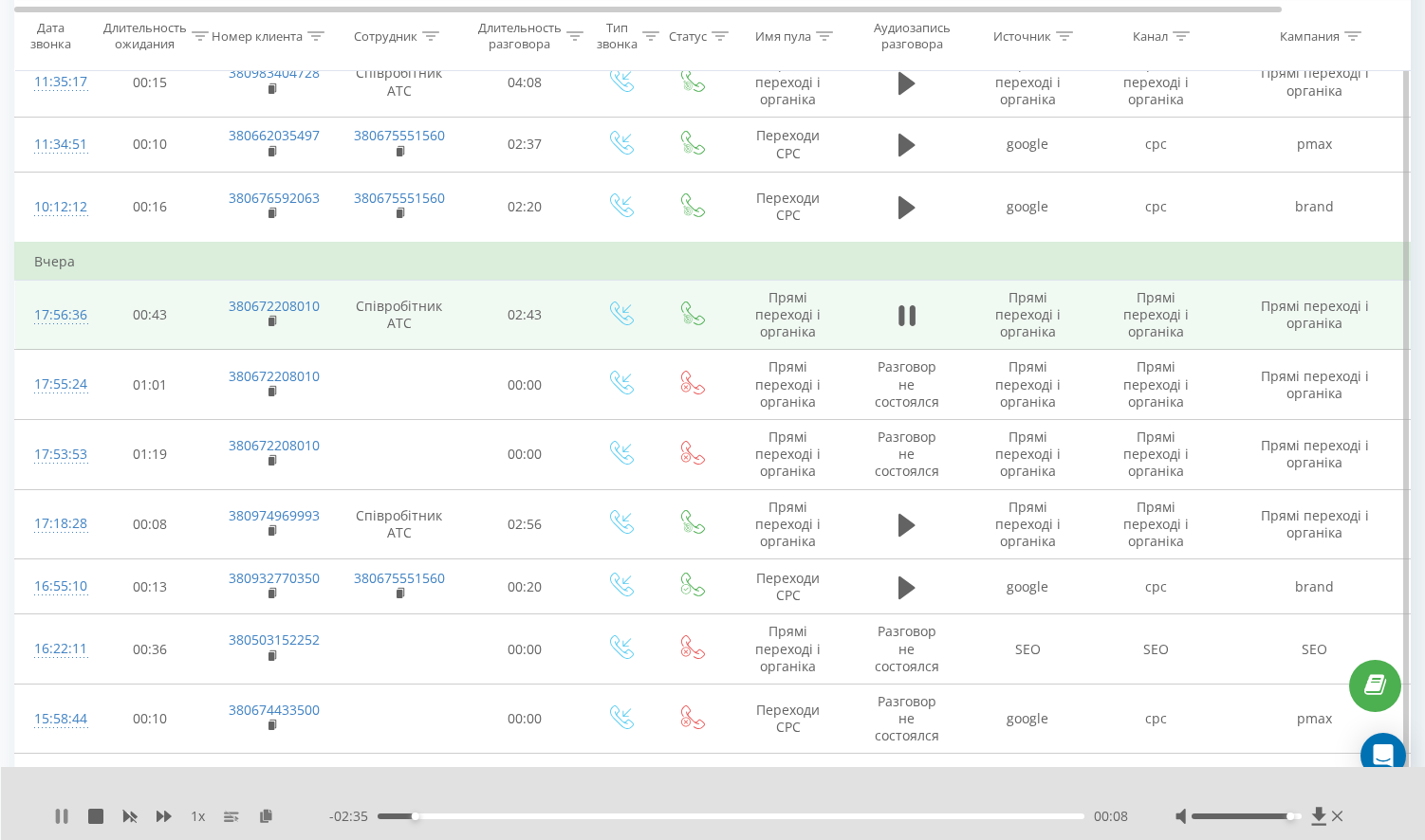
click at [64, 811] on div "1 x" at bounding box center [191, 817] width 275 height 19
click at [62, 813] on icon at bounding box center [62, 817] width 15 height 15
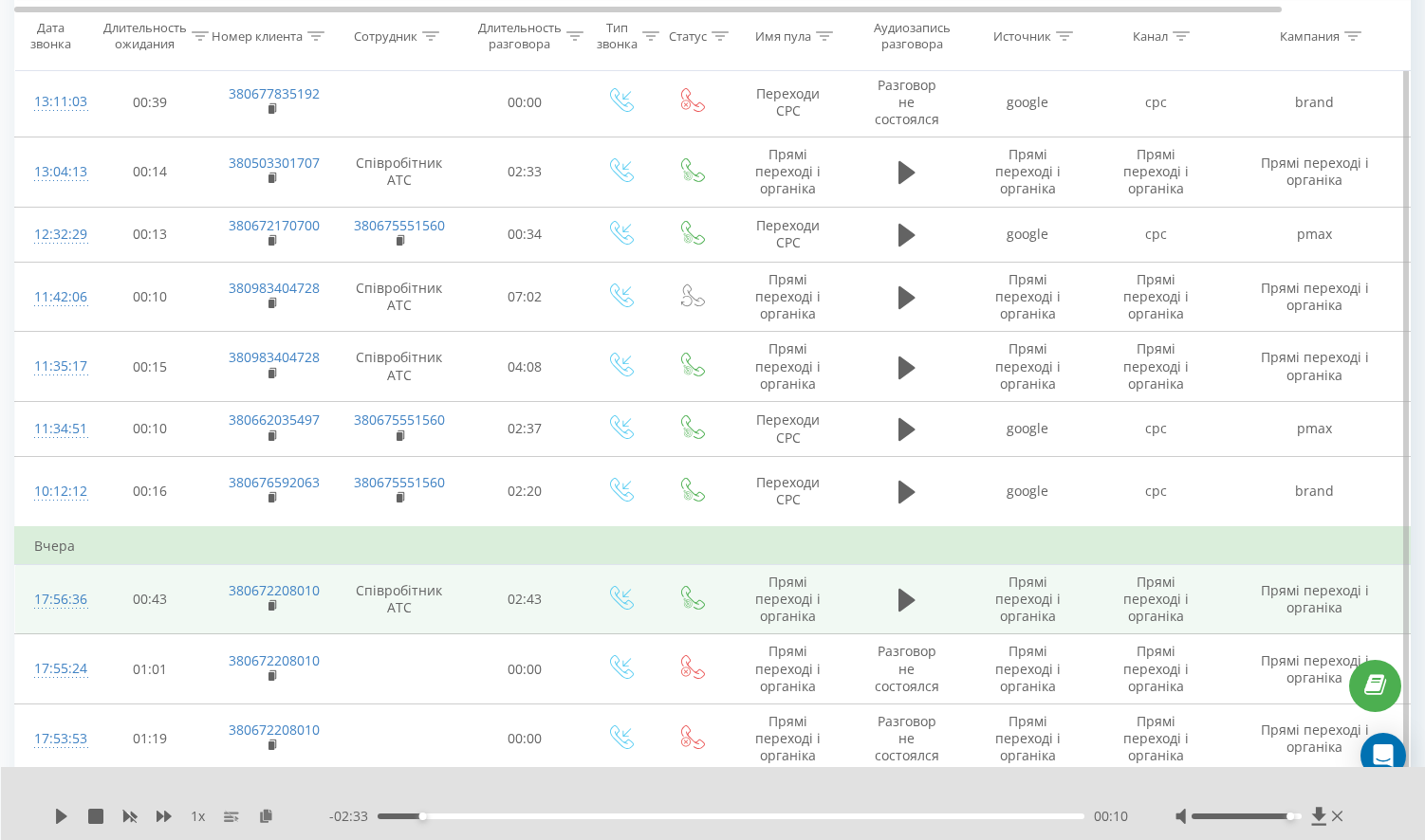
scroll to position [260, 0]
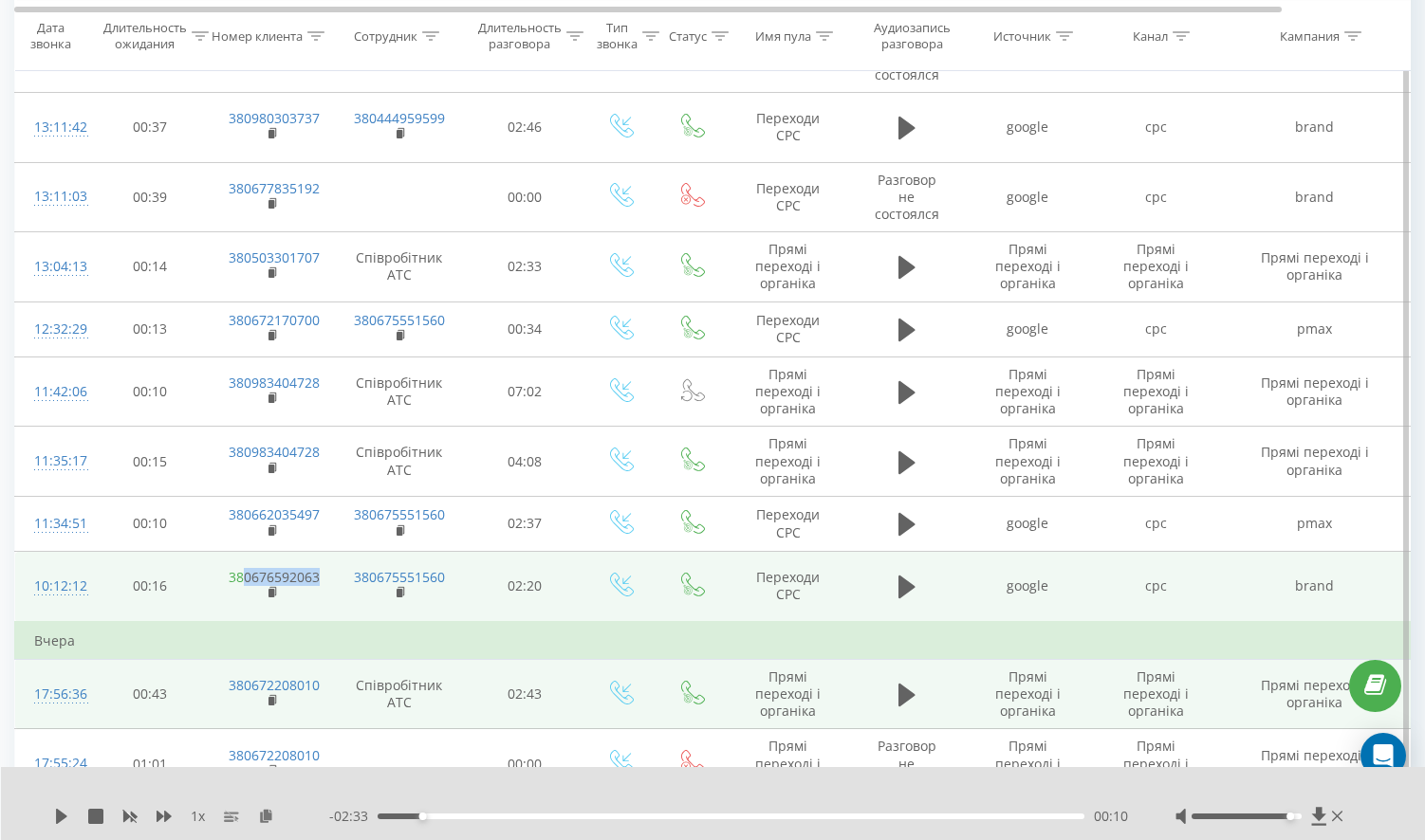
drag, startPoint x: 328, startPoint y: 556, endPoint x: 241, endPoint y: 559, distance: 87.1
click at [241, 559] on td "380676592063" at bounding box center [271, 586] width 123 height 70
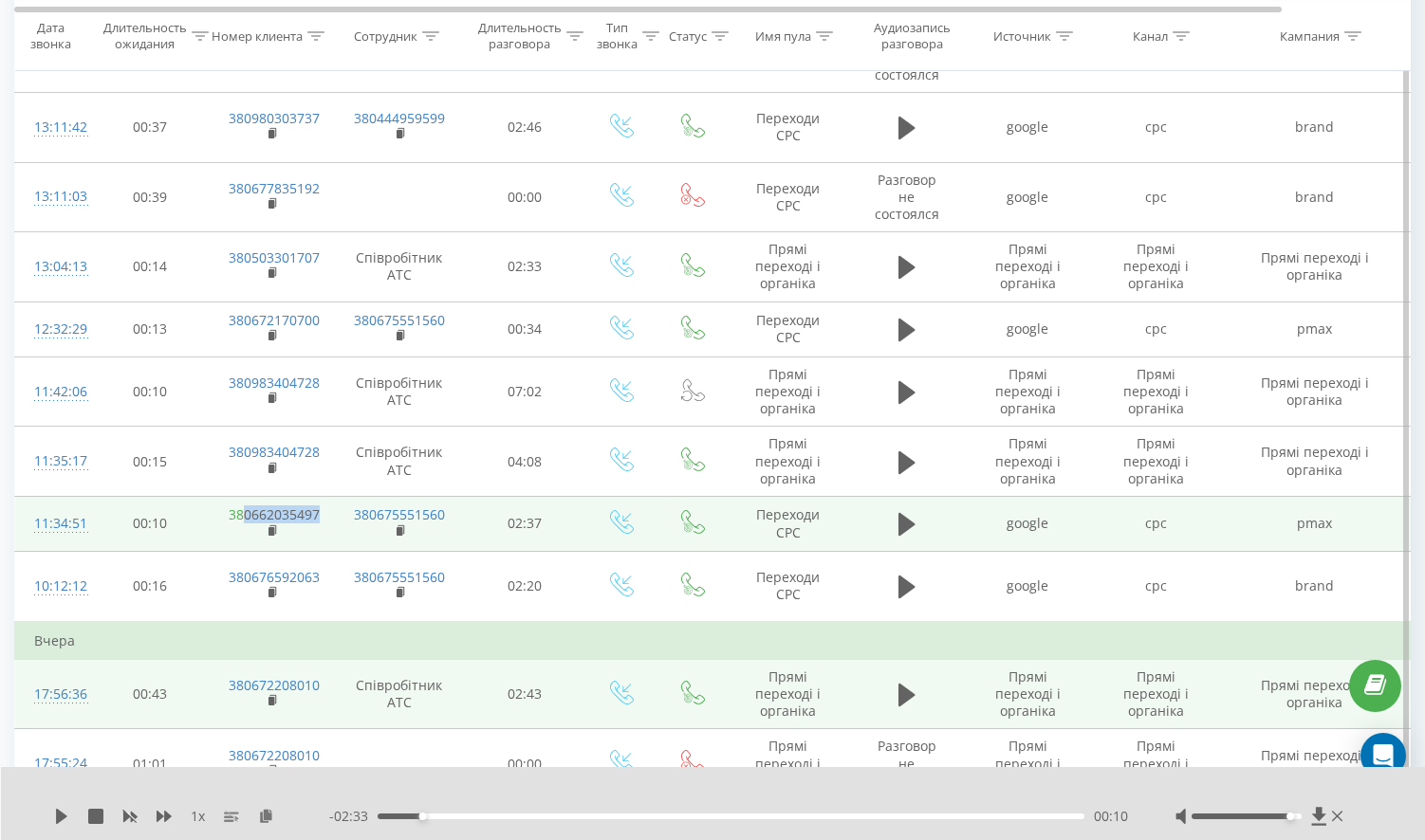
drag, startPoint x: 325, startPoint y: 501, endPoint x: 243, endPoint y: 501, distance: 82.0
click at [243, 501] on td "380662035497" at bounding box center [271, 523] width 123 height 55
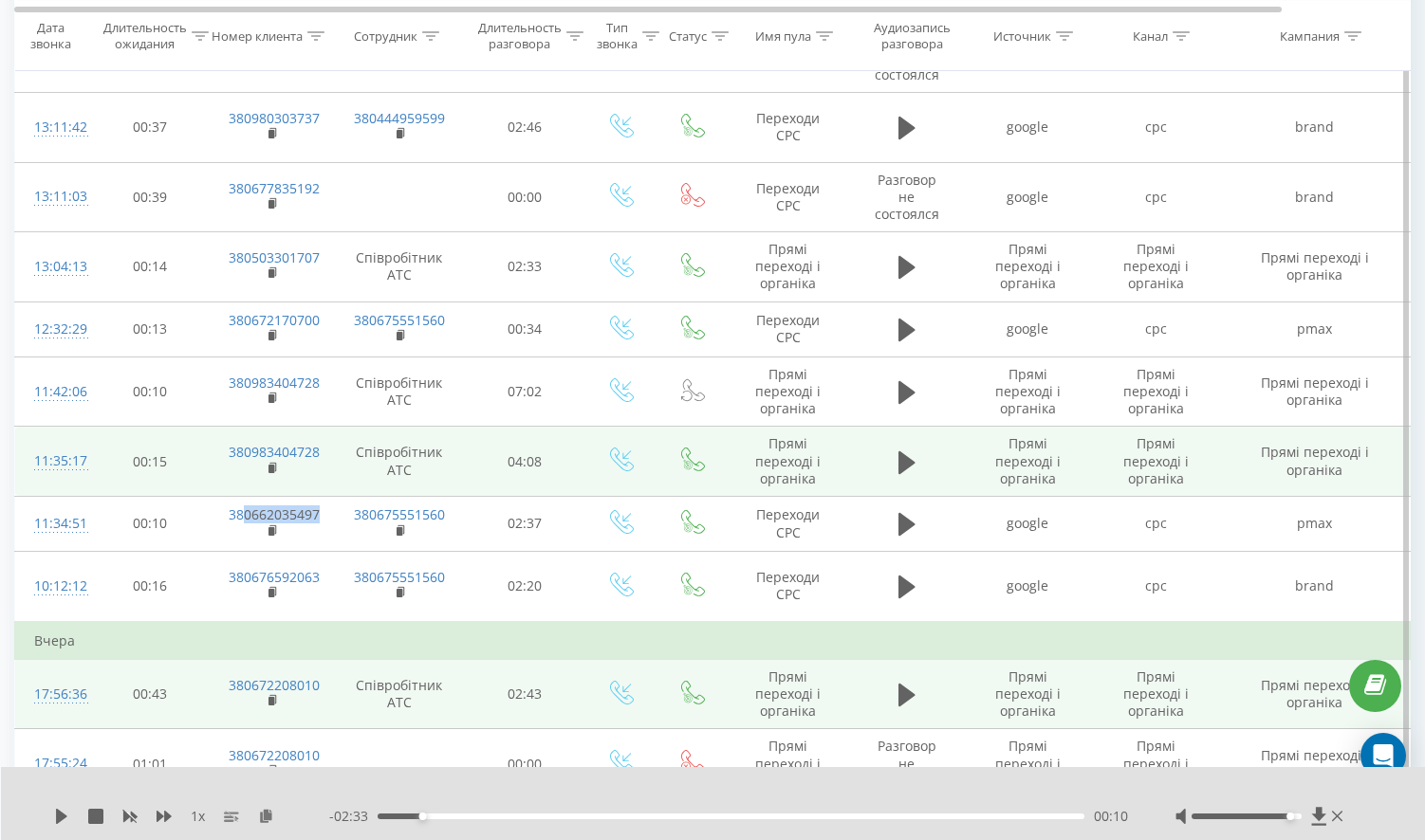
scroll to position [166, 0]
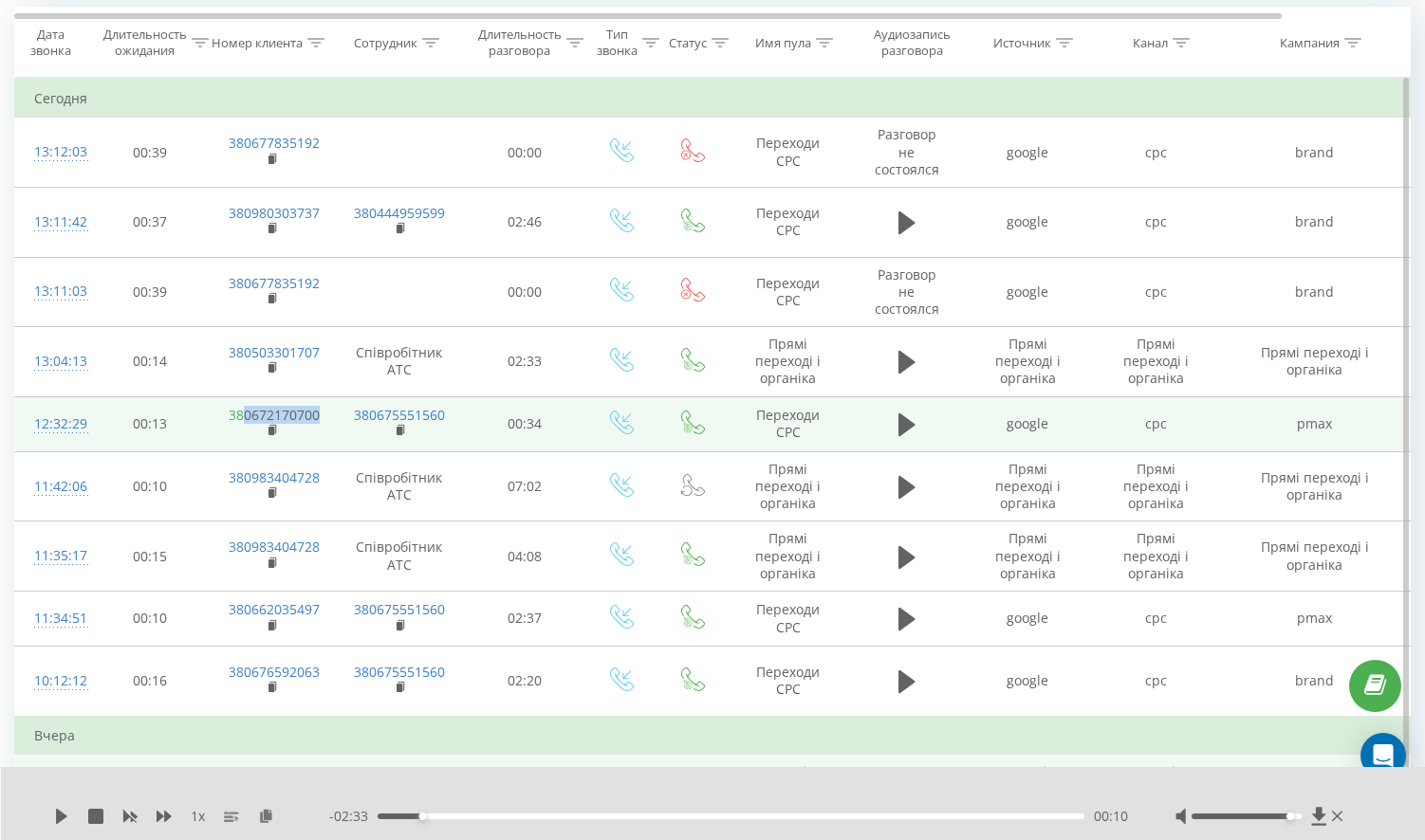
drag, startPoint x: 333, startPoint y: 399, endPoint x: 243, endPoint y: 397, distance: 90.0
click at [243, 397] on tr "12:32:29 00:13 380672170700 380675551560 00:34 Переходи CPC google cpc pmax (no…" at bounding box center [783, 423] width 1537 height 55
click at [920, 411] on button at bounding box center [908, 425] width 29 height 29
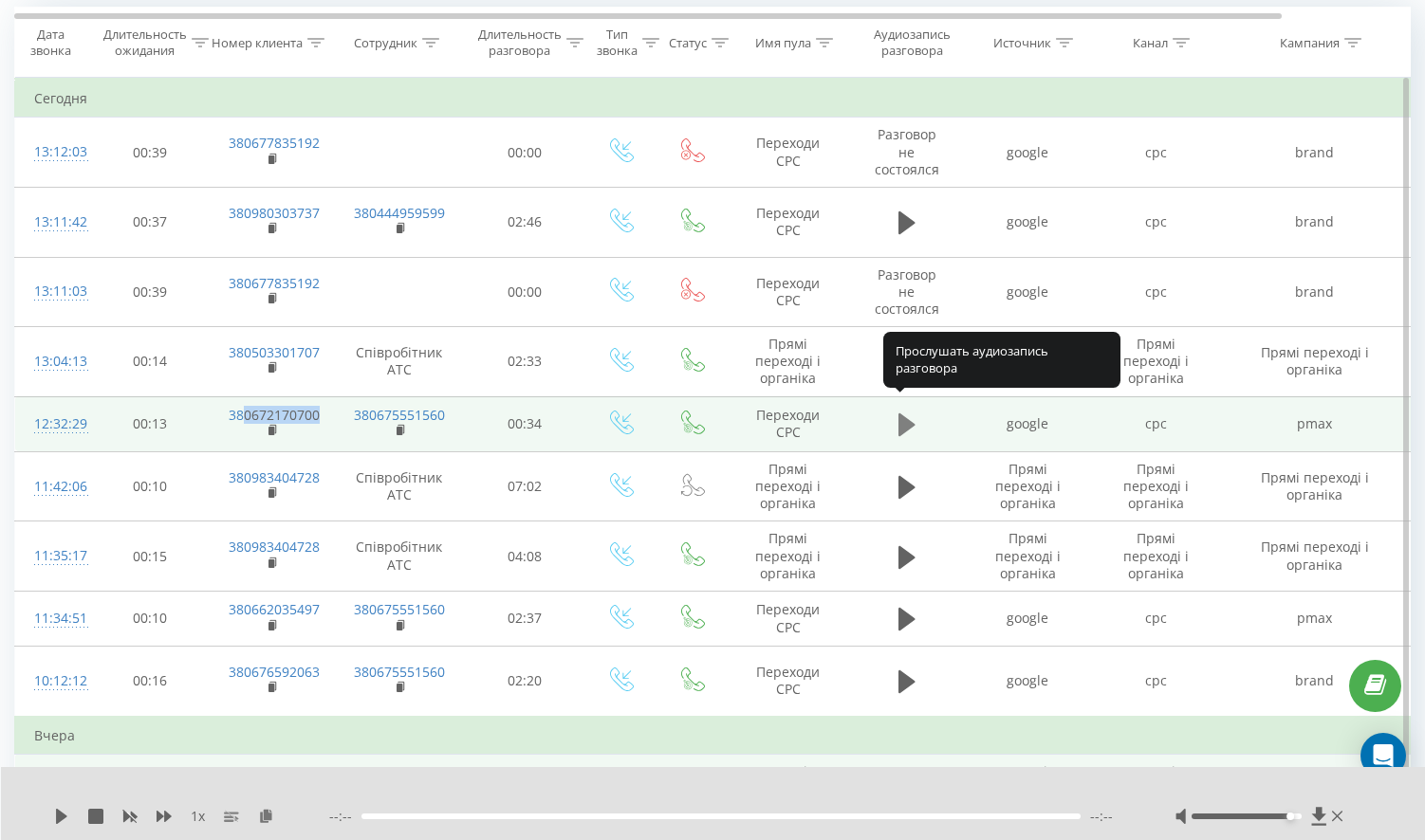
click at [910, 412] on icon at bounding box center [907, 425] width 17 height 27
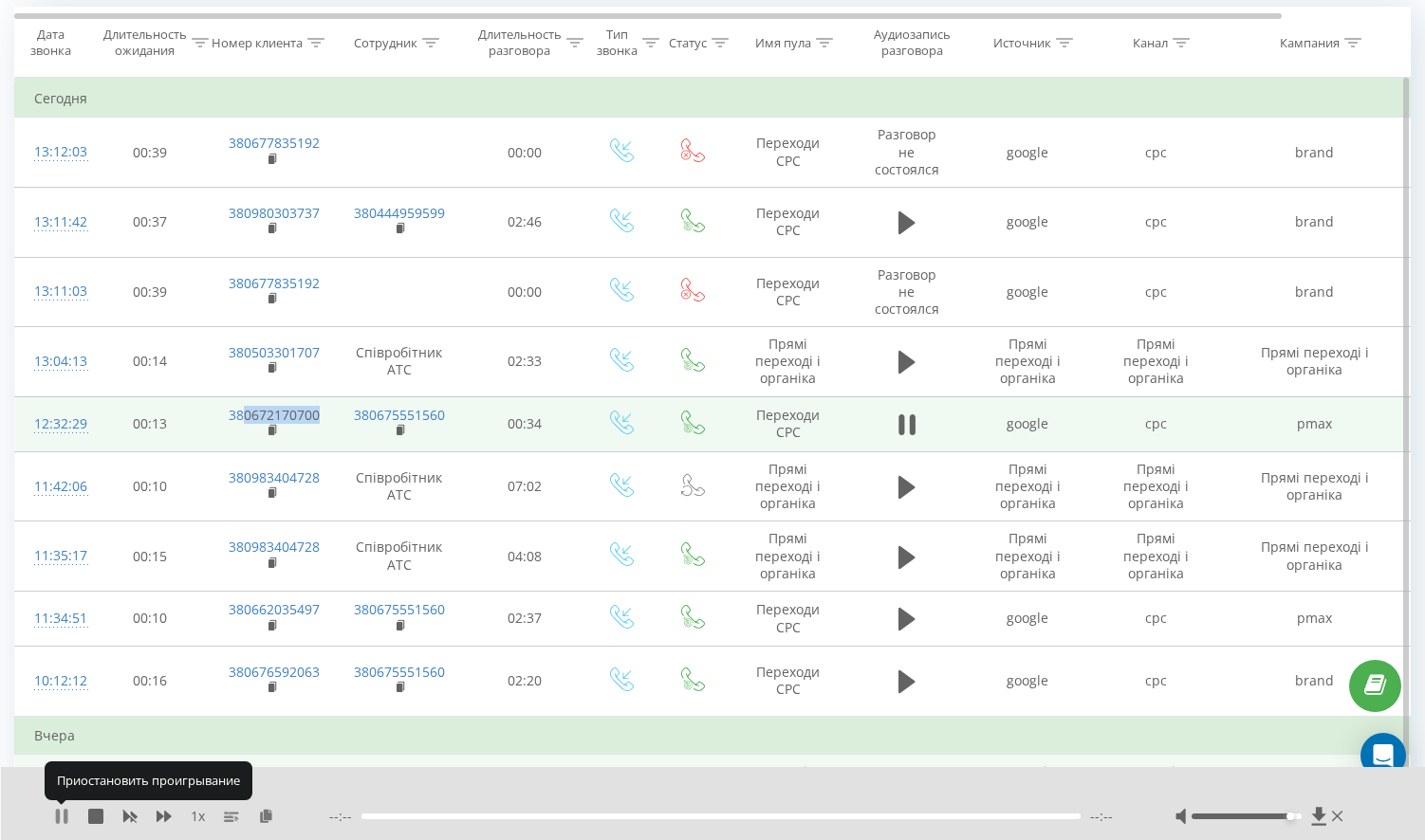
click at [55, 818] on icon at bounding box center [62, 817] width 15 height 15
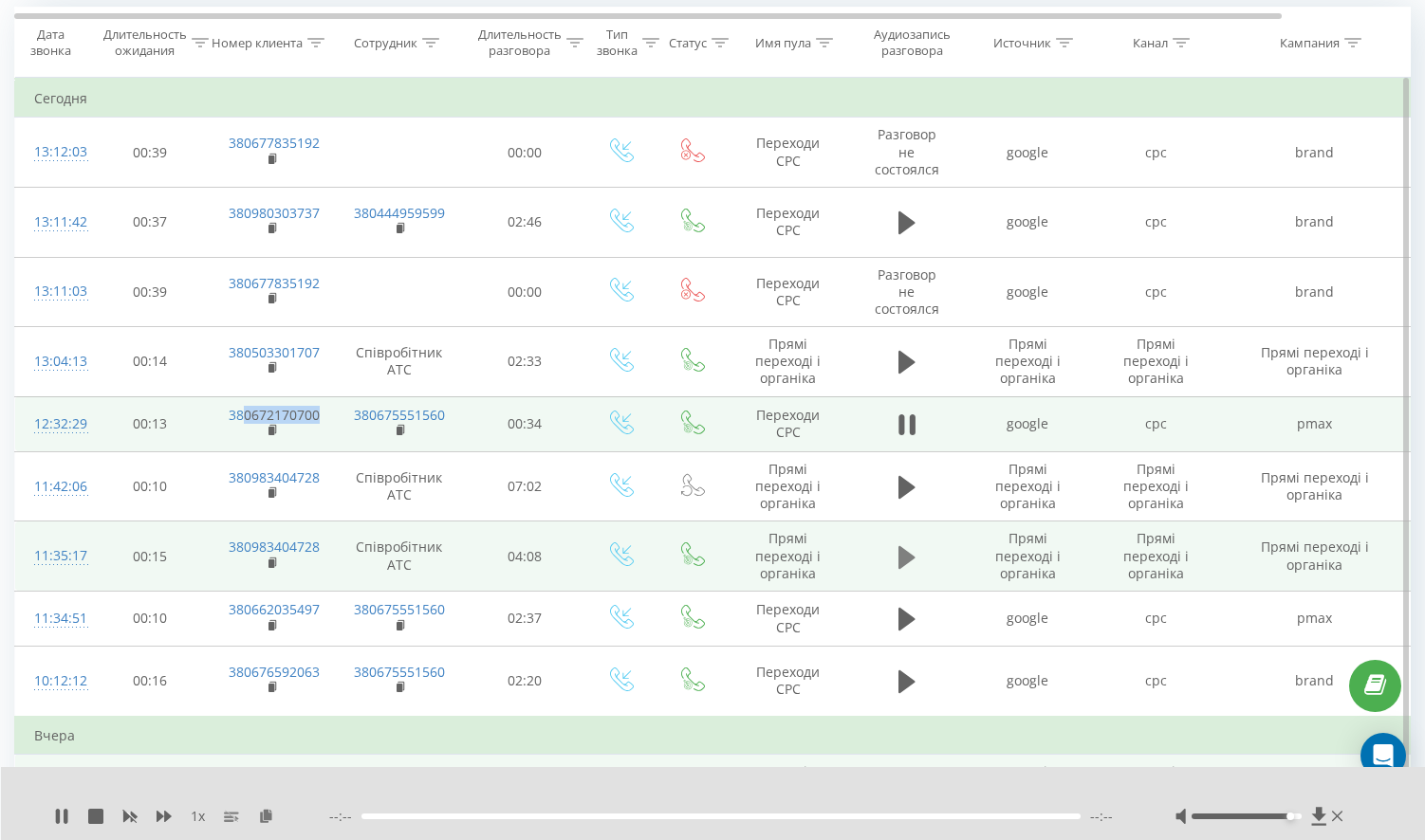
click at [907, 551] on icon at bounding box center [907, 558] width 17 height 27
drag, startPoint x: 327, startPoint y: 535, endPoint x: 240, endPoint y: 533, distance: 87.0
click at [240, 533] on td "380983404728" at bounding box center [271, 556] width 123 height 70
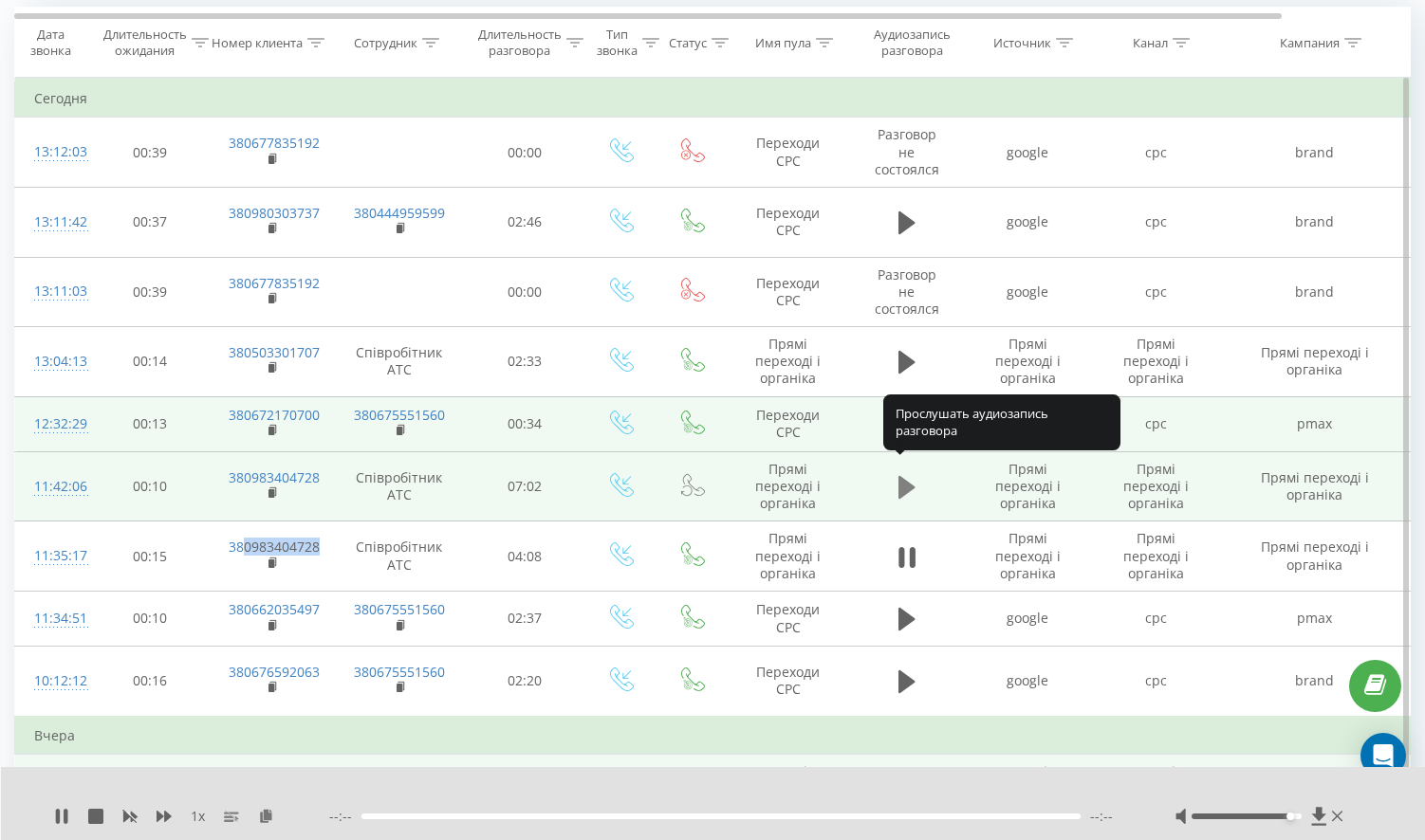
click at [900, 476] on icon at bounding box center [907, 488] width 17 height 23
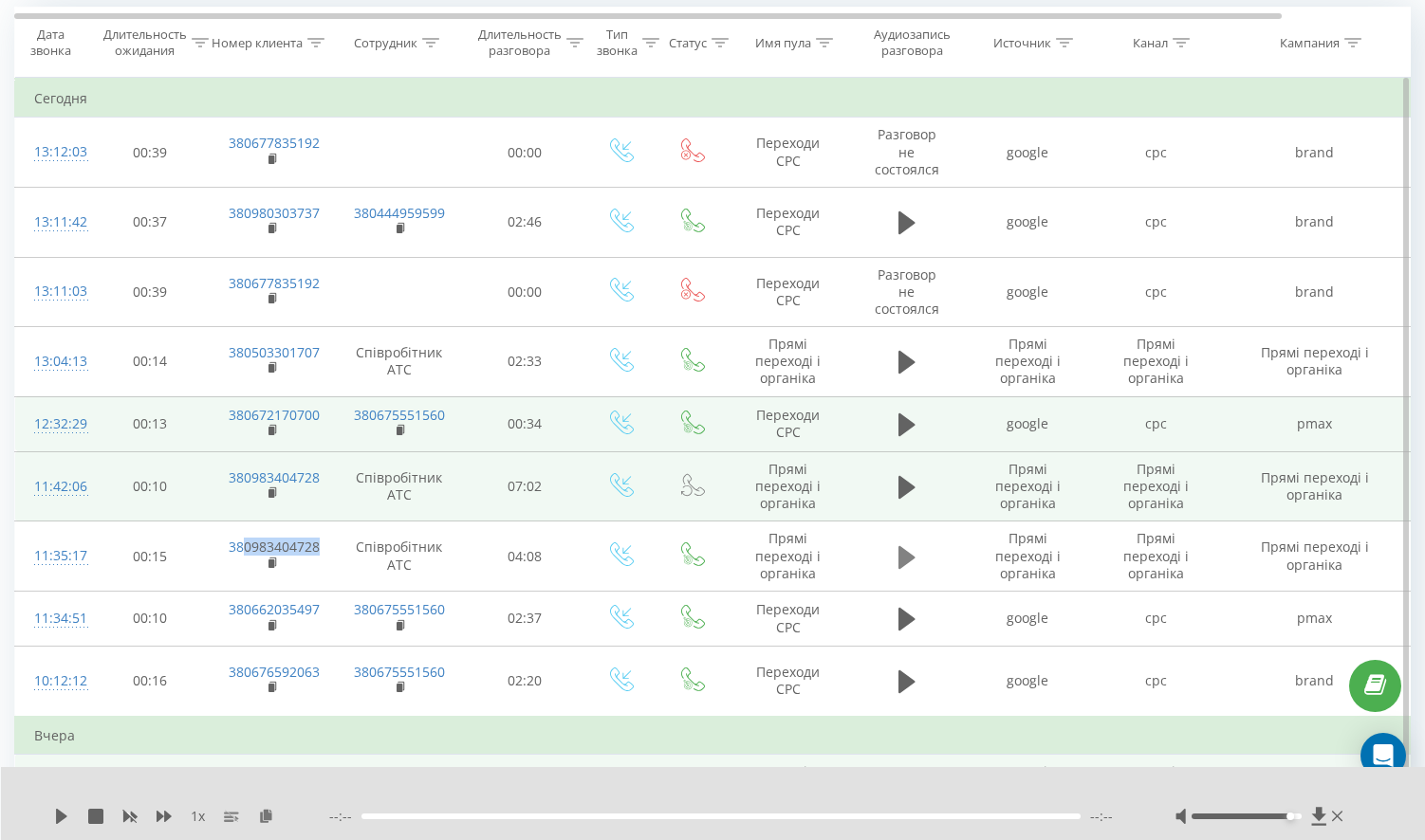
click at [900, 548] on icon at bounding box center [907, 557] width 17 height 23
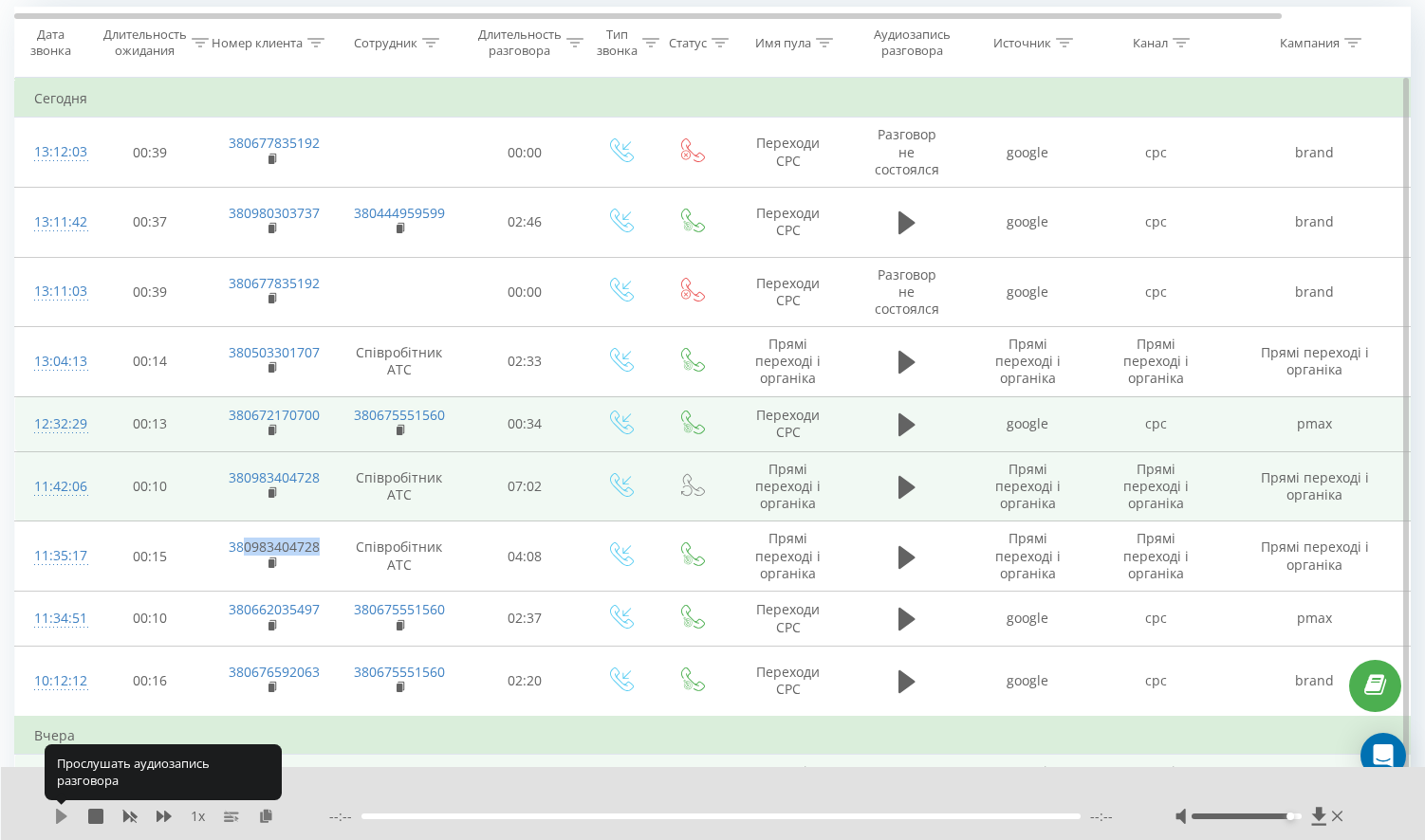
click at [59, 820] on icon at bounding box center [62, 817] width 12 height 15
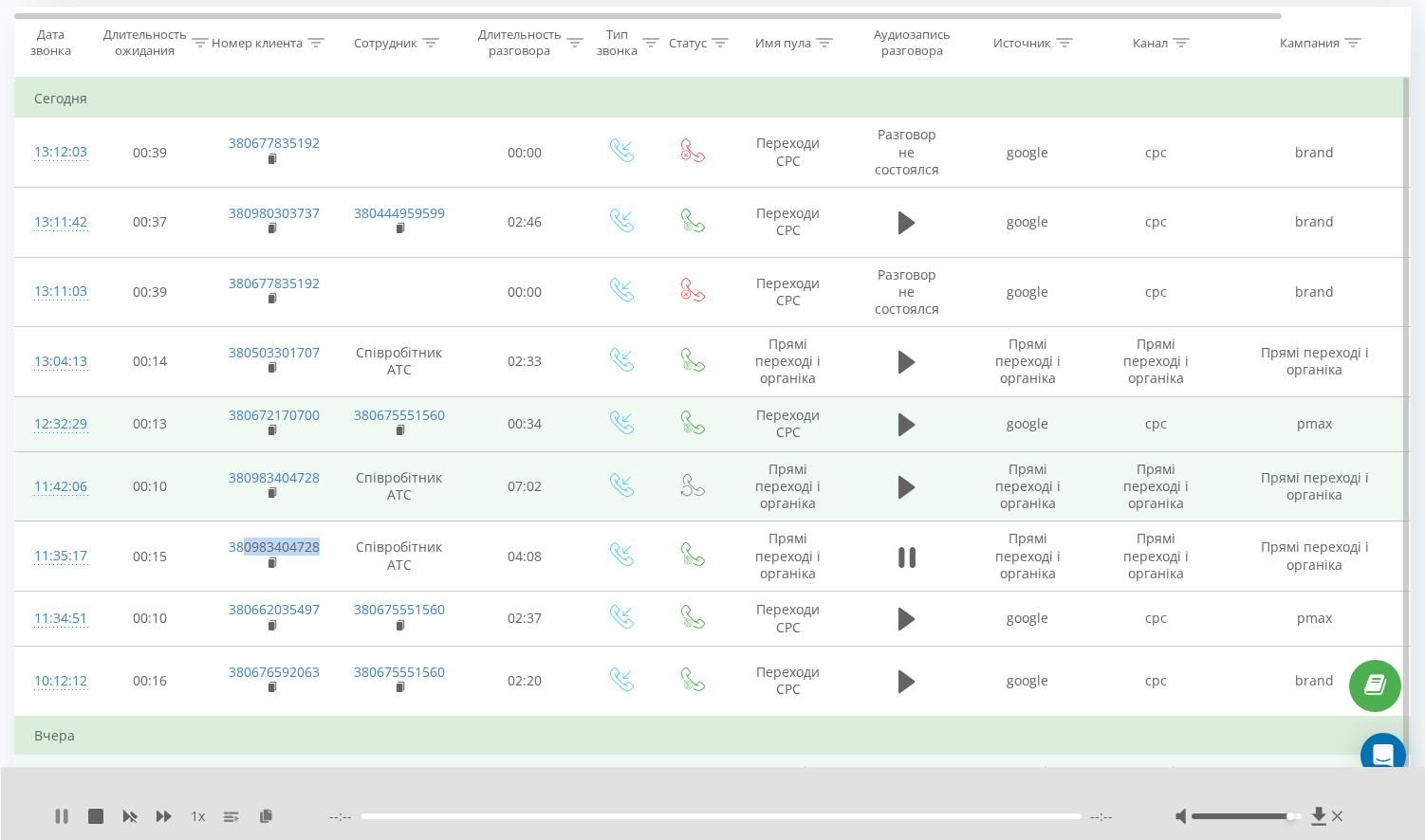
click at [65, 820] on icon at bounding box center [66, 817] width 4 height 15
click at [900, 414] on icon at bounding box center [907, 425] width 17 height 23
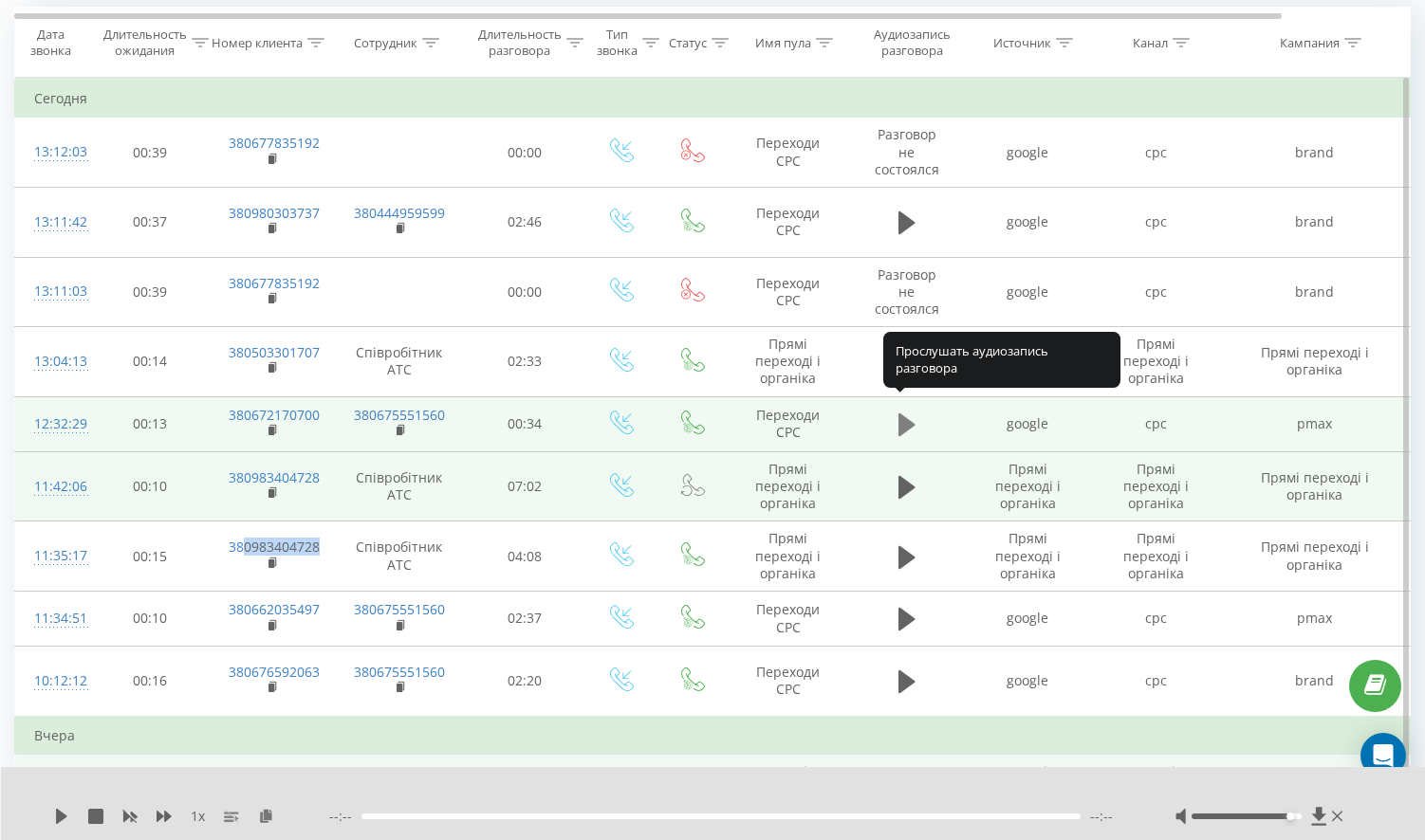
click at [900, 414] on icon at bounding box center [907, 425] width 17 height 23
click at [900, 415] on icon at bounding box center [901, 425] width 6 height 21
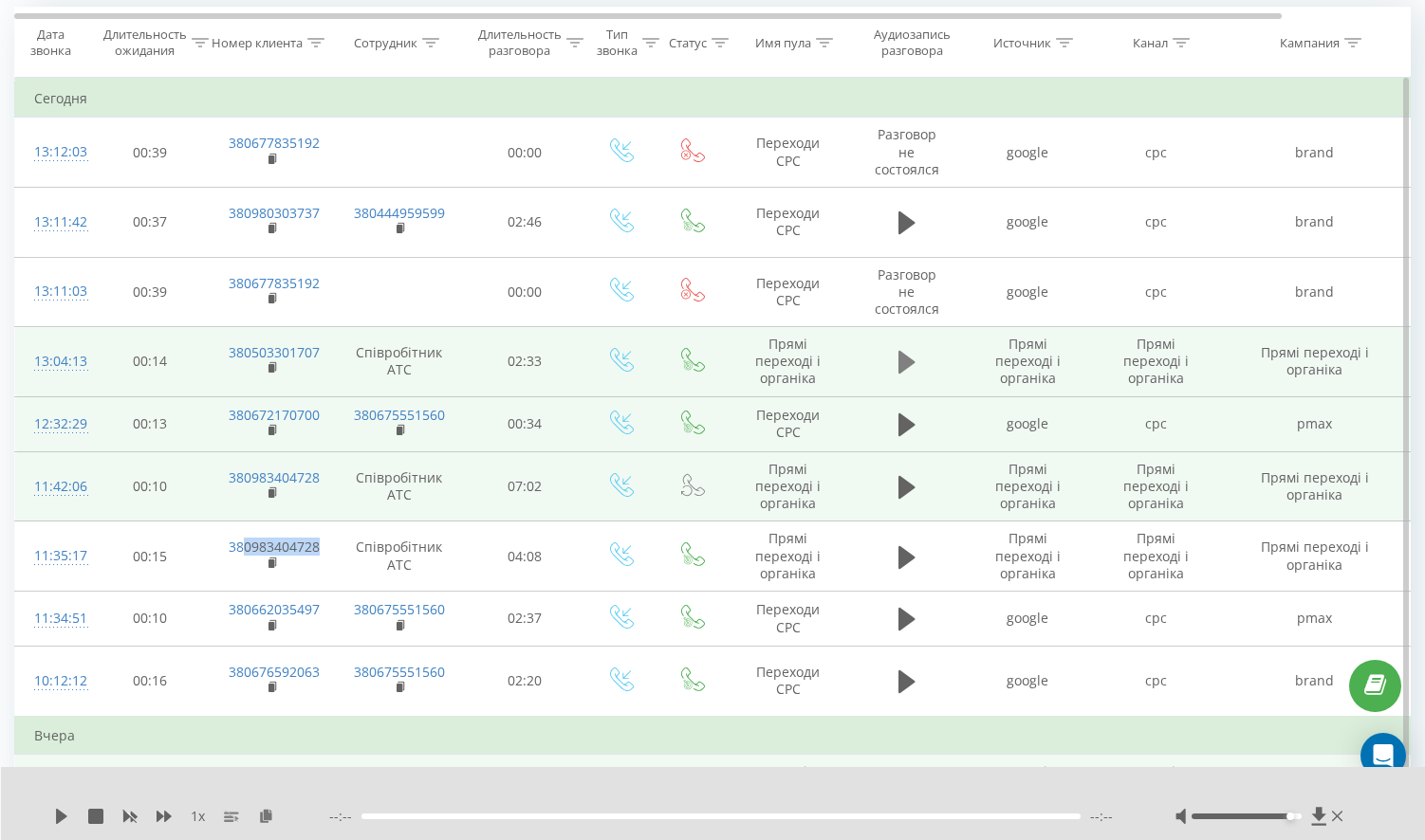
click at [908, 351] on icon at bounding box center [907, 363] width 17 height 23
drag, startPoint x: 333, startPoint y: 332, endPoint x: 240, endPoint y: 329, distance: 93.0
click at [240, 329] on tr "13:04:13 00:14 380503301707 Співробітник АТС 02:33 Прямі переході і органіка Пр…" at bounding box center [783, 362] width 1537 height 70
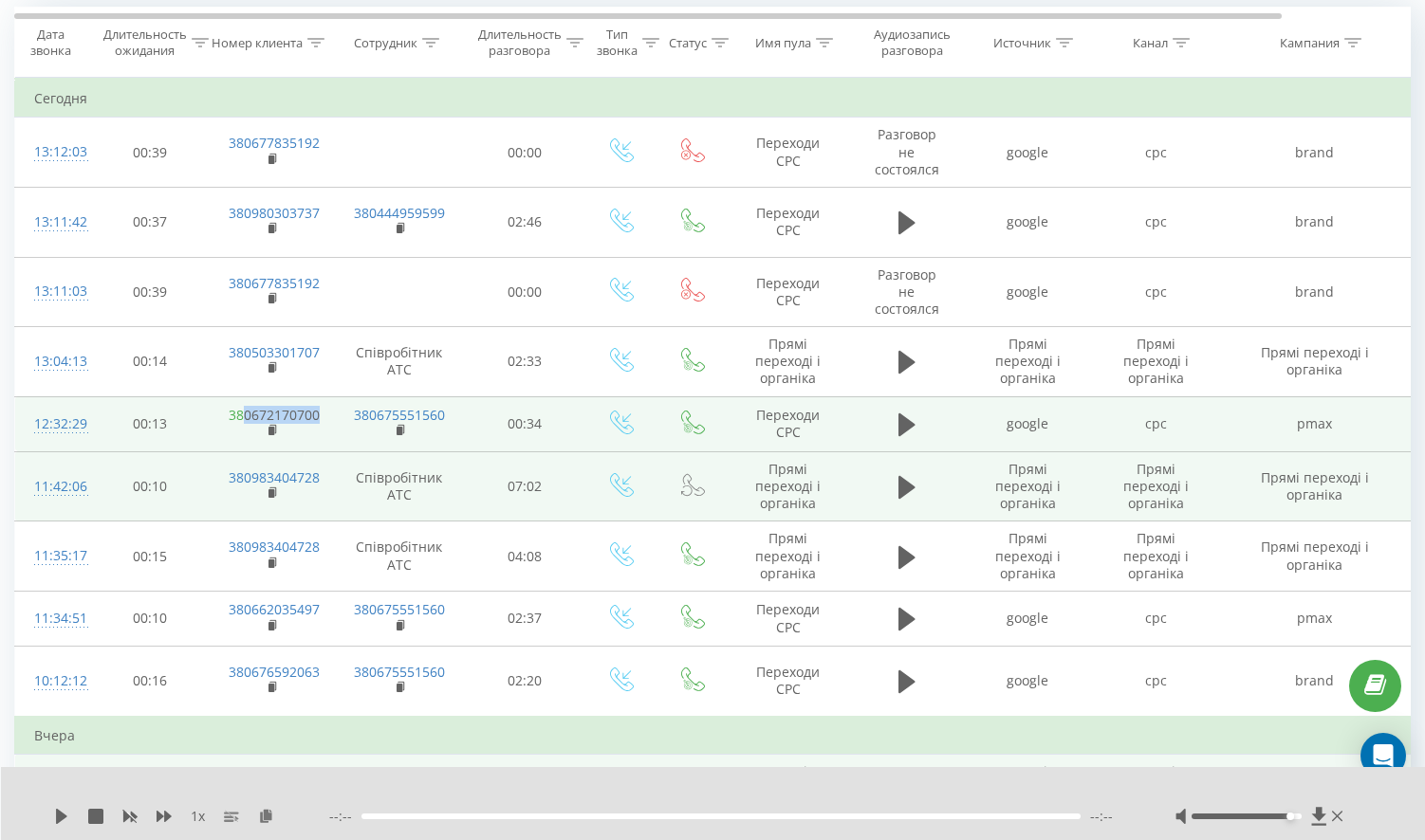
drag, startPoint x: 324, startPoint y: 402, endPoint x: 241, endPoint y: 405, distance: 83.1
click at [241, 405] on td "380672170700" at bounding box center [271, 423] width 123 height 55
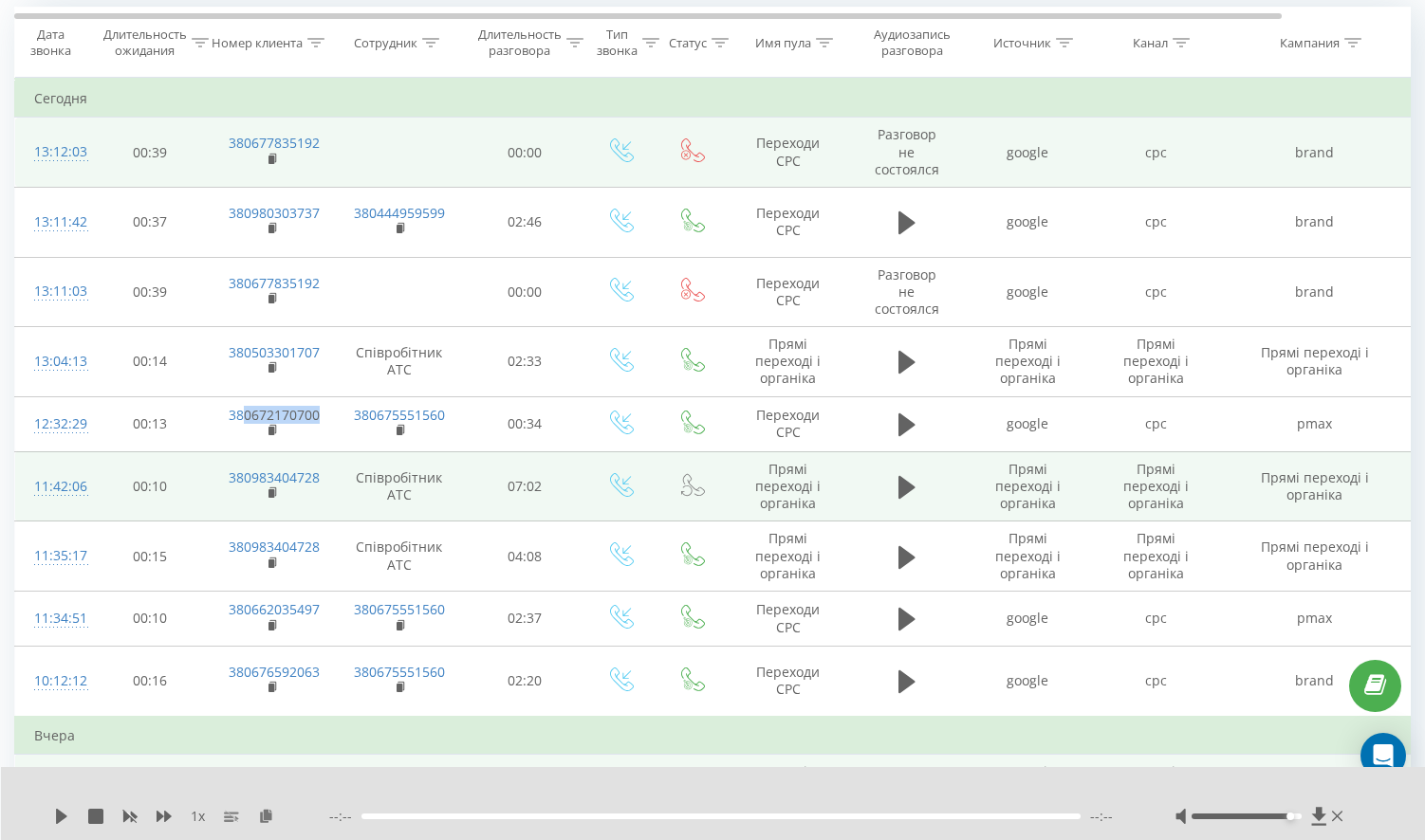
scroll to position [71, 0]
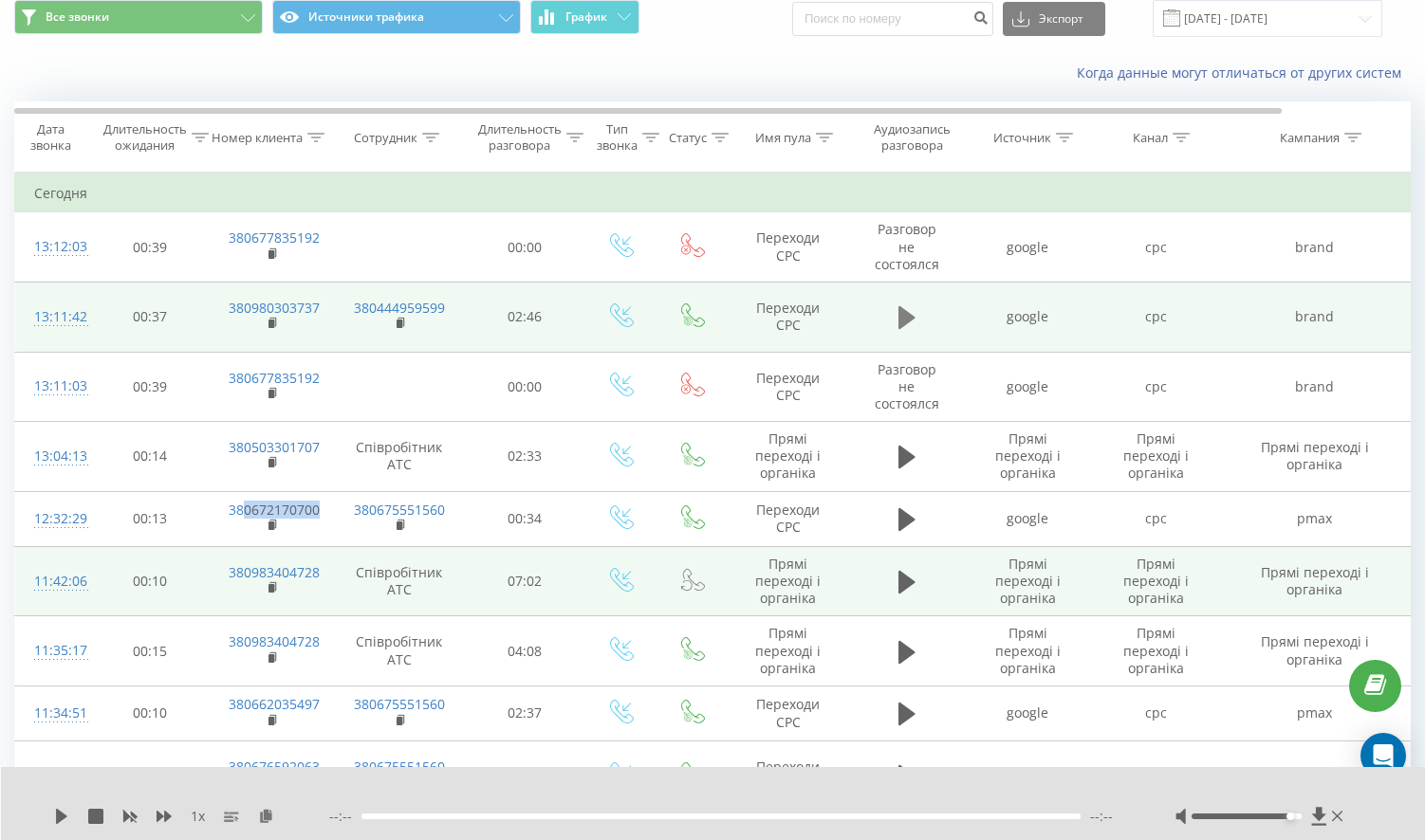
click at [898, 316] on icon at bounding box center [907, 318] width 17 height 23
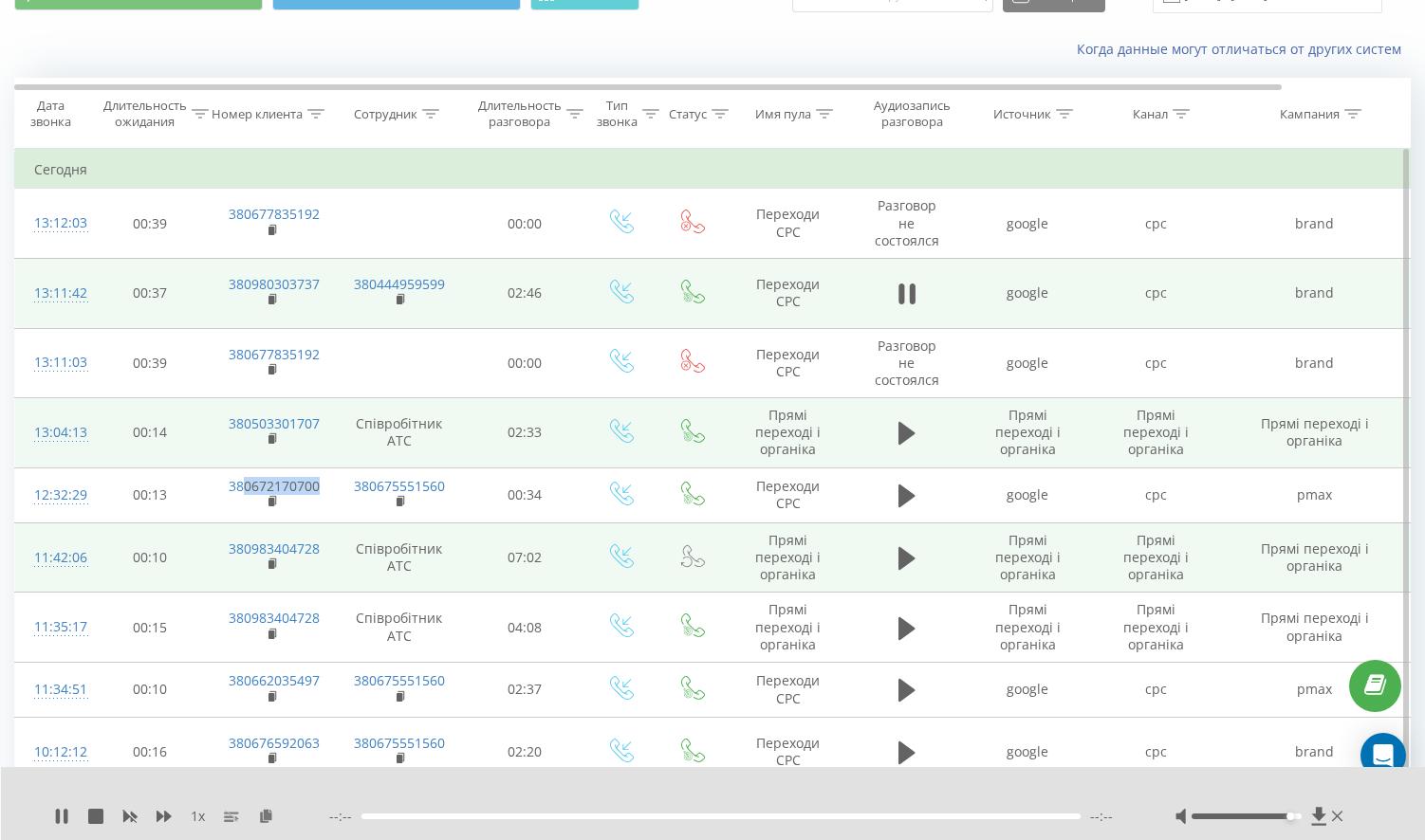
scroll to position [190, 0]
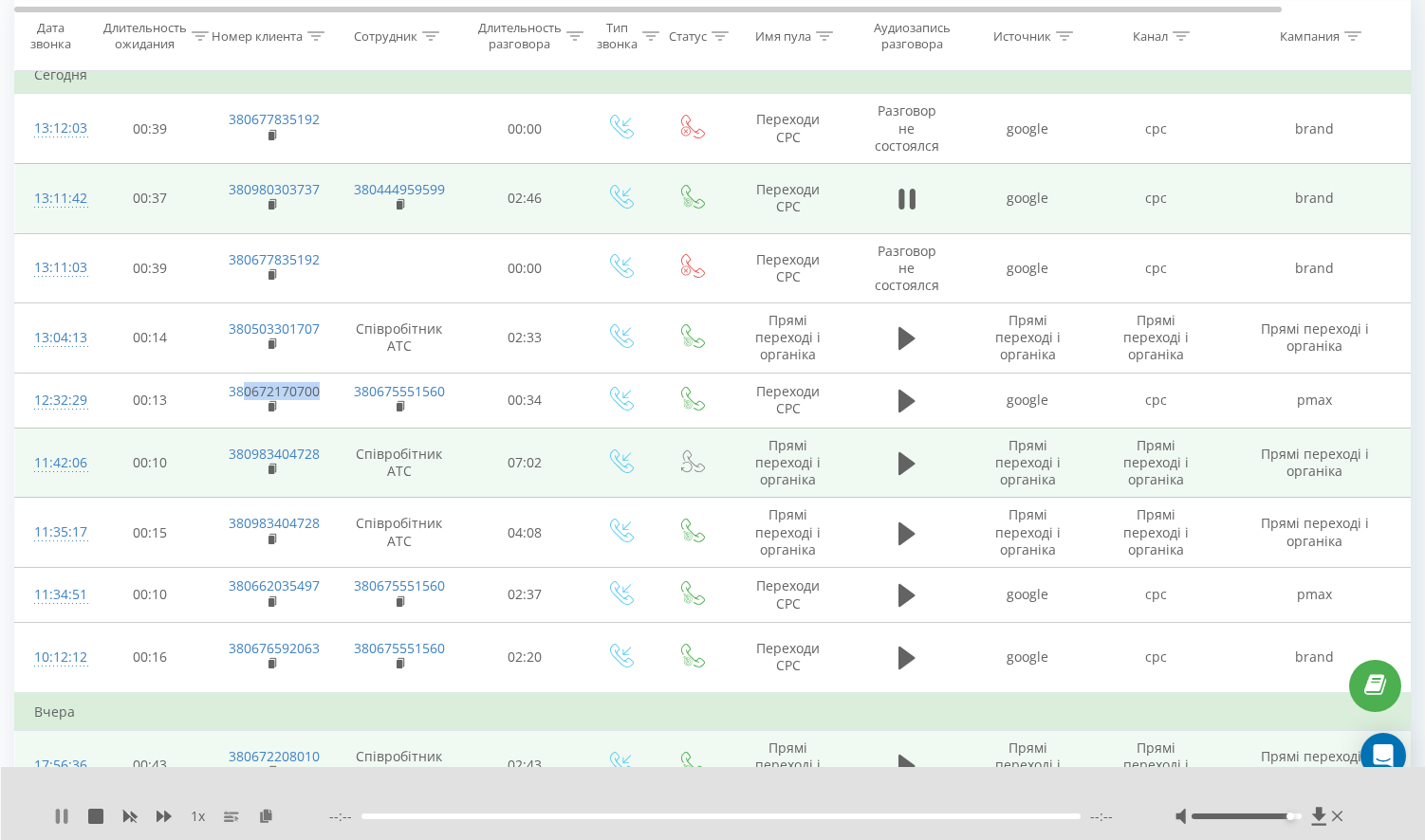
click at [59, 816] on icon at bounding box center [58, 817] width 4 height 15
